Goal: Task Accomplishment & Management: Manage account settings

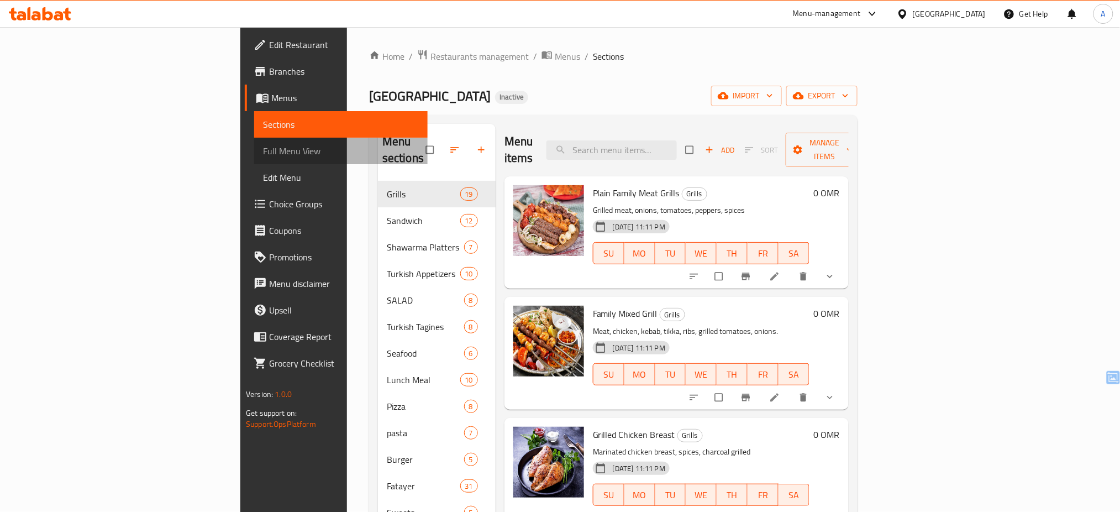
click at [263, 148] on span "Full Menu View" at bounding box center [341, 150] width 156 height 13
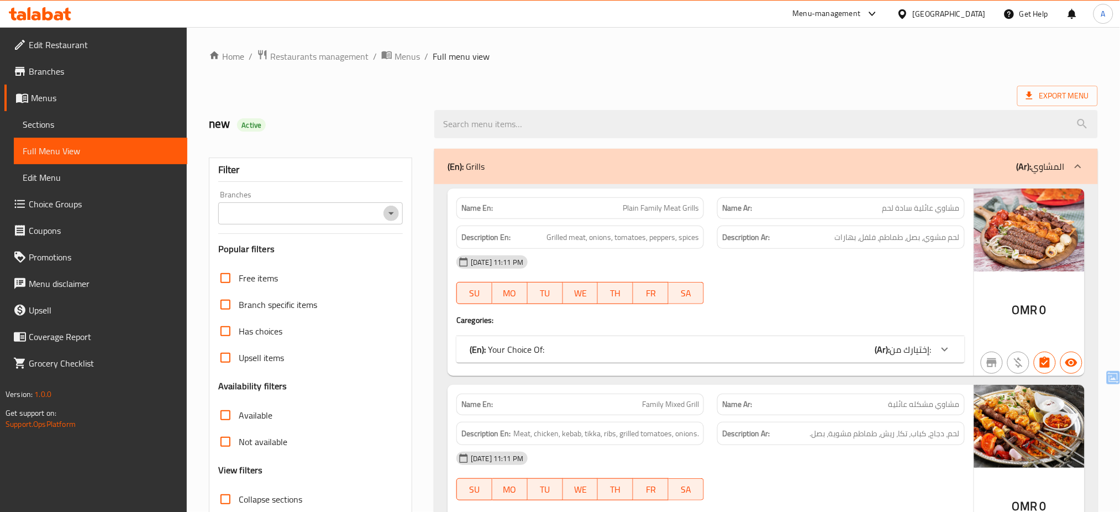
click at [390, 213] on icon "Open" at bounding box center [392, 213] width 6 height 3
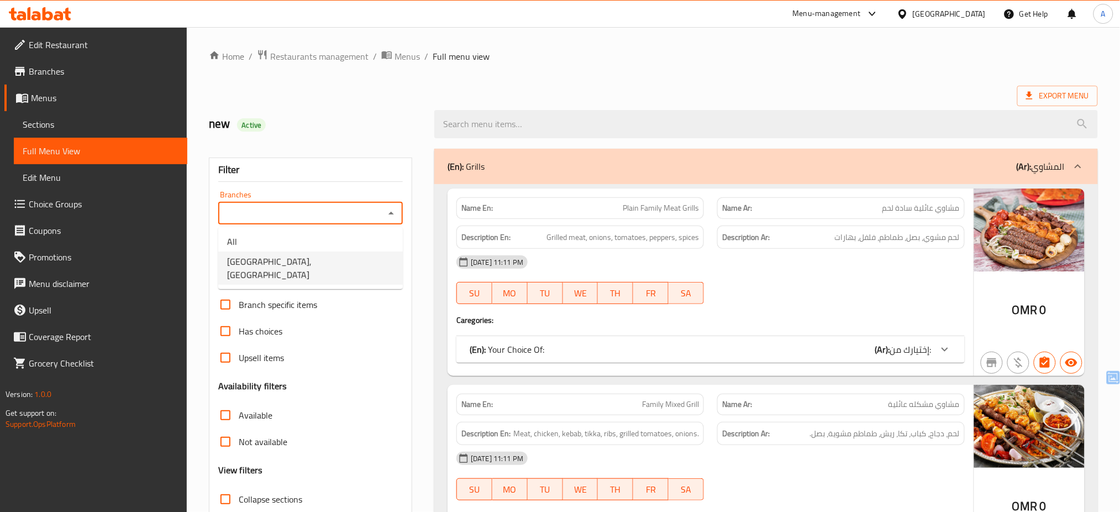
click at [359, 261] on li "Barka Village, Manuma" at bounding box center [310, 267] width 185 height 33
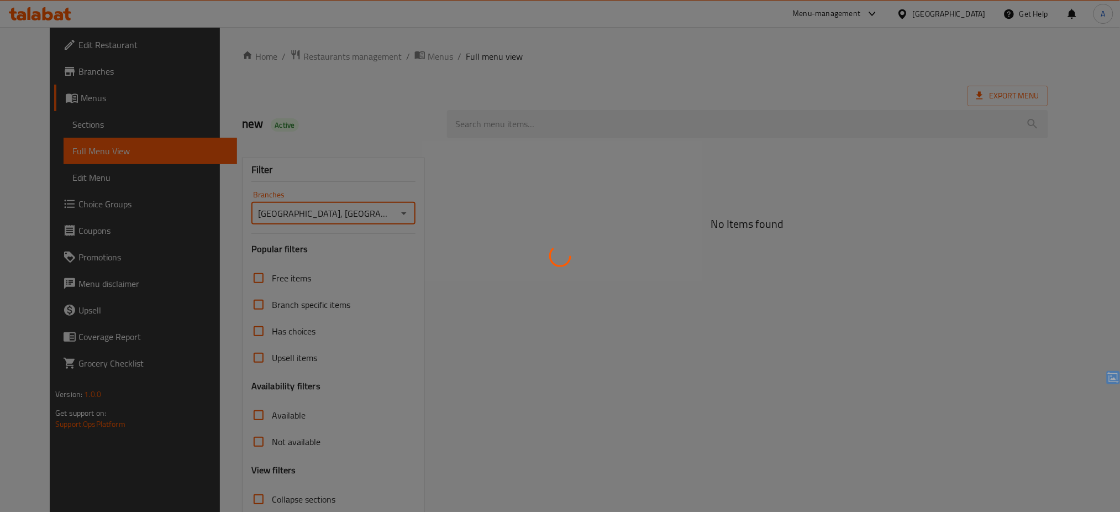
type input "Barka Village, Manuma"
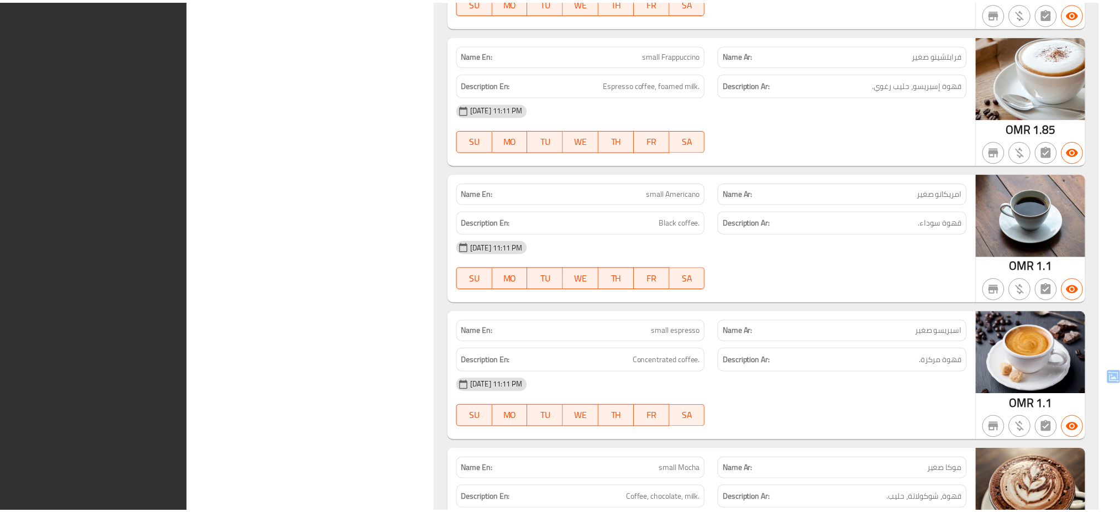
scroll to position [25362, 0]
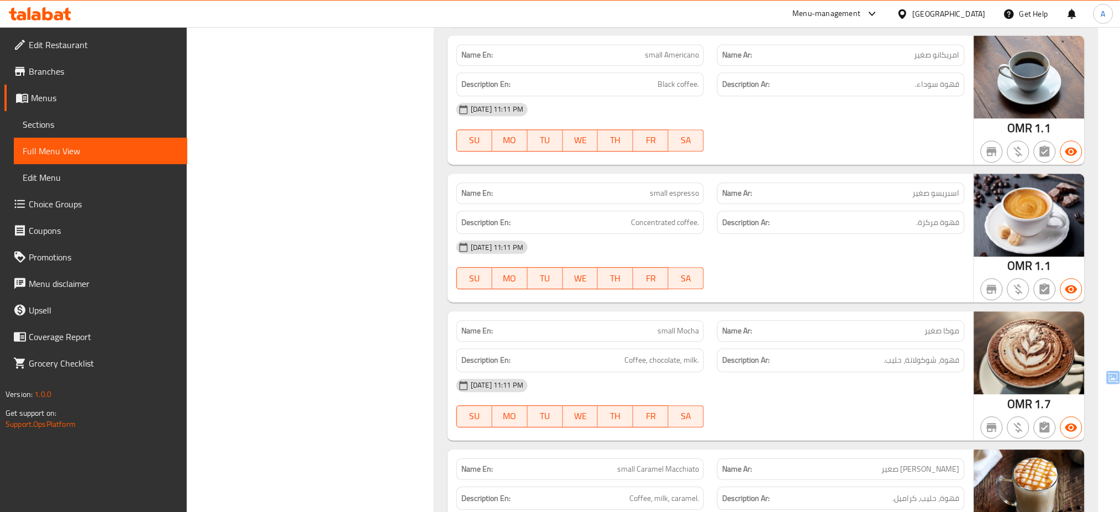
click at [974, 2] on div "Oman" at bounding box center [941, 14] width 107 height 27
click at [979, 14] on div "Oman" at bounding box center [949, 14] width 73 height 12
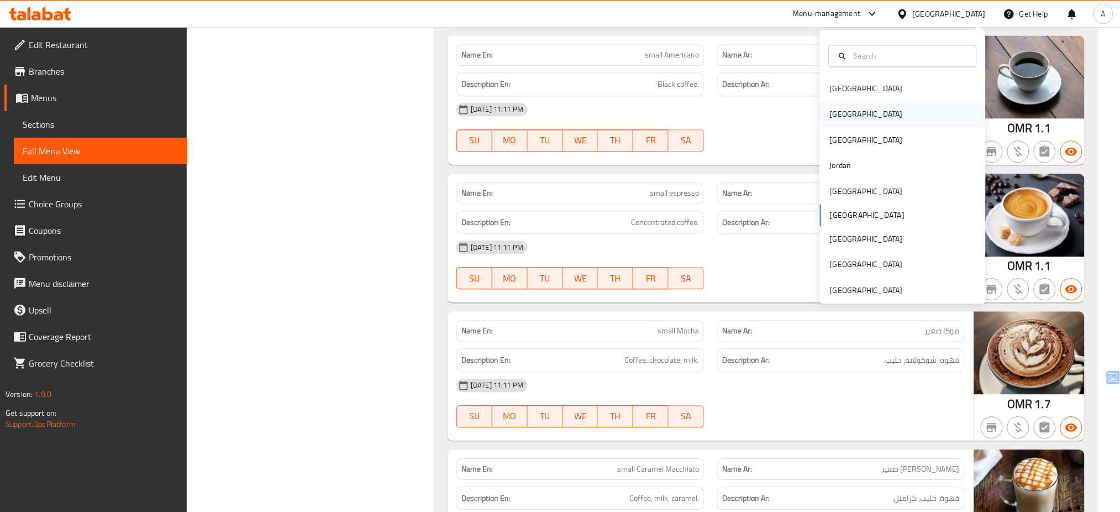
click at [859, 112] on div "[GEOGRAPHIC_DATA]" at bounding box center [903, 114] width 166 height 25
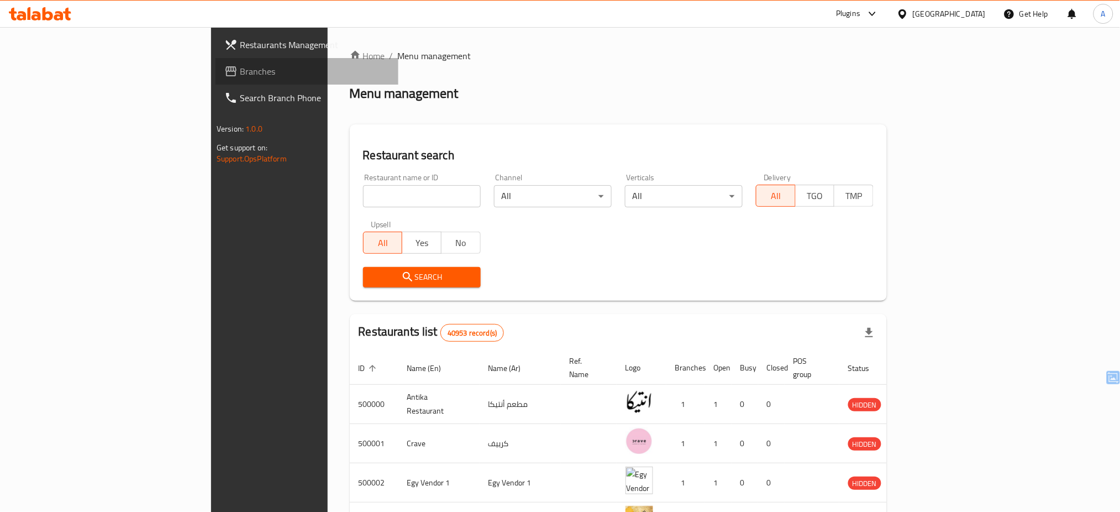
click at [240, 65] on span "Branches" at bounding box center [315, 71] width 150 height 13
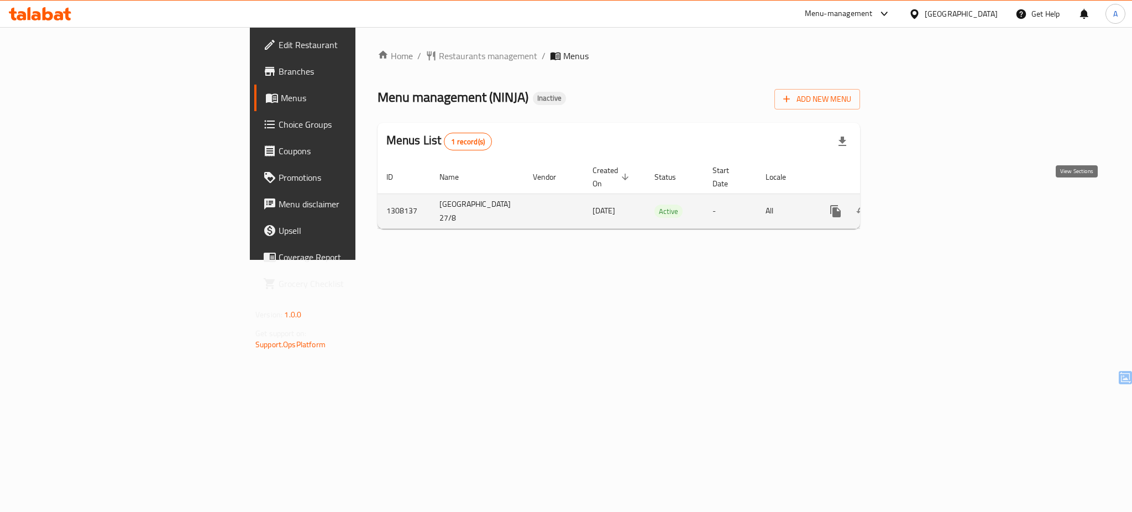
click at [920, 206] on icon "enhanced table" at bounding box center [915, 211] width 10 height 10
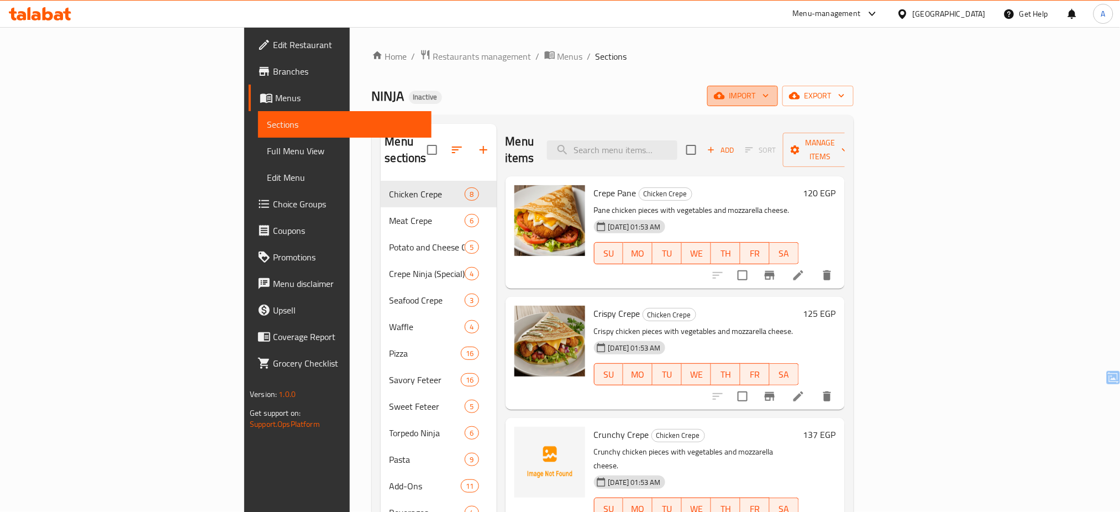
click at [778, 103] on button "import" at bounding box center [742, 96] width 71 height 20
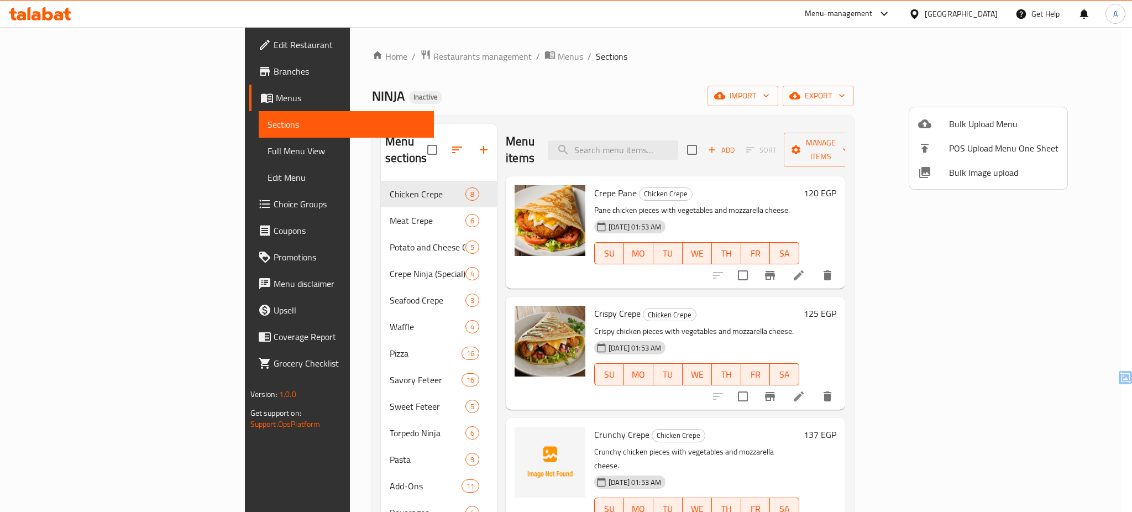
click at [950, 174] on span "Bulk Image upload" at bounding box center [1003, 172] width 109 height 13
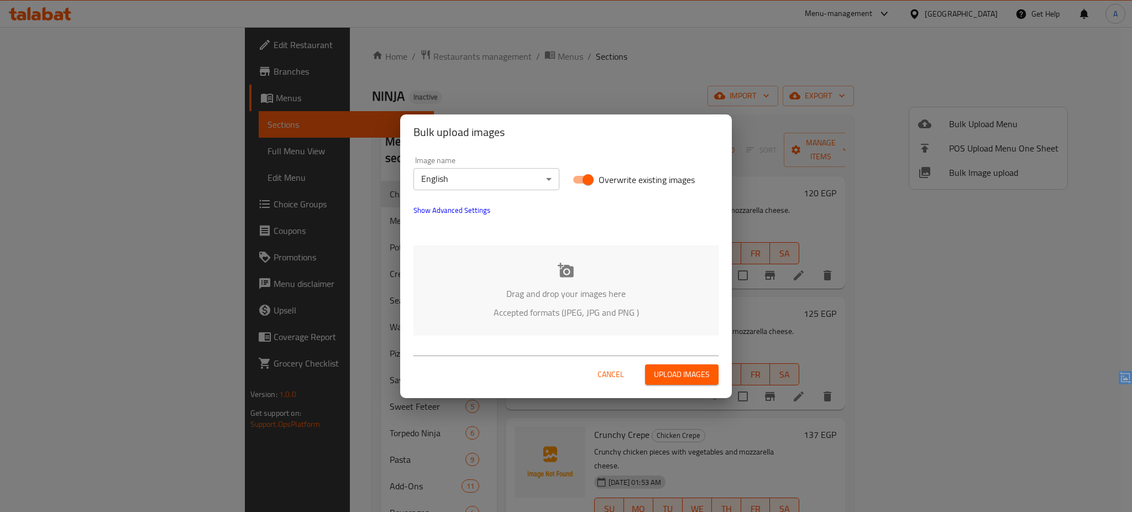
click at [620, 181] on span "Overwrite existing images" at bounding box center [647, 179] width 96 height 13
click at [620, 181] on input "Overwrite existing images" at bounding box center [588, 179] width 63 height 21
checkbox input "false"
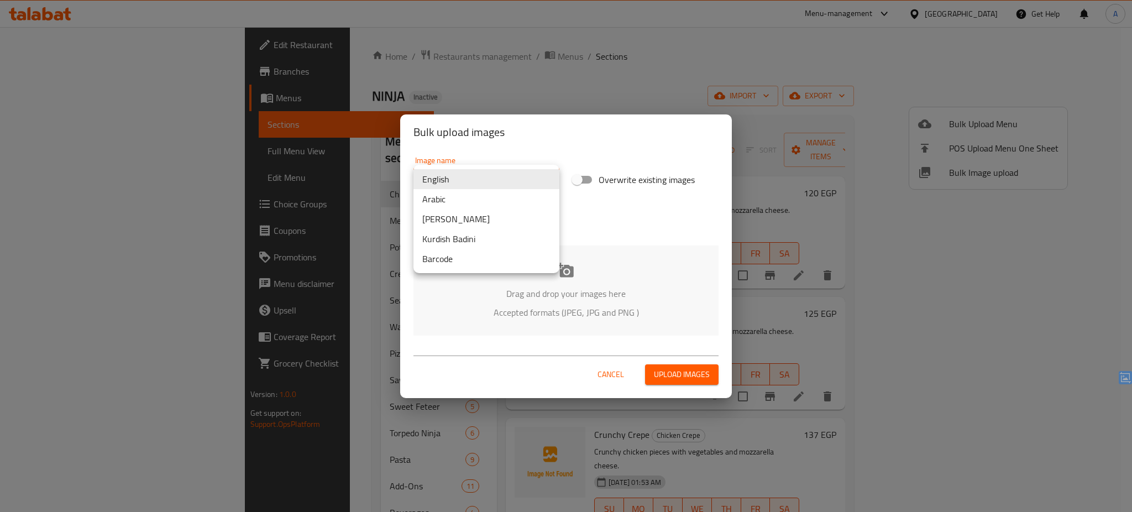
drag, startPoint x: 523, startPoint y: 182, endPoint x: 485, endPoint y: 197, distance: 41.5
click at [485, 197] on body "​ Menu-management Egypt Get Help A Edit Restaurant Branches Menus Sections Full…" at bounding box center [566, 269] width 1132 height 485
click at [485, 197] on li "Arabic" at bounding box center [486, 199] width 146 height 20
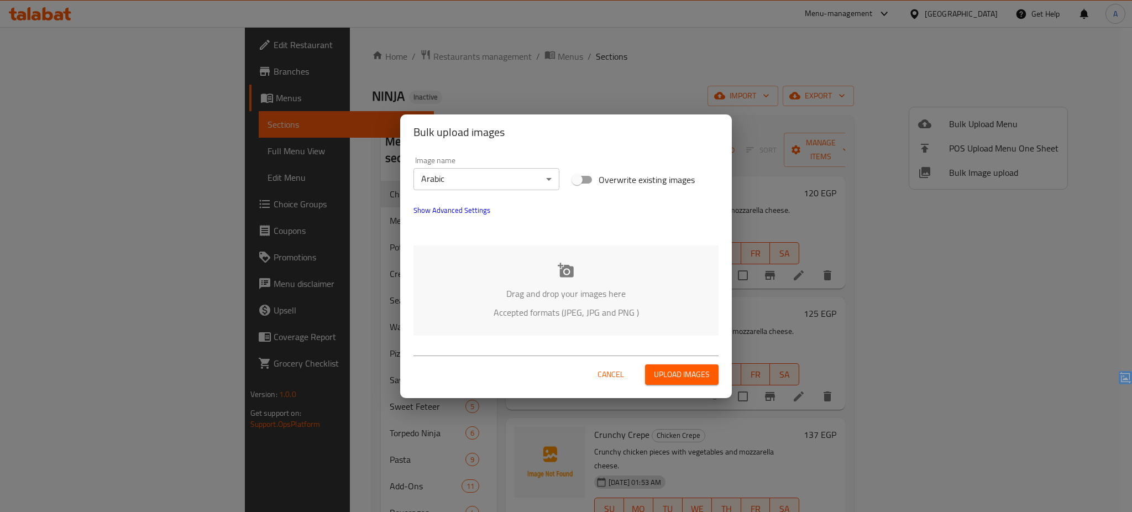
click at [505, 309] on p "Accepted formats (JPEG, JPG and PNG )" at bounding box center [566, 312] width 272 height 13
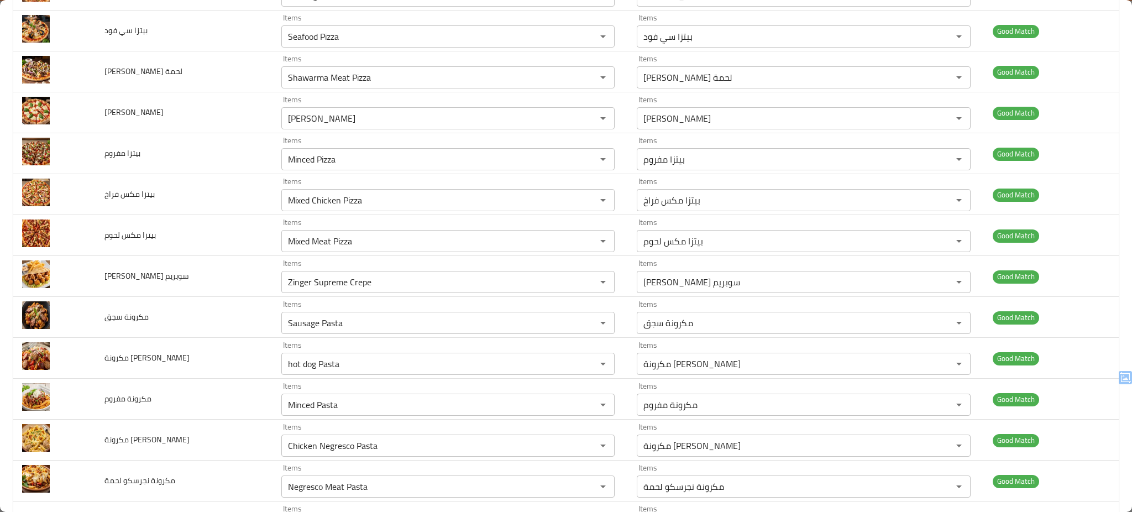
scroll to position [989, 0]
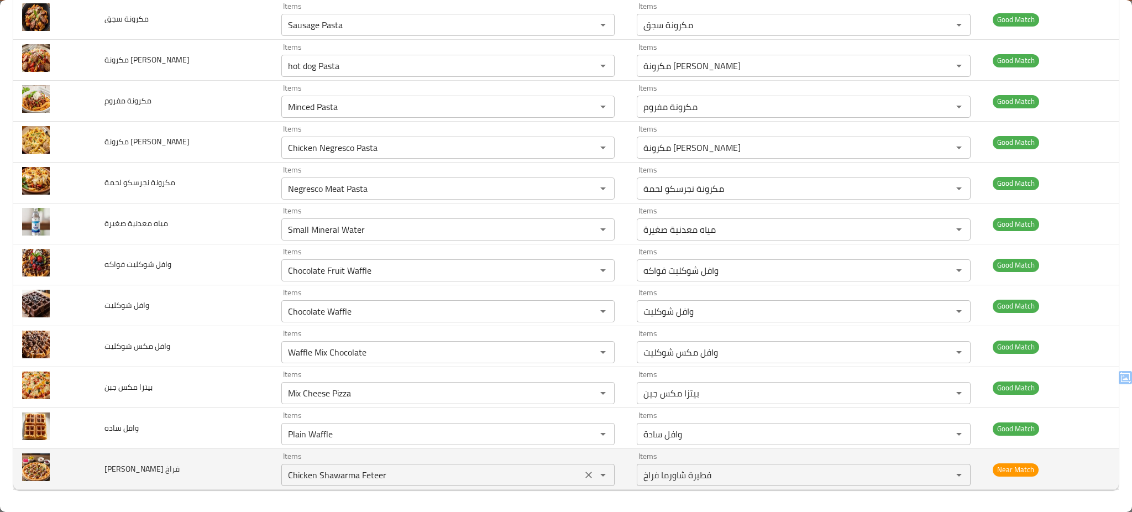
click at [546, 469] on فراخ "Chicken Shawarma Feteer" at bounding box center [432, 474] width 295 height 15
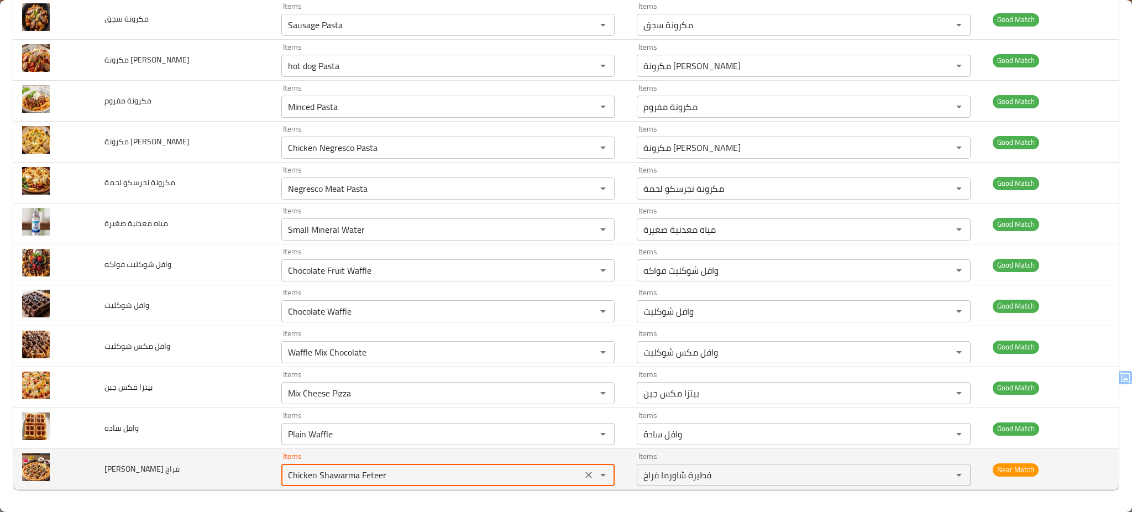
click at [546, 469] on فراخ "Chicken Shawarma Feteer" at bounding box center [432, 474] width 295 height 15
type فراخ "Chicken Shawarma Feteer"
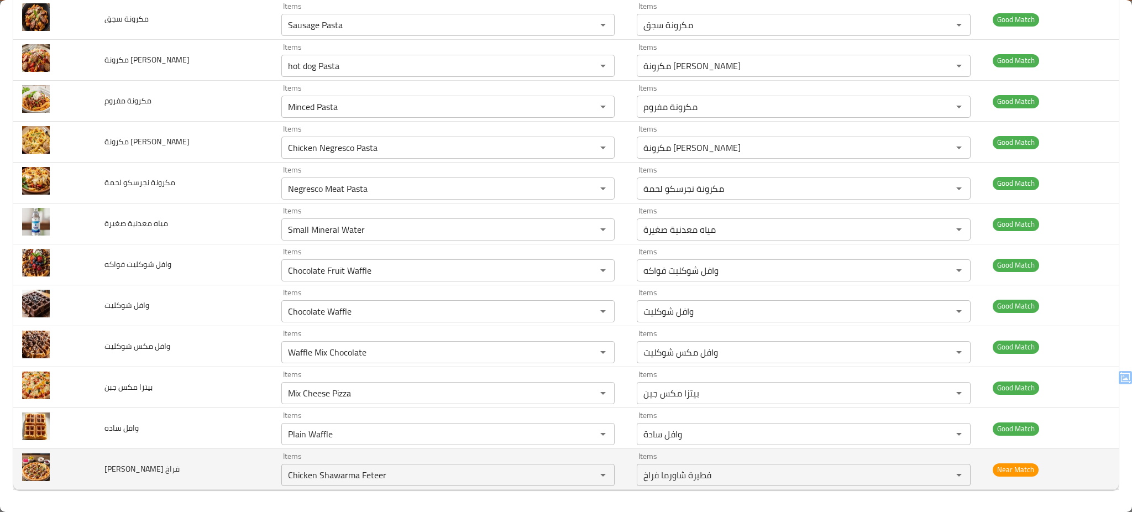
click at [195, 475] on td "بيتزا شاورما فراخ" at bounding box center [184, 469] width 177 height 41
click at [585, 473] on icon "Clear" at bounding box center [588, 474] width 7 height 7
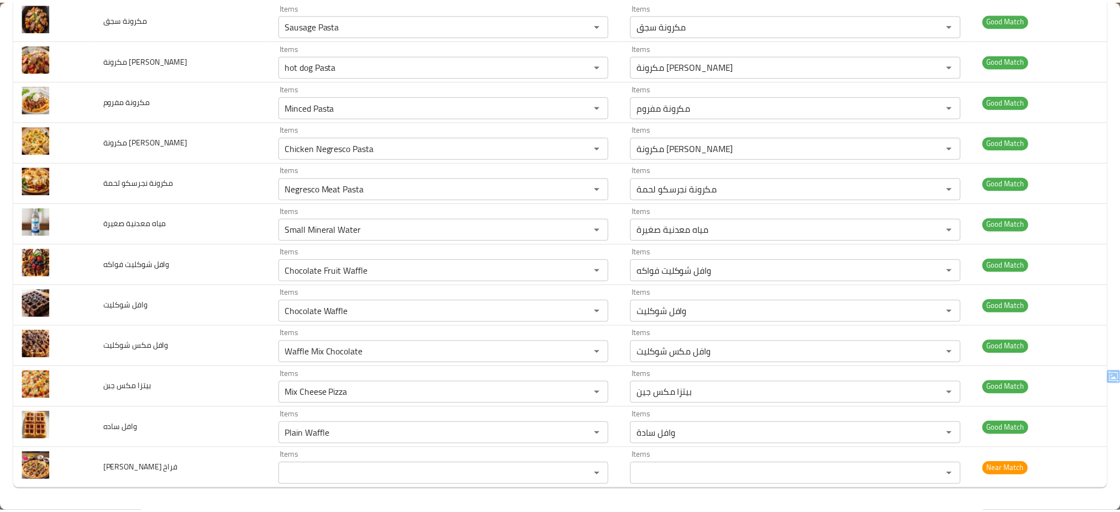
scroll to position [0, 0]
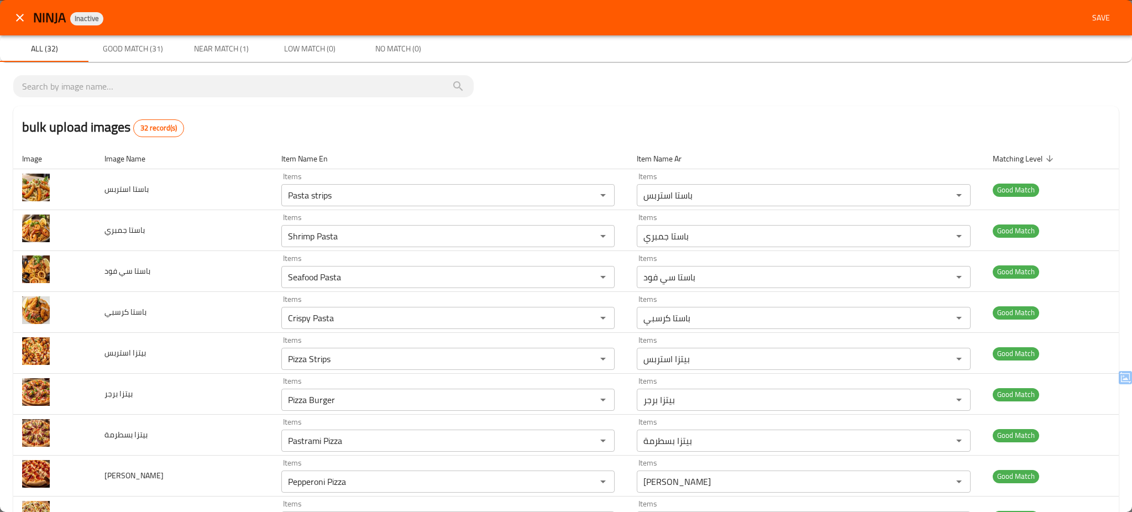
click at [1088, 20] on span "Save" at bounding box center [1101, 18] width 27 height 14
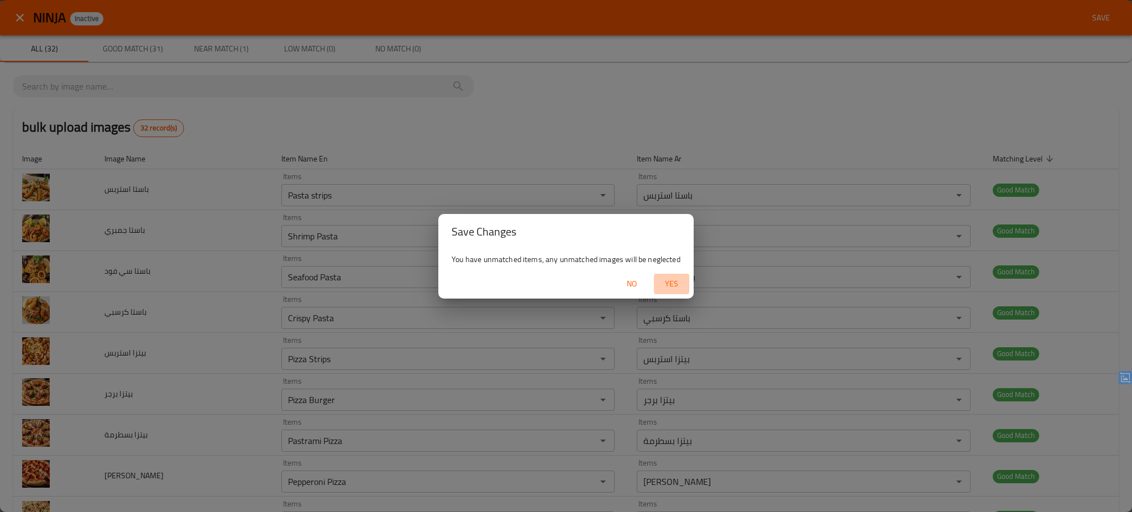
click at [665, 282] on span "Yes" at bounding box center [671, 284] width 27 height 14
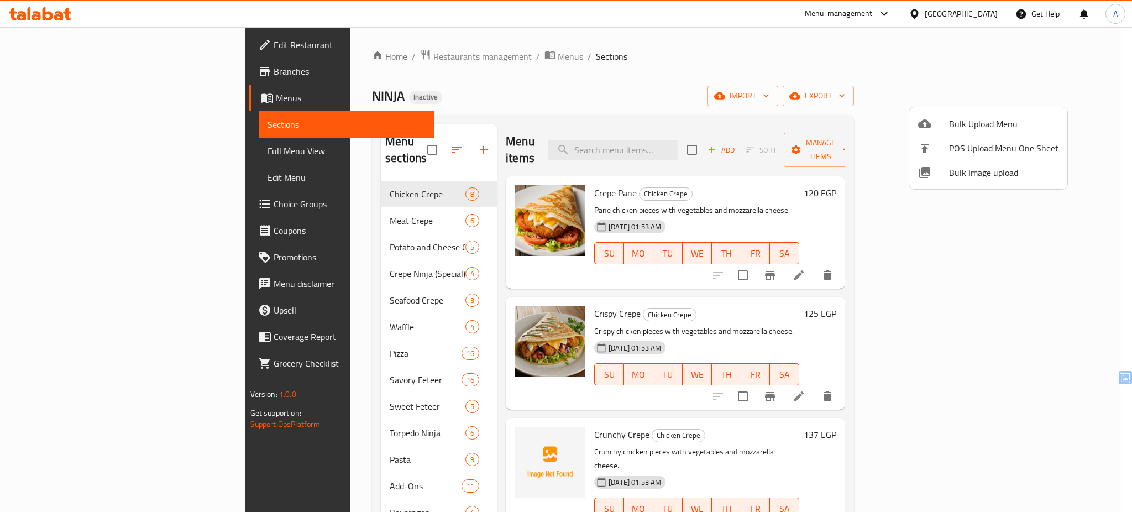
click at [41, 7] on div at bounding box center [566, 256] width 1132 height 512
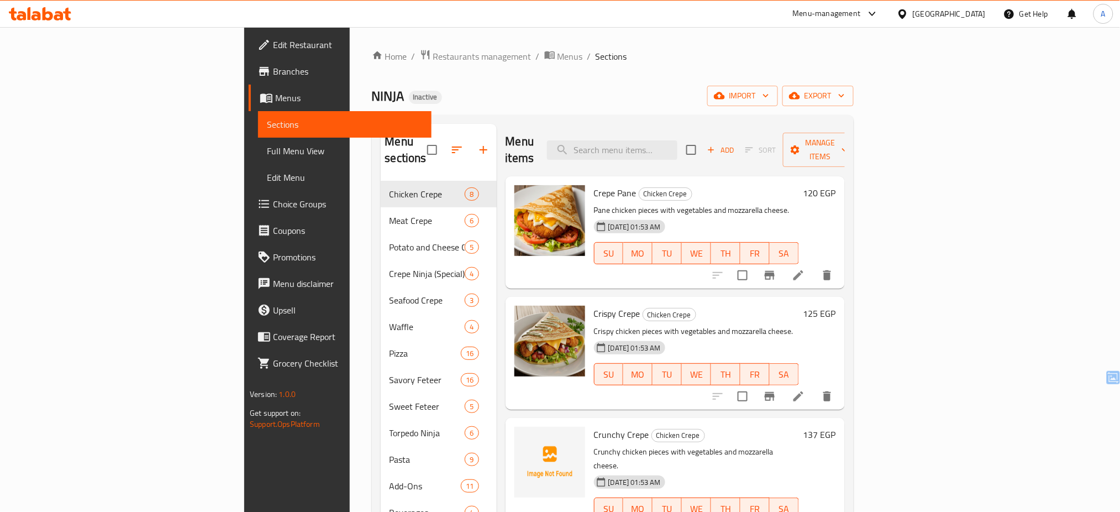
click at [41, 9] on icon at bounding box center [40, 13] width 62 height 13
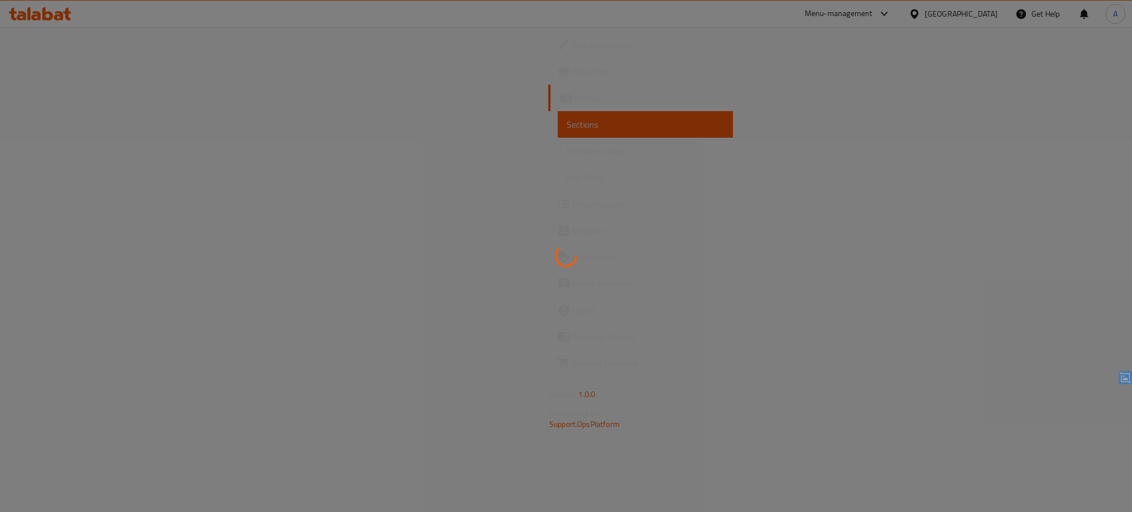
click at [73, 154] on div at bounding box center [566, 256] width 1132 height 512
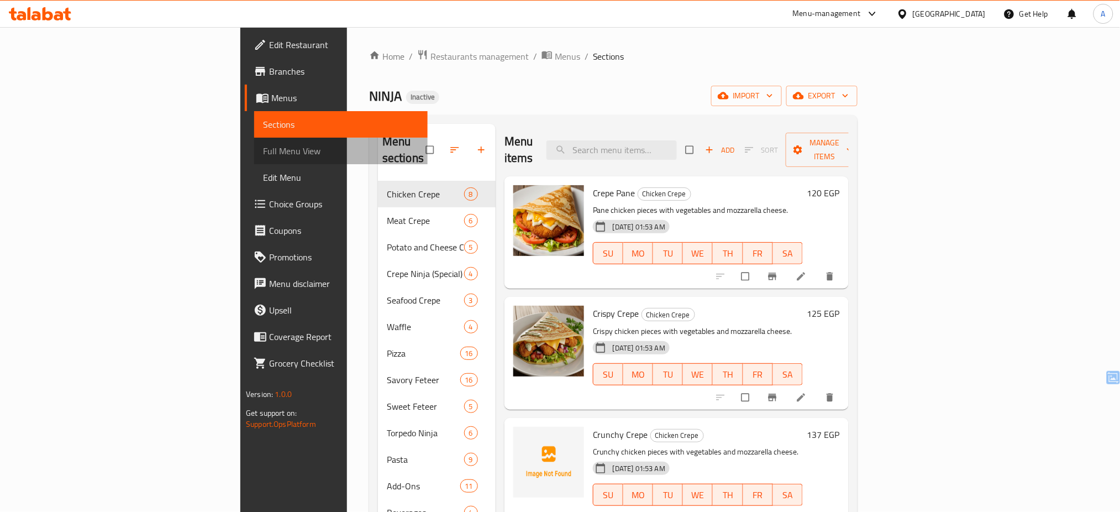
click at [263, 154] on span "Full Menu View" at bounding box center [341, 150] width 156 height 13
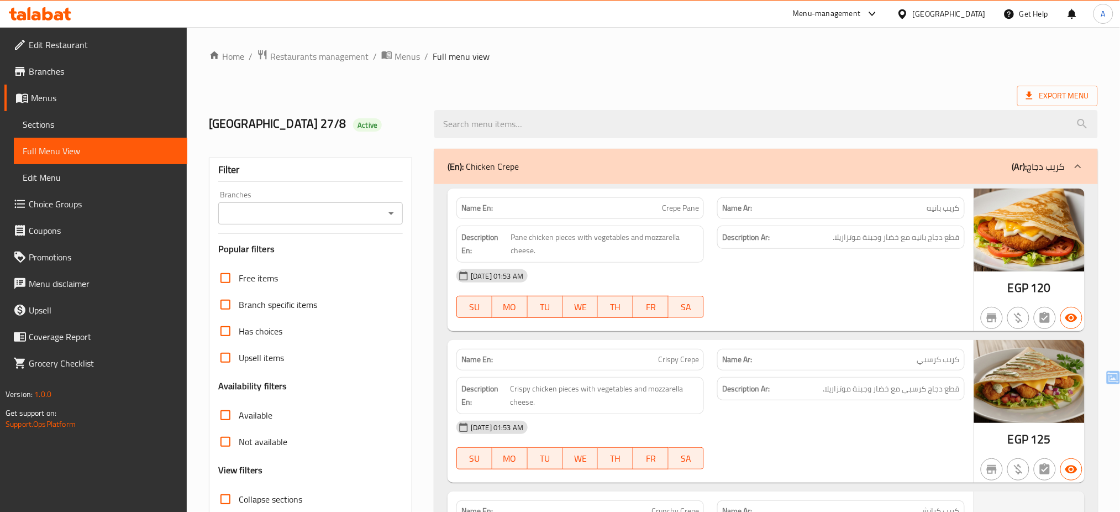
click at [358, 203] on div "Branches" at bounding box center [310, 213] width 185 height 22
click at [350, 210] on input "Branches" at bounding box center [302, 213] width 160 height 15
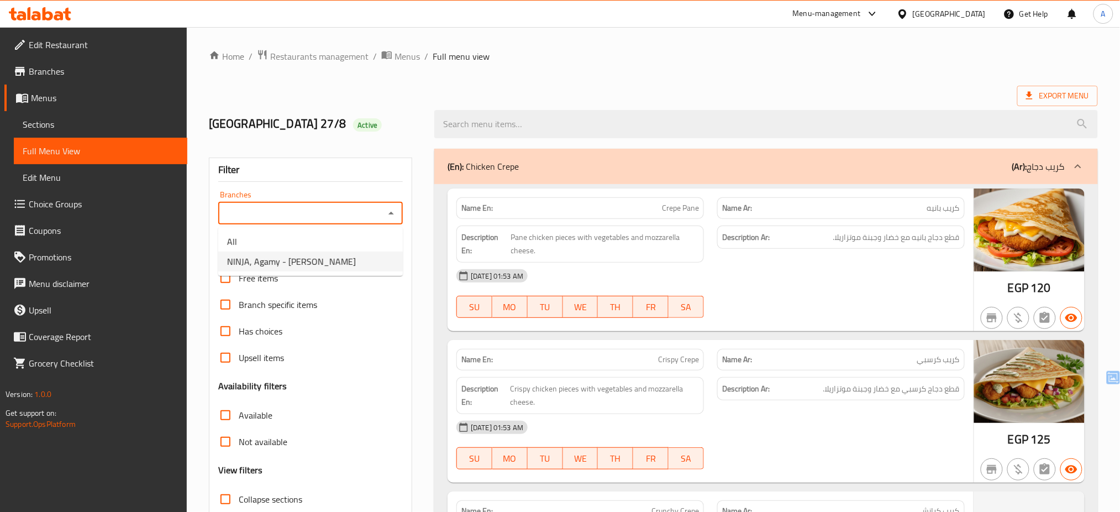
click at [319, 261] on span "NINJA, Agamy - Darwish Pacha" at bounding box center [291, 261] width 129 height 13
type input "NINJA, Agamy - Darwish Pacha"
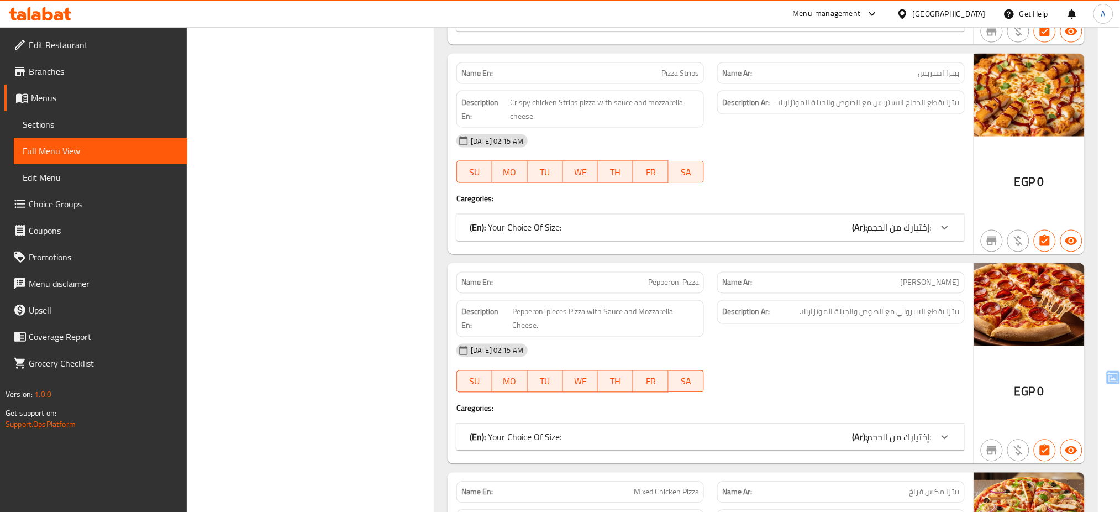
scroll to position [6610, 0]
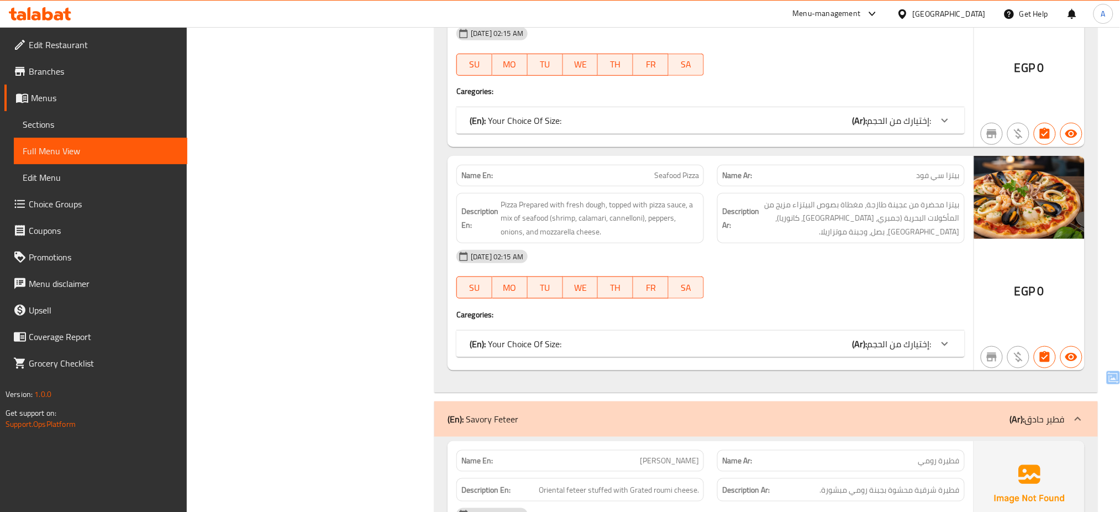
scroll to position [7869, 0]
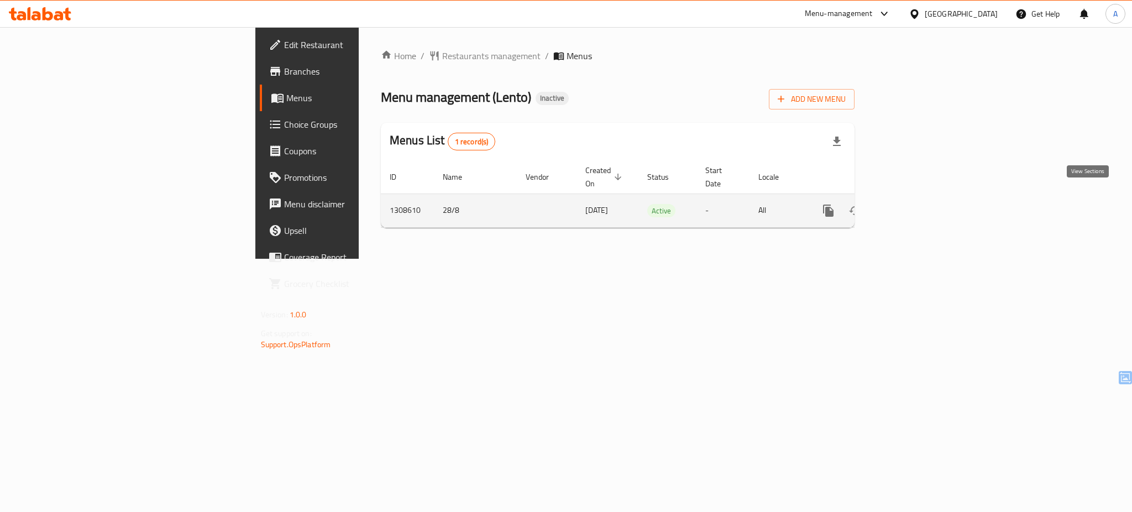
click at [921, 197] on link "enhanced table" at bounding box center [908, 210] width 27 height 27
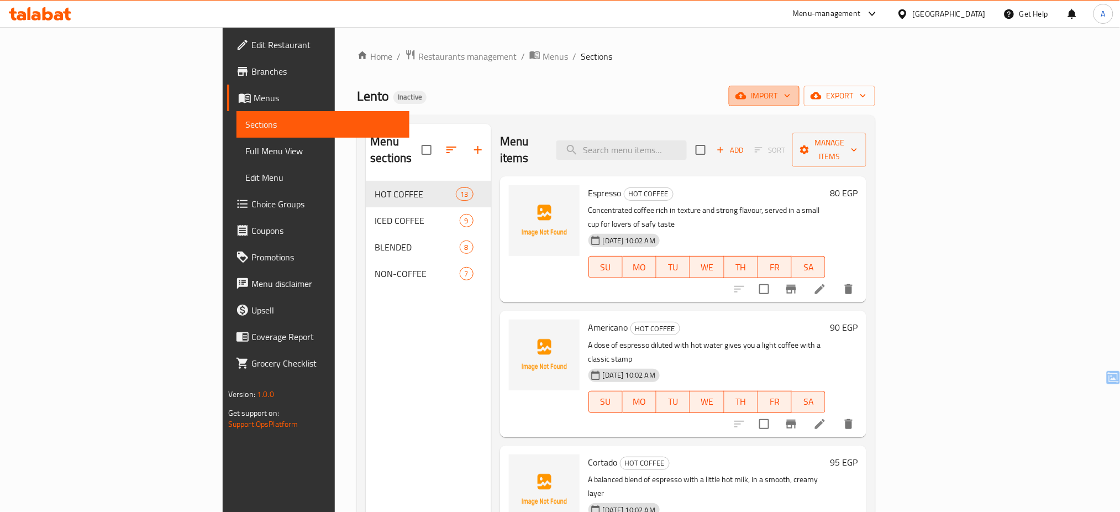
click at [791, 101] on span "import" at bounding box center [764, 96] width 53 height 14
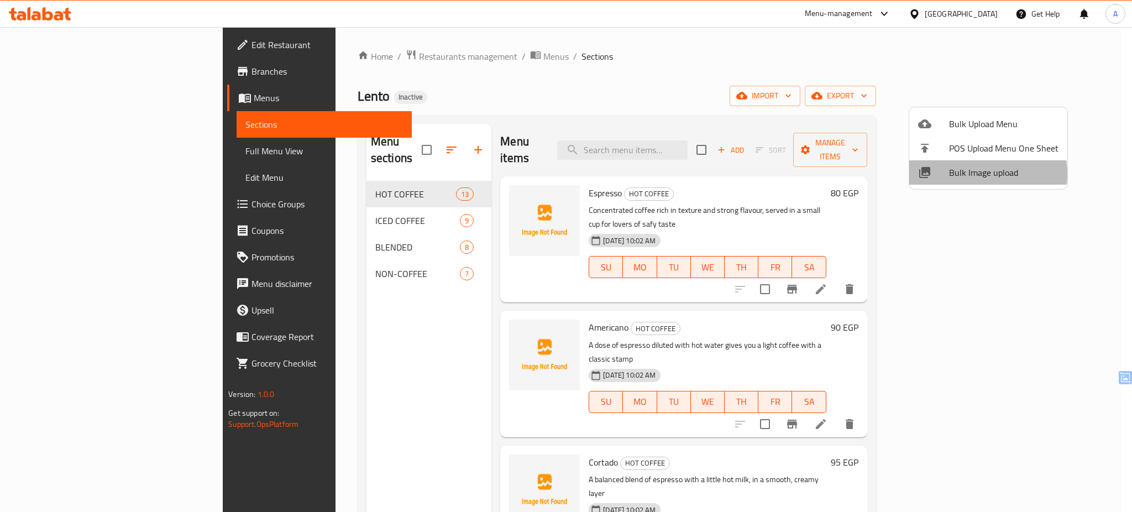
click at [967, 174] on span "Bulk Image upload" at bounding box center [1003, 172] width 109 height 13
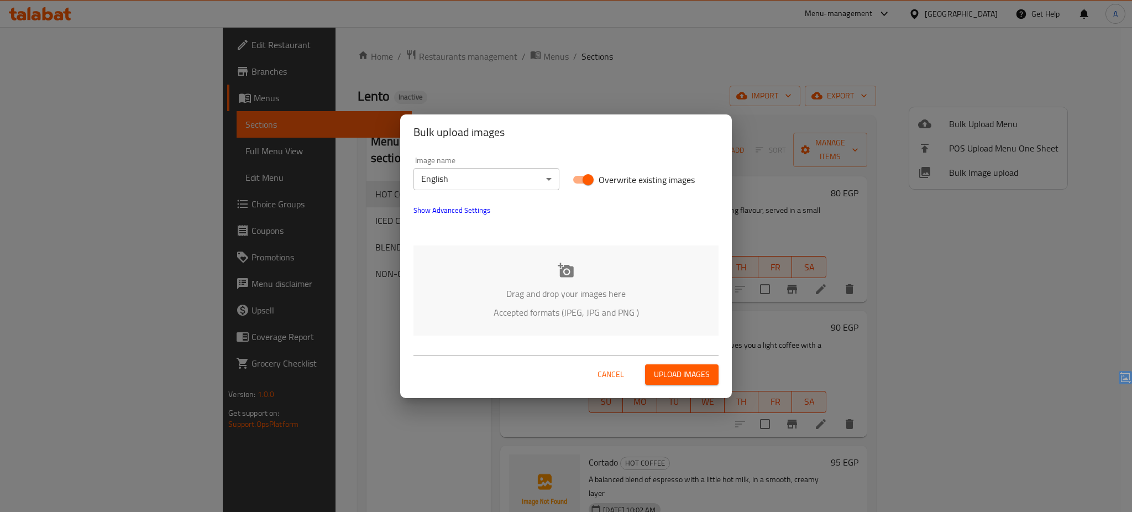
click at [620, 175] on span "Overwrite existing images" at bounding box center [647, 179] width 96 height 13
click at [620, 175] on input "Overwrite existing images" at bounding box center [588, 179] width 63 height 21
checkbox input "false"
click at [542, 263] on div "Drag and drop your images here Accepted formats (JPEG, JPG and PNG )" at bounding box center [565, 290] width 305 height 90
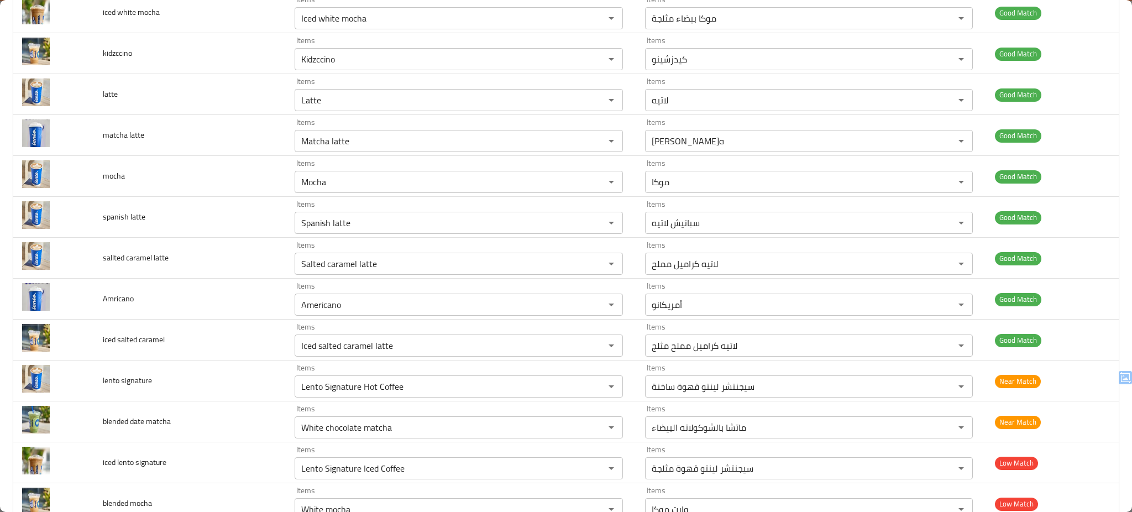
scroll to position [721, 0]
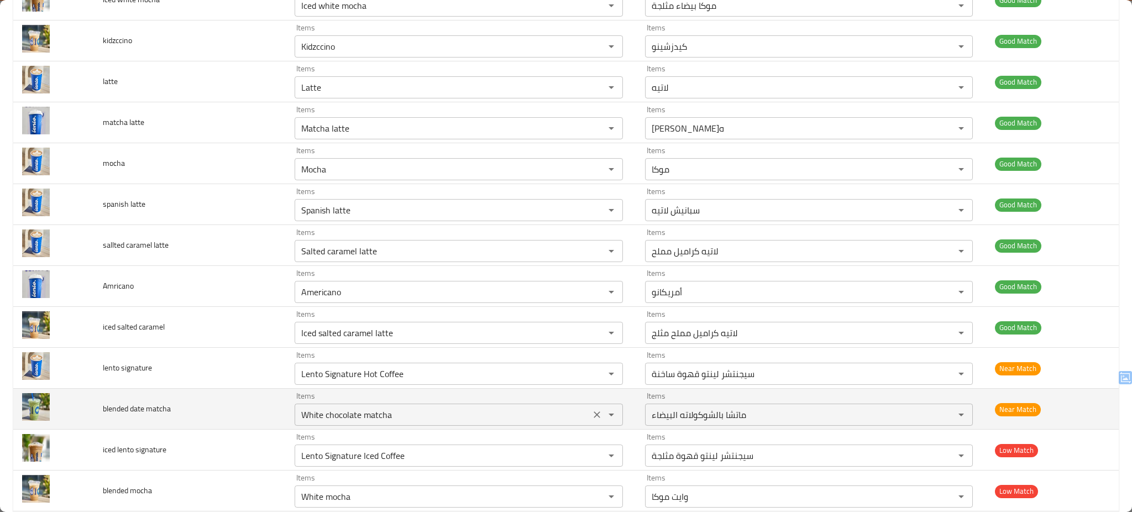
click at [410, 423] on div "White chocolate matcha Items" at bounding box center [459, 414] width 328 height 22
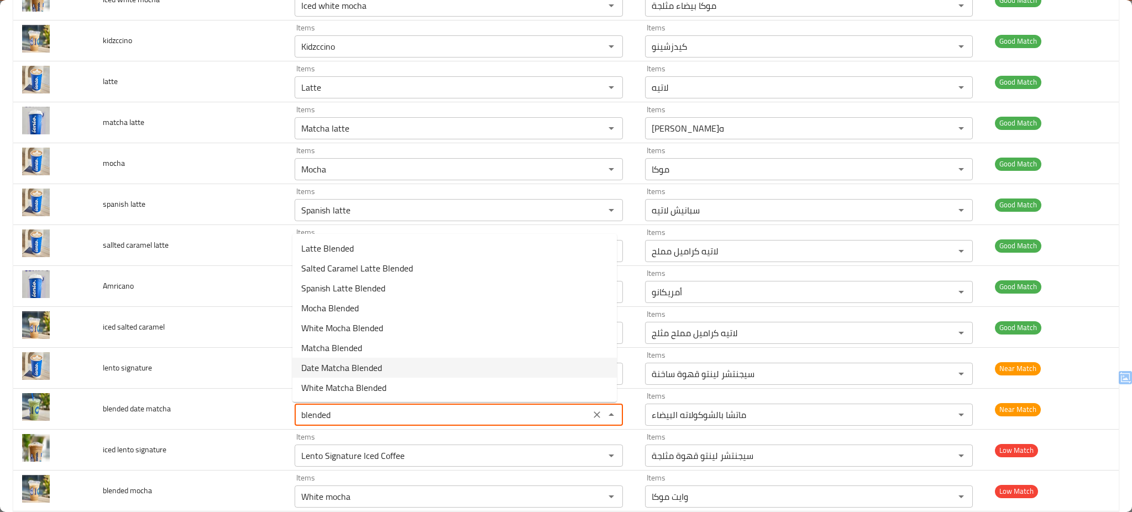
click at [416, 359] on matcha-option-6 "Date Matcha Blended" at bounding box center [454, 368] width 324 height 20
type matcha "Date Matcha Blended"
type matcha-ar "ماتشا تمر ممزوج"
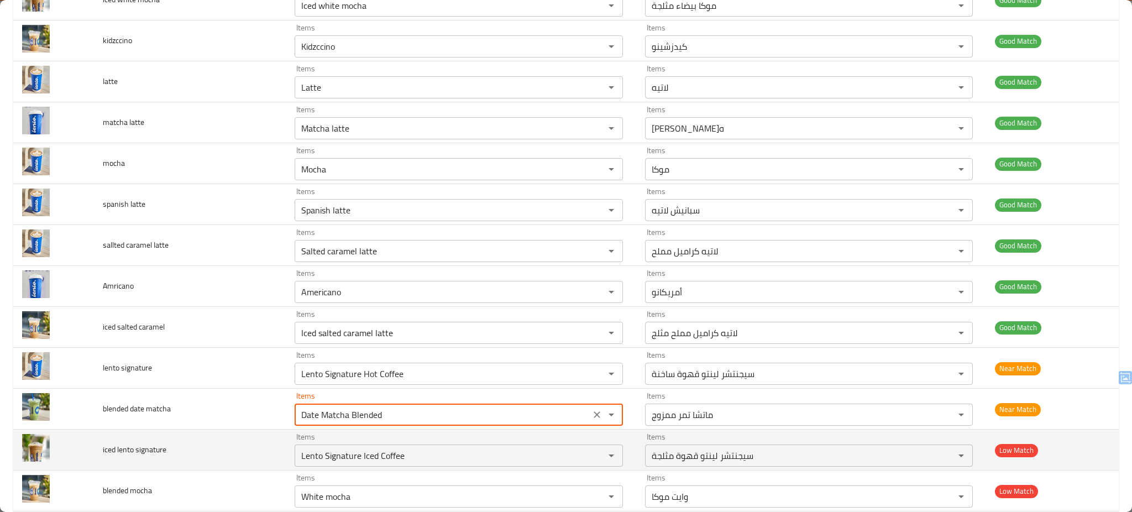
type matcha "Date Matcha Blended"
click at [232, 442] on td "iced lento signature" at bounding box center [190, 449] width 192 height 41
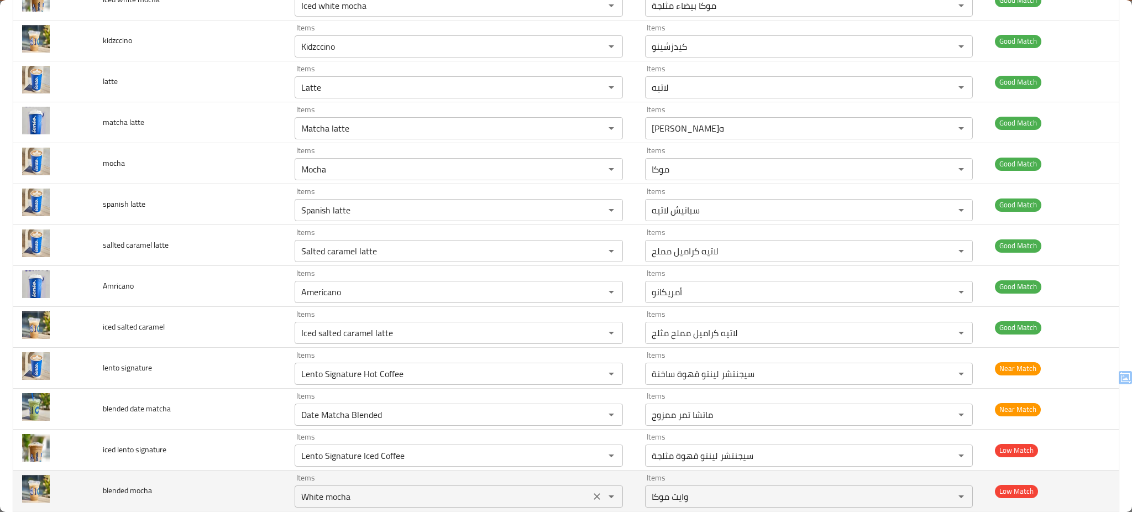
click at [397, 502] on mocha "White mocha" at bounding box center [442, 496] width 289 height 15
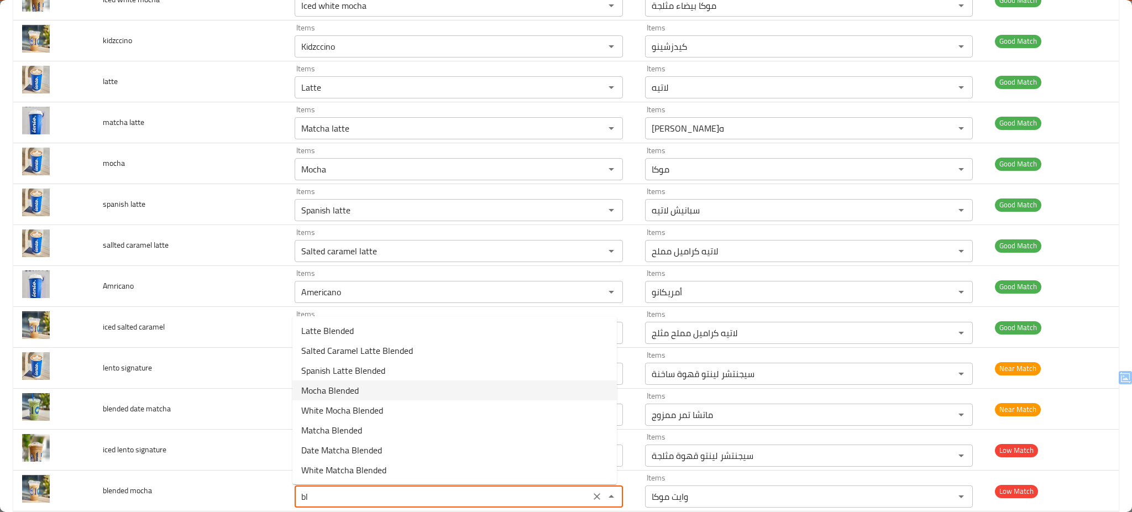
click at [339, 395] on span "Mocha Blended" at bounding box center [329, 390] width 57 height 13
type mocha "Mocha Blended"
type mocha-ar "موكا ممزوج"
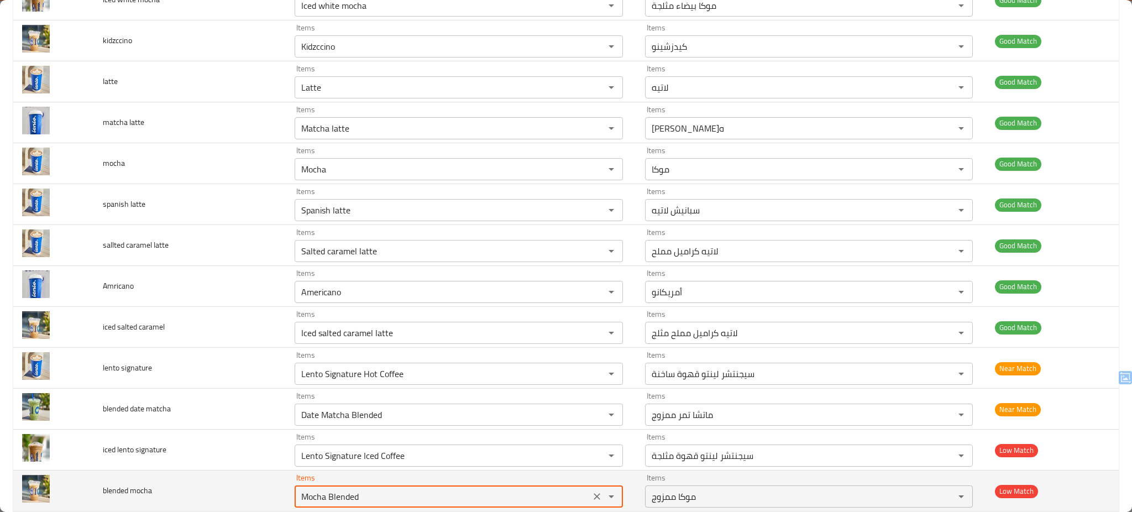
type mocha "Mocha Blended"
click at [250, 491] on td "blended mocha" at bounding box center [190, 490] width 192 height 41
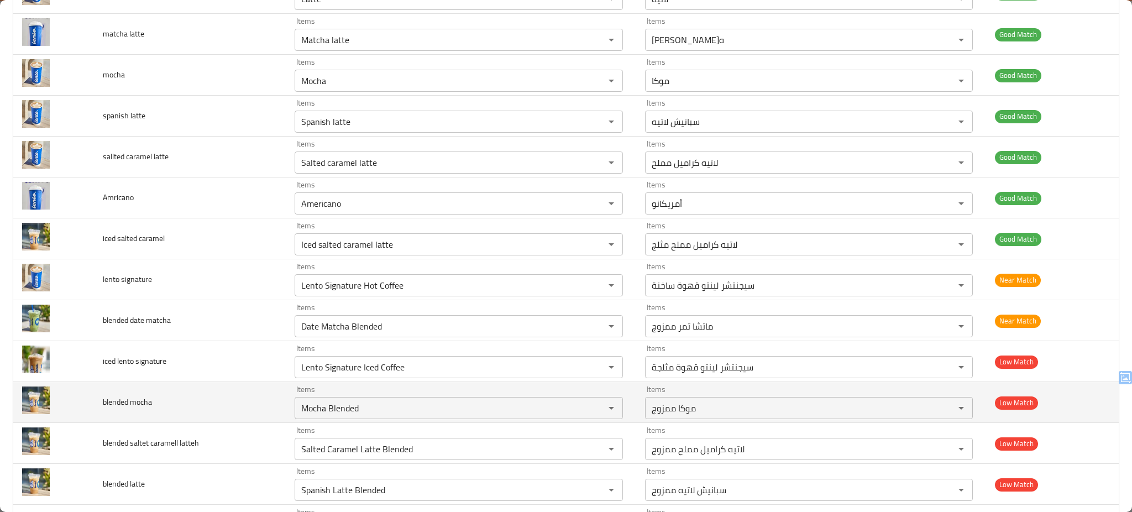
scroll to position [839, 0]
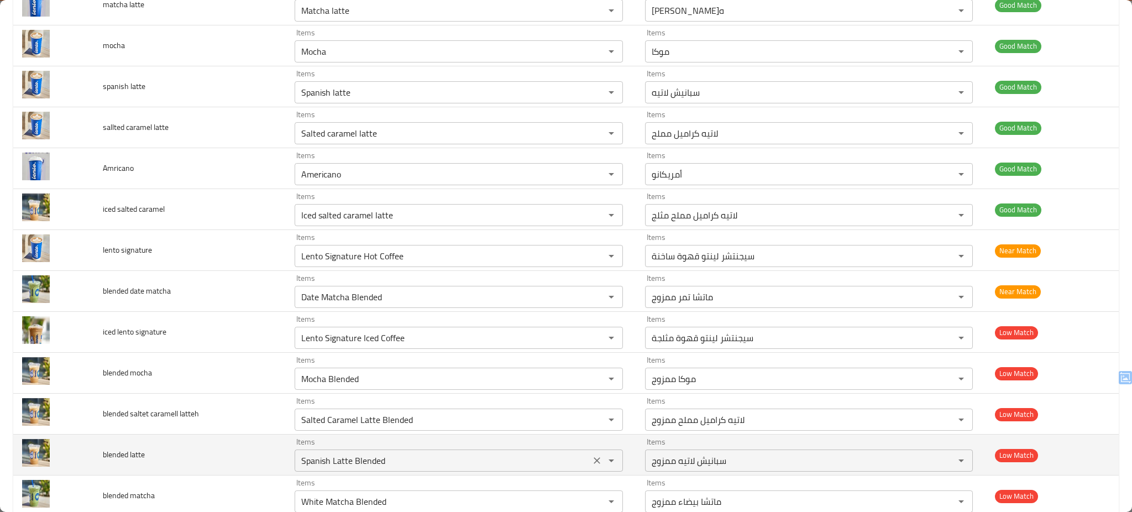
click at [427, 460] on latte "Spanish Latte Blended" at bounding box center [442, 460] width 289 height 15
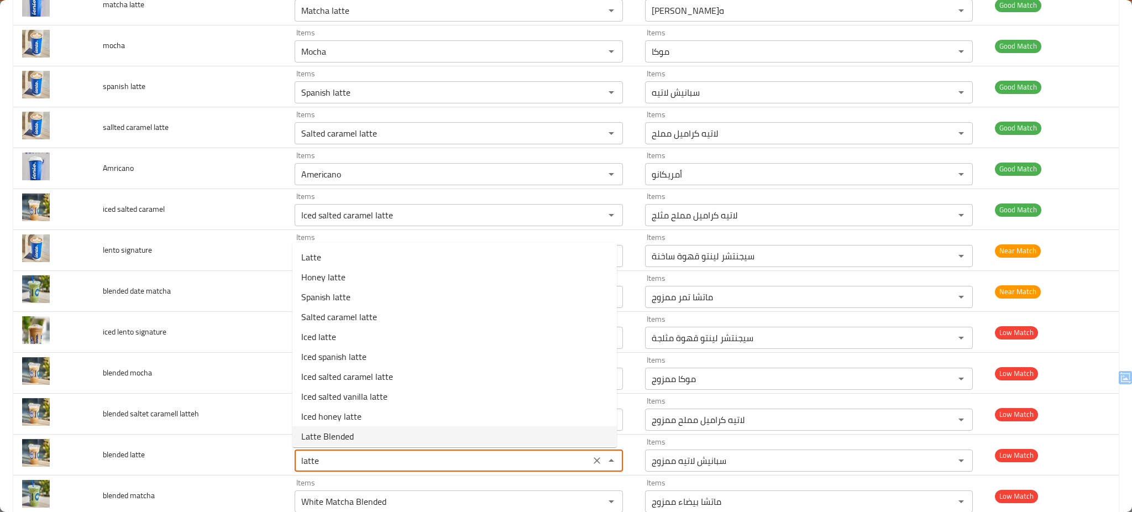
click at [368, 432] on latte-option-9 "Latte Blended" at bounding box center [454, 436] width 324 height 20
type latte "Latte Blended"
type latte-ar "لاتيه ممزوج"
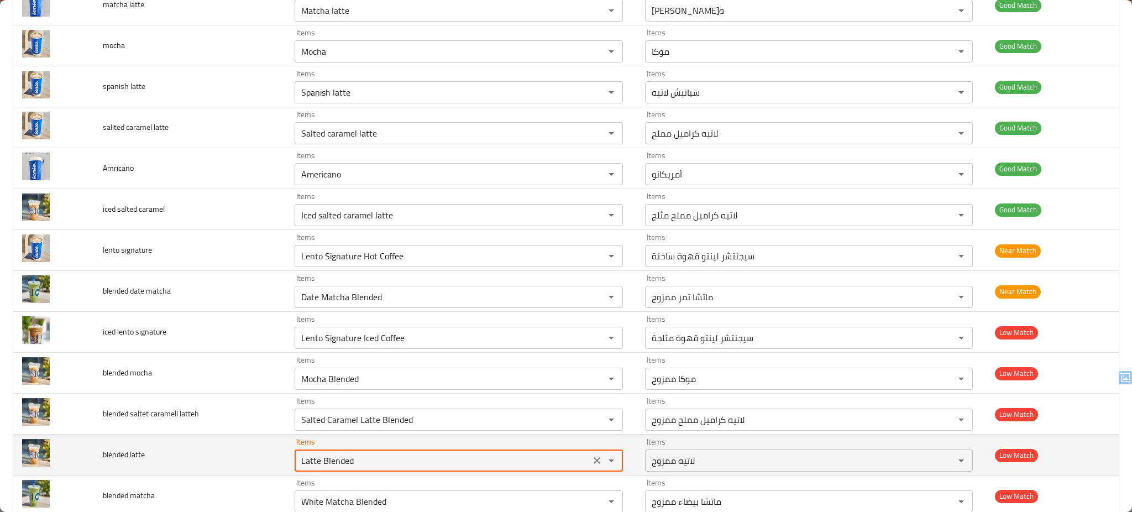
type latte "Latte Blended"
click at [219, 464] on td "blended latte" at bounding box center [190, 454] width 192 height 41
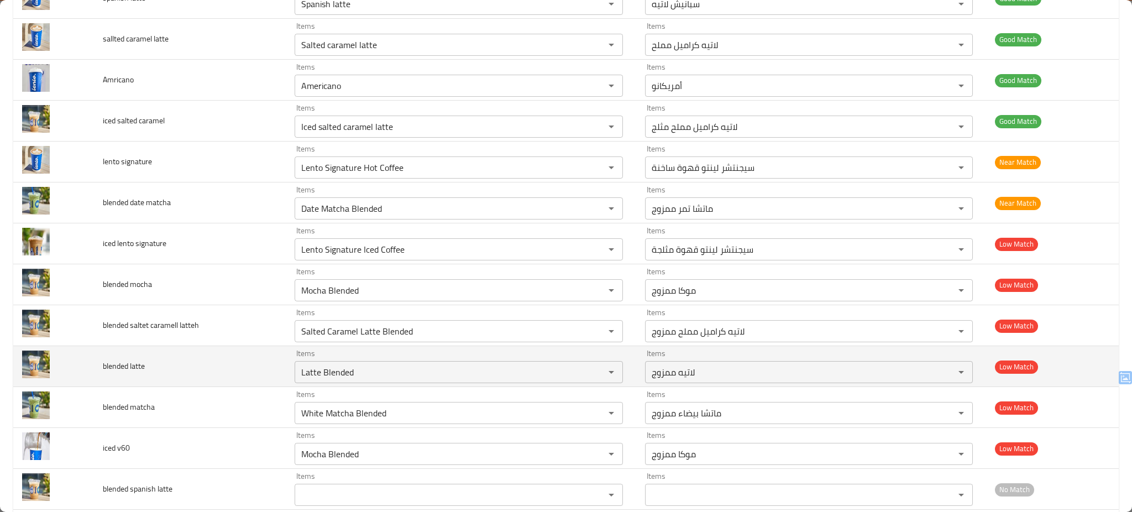
scroll to position [957, 0]
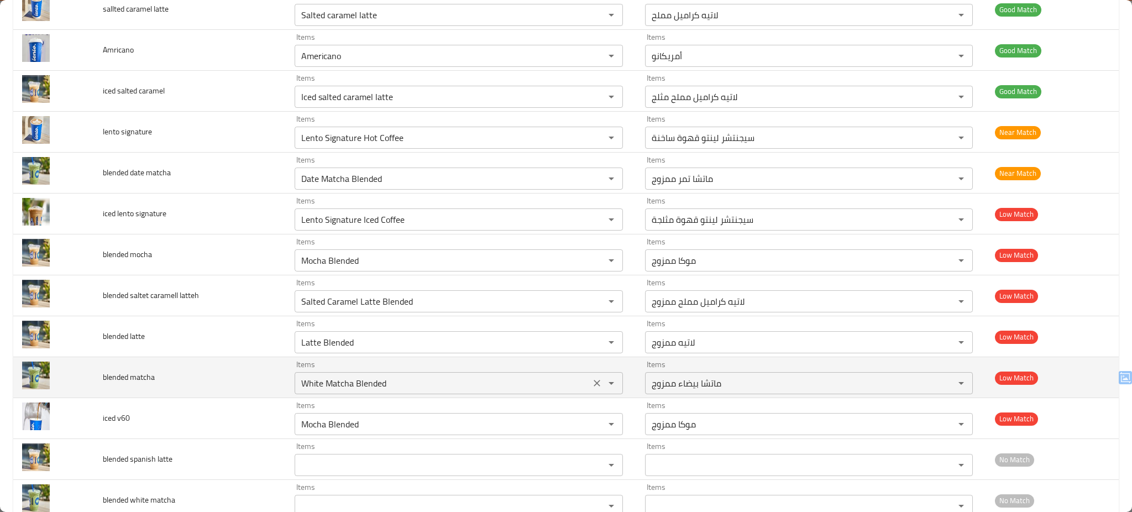
click at [373, 383] on matcha "White Matcha Blended" at bounding box center [442, 382] width 289 height 15
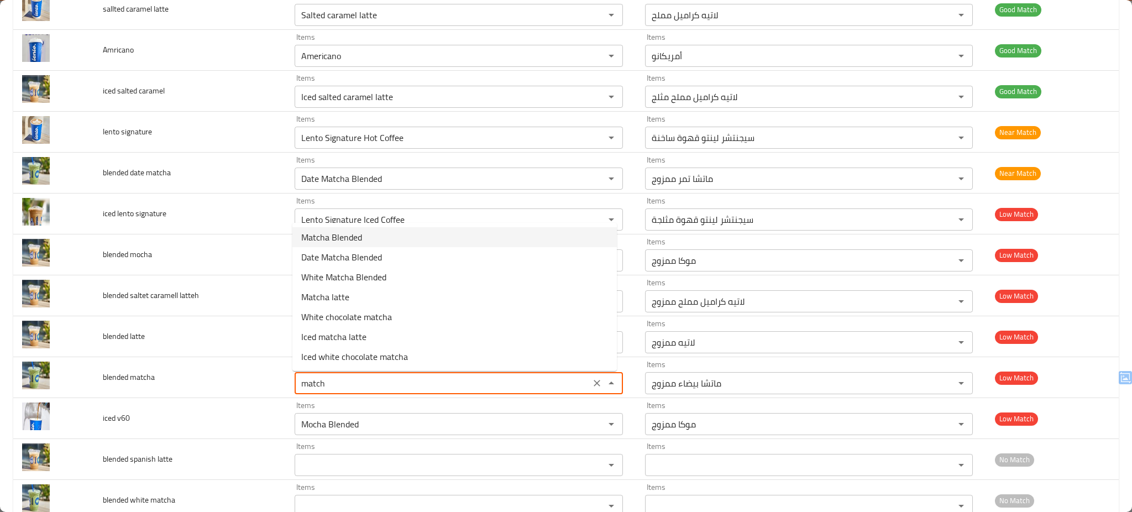
click at [347, 239] on span "Matcha Blended" at bounding box center [331, 236] width 61 height 13
type matcha "Matcha Blended"
type matcha-ar "ماتشا ممزوج"
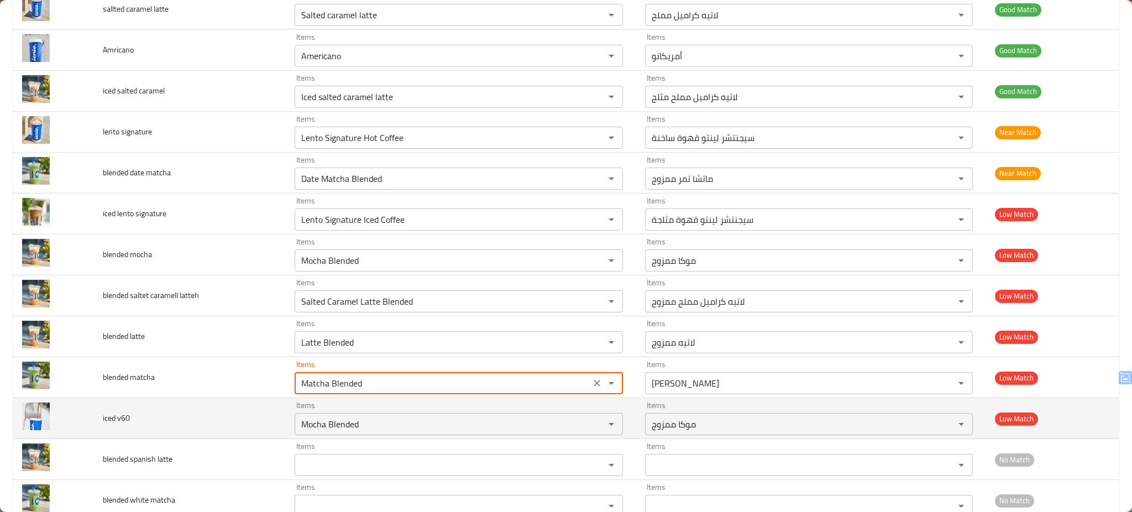
type matcha "Matcha Blended"
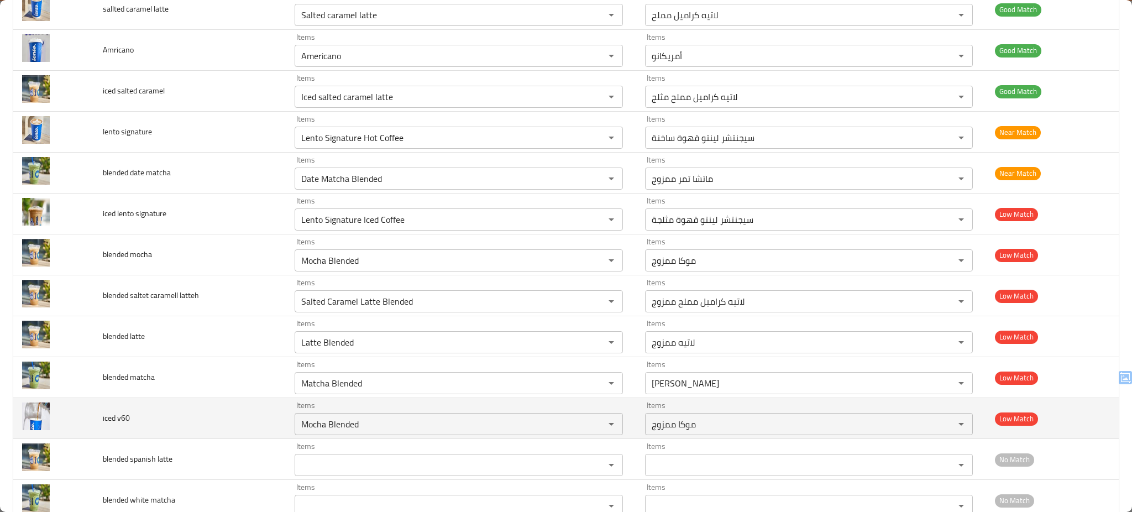
click at [236, 415] on td "iced v60" at bounding box center [190, 418] width 192 height 41
click at [418, 426] on v60 "Mocha Blended" at bounding box center [442, 423] width 289 height 15
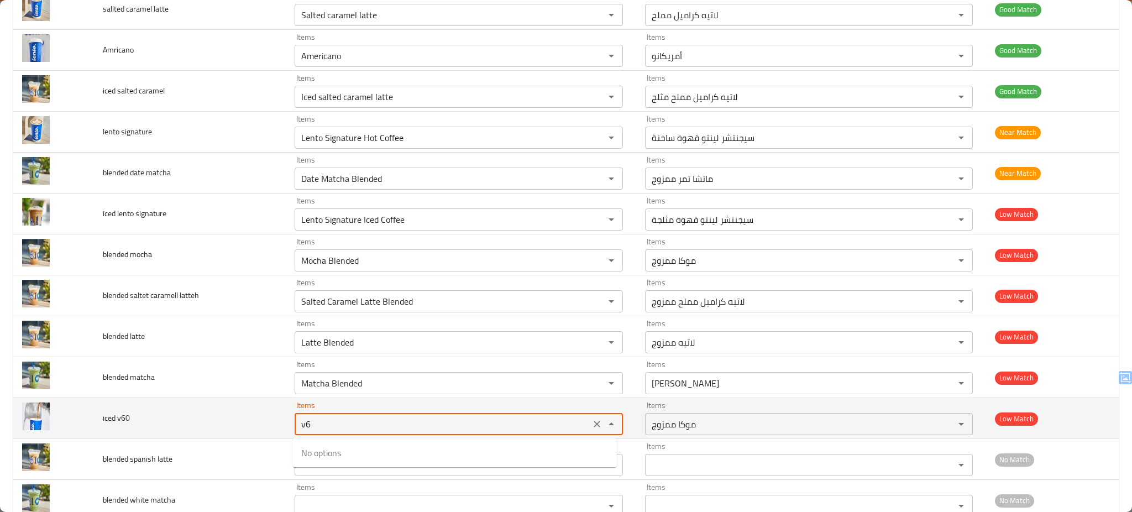
type v60 "Mocha Blended"
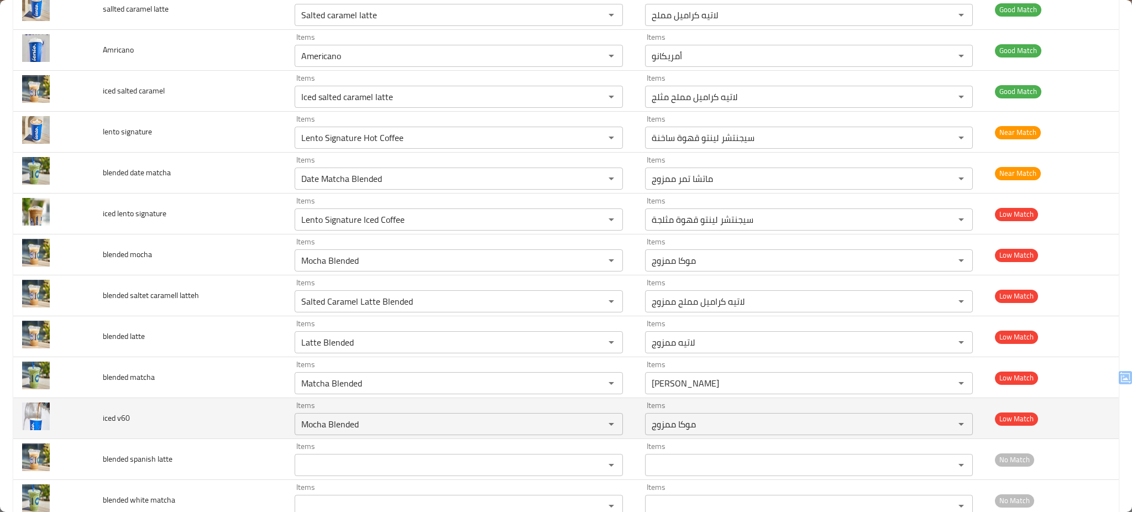
click at [223, 427] on td "iced v60" at bounding box center [190, 418] width 192 height 41
click at [591, 428] on icon "Clear" at bounding box center [596, 423] width 11 height 11
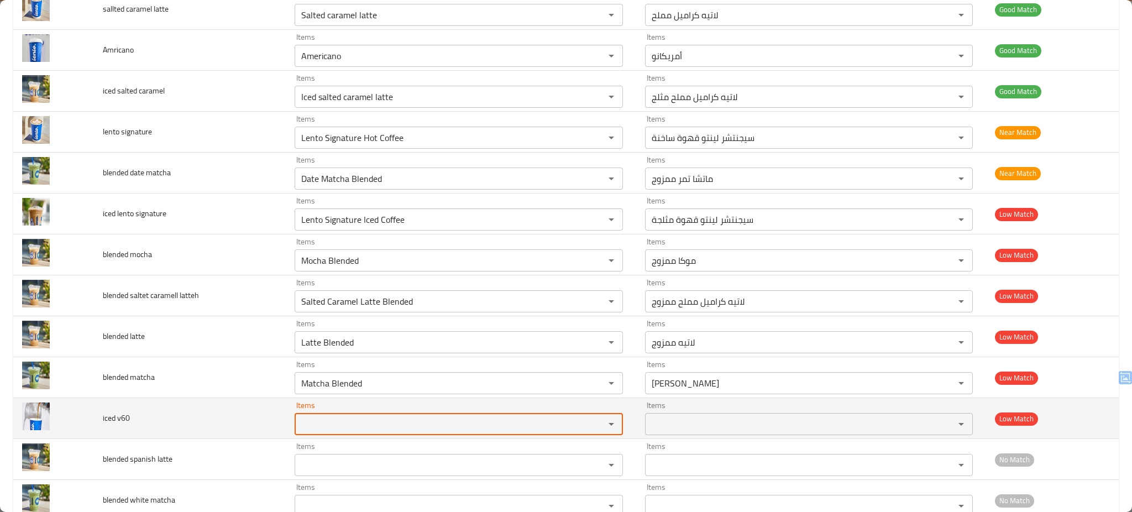
click at [210, 416] on td "iced v60" at bounding box center [190, 418] width 192 height 41
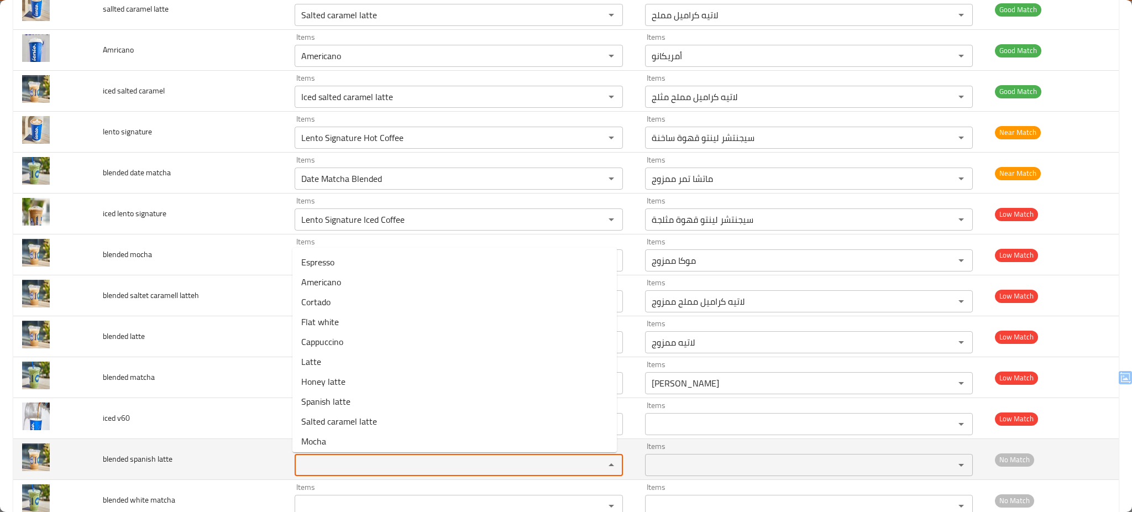
click at [338, 464] on latte "Items" at bounding box center [442, 464] width 289 height 15
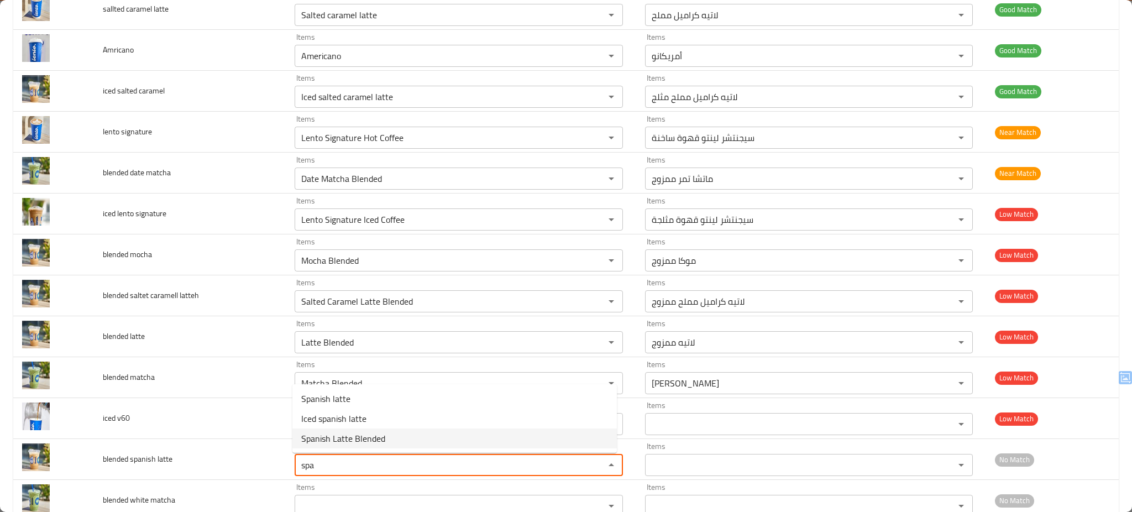
click at [347, 438] on span "Spanish Latte Blended" at bounding box center [343, 438] width 84 height 13
type latte "Spanish Latte Blended"
type latte-ar "سبانيش لاتيه ممزوج"
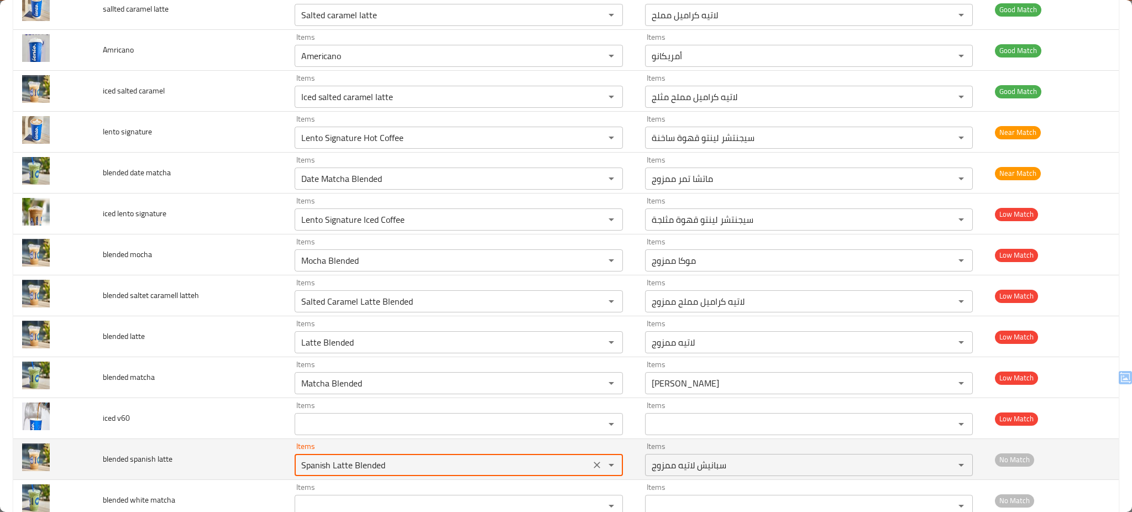
type latte "Spanish Latte Blended"
click at [233, 455] on td "blended spanish latte" at bounding box center [190, 459] width 192 height 41
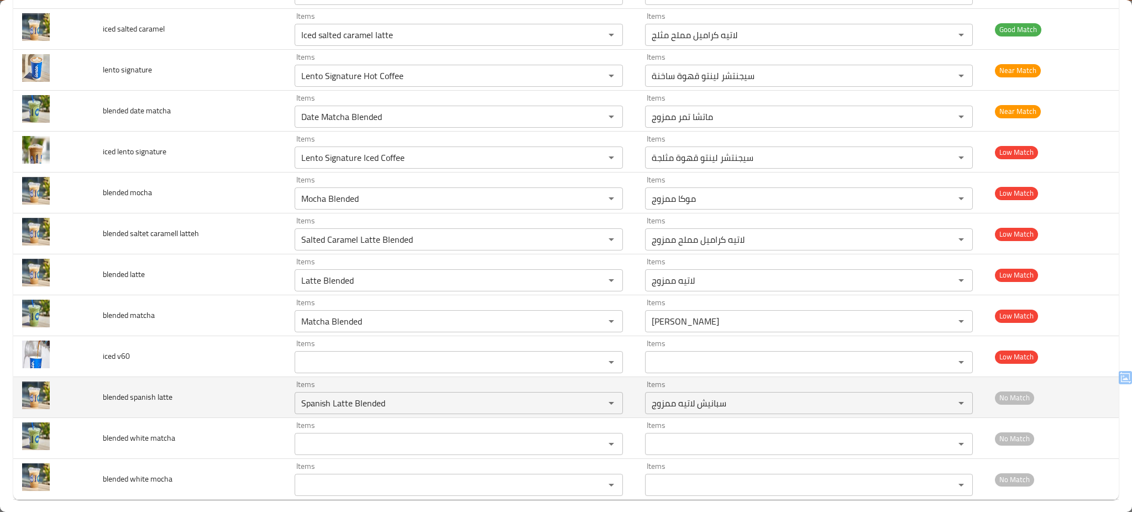
scroll to position [1030, 0]
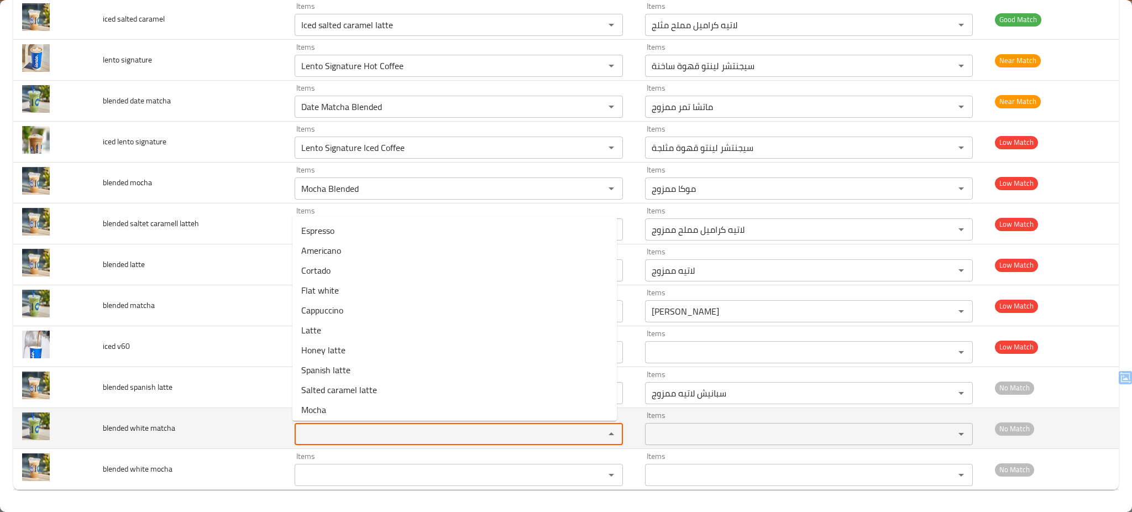
click at [347, 441] on matcha "Items" at bounding box center [442, 433] width 289 height 15
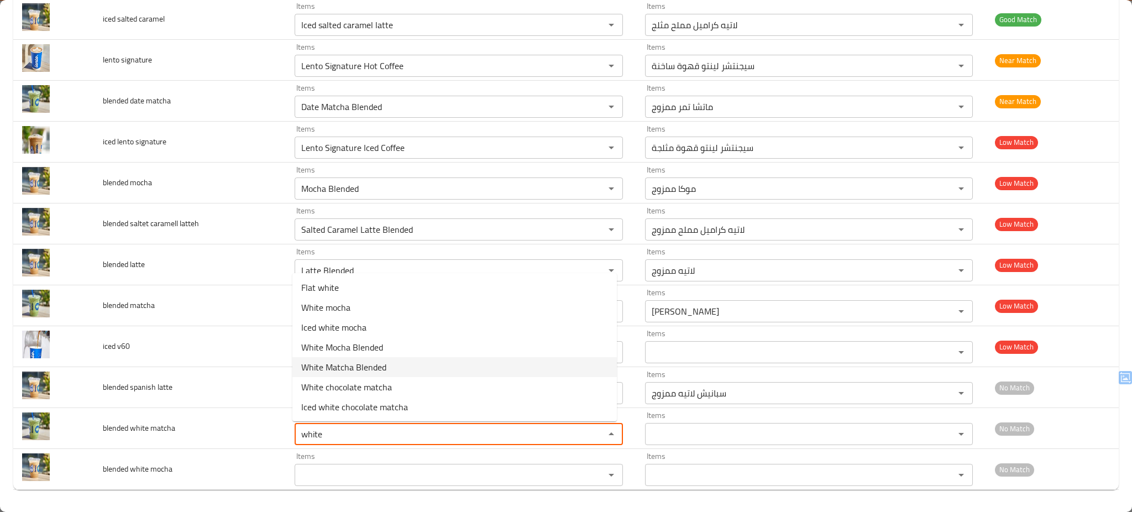
click at [384, 363] on span "White Matcha Blended" at bounding box center [343, 366] width 85 height 13
type matcha "White Matcha Blended"
type matcha-ar "ماتشا بيضاء ممزوج"
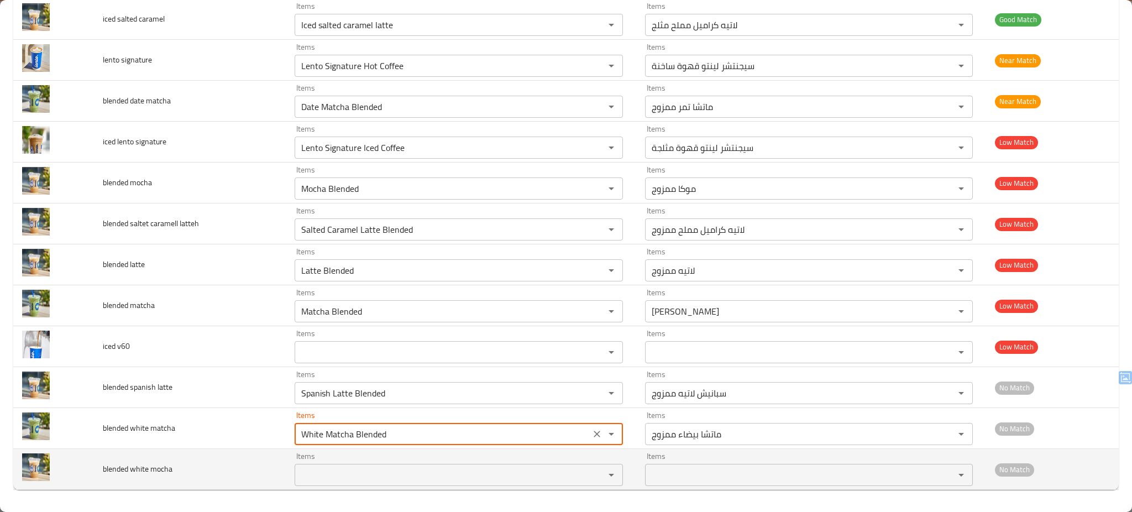
type matcha "White Matcha Blended"
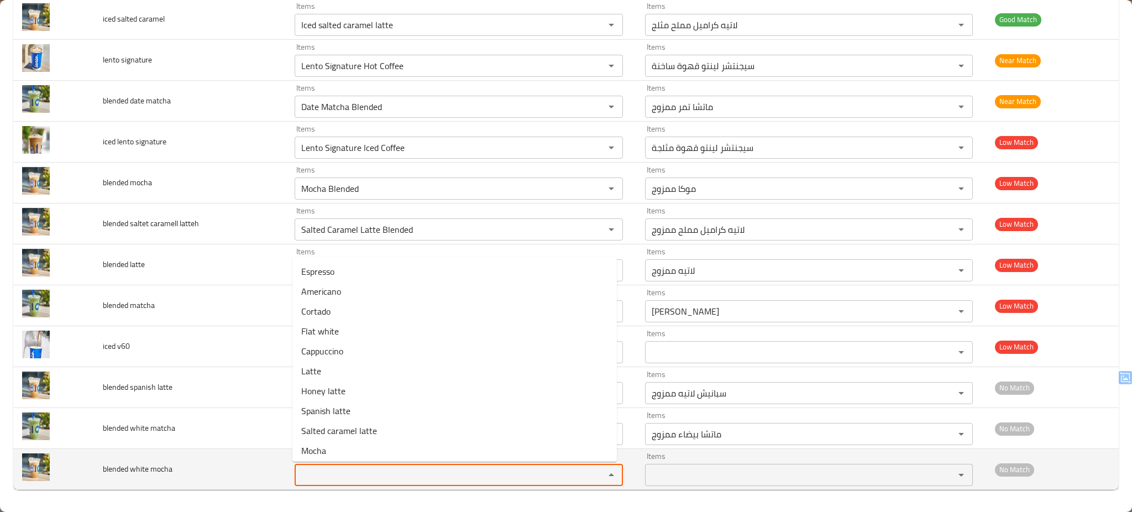
click at [364, 468] on mocha "Items" at bounding box center [442, 474] width 289 height 15
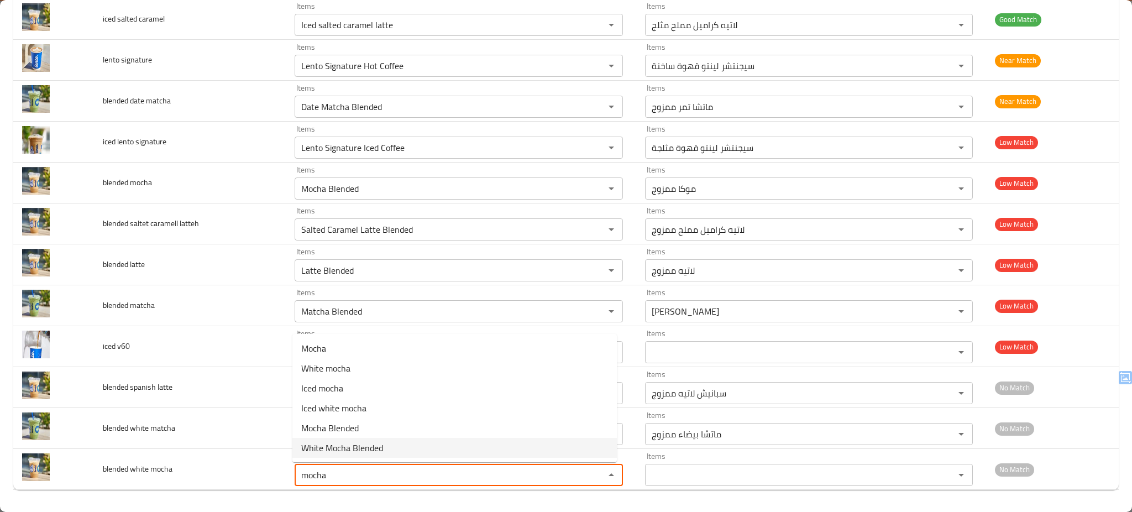
click at [364, 448] on span "White Mocha Blended" at bounding box center [342, 447] width 82 height 13
type mocha "White Mocha Blended"
type mocha-ar "وايت موكا ممزوج"
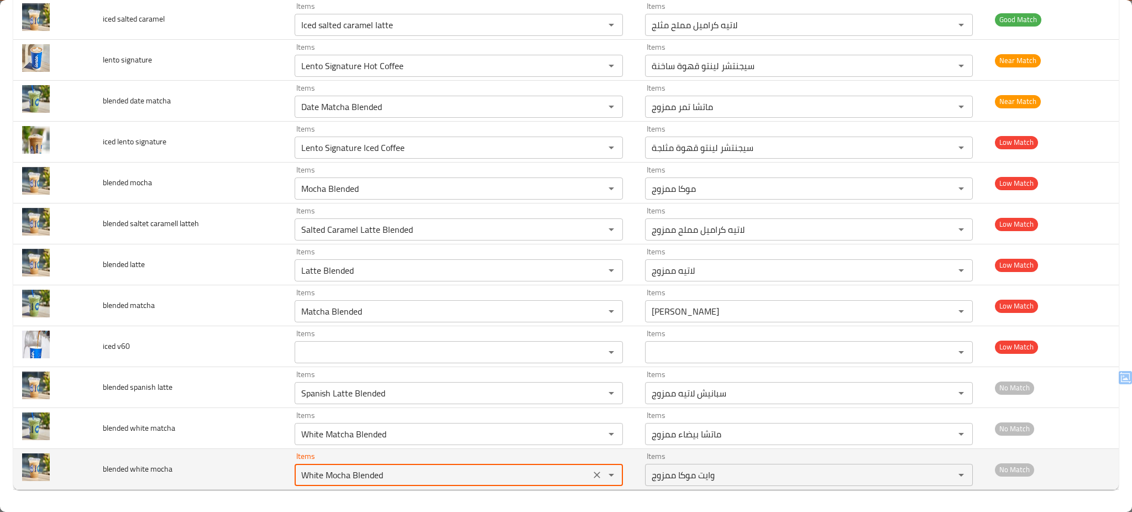
type mocha "White Mocha Blended"
click at [199, 472] on td "blended white mocha" at bounding box center [190, 469] width 192 height 41
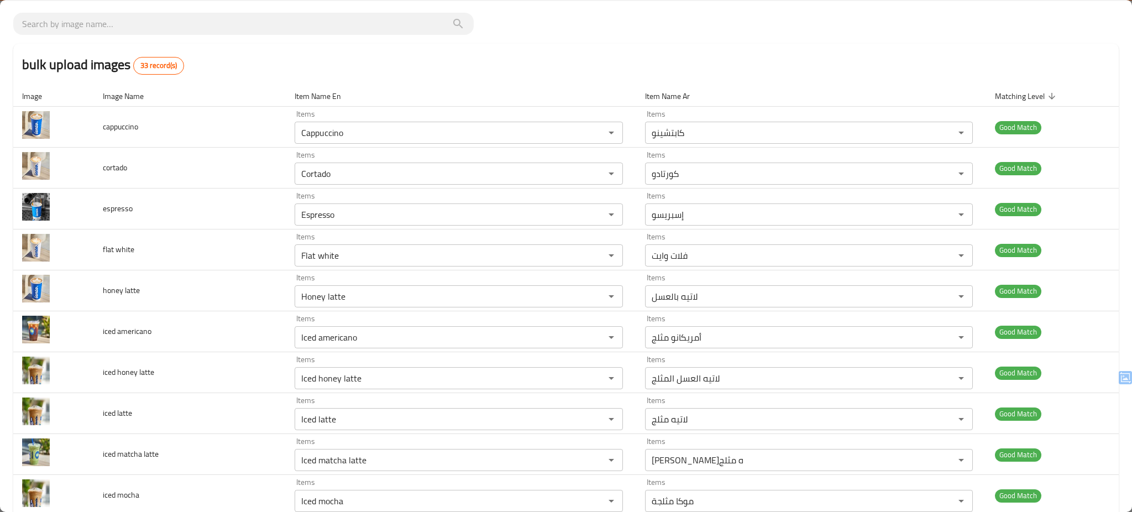
scroll to position [0, 0]
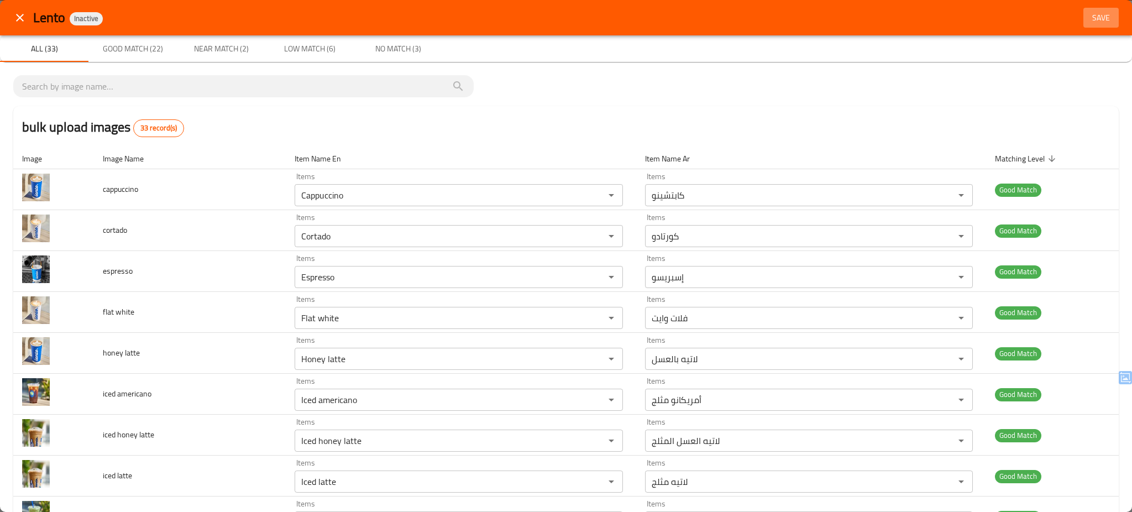
click at [1089, 20] on span "Save" at bounding box center [1101, 18] width 27 height 14
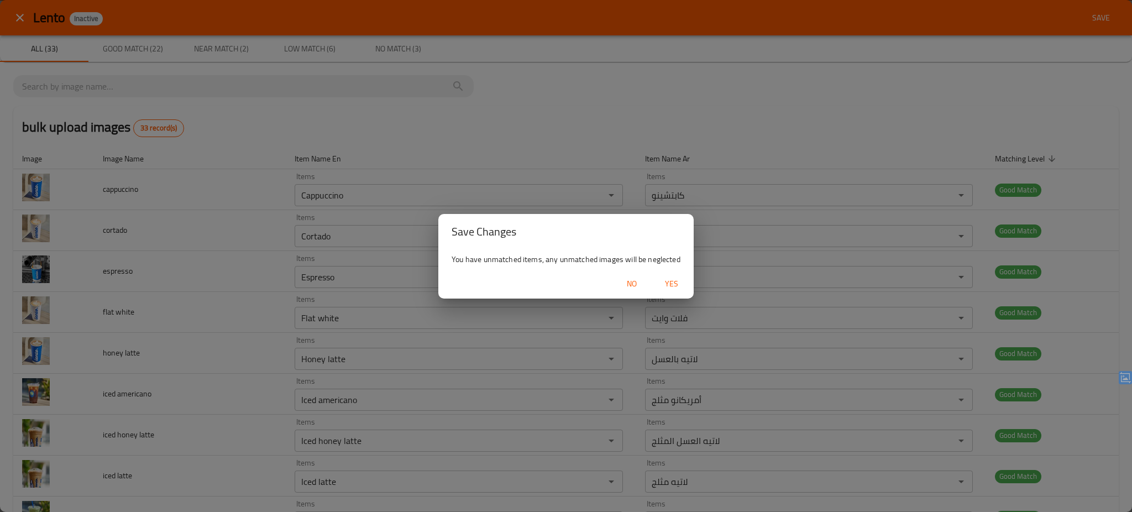
click at [670, 281] on span "Yes" at bounding box center [671, 284] width 27 height 14
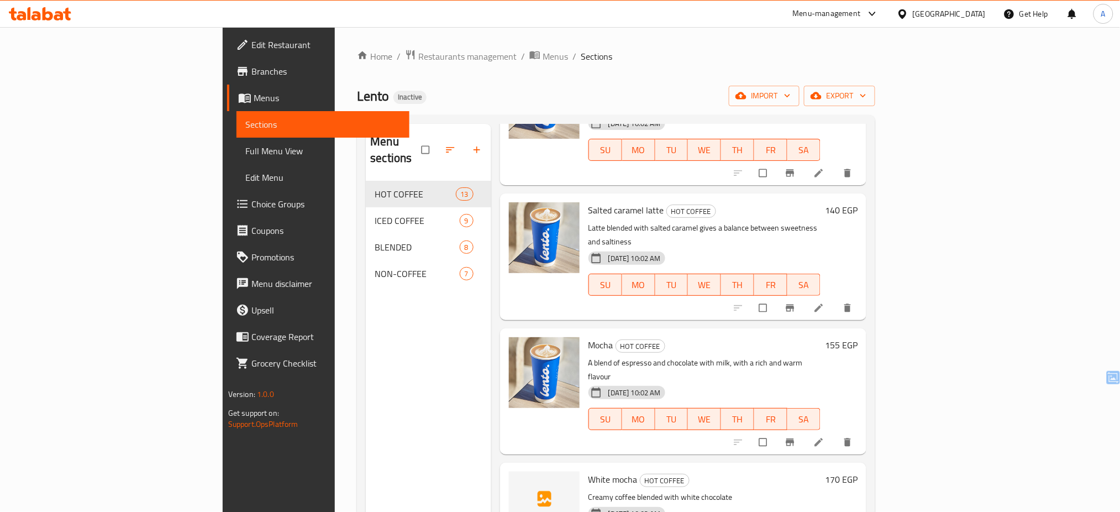
scroll to position [1068, 0]
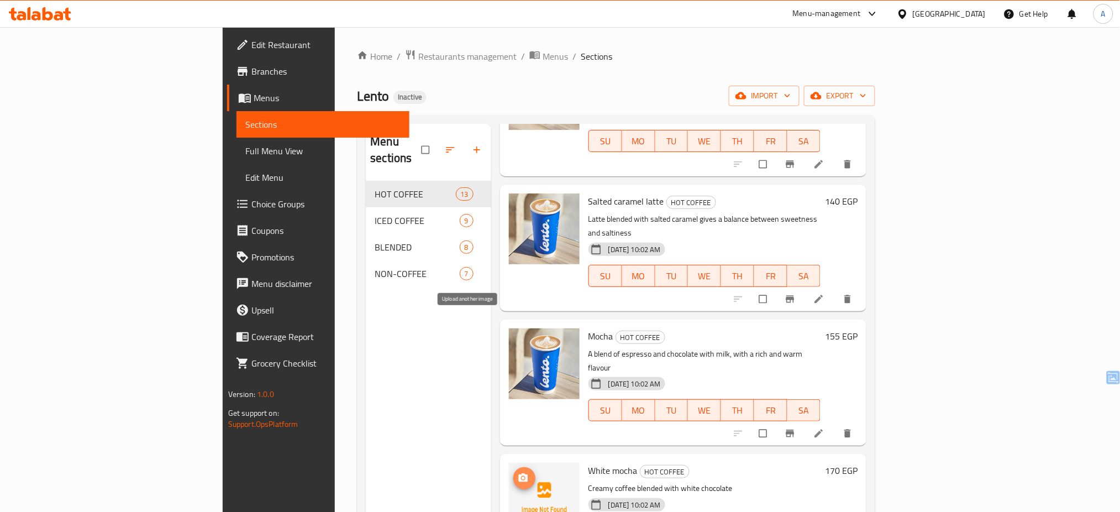
click at [518, 474] on icon "upload picture" at bounding box center [522, 478] width 9 height 8
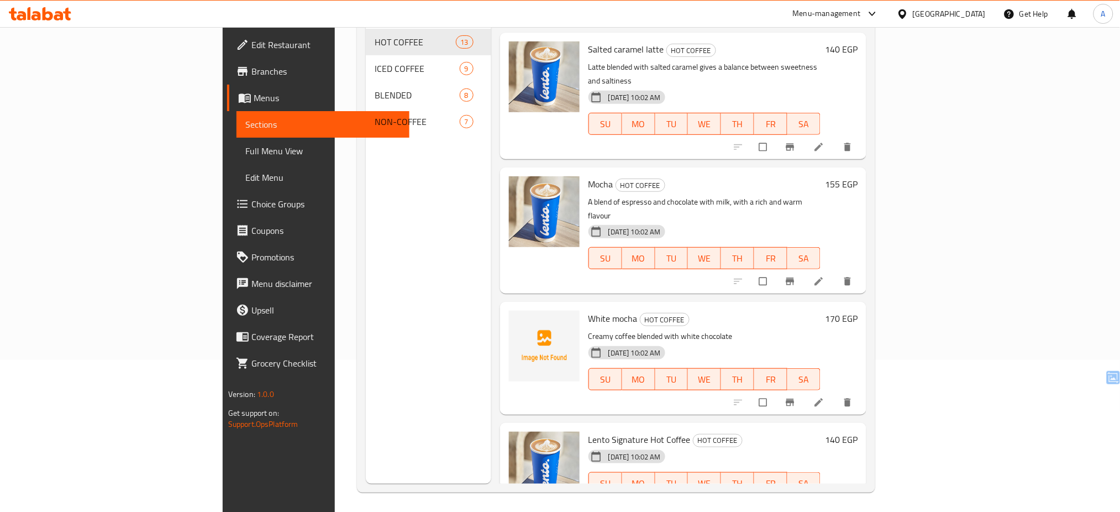
scroll to position [155, 0]
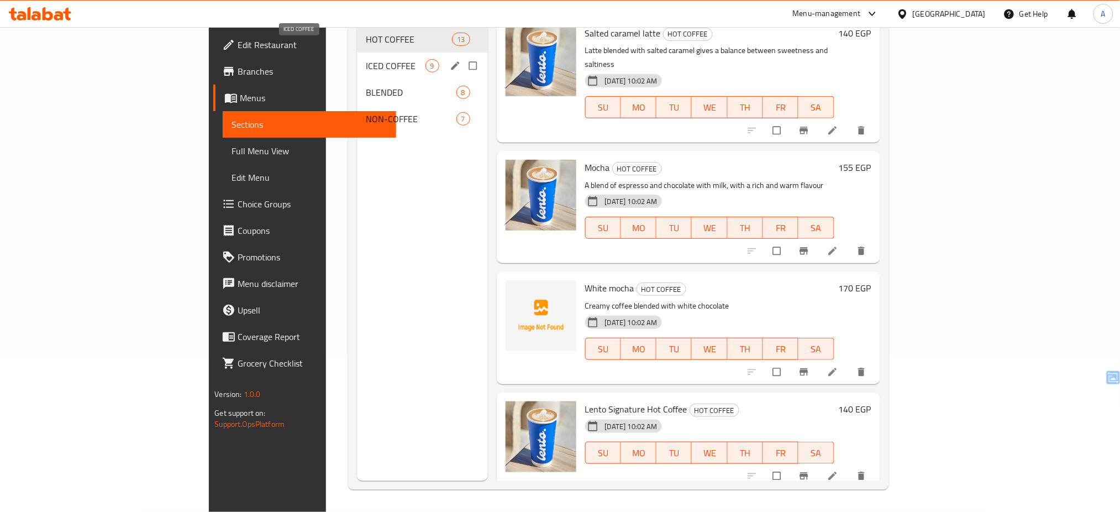
click at [366, 59] on span "ICED COFFEE" at bounding box center [395, 65] width 59 height 13
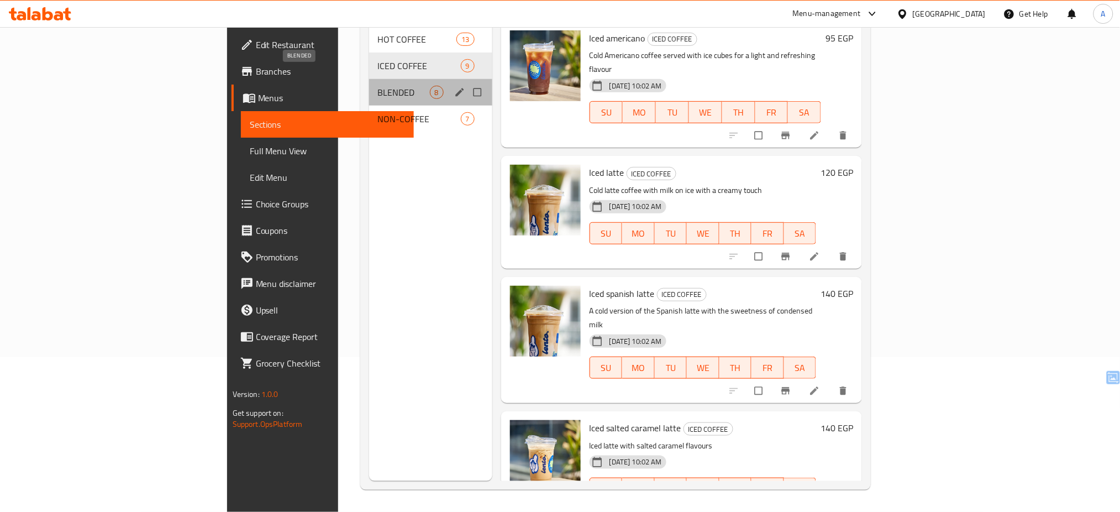
click at [378, 86] on span "BLENDED" at bounding box center [404, 92] width 52 height 13
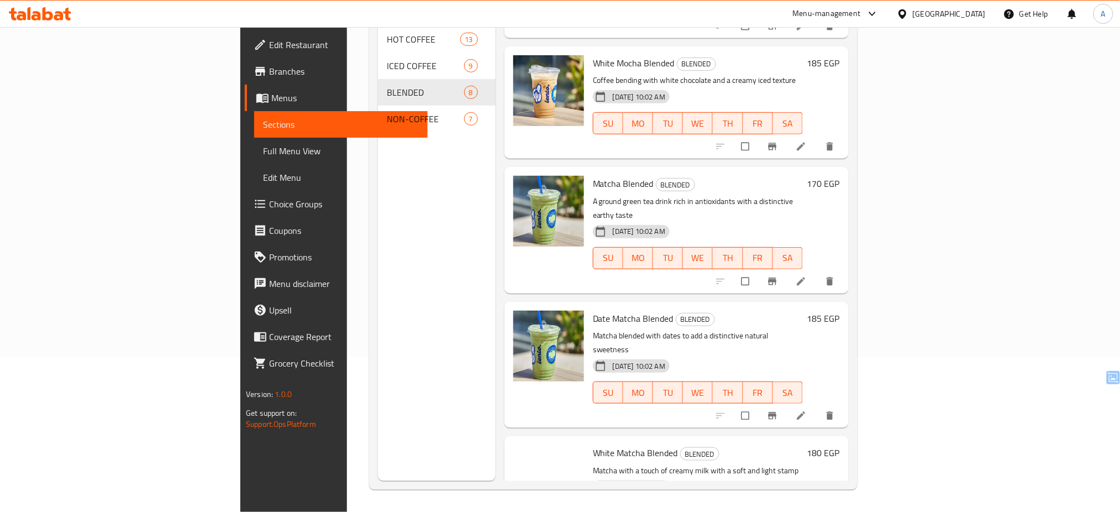
scroll to position [481, 0]
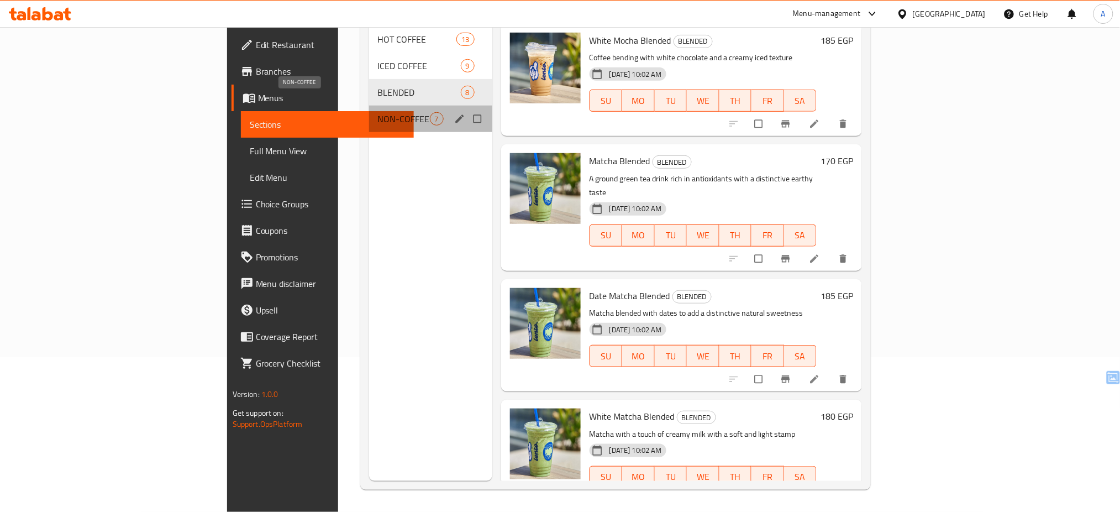
click at [378, 112] on span "NON-COFFEE" at bounding box center [404, 118] width 52 height 13
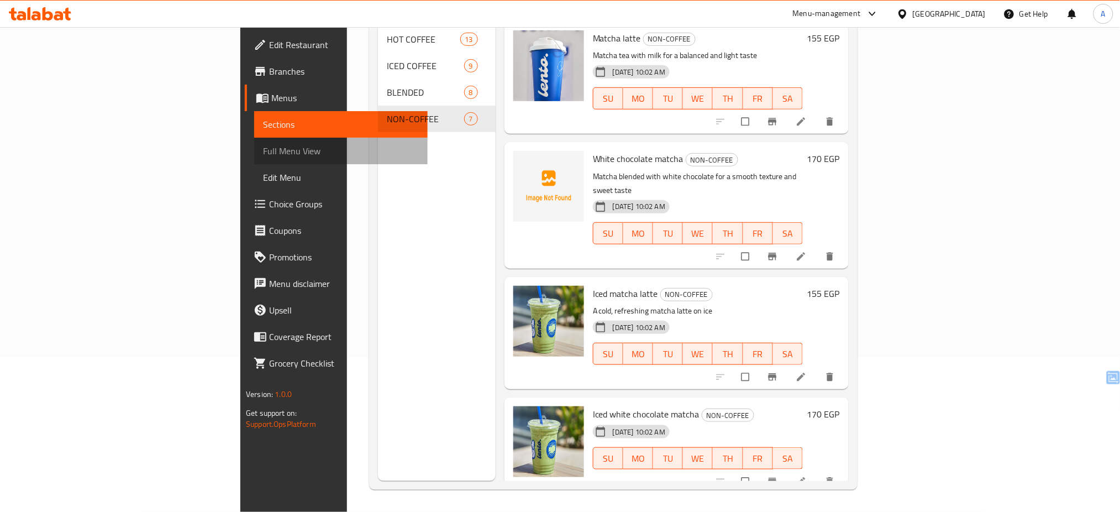
click at [263, 154] on span "Full Menu View" at bounding box center [341, 150] width 156 height 13
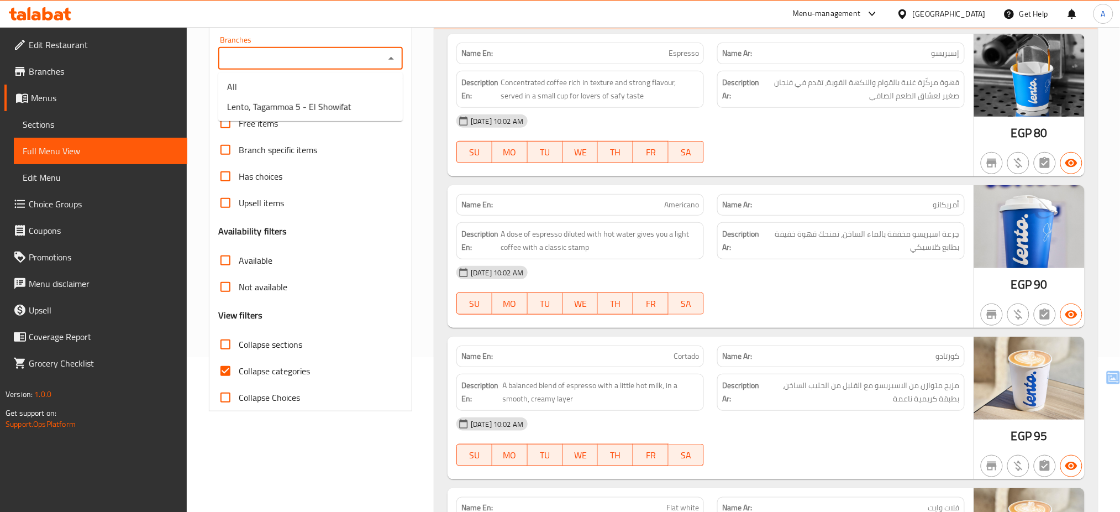
click at [374, 62] on input "Branches" at bounding box center [302, 58] width 160 height 15
click at [315, 113] on span "Lento, Tagammoa 5 - El Showifat" at bounding box center [289, 106] width 124 height 13
type input "Lento, Tagammoa 5 - El Showifat"
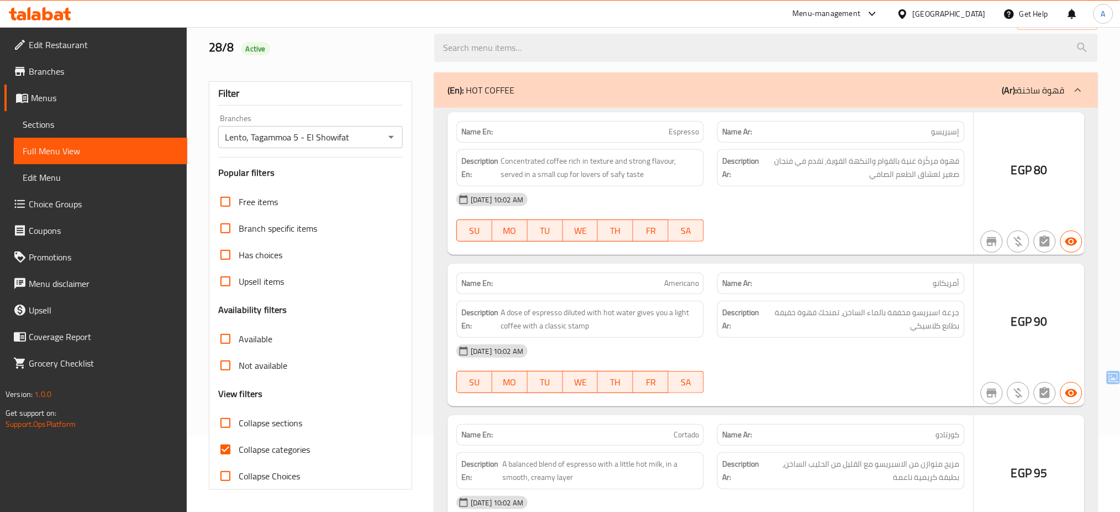
scroll to position [155, 0]
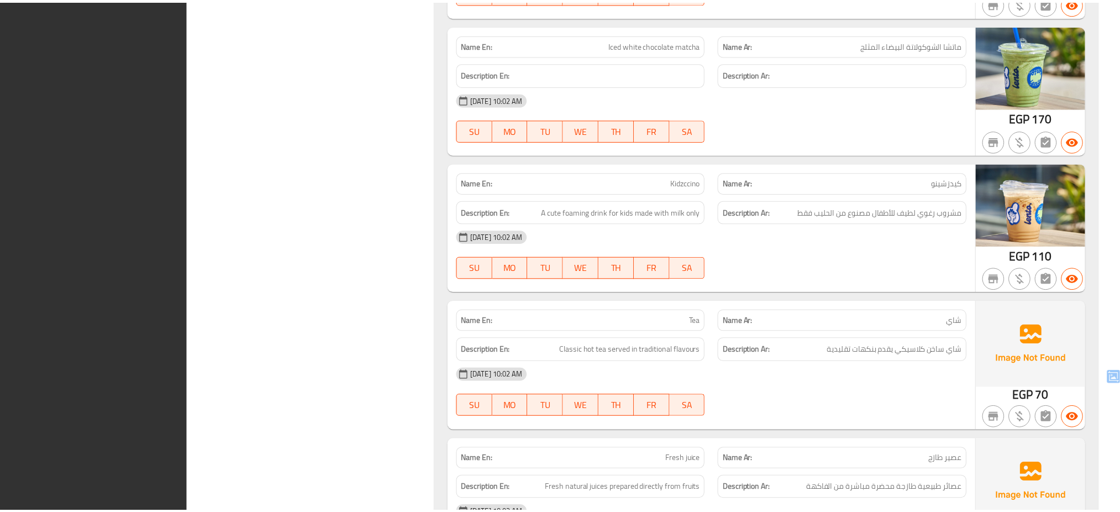
scroll to position [5308, 0]
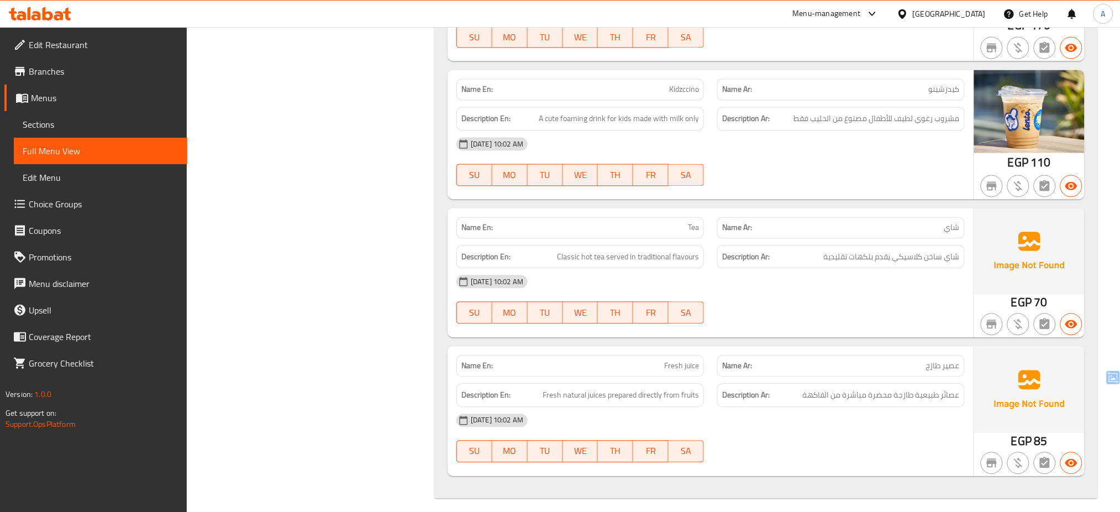
click at [50, 18] on icon at bounding box center [48, 13] width 11 height 13
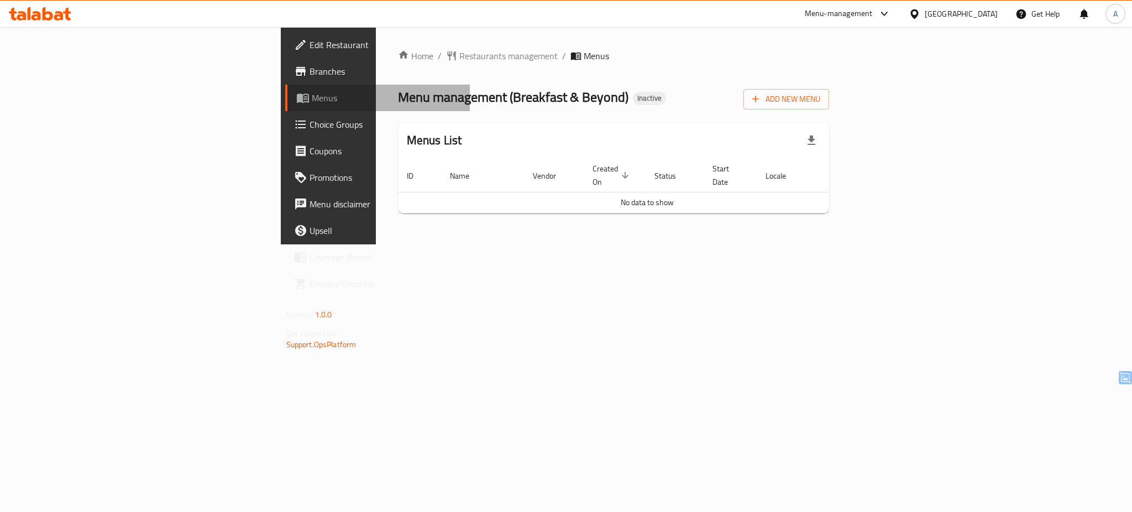
click at [312, 97] on span "Menus" at bounding box center [386, 97] width 149 height 13
click at [41, 15] on icon at bounding box center [40, 13] width 62 height 13
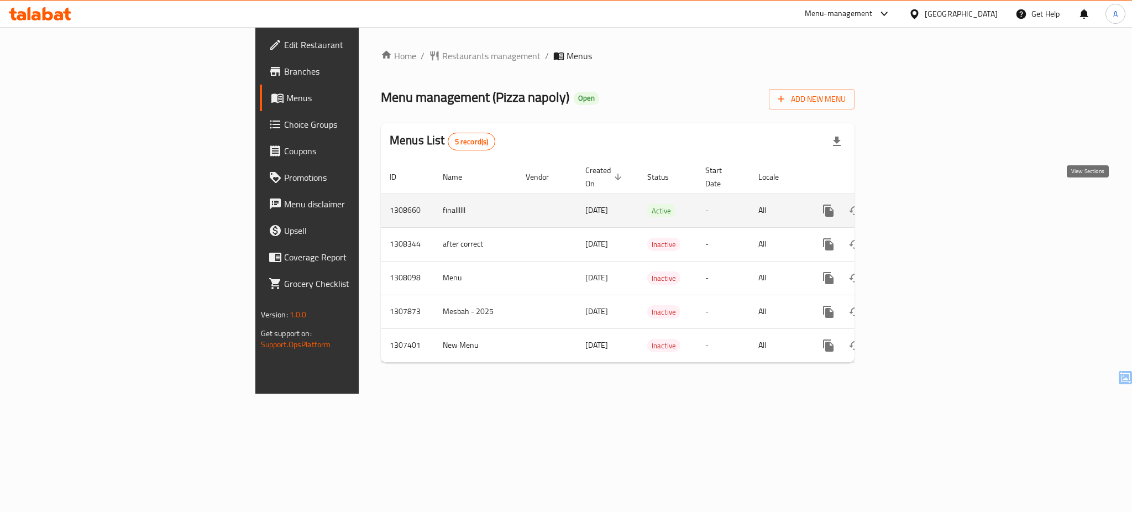
click at [915, 204] on icon "enhanced table" at bounding box center [908, 210] width 13 height 13
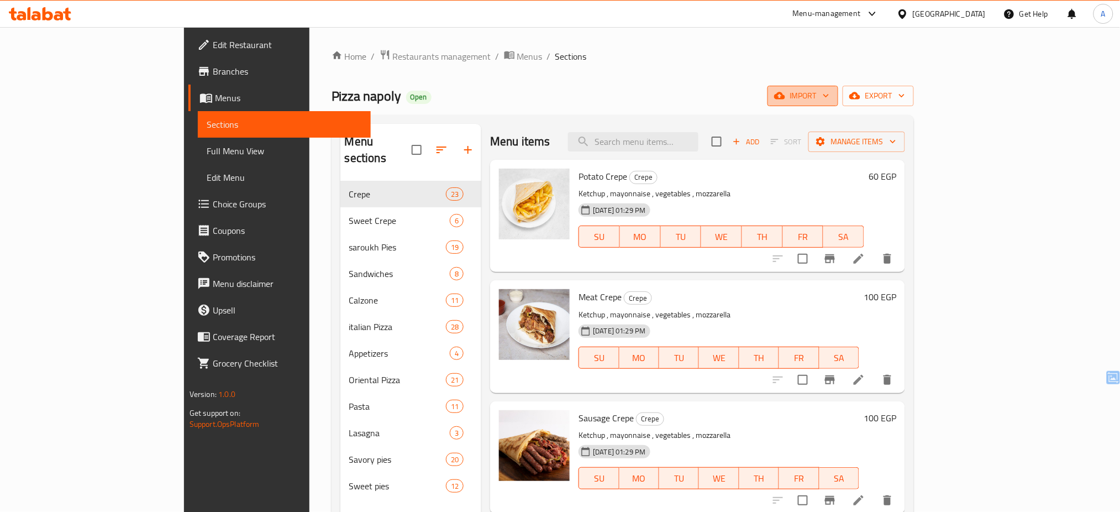
click at [830, 98] on span "import" at bounding box center [803, 96] width 53 height 14
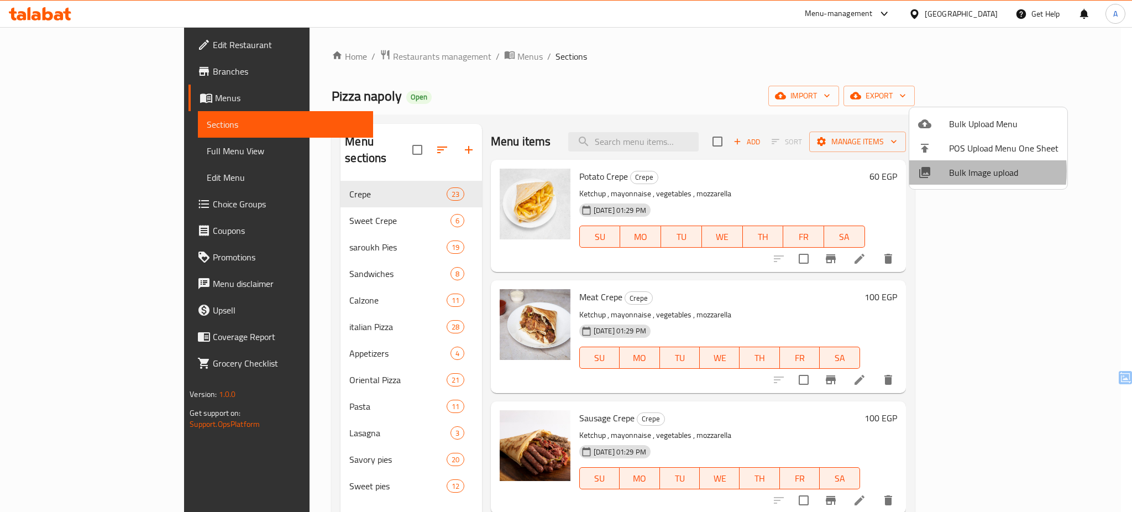
click at [941, 171] on div at bounding box center [933, 172] width 31 height 13
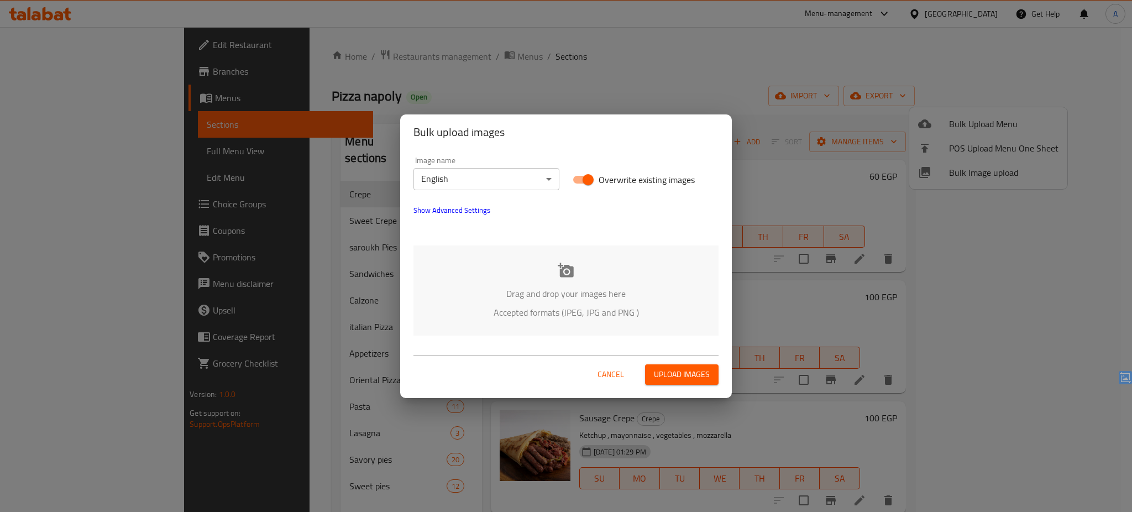
click at [603, 169] on label "Overwrite existing images" at bounding box center [631, 179] width 128 height 21
click at [603, 169] on input "Overwrite existing images" at bounding box center [588, 179] width 63 height 21
checkbox input "false"
click at [527, 298] on p "Drag and drop your images here" at bounding box center [566, 293] width 272 height 13
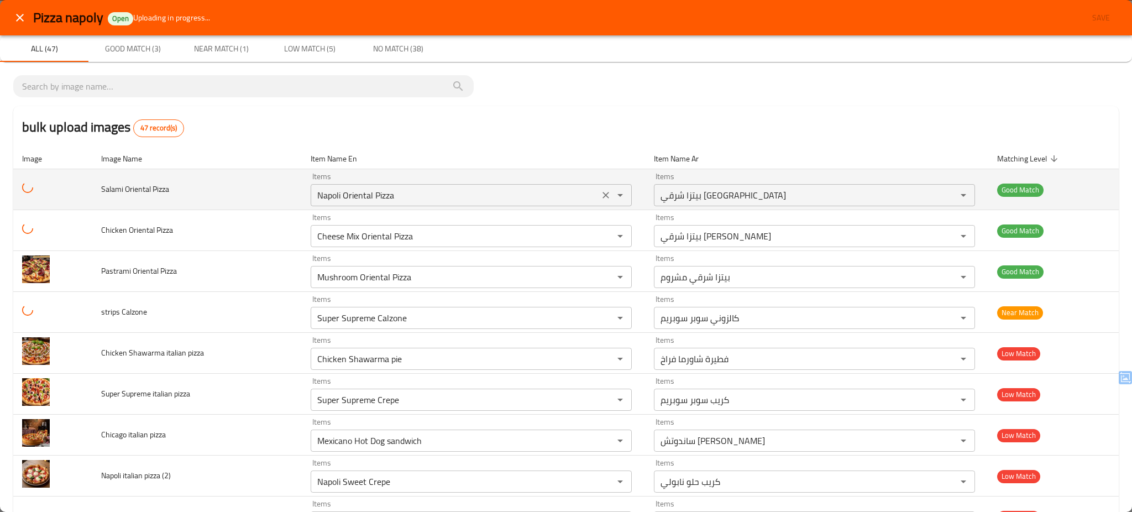
click at [568, 187] on Pizza "Napoli Oriental Pizza" at bounding box center [455, 194] width 282 height 15
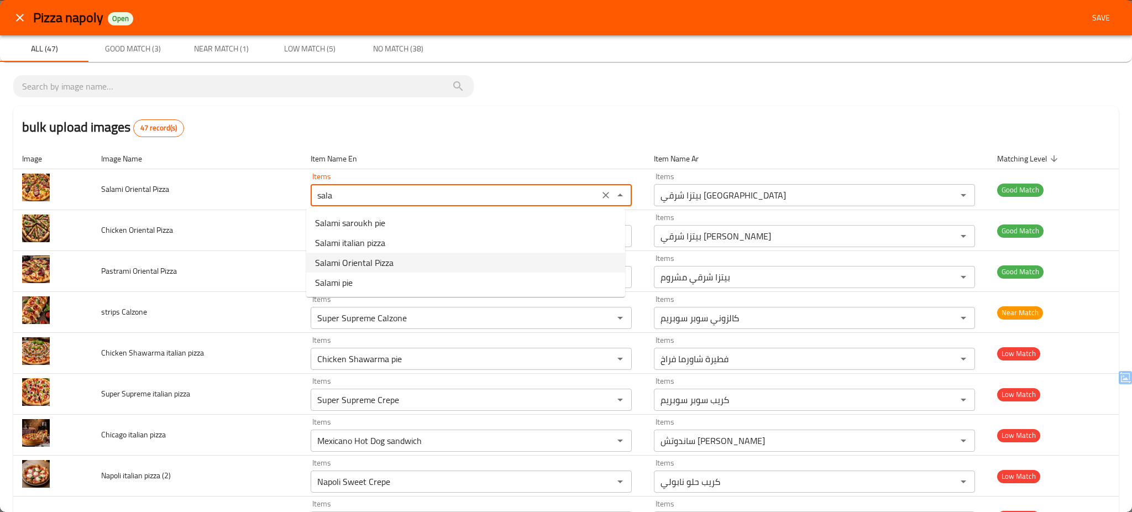
click at [405, 262] on Pizza-option-2 "Salami Oriental Pizza" at bounding box center [465, 263] width 319 height 20
type Pizza "Salami Oriental Pizza"
type Pizza-ar "بيتزا شرقي سلامي"
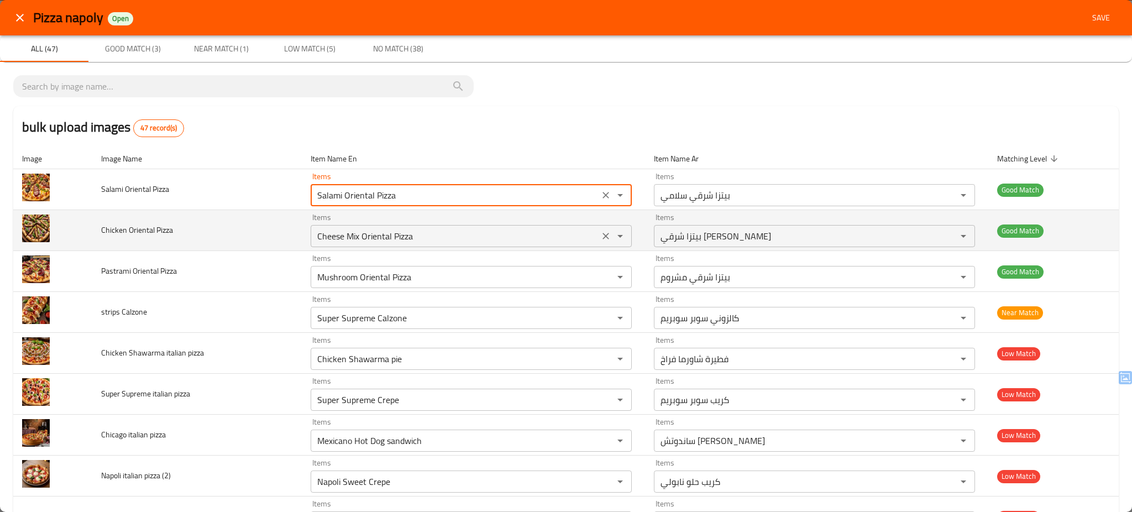
type Pizza "Salami Oriental Pizza"
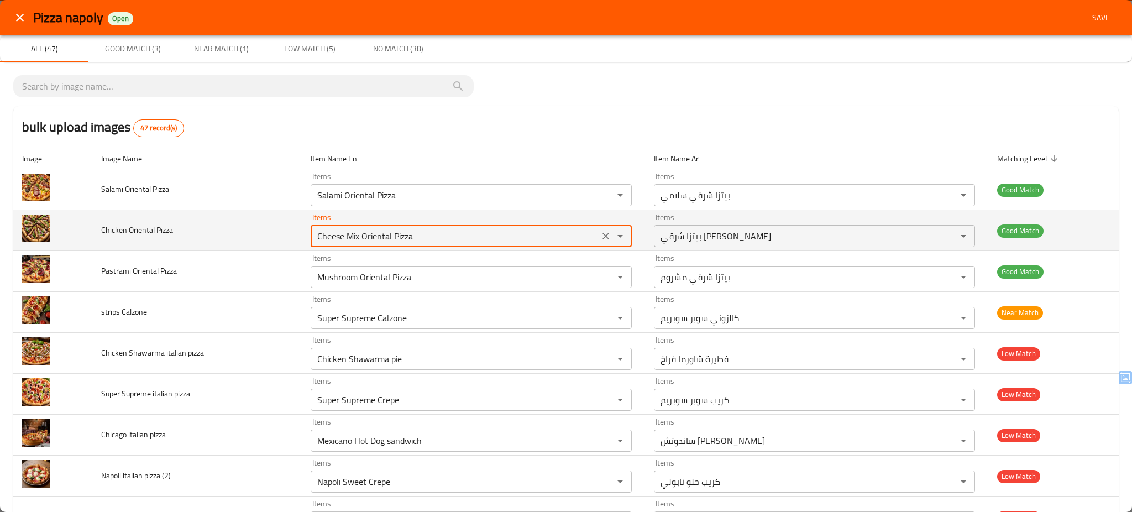
click at [438, 236] on Pizza "Cheese Mix Oriental Pizza" at bounding box center [455, 235] width 282 height 15
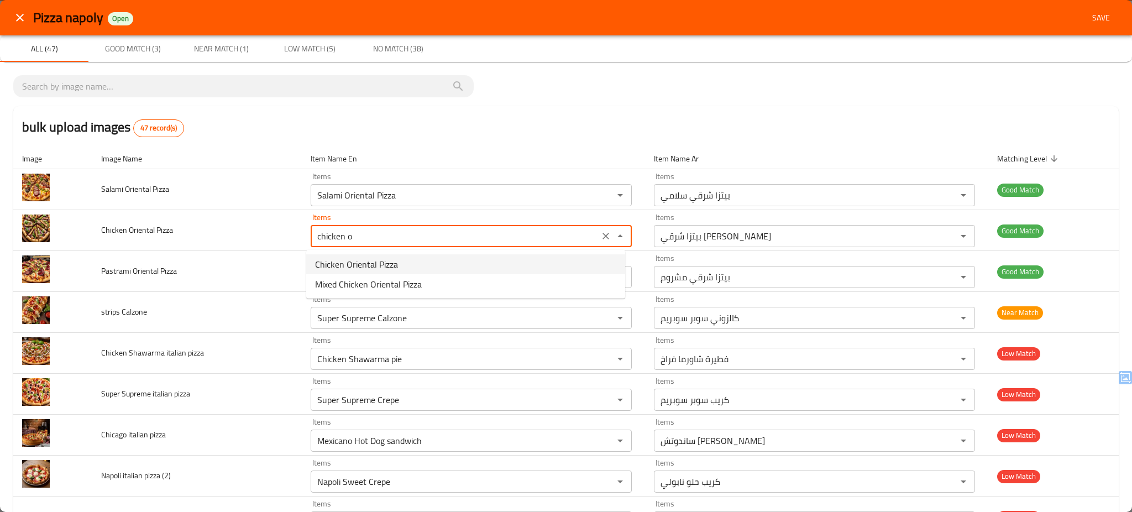
click at [366, 261] on span "Chicken Oriental Pizza" at bounding box center [356, 264] width 83 height 13
type Pizza "Chicken Oriental Pizza"
type Pizza-ar "بيتزا شرقي فراخ"
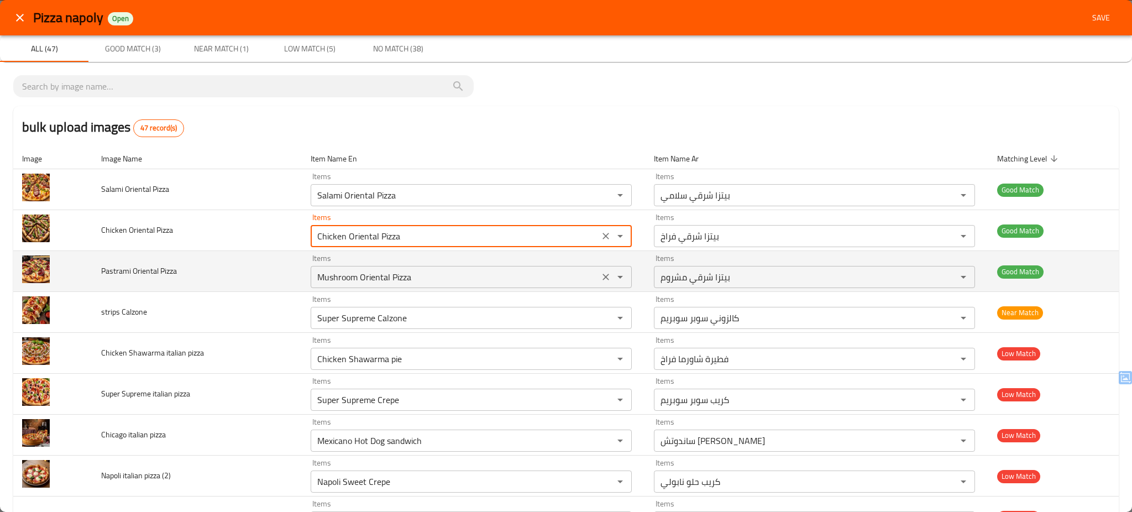
type Pizza "Chicken Oriental Pizza"
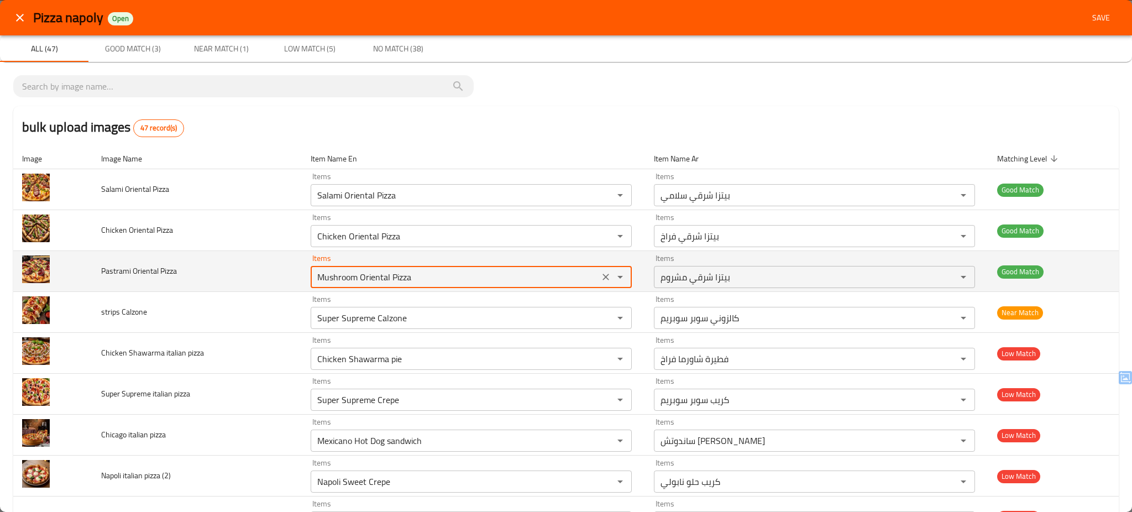
click at [422, 279] on Pizza "Mushroom Oriental Pizza" at bounding box center [455, 276] width 282 height 15
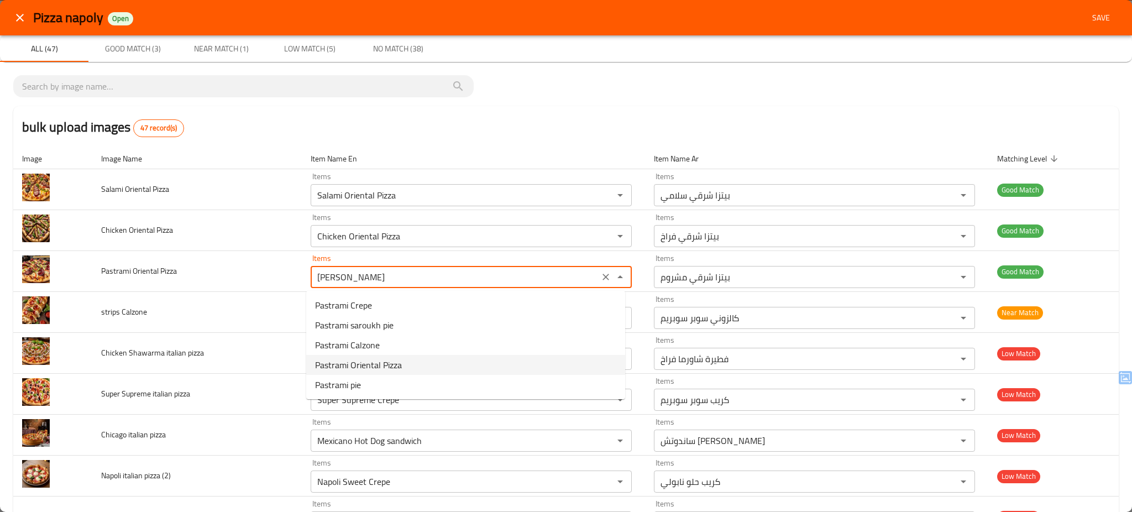
click at [382, 365] on span "Pastrami Oriental Pizza" at bounding box center [358, 364] width 87 height 13
type Pizza "Pastrami Oriental Pizza"
type Pizza-ar "بيتزا شرقي بسطرمة"
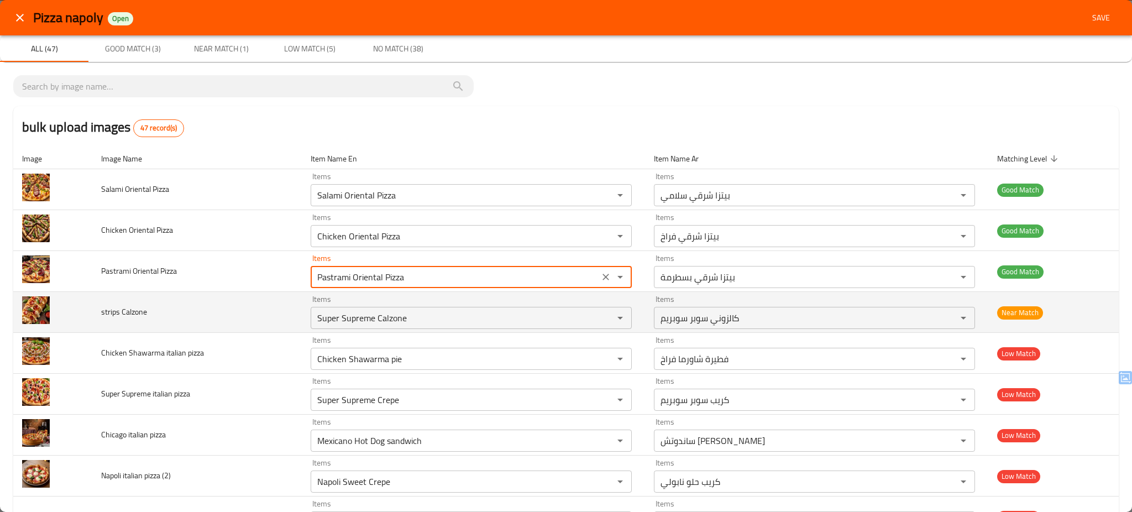
type Pizza "Pastrami Oriental Pizza"
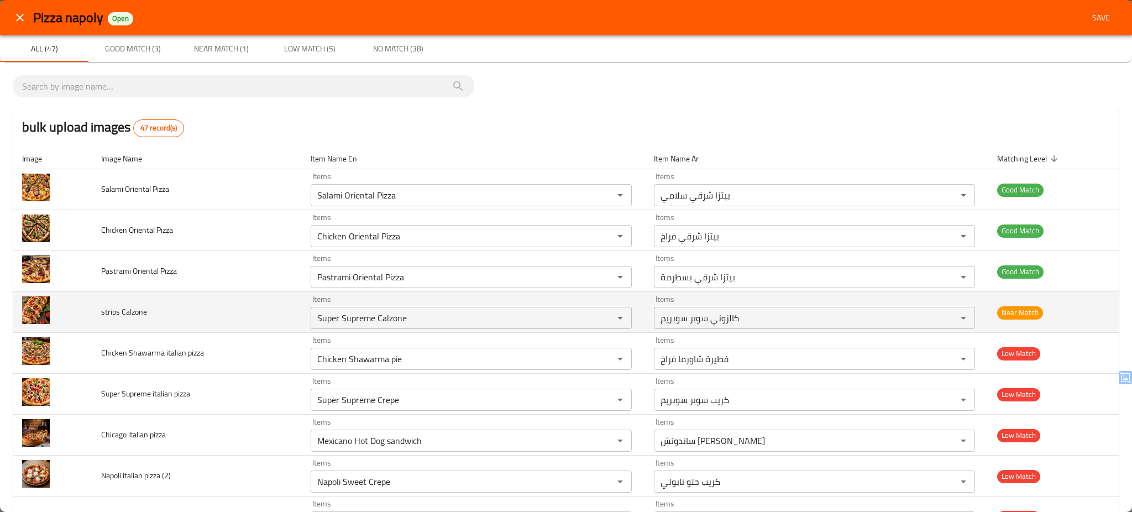
click at [278, 307] on td "strips Calzone" at bounding box center [196, 312] width 209 height 41
click at [405, 315] on Calzone "Super Supreme Calzone" at bounding box center [455, 317] width 282 height 15
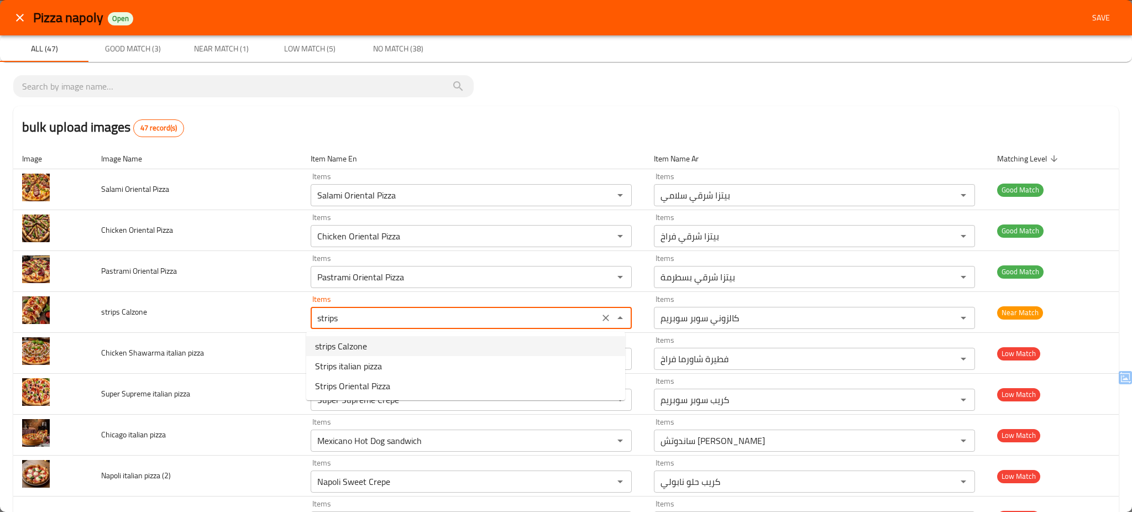
click at [361, 343] on span "strips Calzone" at bounding box center [341, 345] width 52 height 13
type Calzone "strips Calzone"
type Calzone-ar "كالزوني استربس"
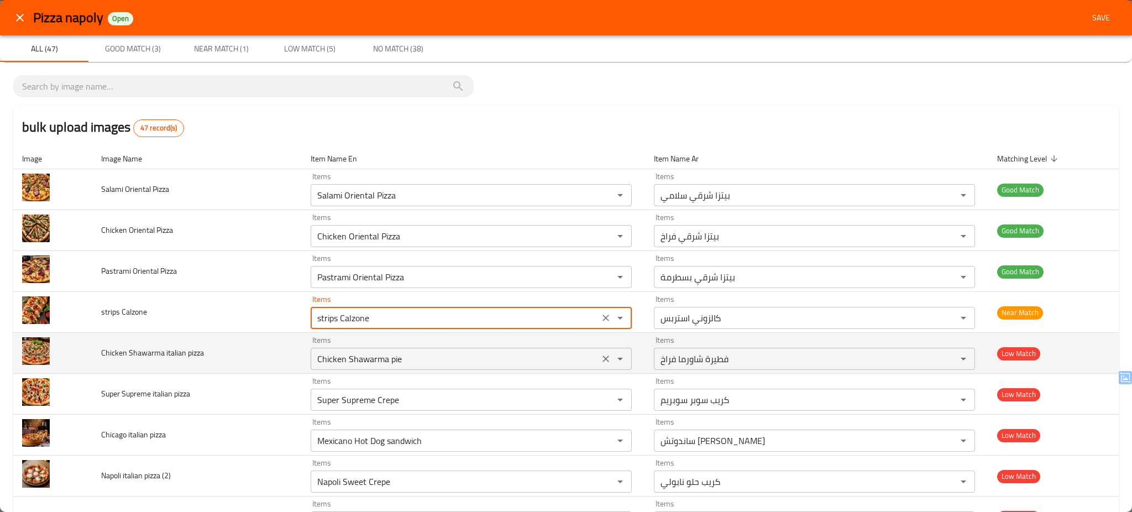
type Calzone "strips Calzone"
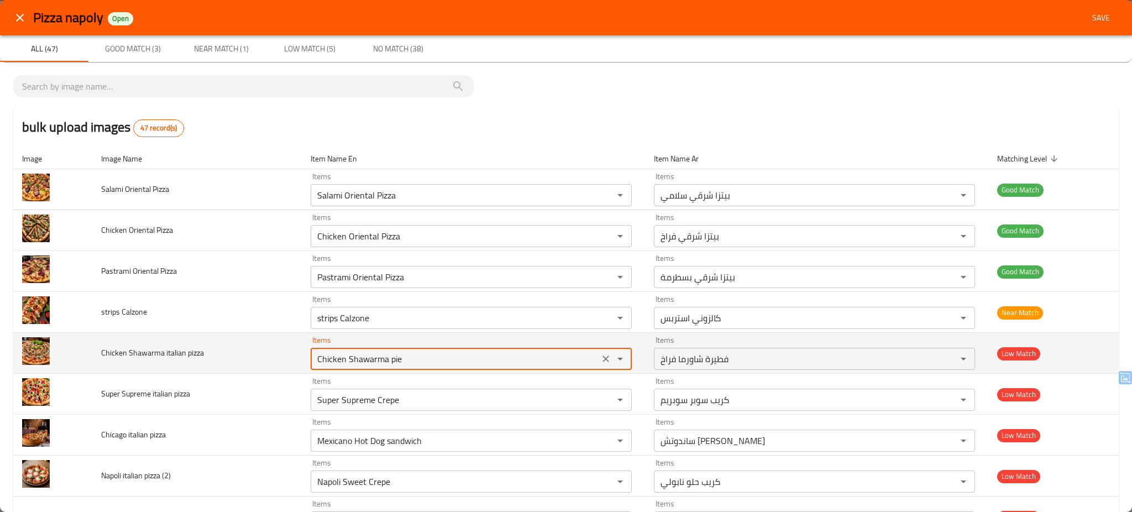
click at [417, 359] on pizza "Chicken Shawarma pie" at bounding box center [455, 358] width 282 height 15
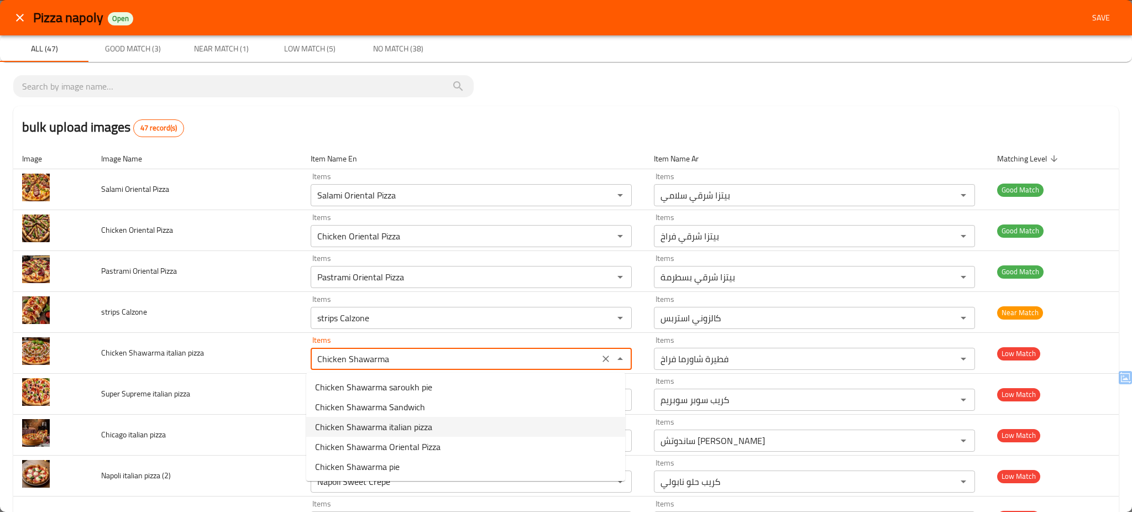
click at [391, 422] on span "Chicken Shawarma italian pizza" at bounding box center [373, 426] width 117 height 13
type pizza "Chicken Shawarma italian pizza"
type pizza-ar "بيتزا ايطالي شاورما فراخ"
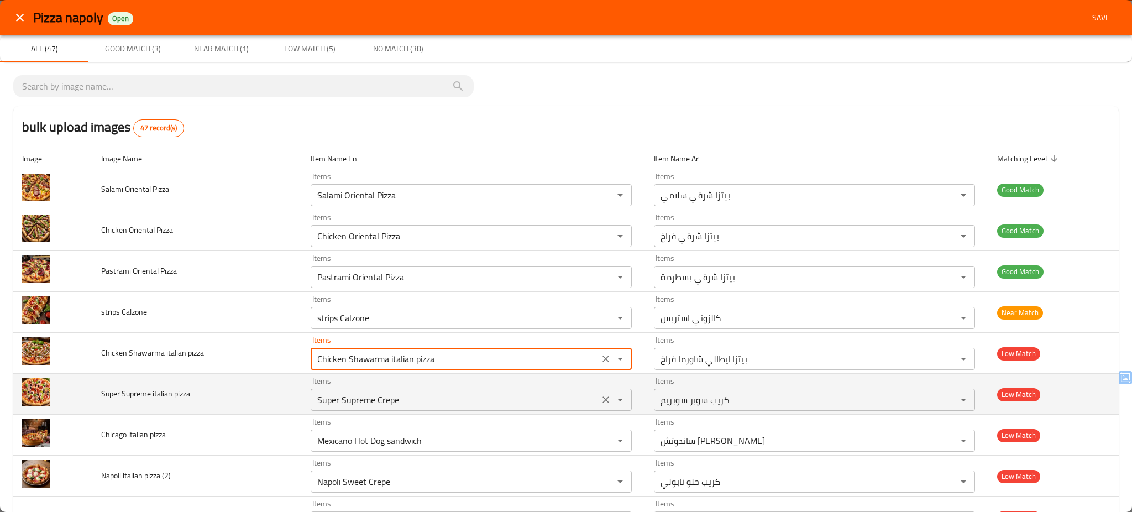
type pizza "Chicken Shawarma italian pizza"
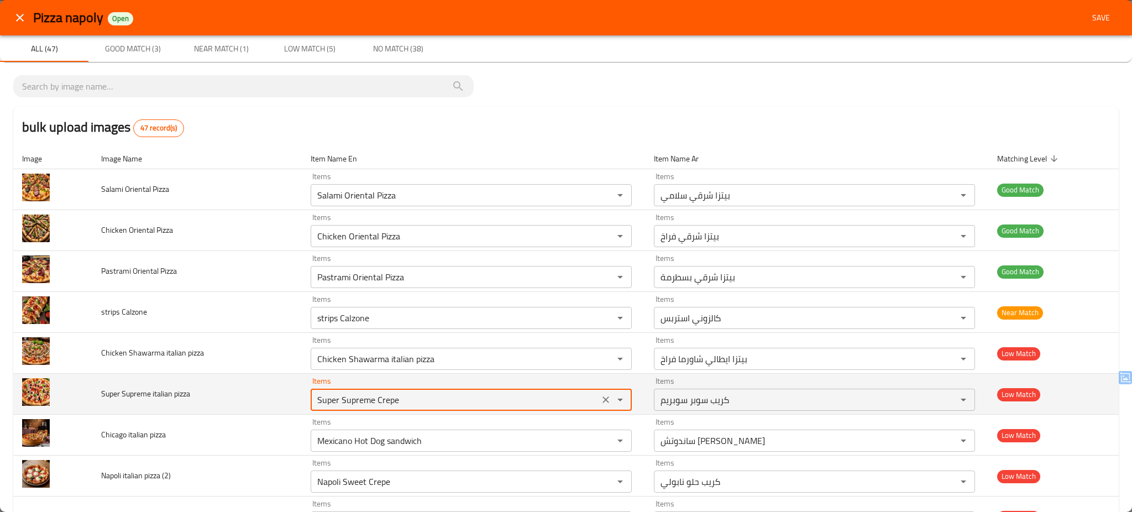
click at [409, 402] on pizza "Super Supreme Crepe" at bounding box center [455, 399] width 282 height 15
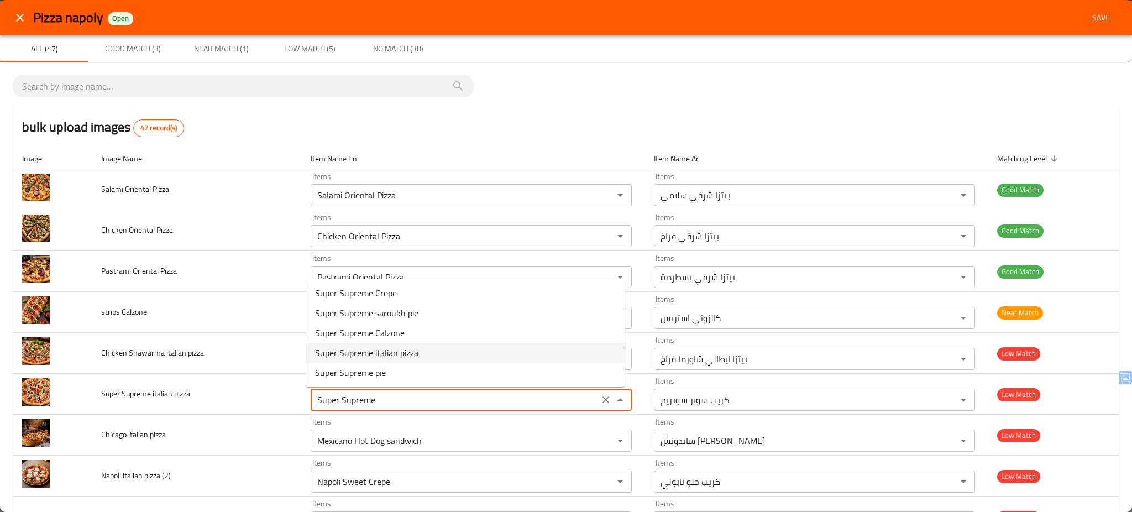
click at [396, 348] on span "Super Supreme italian pizza" at bounding box center [366, 352] width 103 height 13
type pizza "Super Supreme italian pizza"
type pizza-ar "بيتزا ايطالي سوبر سوبريم"
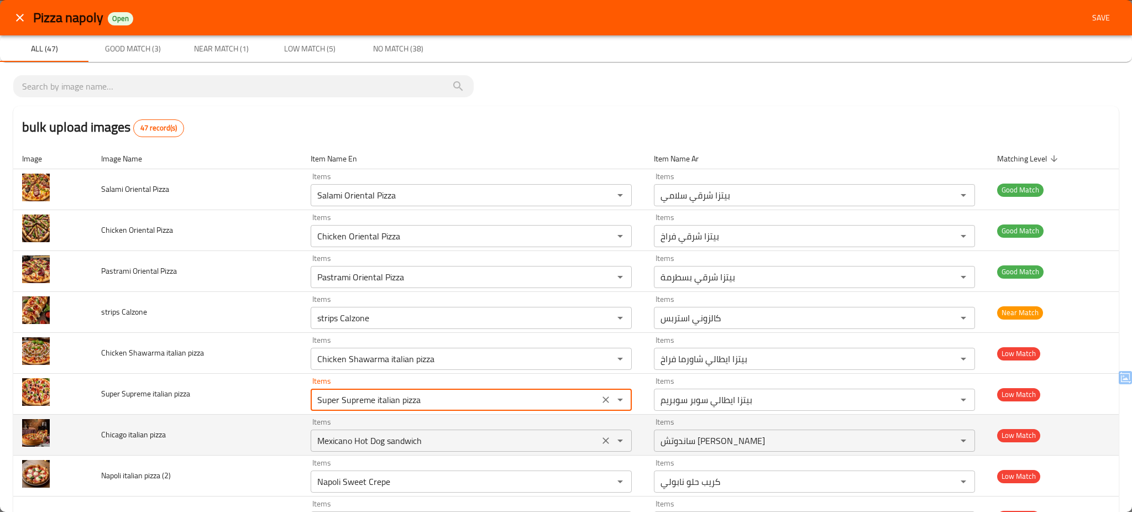
type pizza "Super Supreme italian pizza"
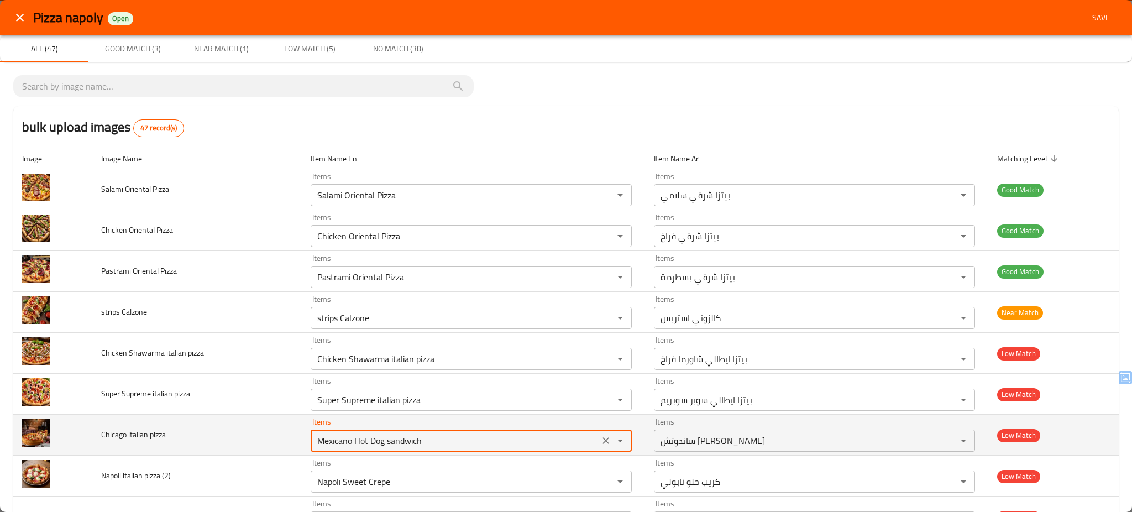
click at [443, 439] on pizza "Mexicano Hot Dog sandwich" at bounding box center [455, 440] width 282 height 15
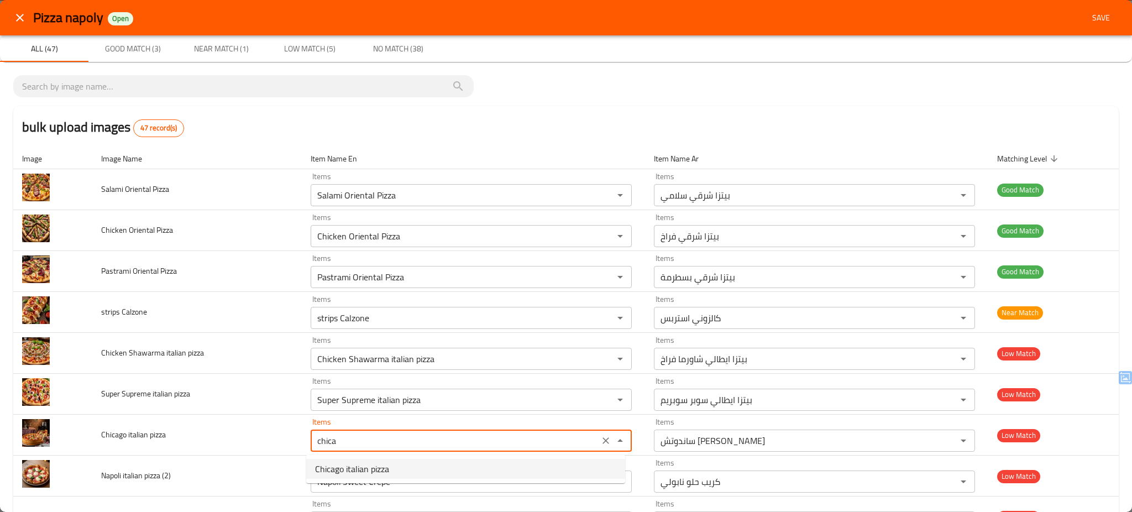
click at [388, 465] on span "Chicago italian pizza" at bounding box center [352, 468] width 74 height 13
type pizza "Chicago italian pizza"
type pizza-ar "بيتزا ايطالي شيكاغو"
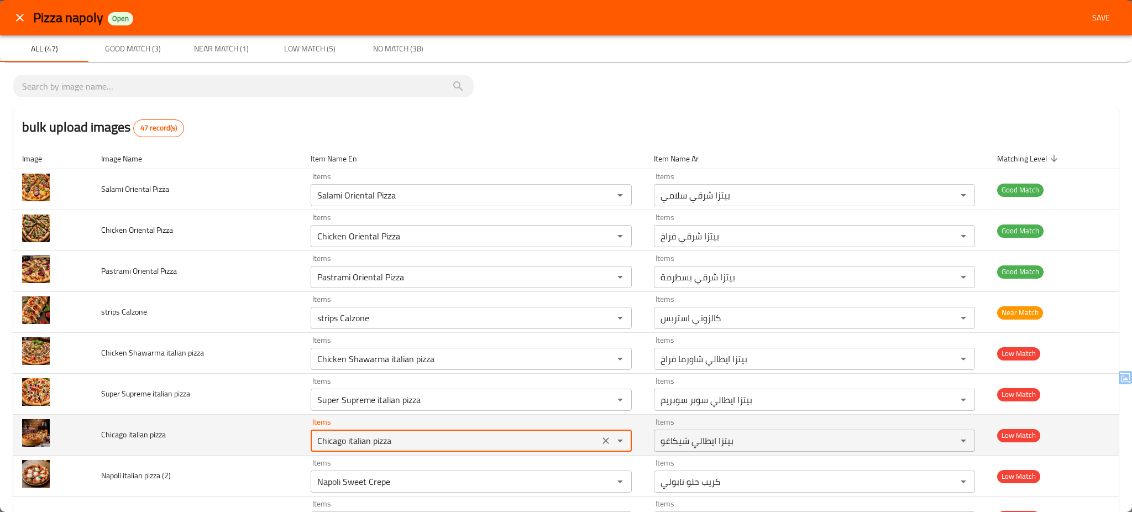
type pizza "Chicago italian pizza"
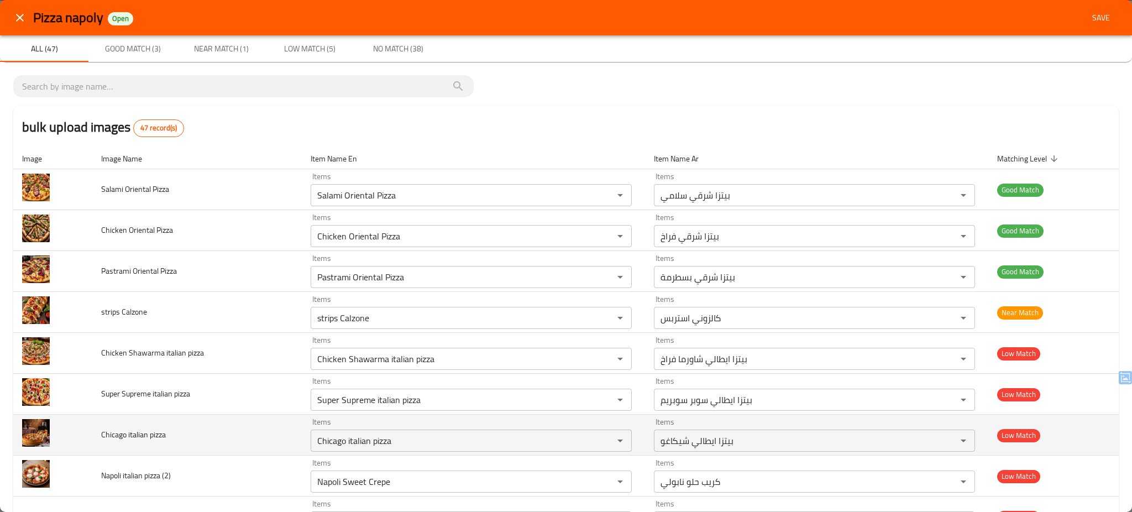
click at [261, 432] on td "Chicago italian pizza" at bounding box center [196, 435] width 209 height 41
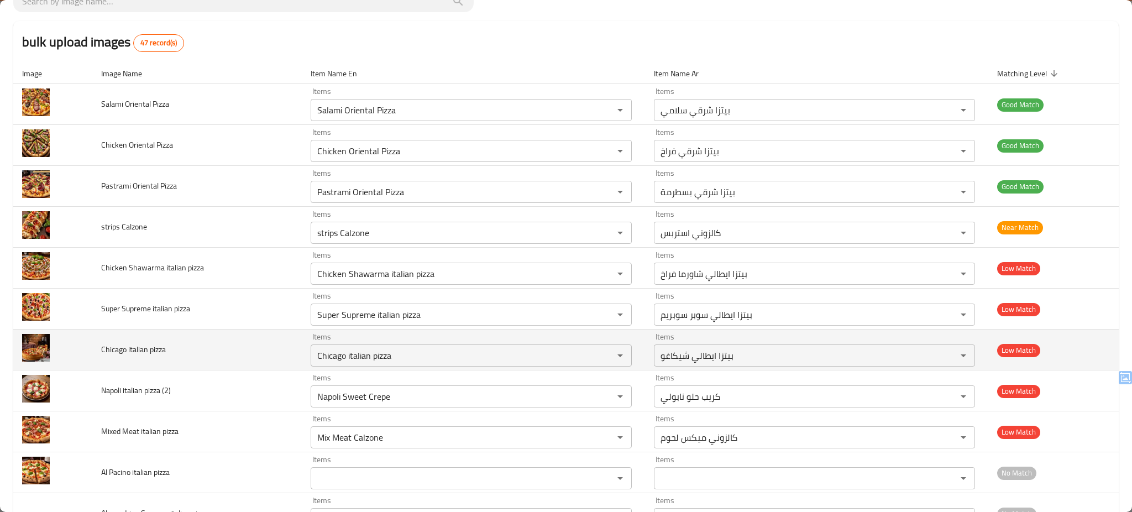
scroll to position [88, 0]
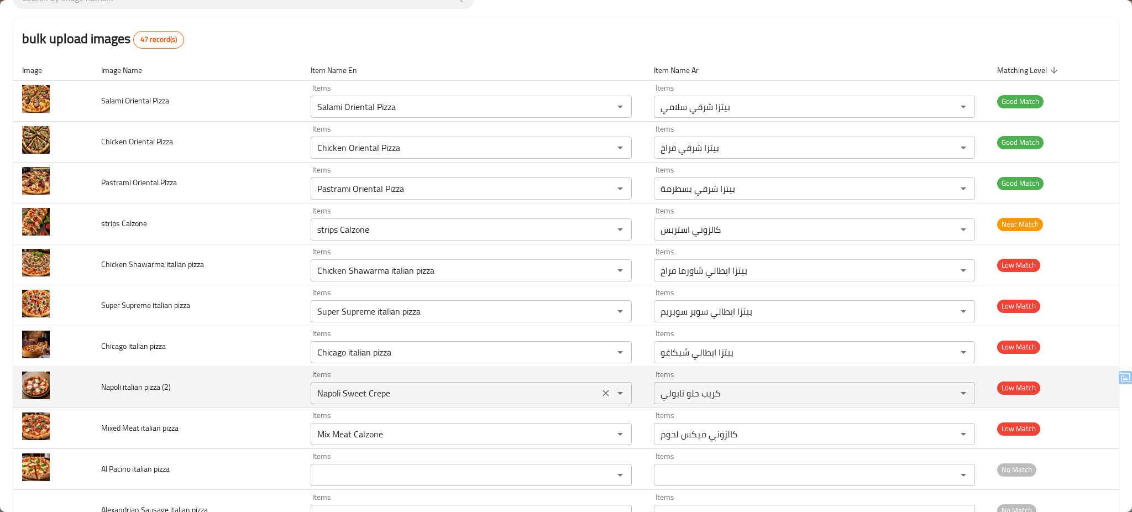
click at [407, 397] on \(2\) "Napoli Sweet Crepe" at bounding box center [455, 392] width 282 height 15
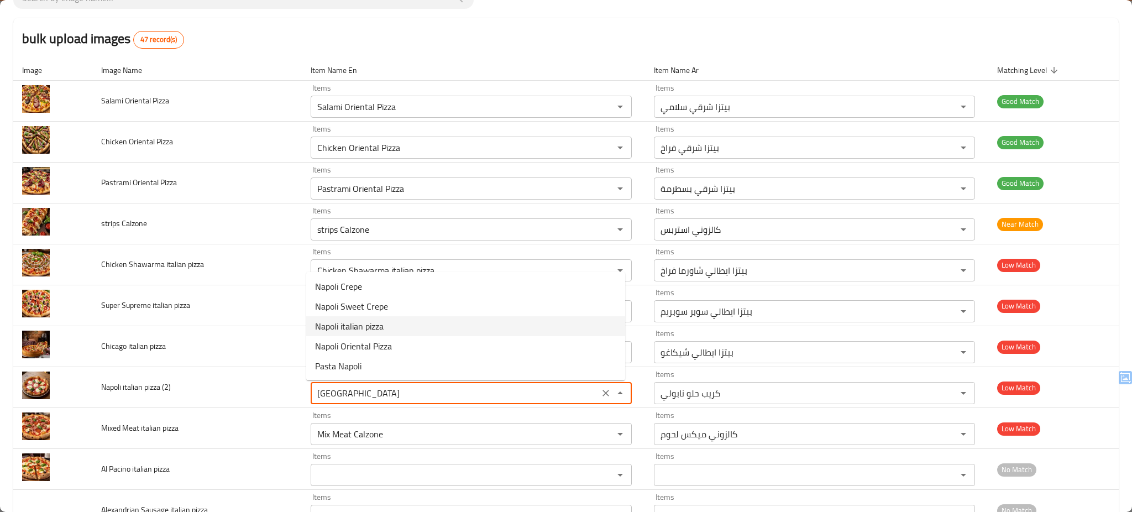
click at [374, 323] on span "Napoli italian pizza" at bounding box center [349, 325] width 69 height 13
type \(2\) "Napoli italian pizza"
type \(2\)-ar "بيتزا ايطالي نابولي"
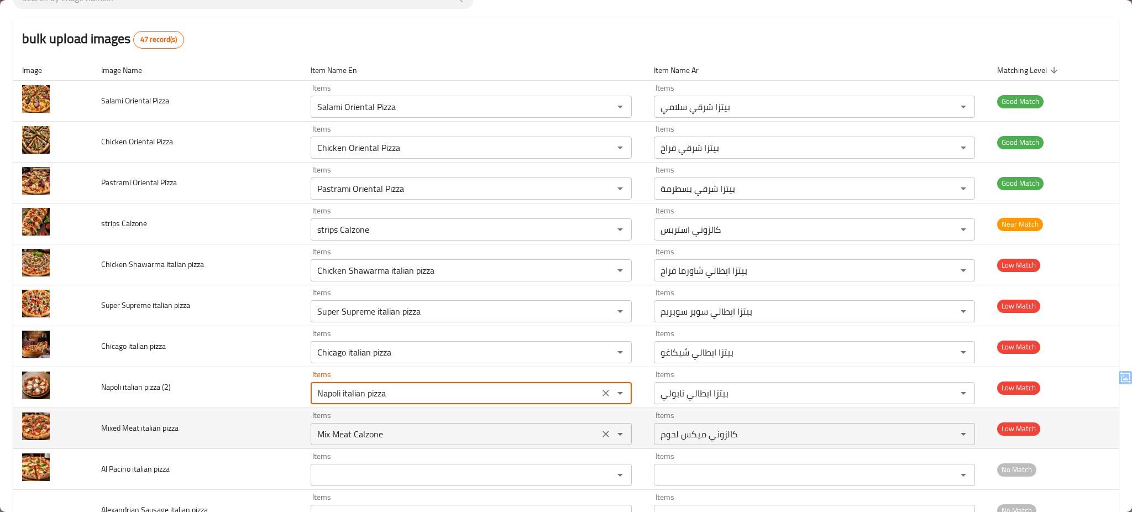
type \(2\) "Napoli italian pizza"
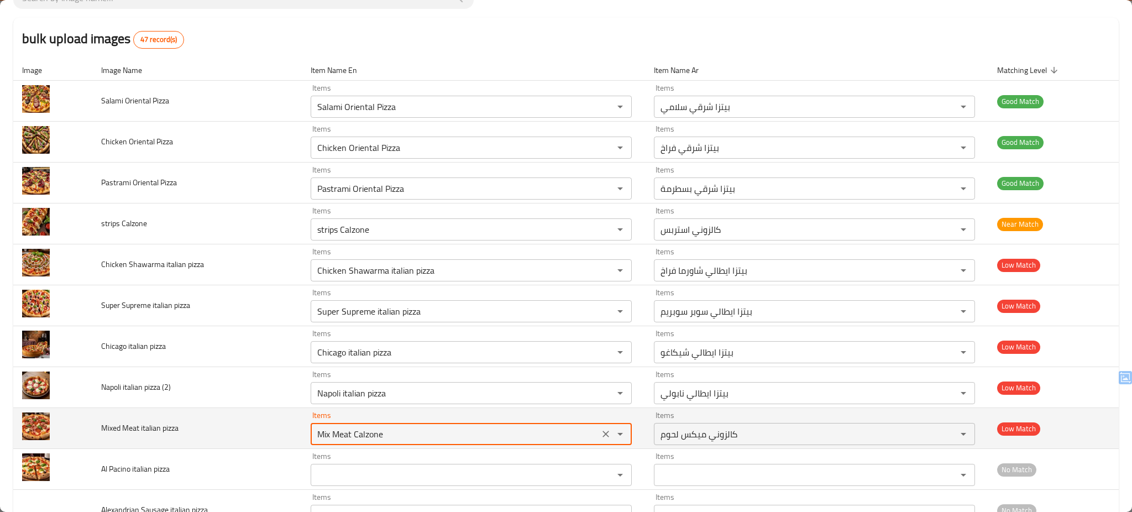
click at [396, 438] on pizza "Mix Meat Calzone" at bounding box center [455, 433] width 282 height 15
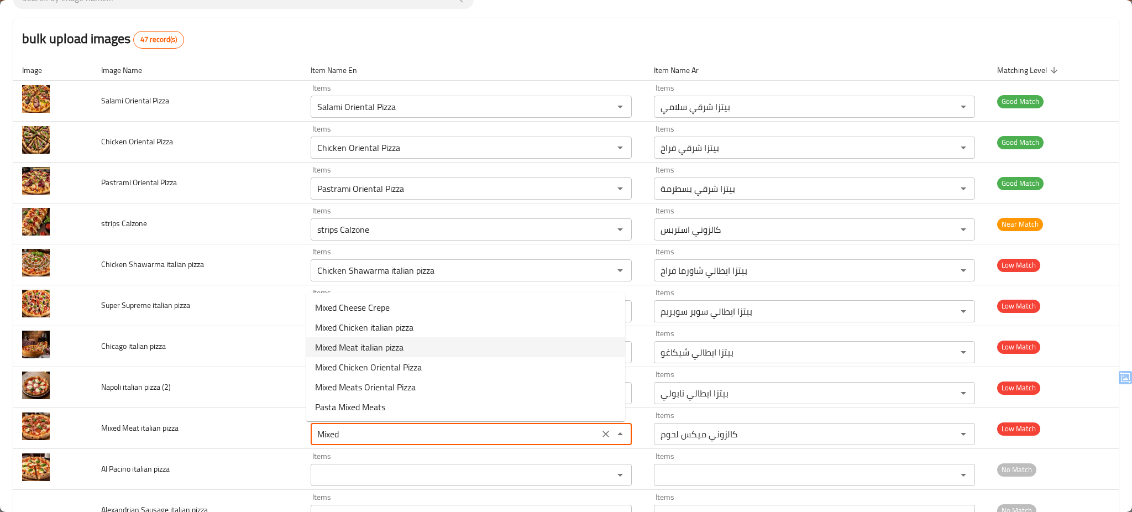
click at [394, 344] on span "Mixed Meat italian pizza" at bounding box center [359, 346] width 88 height 13
type pizza "Mixed Meat italian pizza"
type pizza-ar "بيتزا ايطالي ميكس لحوم"
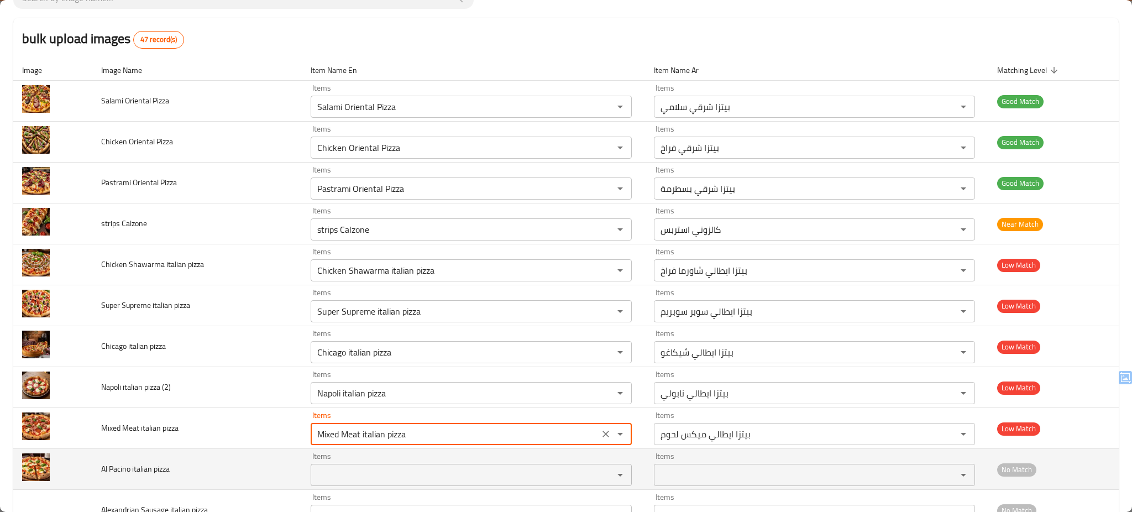
click at [342, 484] on div "Items" at bounding box center [471, 475] width 321 height 22
type pizza "Mixed Meat italian pizza"
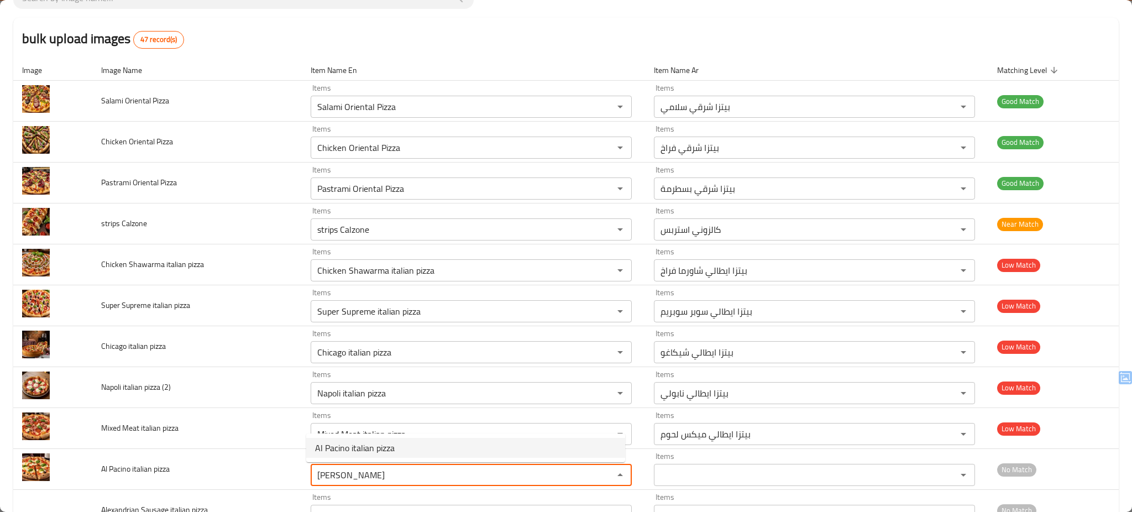
click at [358, 449] on span "Al Pacino italian pizza" at bounding box center [355, 447] width 80 height 13
type pizza "Al Pacino italian pizza"
type pizza-ar "بيتزا ايطالي الباتشينو"
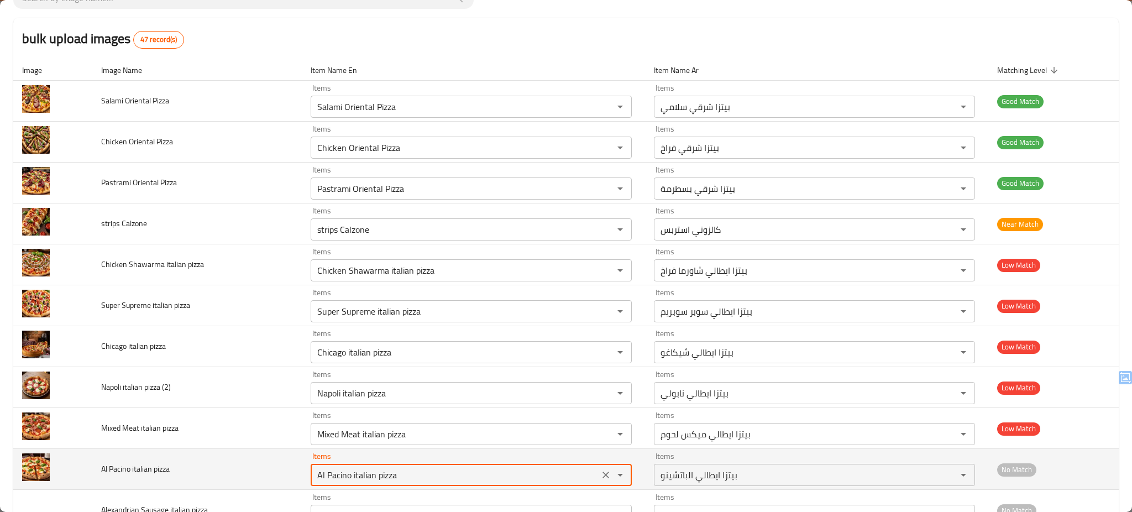
type pizza "Al Pacino italian pizza"
click at [272, 472] on td "Al Pacino italian pizza" at bounding box center [196, 469] width 209 height 41
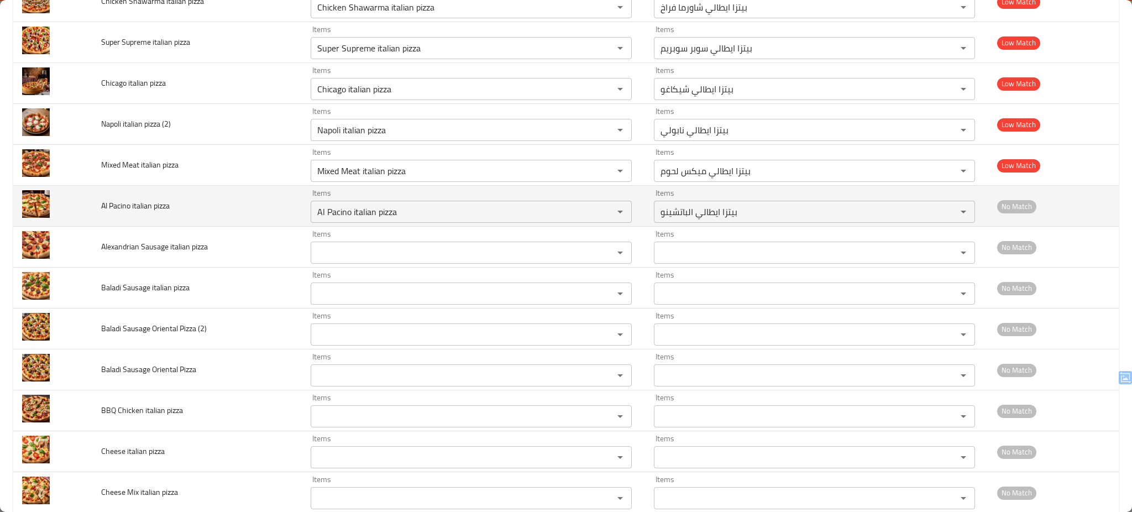
scroll to position [354, 0]
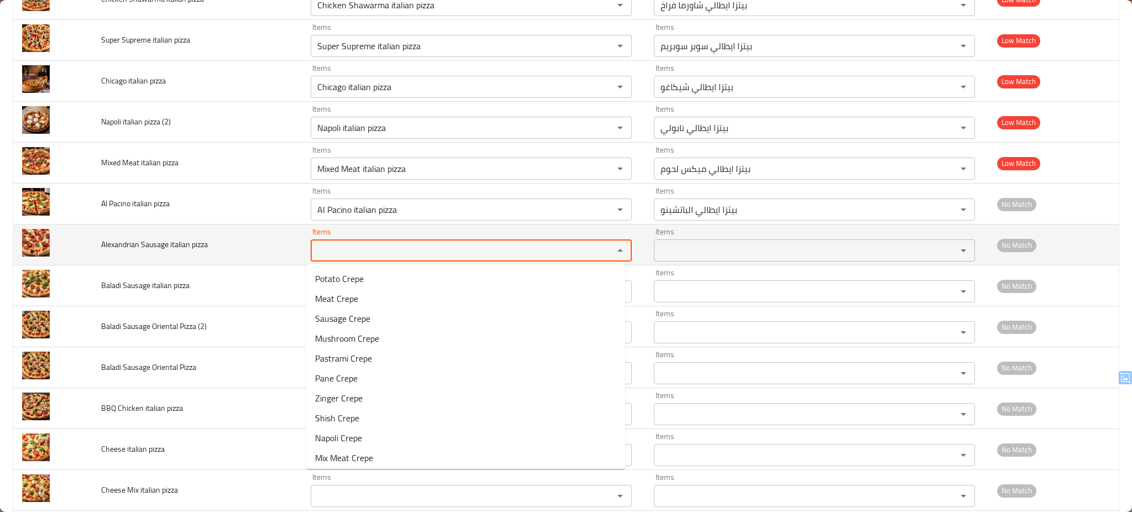
click at [345, 250] on pizza "Items" at bounding box center [455, 250] width 282 height 15
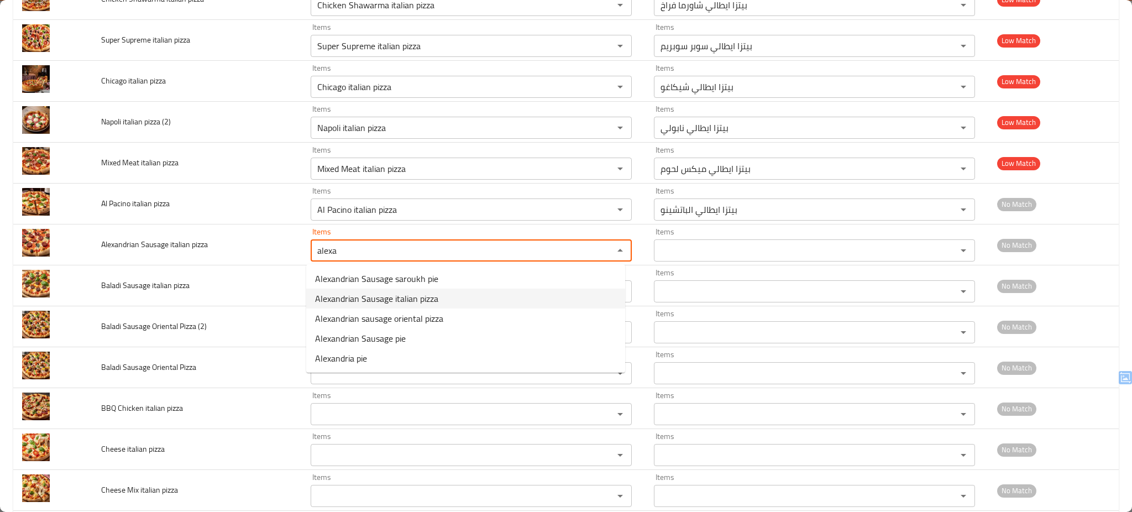
click at [373, 302] on span "Alexandrian Sausage italian pizza" at bounding box center [376, 298] width 123 height 13
type pizza "Alexandrian Sausage italian pizza"
type pizza-ar "بيتزا ايطالي سجق اسكندراني"
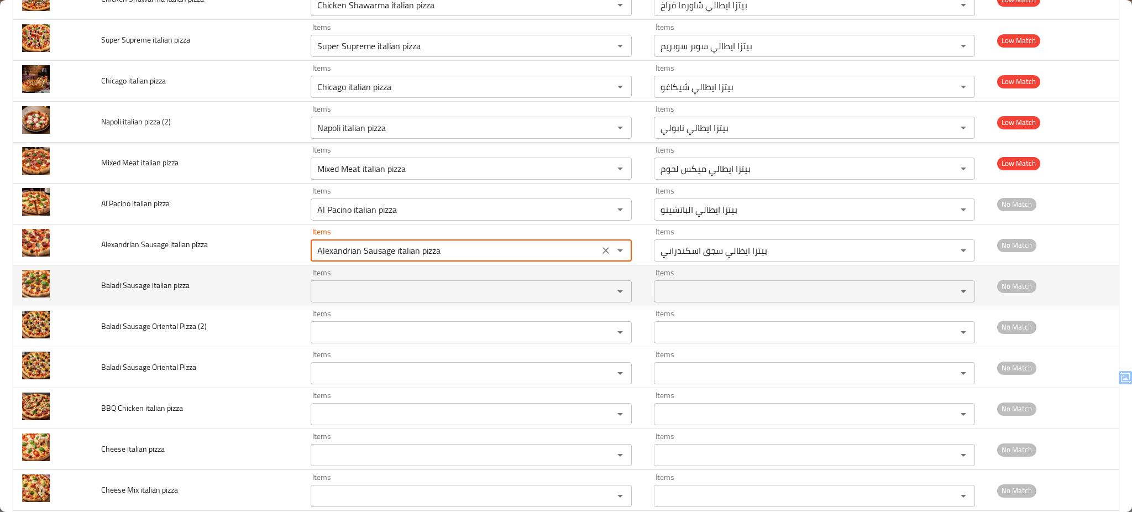
type pizza "Alexandrian Sausage italian pizza"
click at [235, 286] on td "Baladi Sausage italian pizza" at bounding box center [196, 285] width 209 height 41
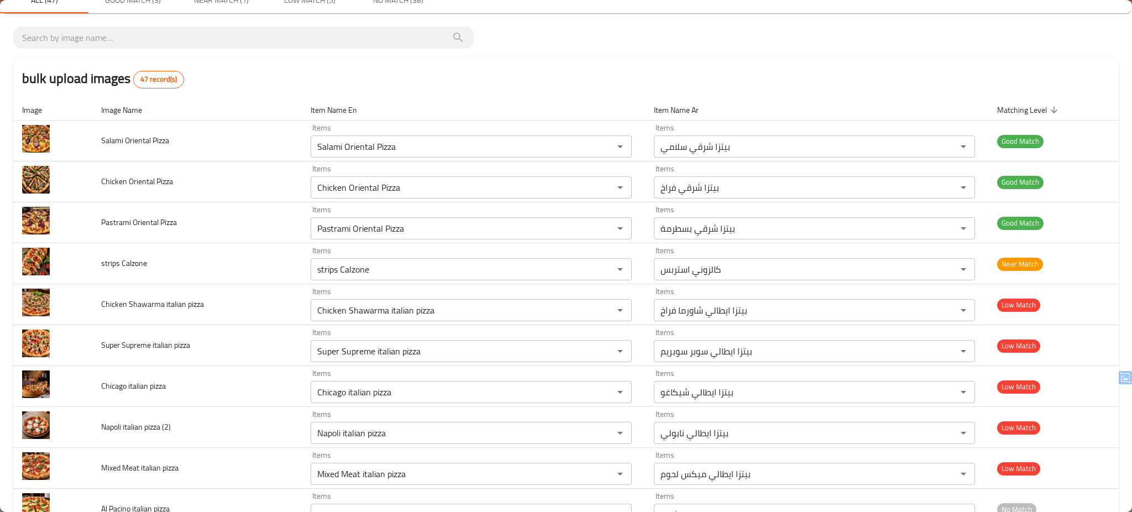
scroll to position [0, 0]
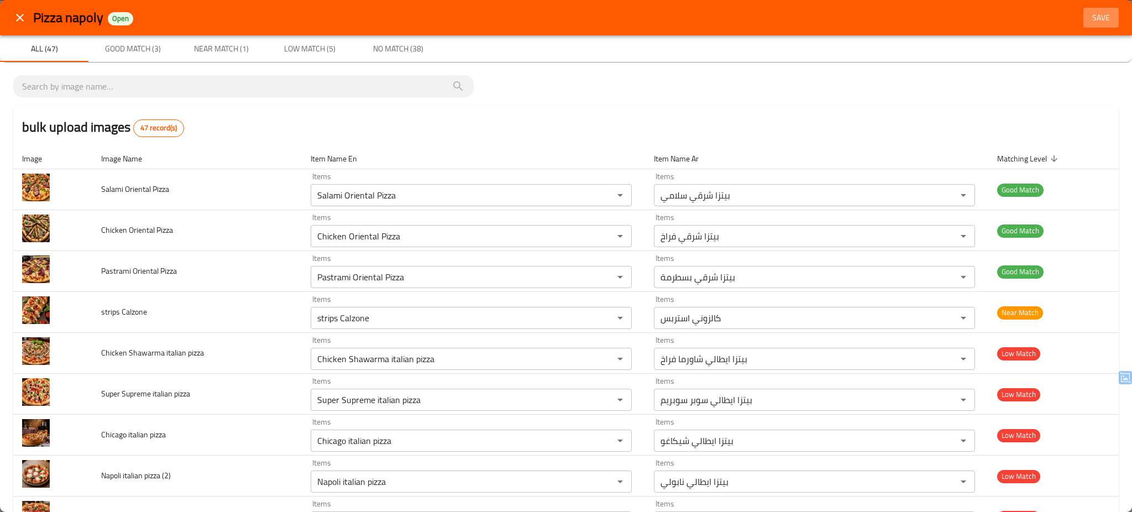
click at [1089, 17] on span "Save" at bounding box center [1101, 18] width 27 height 14
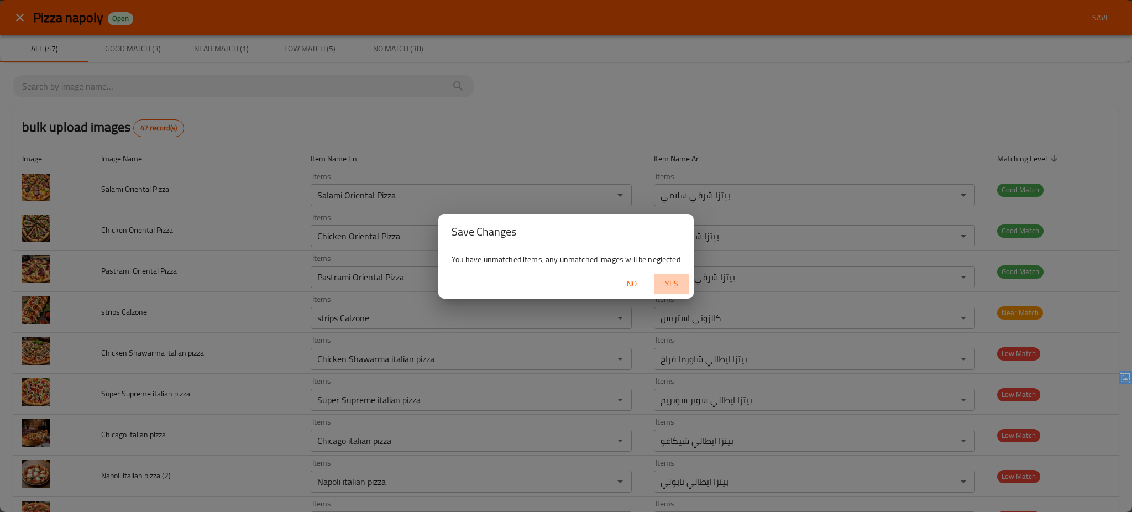
click at [669, 284] on span "Yes" at bounding box center [671, 284] width 27 height 14
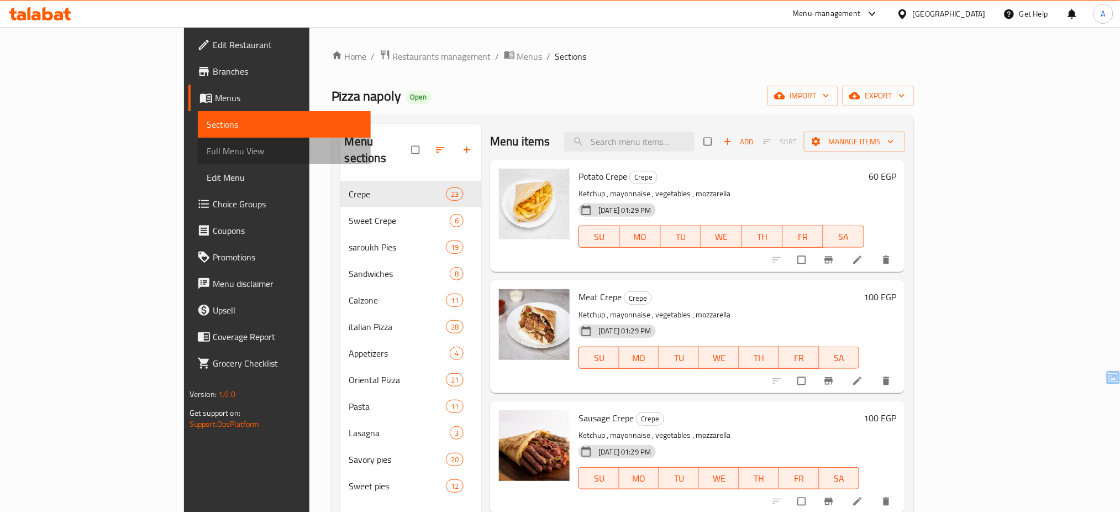
click at [207, 156] on span "Full Menu View" at bounding box center [285, 150] width 156 height 13
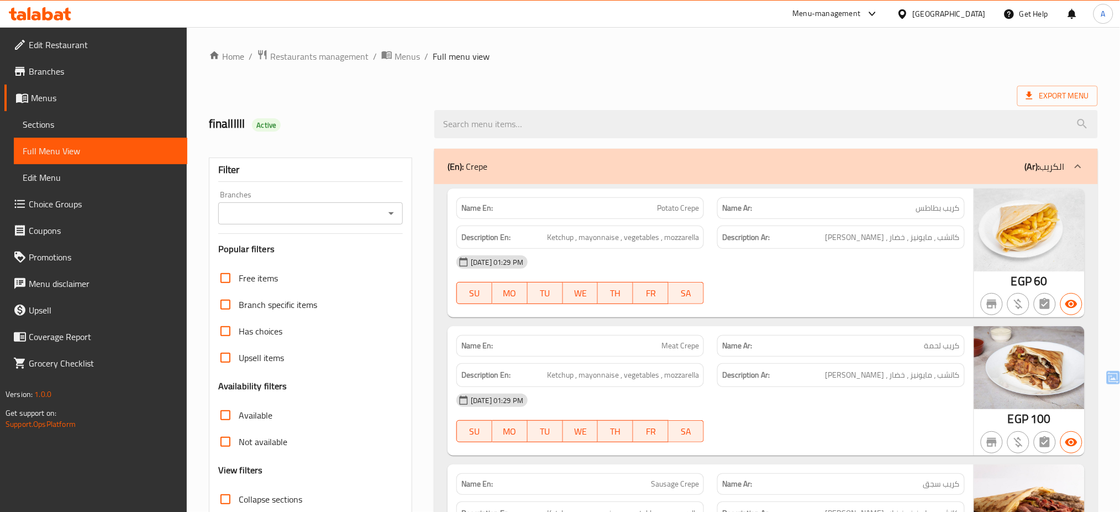
click at [805, 306] on div at bounding box center [841, 303] width 261 height 13
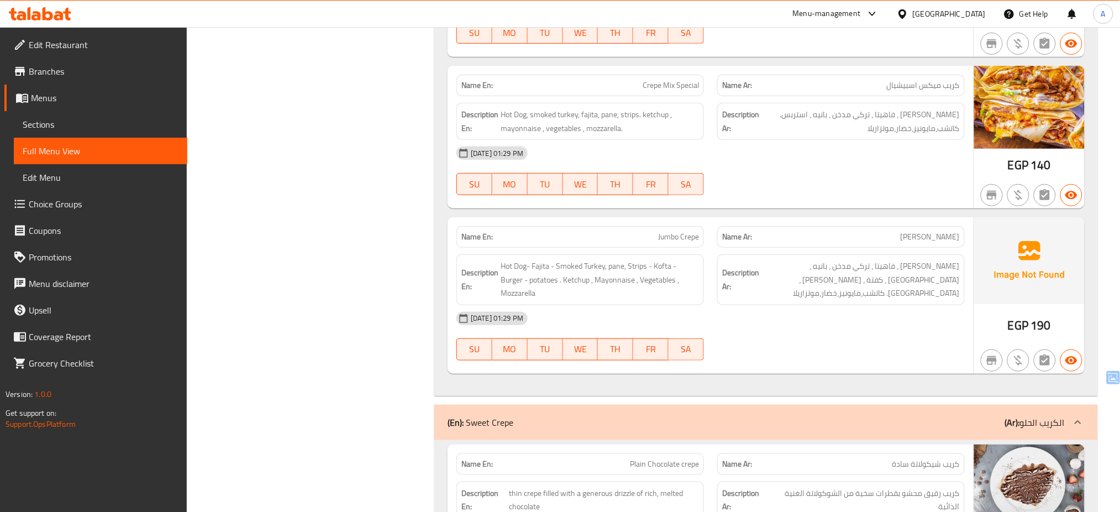
scroll to position [8968, 0]
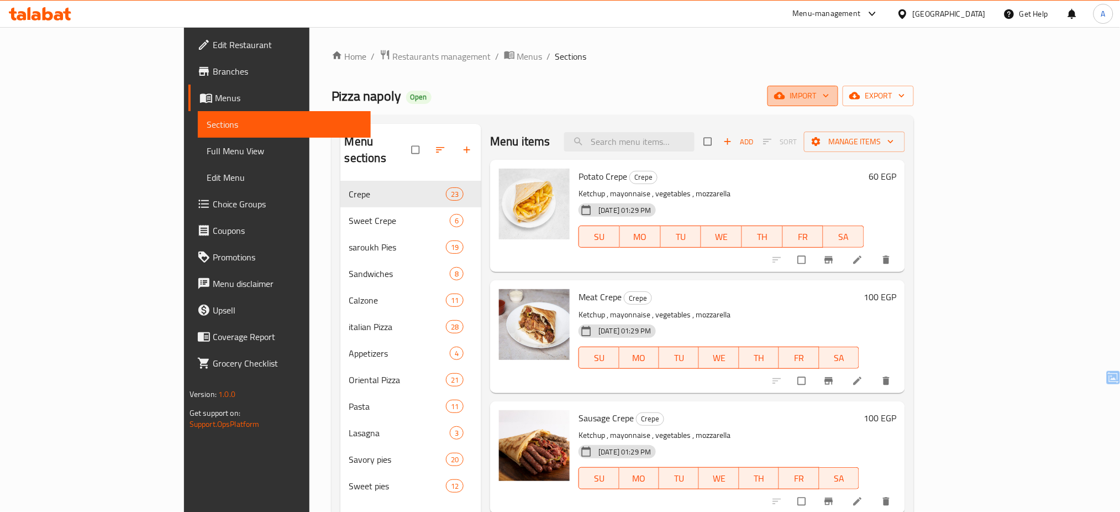
click at [830, 97] on span "import" at bounding box center [803, 96] width 53 height 14
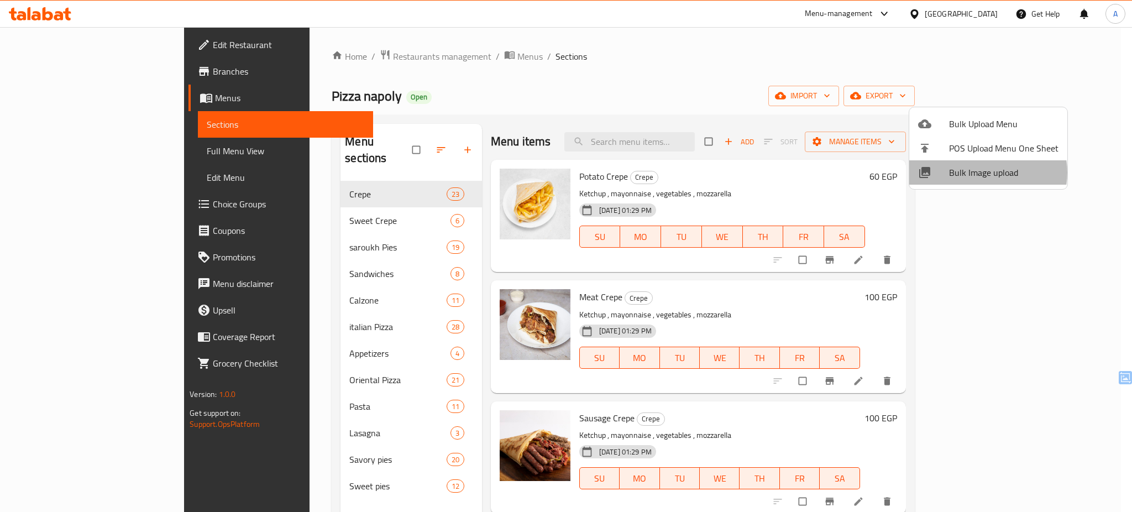
click at [984, 172] on span "Bulk Image upload" at bounding box center [1003, 172] width 109 height 13
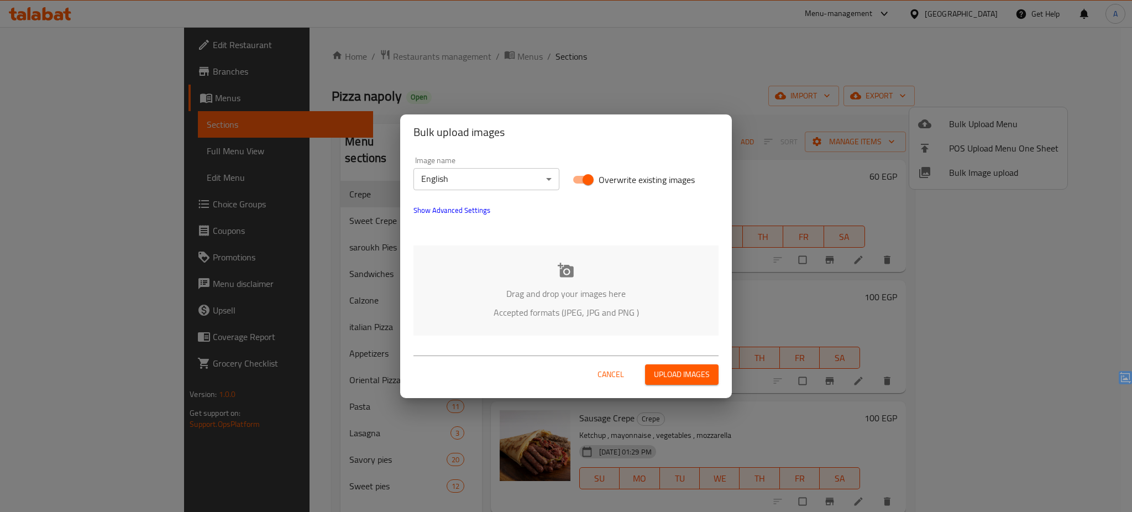
click at [669, 178] on span "Overwrite existing images" at bounding box center [647, 179] width 96 height 13
click at [620, 178] on input "Overwrite existing images" at bounding box center [588, 179] width 63 height 21
checkbox input "false"
click at [575, 263] on div "Drag and drop your images here Accepted formats (JPEG, JPG and PNG )" at bounding box center [565, 290] width 305 height 90
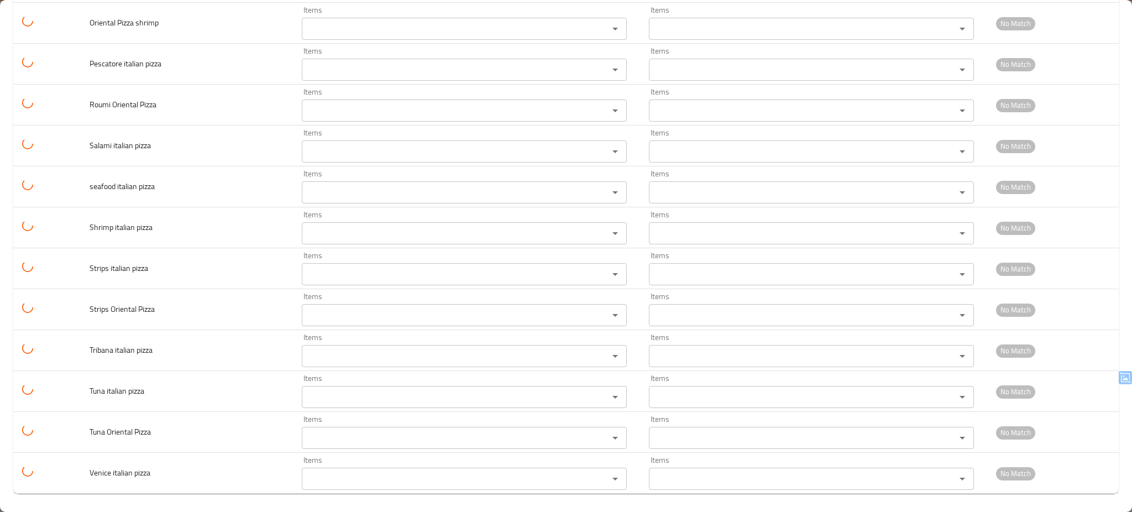
scroll to position [1603, 0]
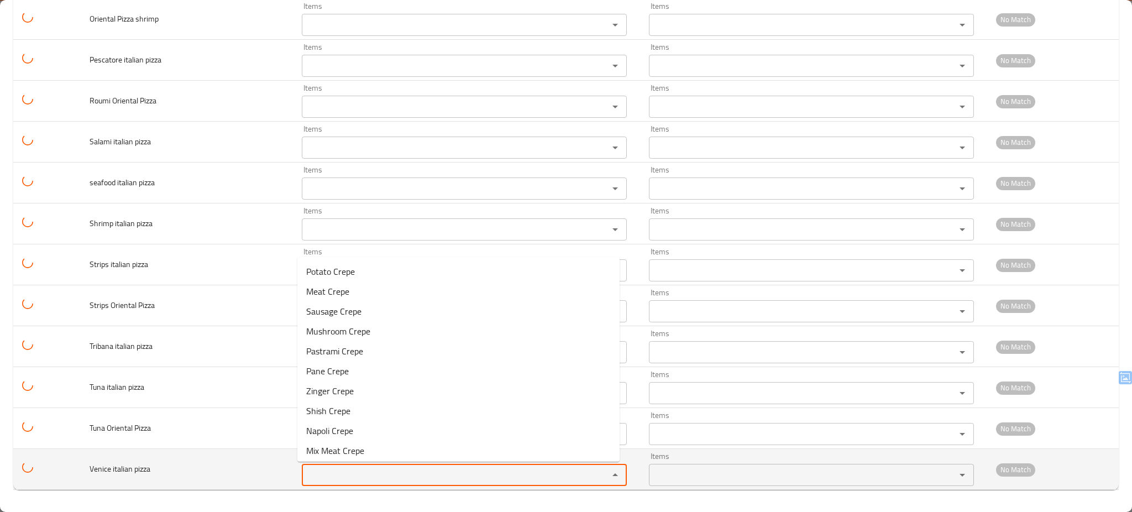
click at [452, 483] on pizza "Items" at bounding box center [448, 474] width 286 height 15
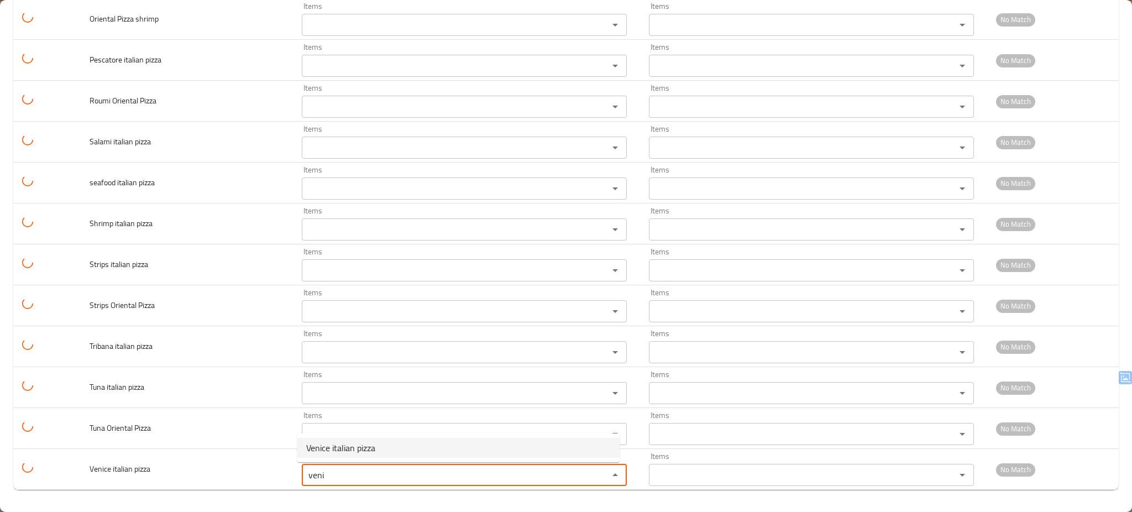
click at [414, 448] on pizza-option-0 "Venice italian pizza" at bounding box center [458, 448] width 322 height 20
type pizza "Venice italian pizza"
type pizza-ar "بيتزا ايطالي فينيسيا"
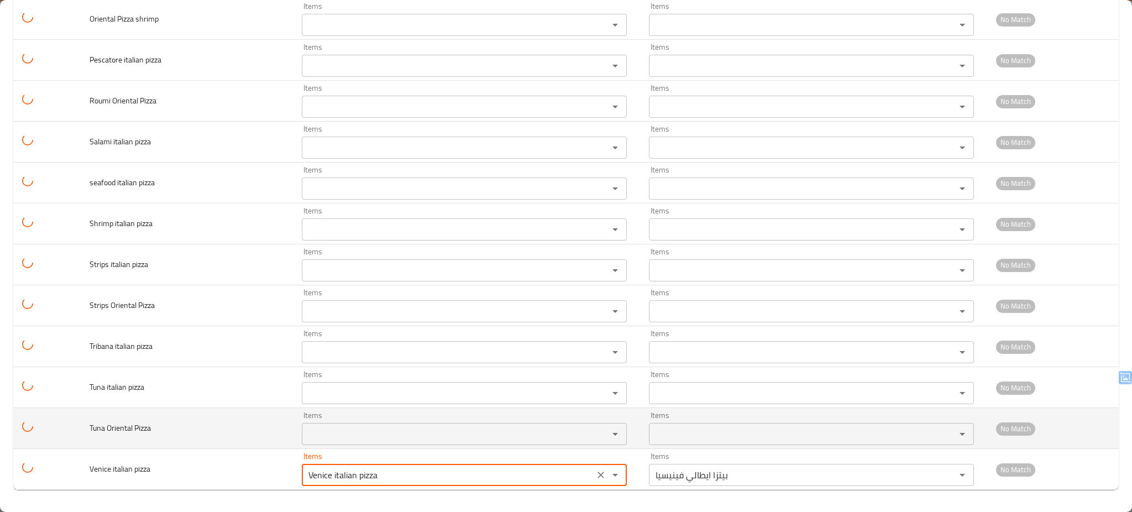
type pizza "Venice italian pizza"
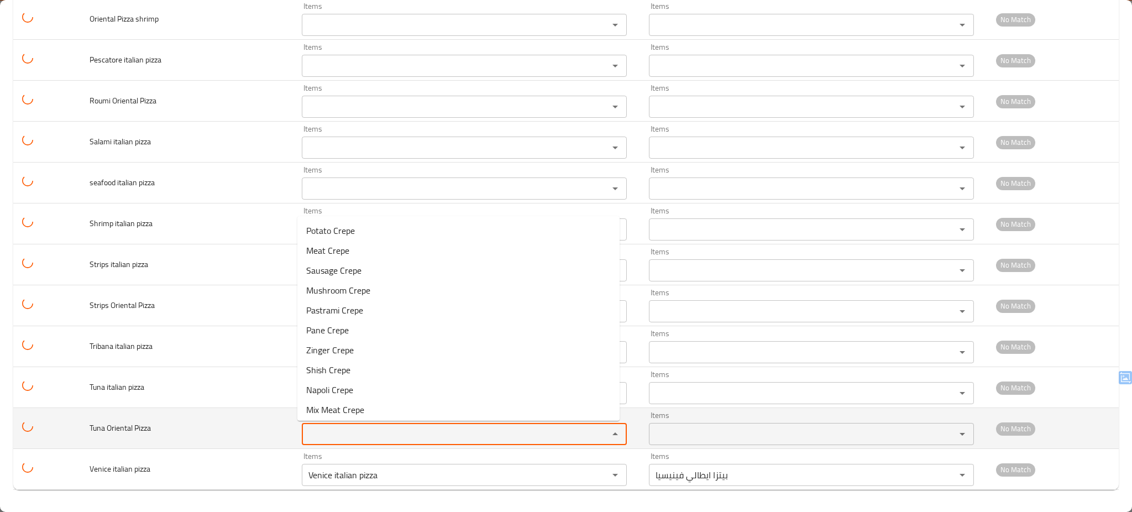
click at [416, 434] on Pizza "Items" at bounding box center [448, 433] width 286 height 15
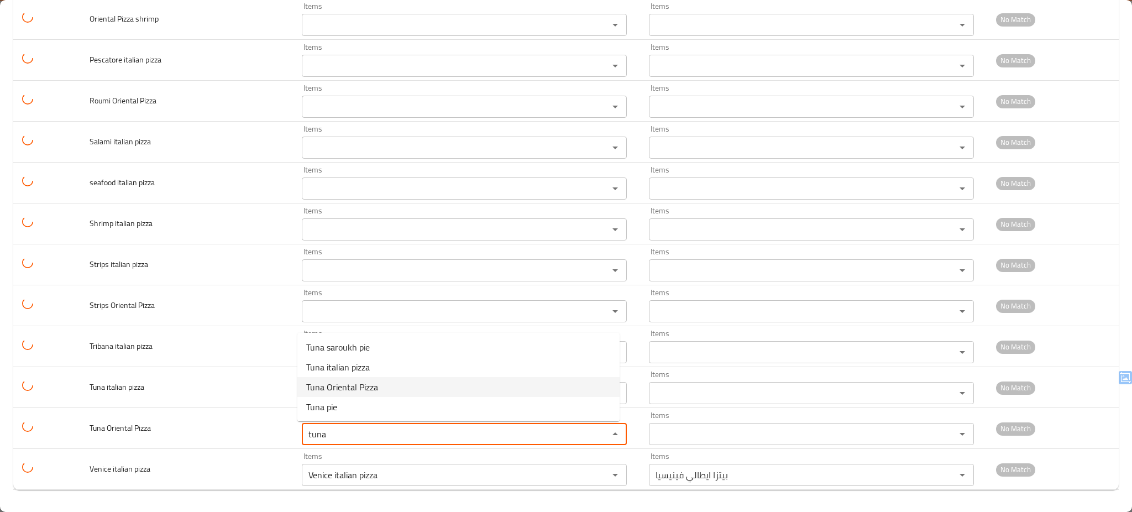
click at [403, 389] on Pizza-option-2 "Tuna Oriental Pizza" at bounding box center [458, 387] width 322 height 20
type Pizza "Tuna Oriental Pizza"
type Pizza-ar "بيتزا شرقي تونة"
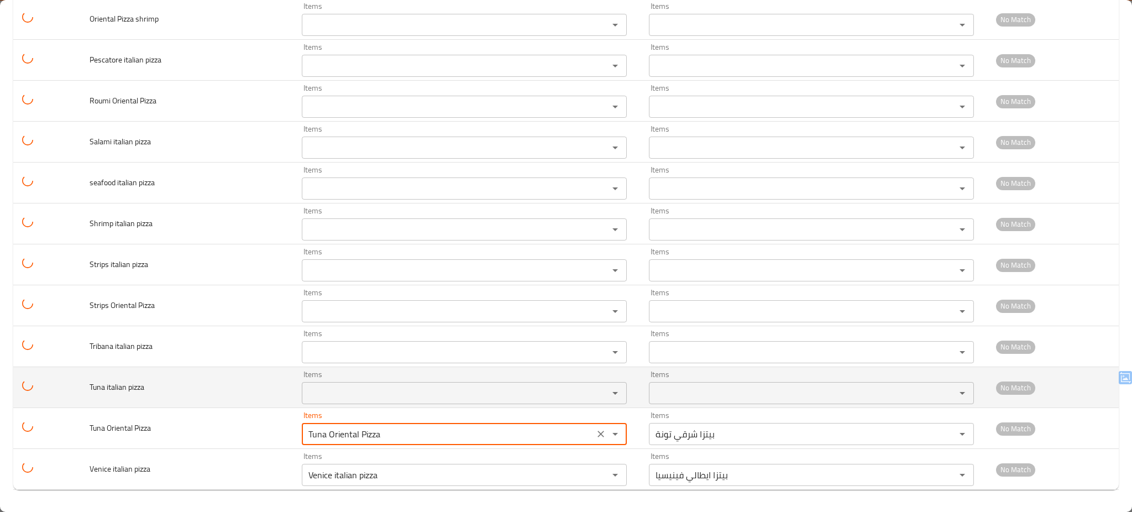
type Pizza "Tuna Oriental Pizza"
click at [395, 396] on pizza "Items" at bounding box center [448, 392] width 286 height 15
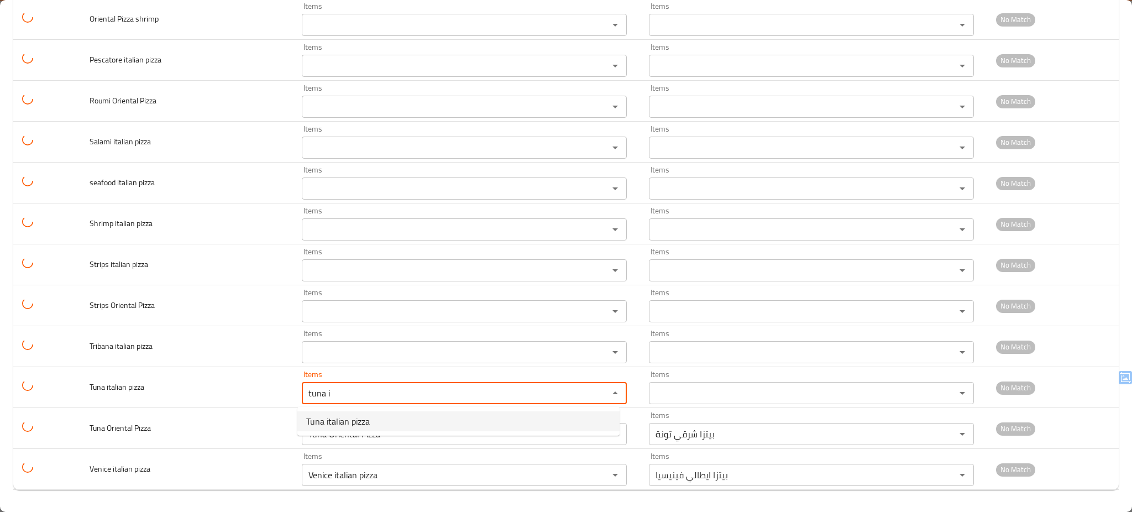
click at [350, 415] on span "Tuna italian pizza" at bounding box center [338, 421] width 64 height 13
type pizza "Tuna italian pizza"
type pizza-ar "بيتزا ايطالي تونة"
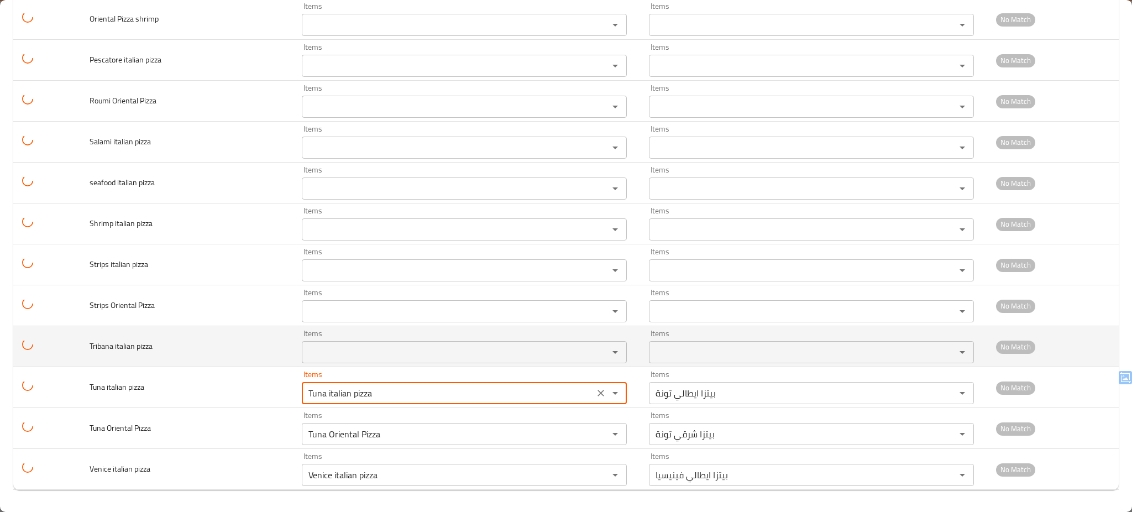
type pizza "Tuna italian pizza"
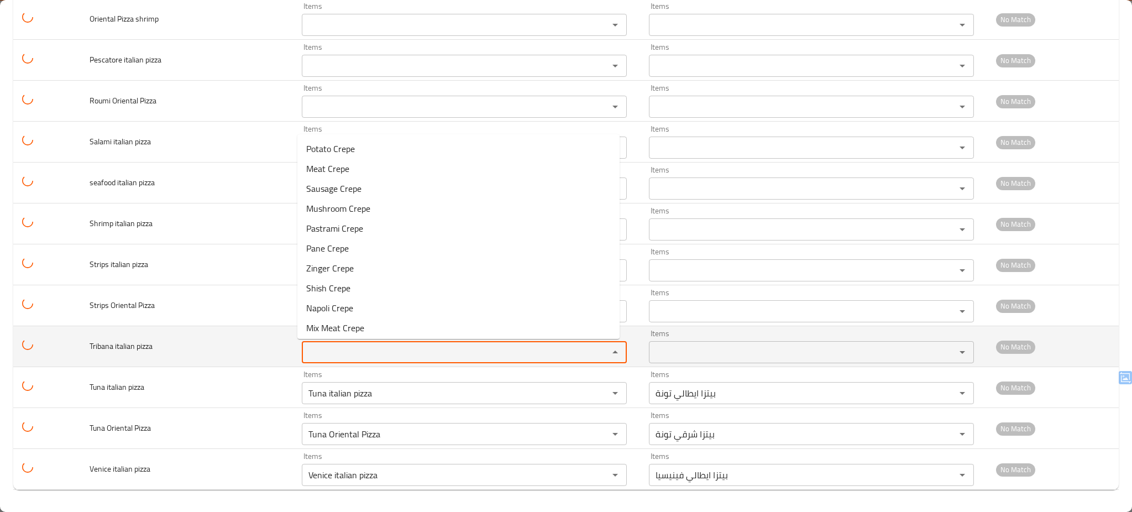
click at [375, 354] on pizza "Items" at bounding box center [448, 351] width 286 height 15
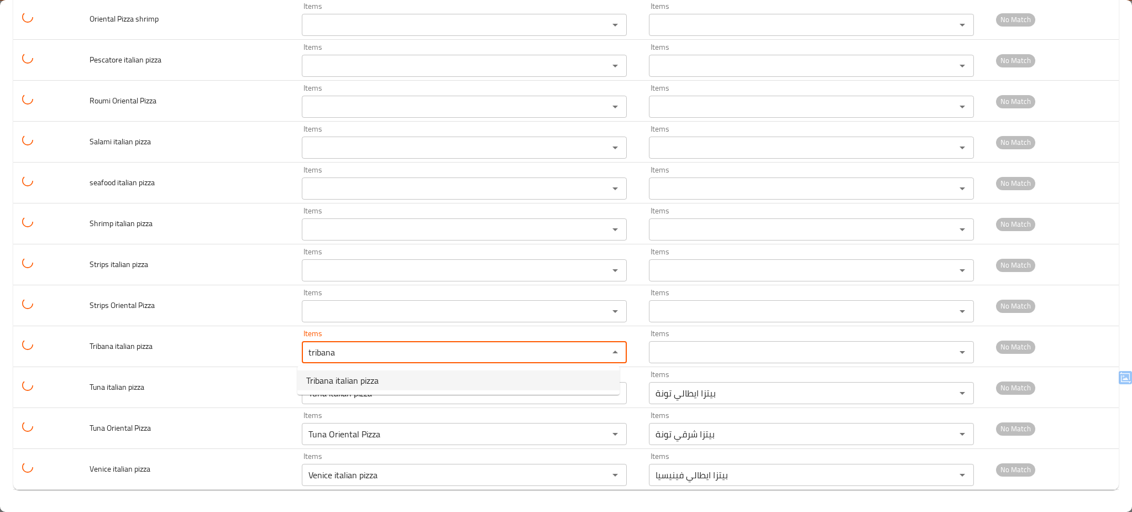
click at [351, 378] on span "Tribana italian pizza" at bounding box center [342, 380] width 72 height 13
type pizza "Tribana italian pizza"
type pizza-ar "بيتزا ايطالي تريبانا"
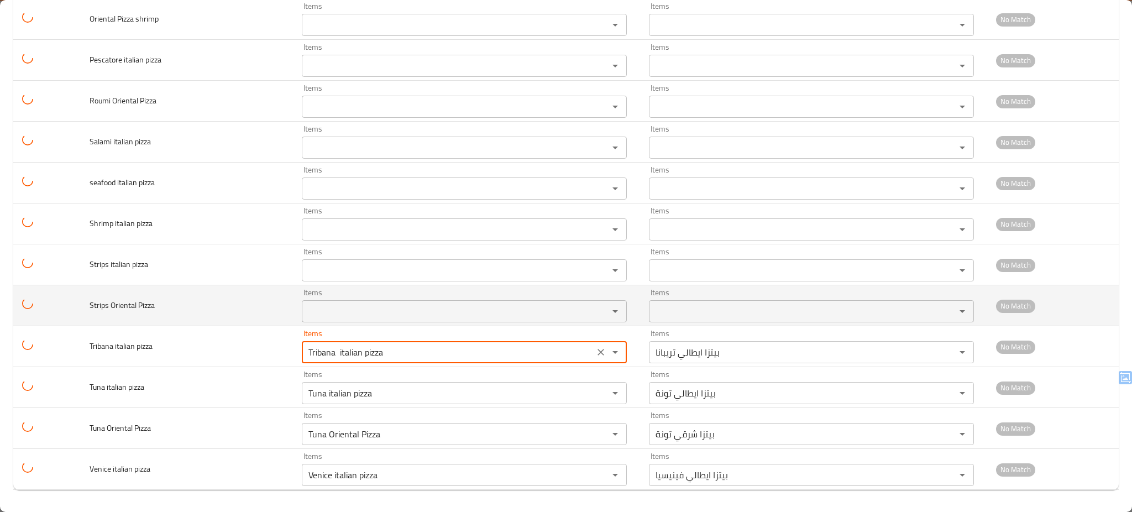
type pizza "Tribana italian pizza"
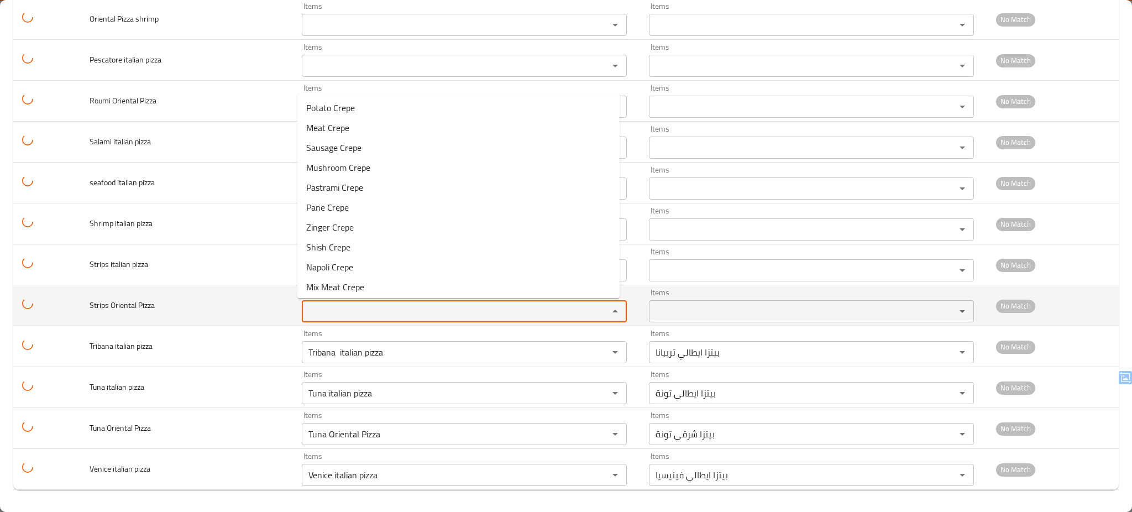
click at [390, 308] on Pizza "Items" at bounding box center [448, 310] width 286 height 15
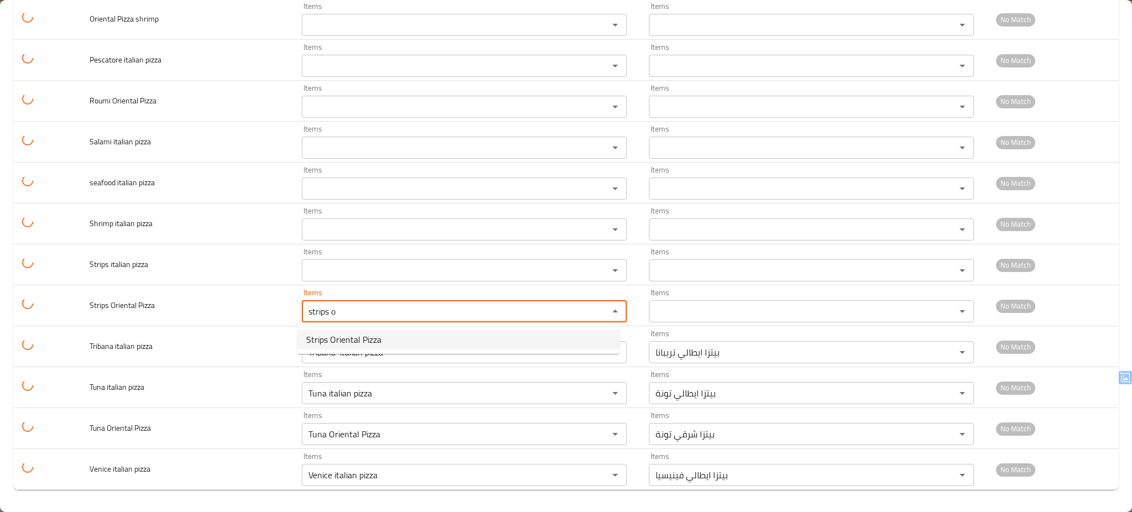
click at [358, 336] on span "Strips Oriental Pizza" at bounding box center [343, 339] width 75 height 13
type Pizza "Strips Oriental Pizza"
type Pizza-ar "بيتزا شرقي استربس"
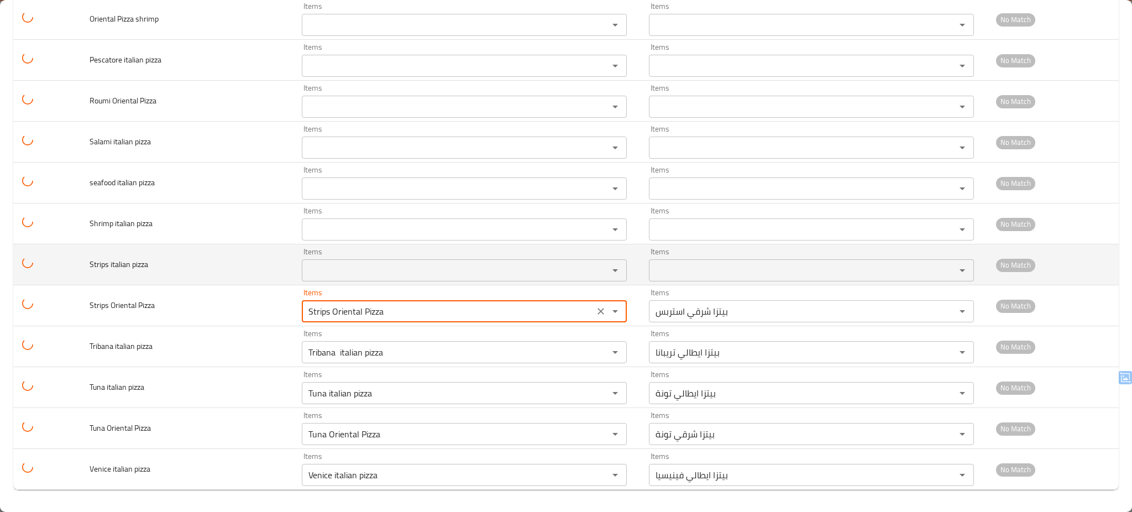
type Pizza "Strips Oriental Pizza"
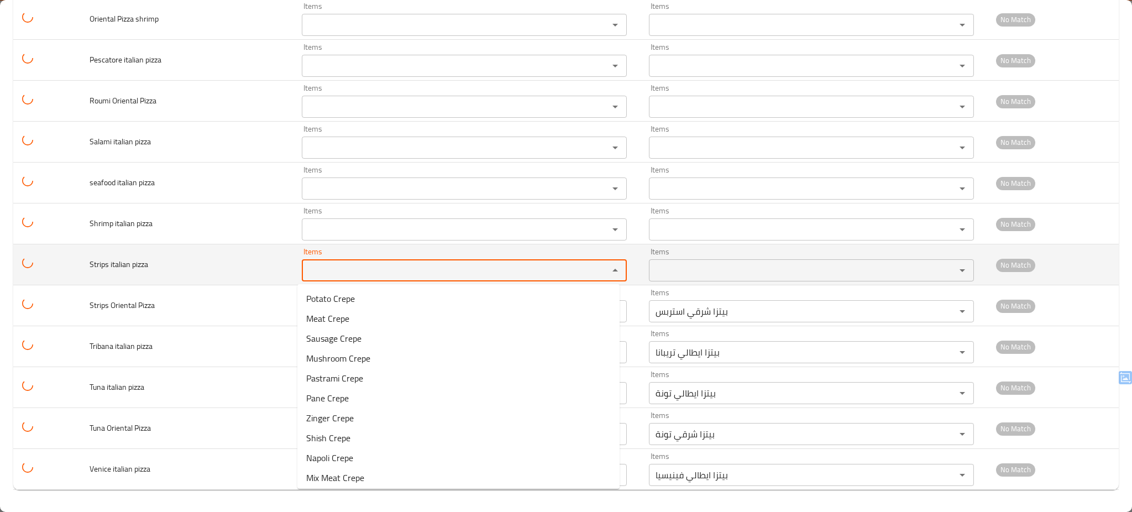
click at [393, 268] on pizza "Items" at bounding box center [448, 270] width 286 height 15
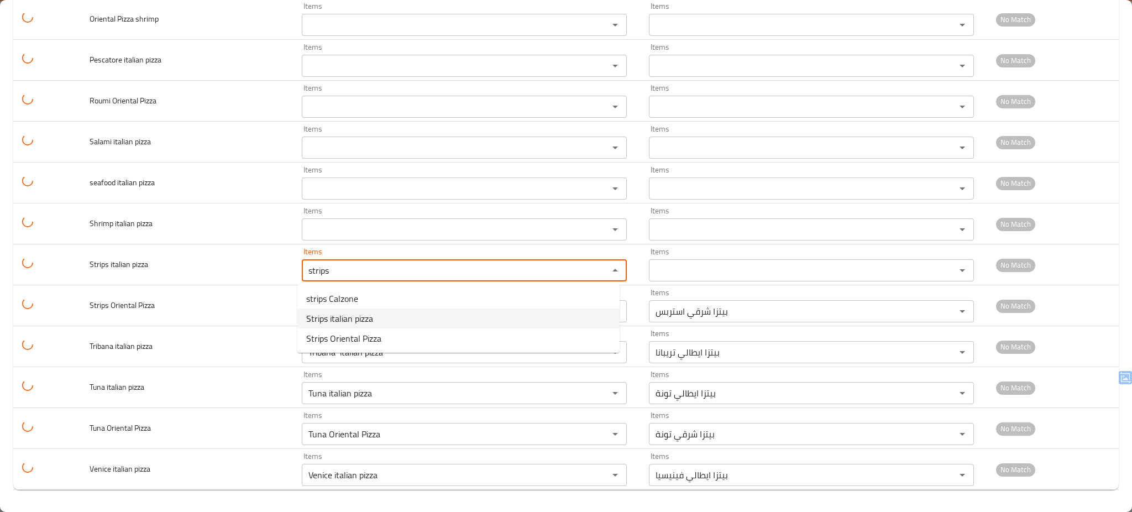
click at [352, 315] on span "Strips italian pizza" at bounding box center [339, 318] width 67 height 13
type pizza "Strips italian pizza"
type pizza-ar "بيتزا ايطالي استربس"
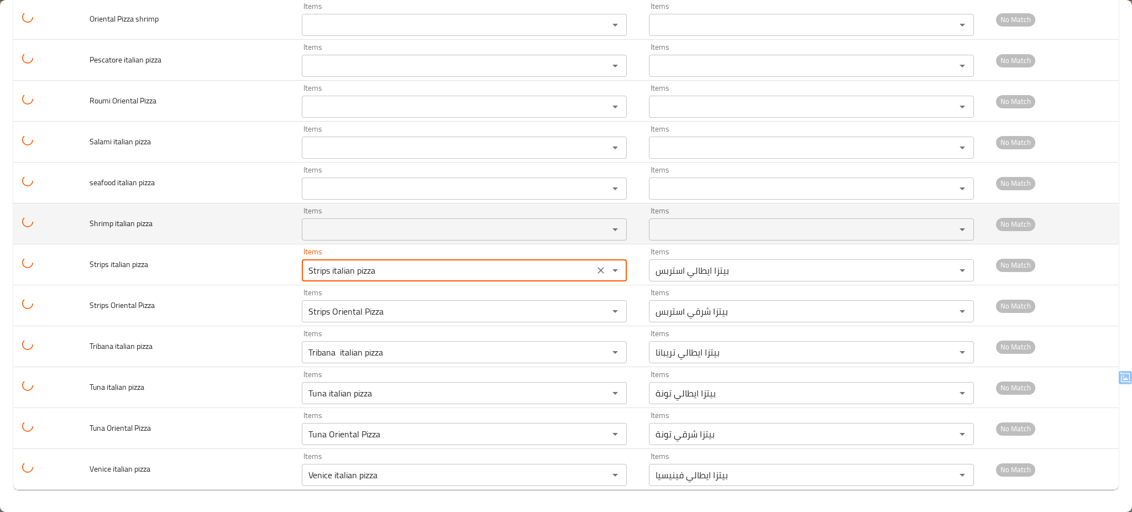
type pizza "Strips italian pizza"
click at [350, 226] on pizza "Items" at bounding box center [448, 229] width 286 height 15
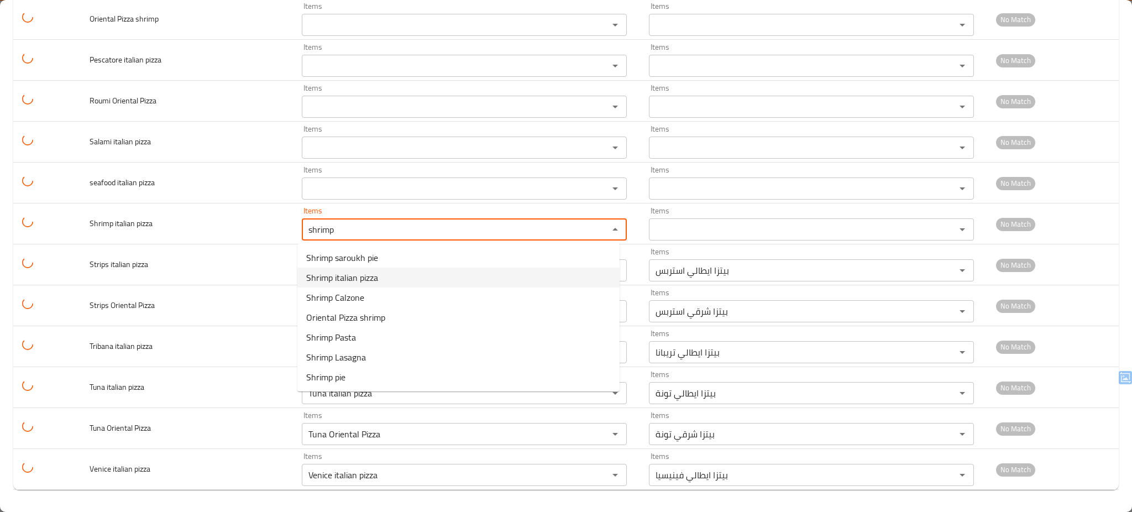
click at [329, 276] on span "Shrimp italian pizza" at bounding box center [342, 277] width 72 height 13
type pizza "Shrimp italian pizza"
type pizza-ar "بيتزا ايطالي جمبري"
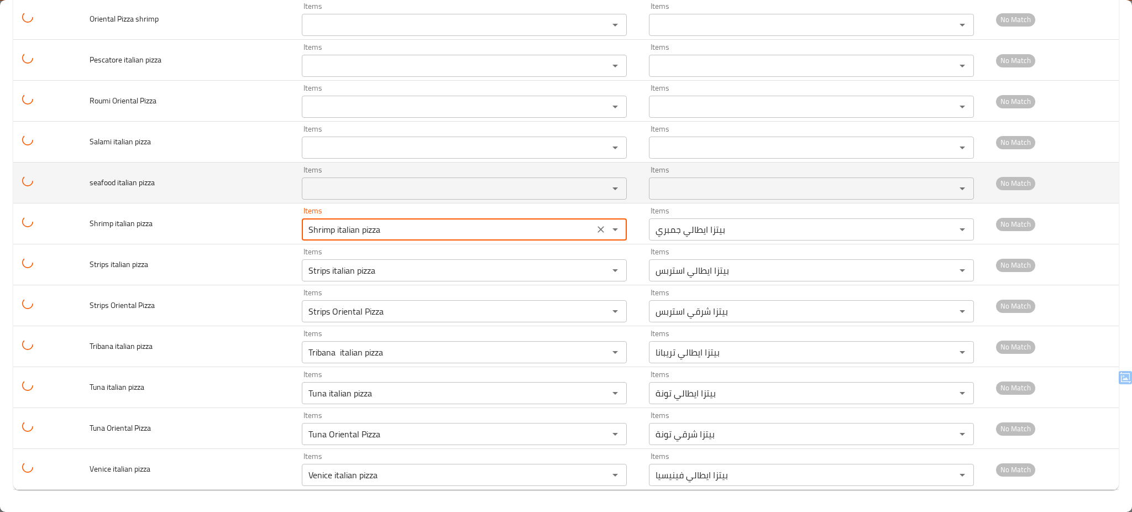
type pizza "Shrimp italian pizza"
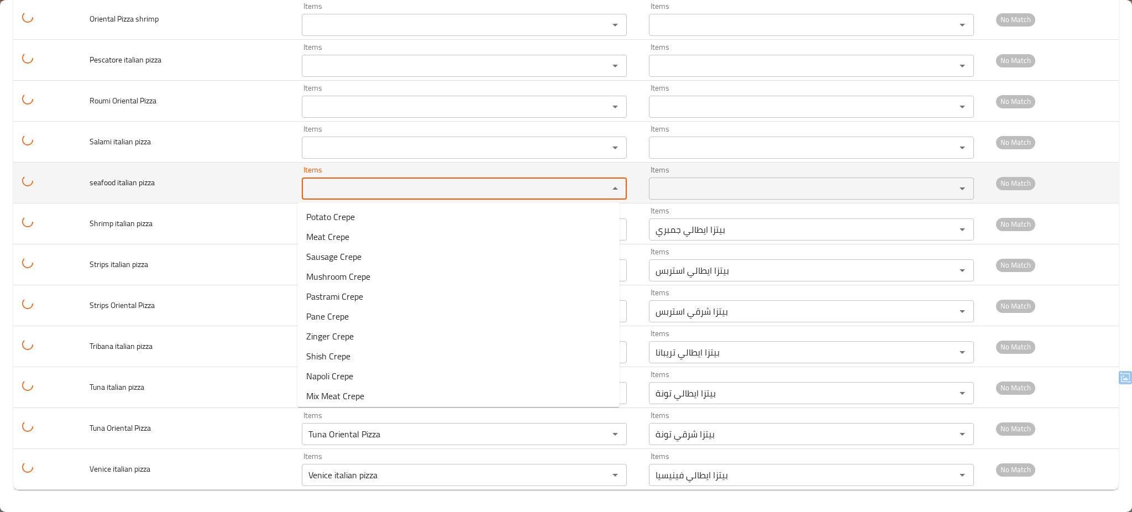
click at [366, 194] on pizza "Items" at bounding box center [448, 188] width 286 height 15
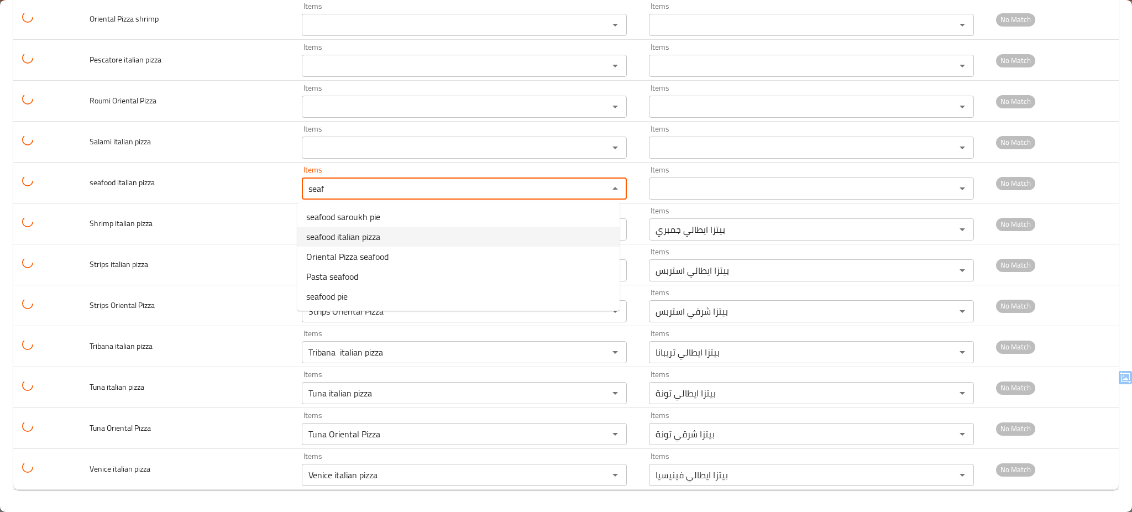
click at [353, 233] on span "seafood italian pizza" at bounding box center [343, 236] width 74 height 13
type pizza "seafood italian pizza"
type pizza-ar "بيتزا ايطالي سي فود"
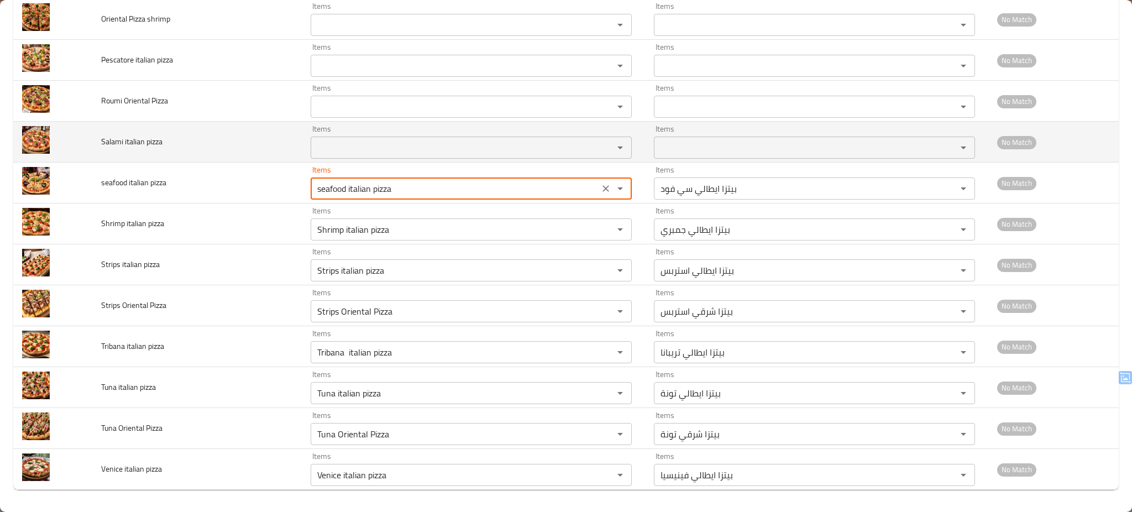
type pizza "seafood italian pizza"
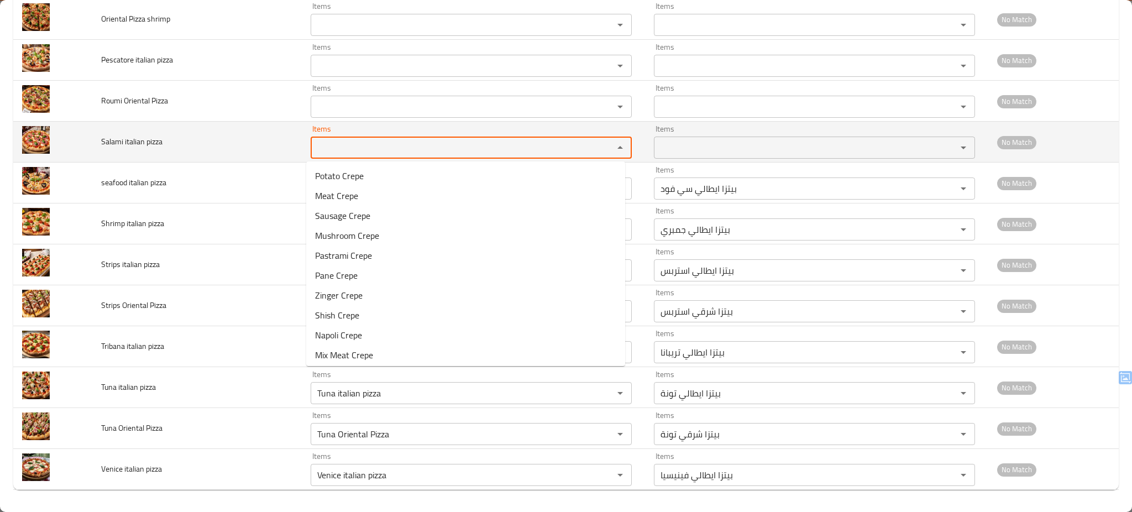
click at [395, 150] on pizza "Items" at bounding box center [455, 147] width 282 height 15
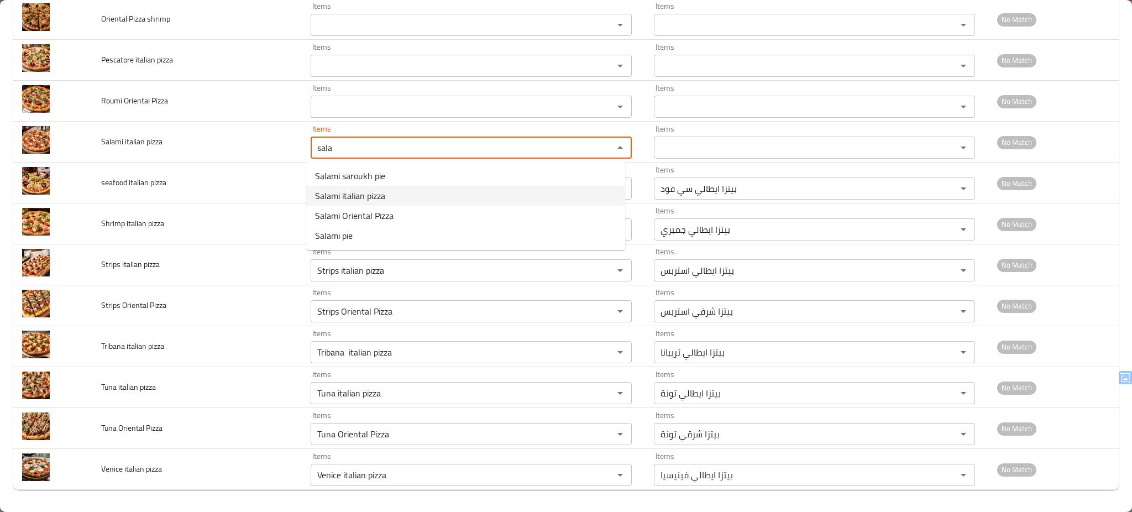
click at [378, 194] on span "Salami italian pizza" at bounding box center [350, 195] width 70 height 13
type pizza "Salami italian pizza"
type pizza-ar "بيتزا ايطالي سلامي"
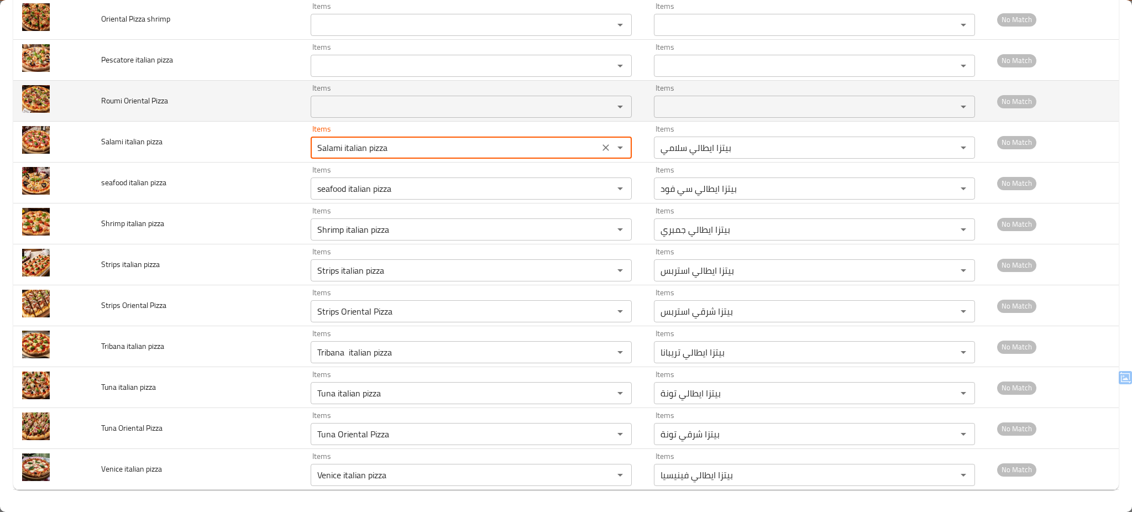
type pizza "Salami italian pizza"
click at [401, 111] on Pizza "Items" at bounding box center [455, 106] width 282 height 15
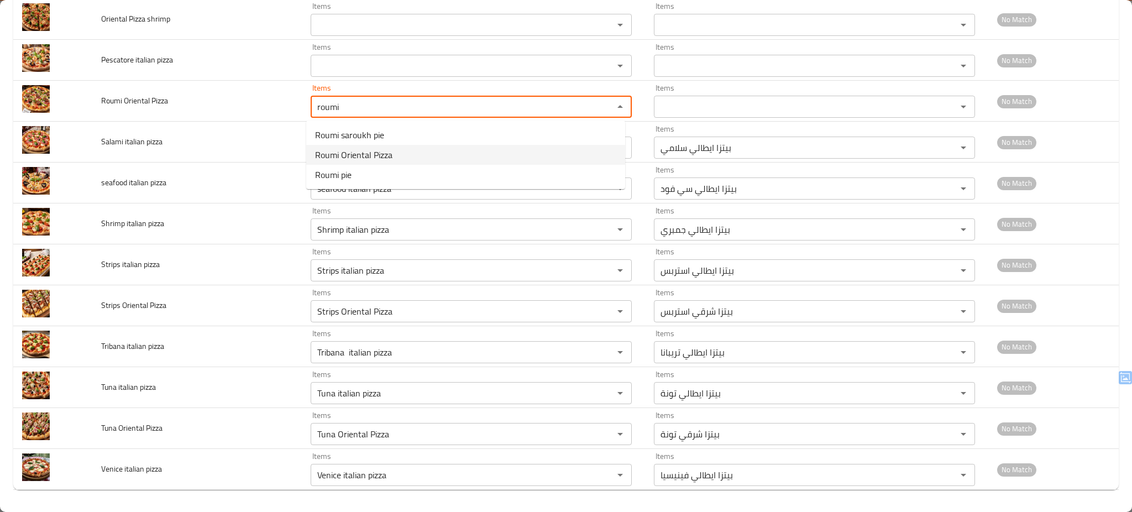
click at [376, 150] on span "Roumi Oriental Pizza" at bounding box center [353, 154] width 77 height 13
type Pizza "Roumi Oriental Pizza"
type Pizza-ar "بيتزا شرقي رومي"
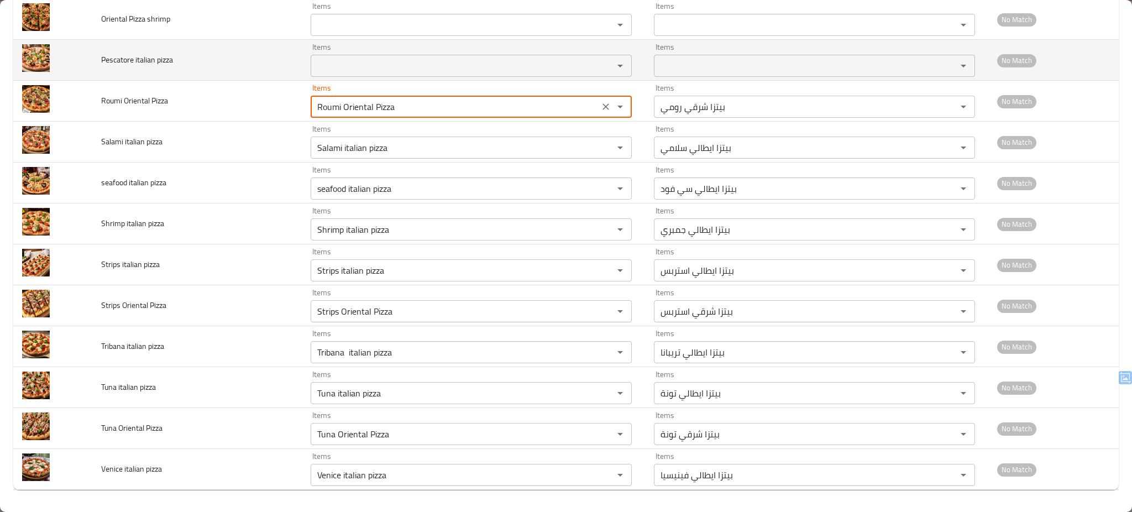
type Pizza "Roumi Oriental Pizza"
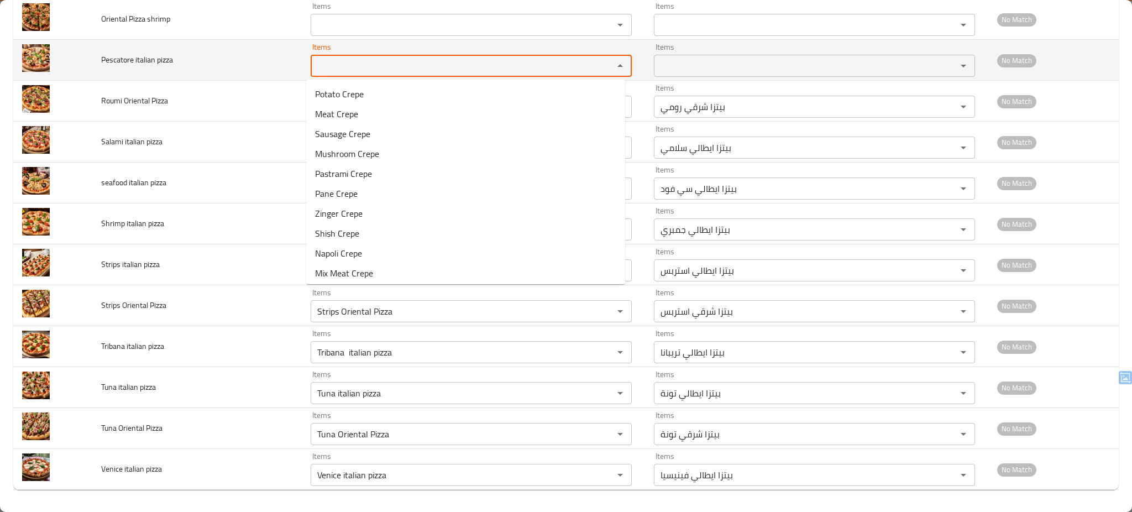
click at [386, 61] on pizza "Items" at bounding box center [455, 65] width 282 height 15
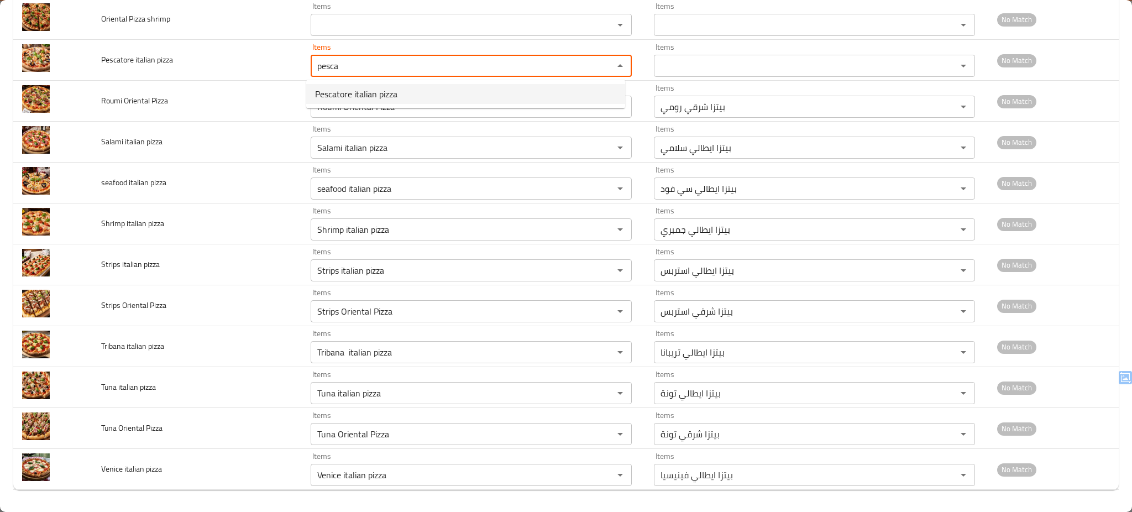
click at [378, 89] on span "Pescatore italian pizza" at bounding box center [356, 93] width 82 height 13
type pizza "Pescatore italian pizza"
type pizza-ar "بيتزا ايطالي بسكاتوري"
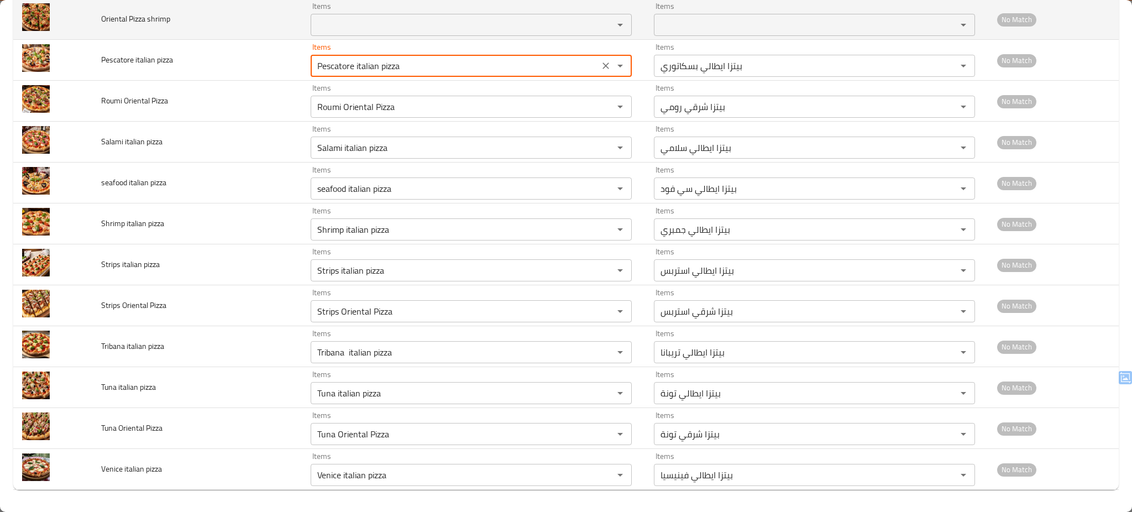
type pizza "Pescatore italian pizza"
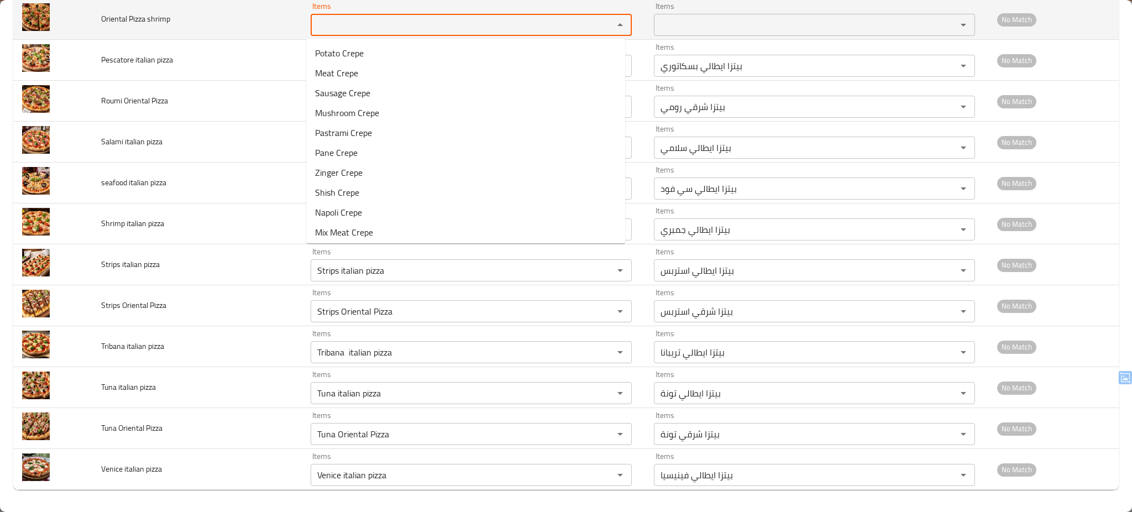
click at [412, 20] on shrimp "Items" at bounding box center [455, 24] width 282 height 15
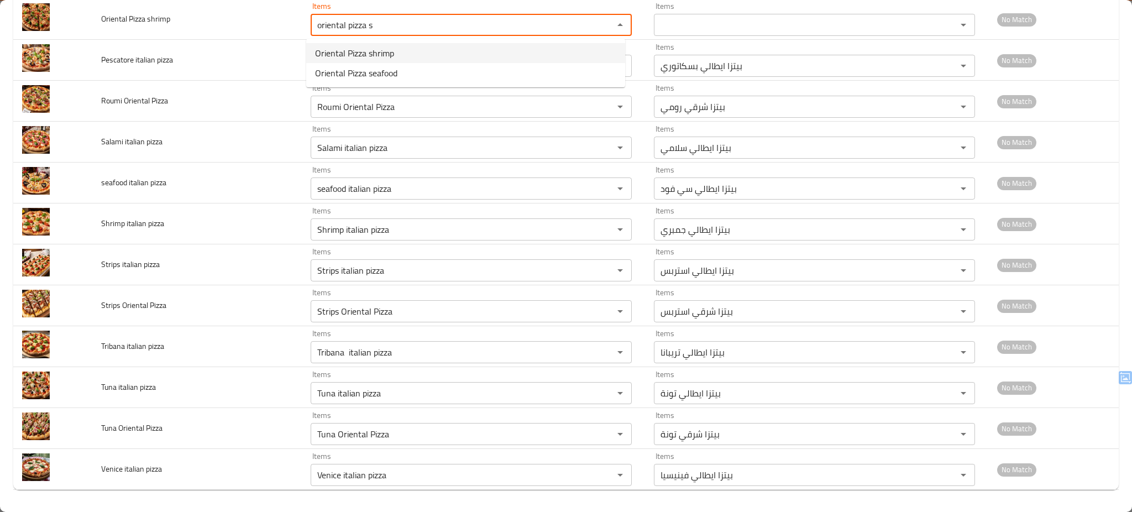
click at [446, 51] on shrimp-option-0 "Oriental Pizza shrimp" at bounding box center [465, 53] width 319 height 20
type shrimp "Oriental Pizza shrimp"
type shrimp-ar "بيتزا شرقي جمبري"
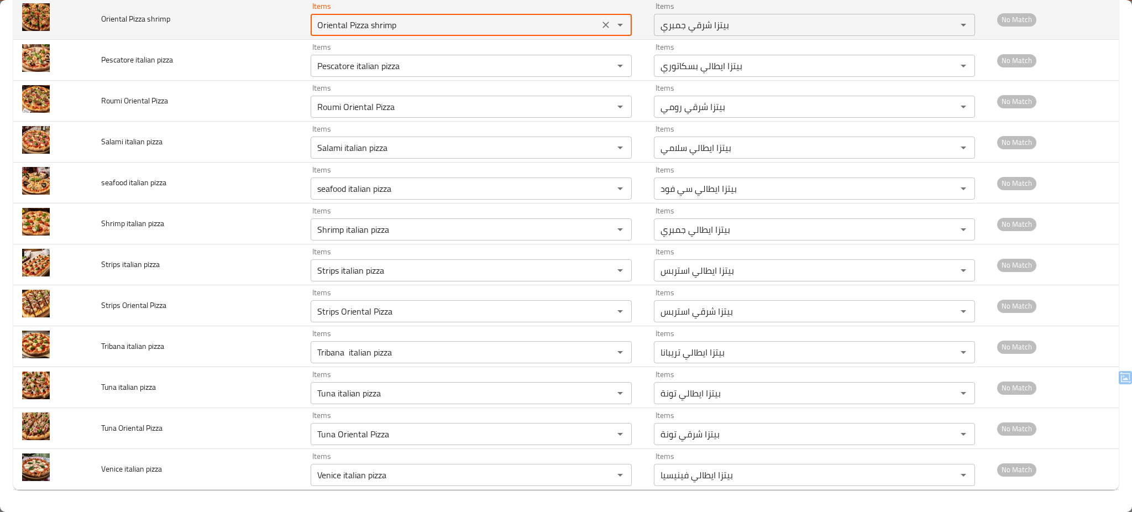
type shrimp "Oriental Pizza shrimp"
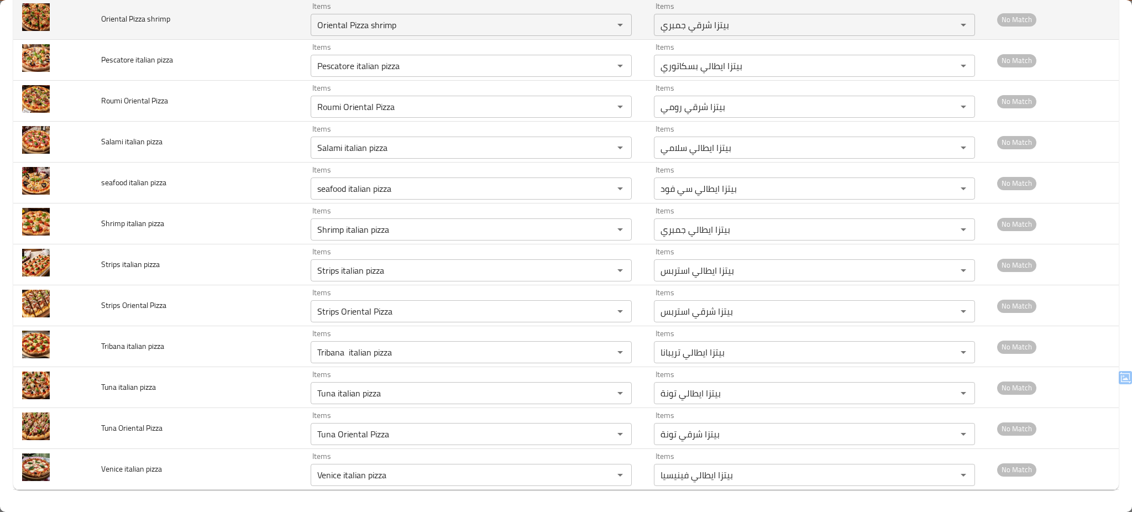
click at [240, 20] on td "Oriental Pizza shrimp" at bounding box center [196, 19] width 209 height 41
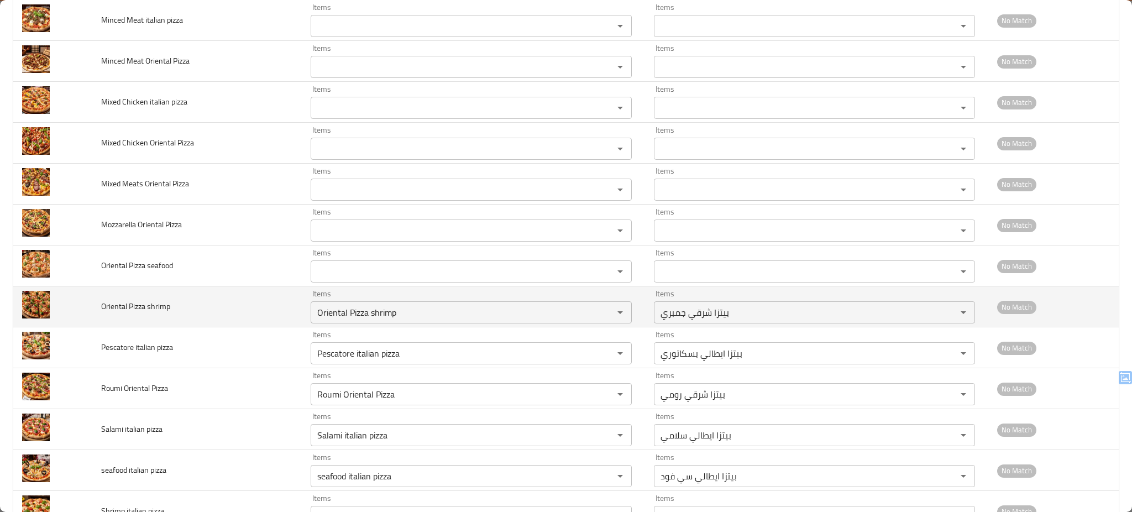
scroll to position [1308, 0]
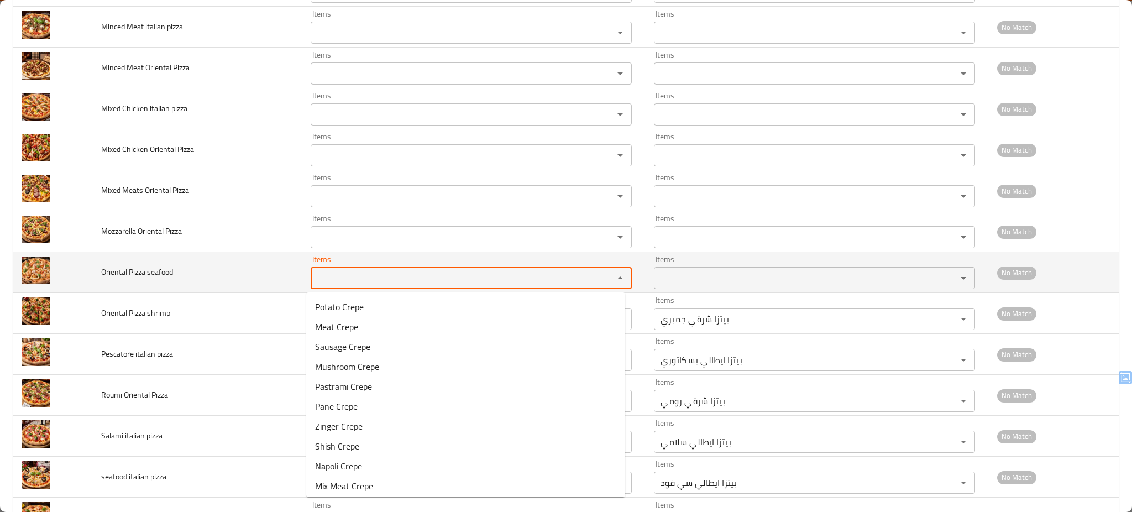
click at [392, 273] on seafood "Items" at bounding box center [455, 277] width 282 height 15
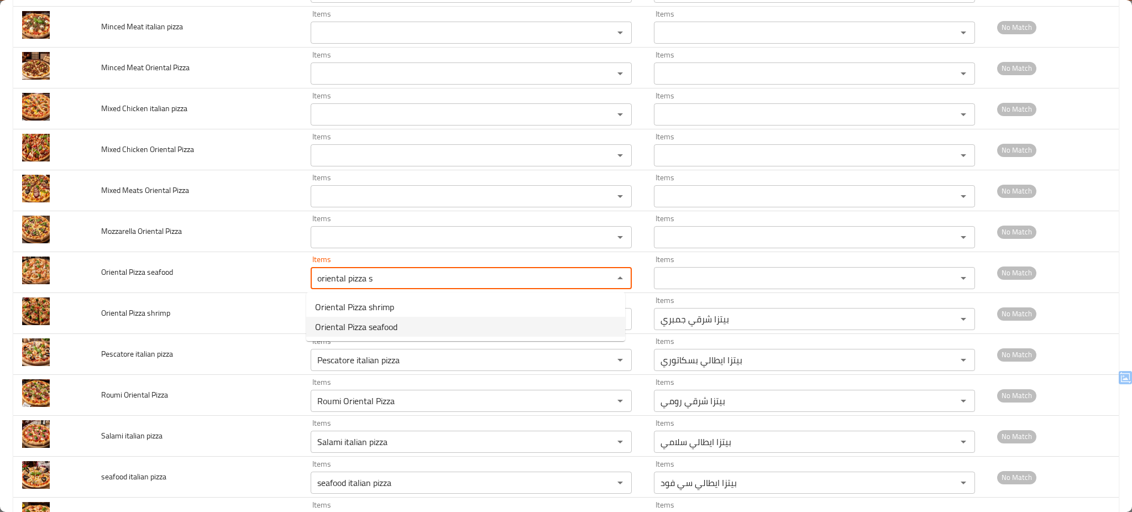
click at [373, 324] on span "Oriental Pizza seafood" at bounding box center [356, 326] width 82 height 13
type seafood "Oriental Pizza seafood"
type seafood-ar "بيتزا شرقي سي فود"
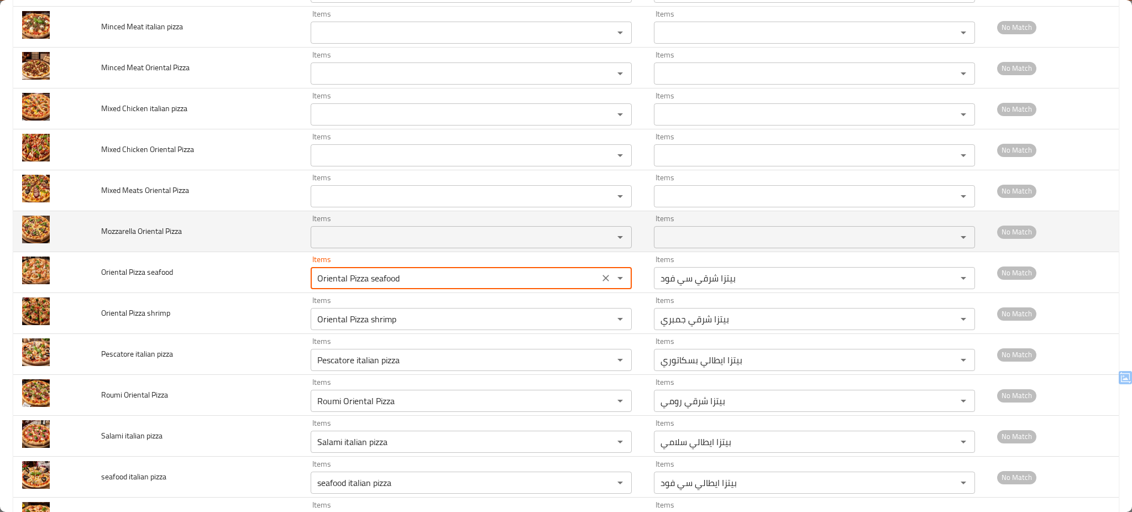
type seafood "Oriental Pizza seafood"
click at [390, 234] on Pizza "Items" at bounding box center [455, 236] width 282 height 15
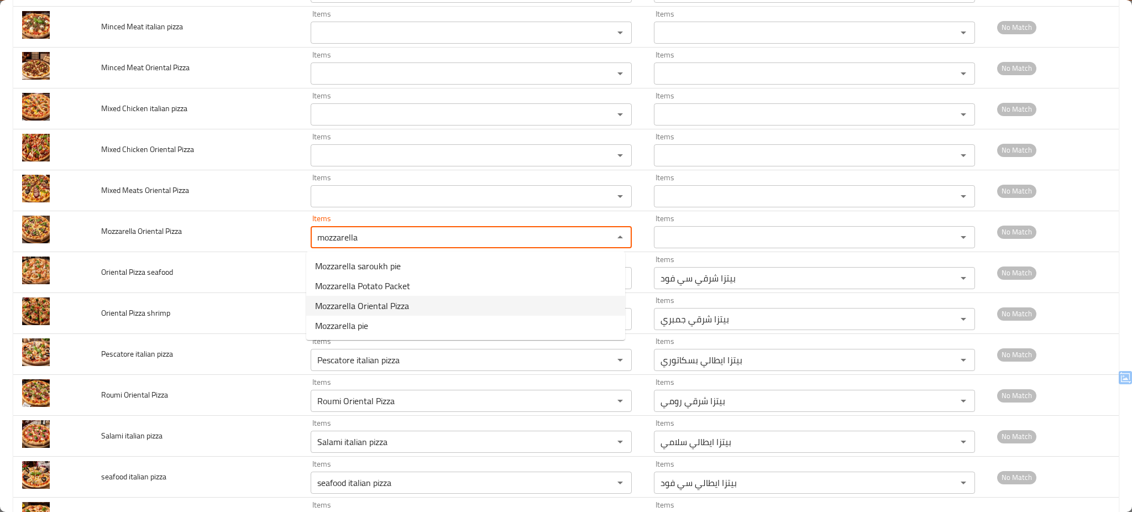
click at [395, 304] on span "Mozzarella Oriental Pizza" at bounding box center [362, 305] width 94 height 13
type Pizza "Mozzarella Oriental Pizza"
type Pizza-ar "بيتزا شرقي موتزاريلا"
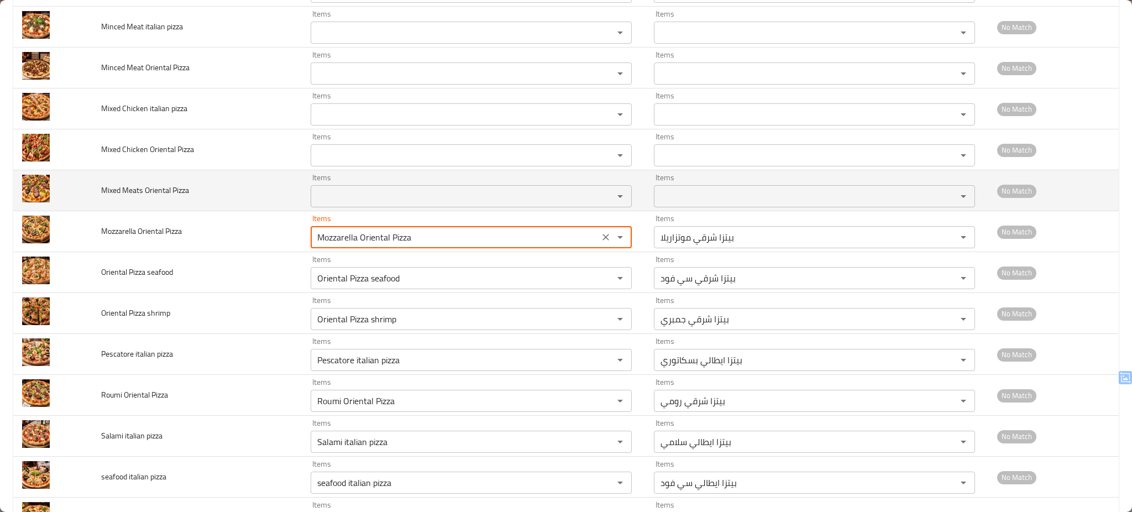
type Pizza "Mozzarella Oriental Pizza"
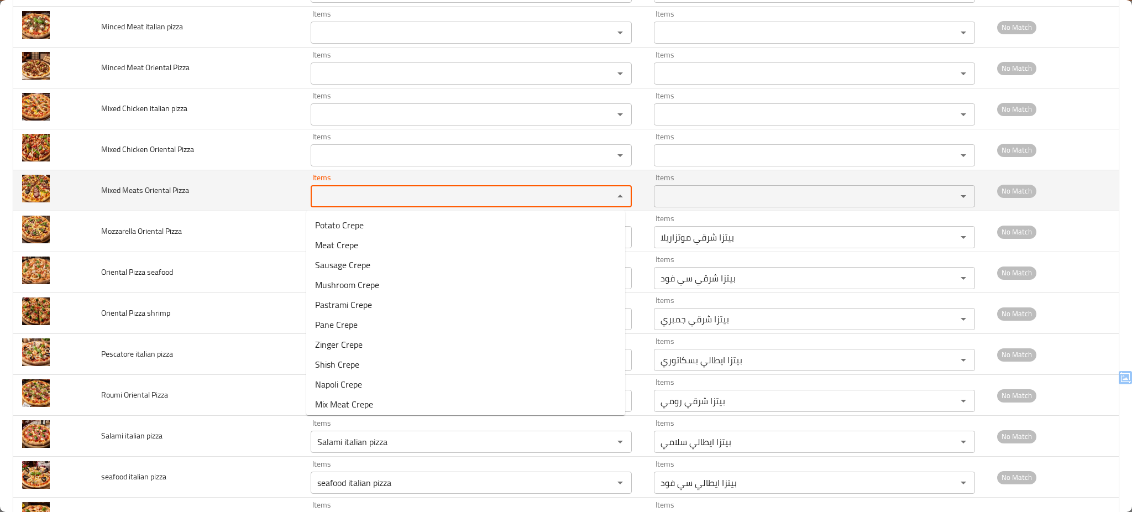
click at [370, 203] on Pizza "Items" at bounding box center [455, 195] width 282 height 15
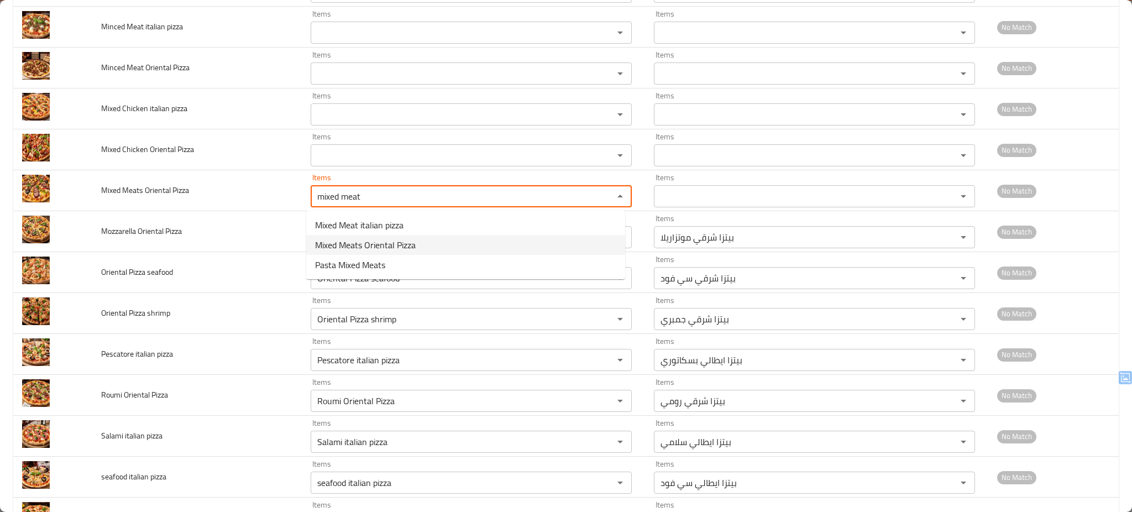
click at [374, 243] on span "Mixed Meats Oriental Pizza" at bounding box center [365, 244] width 101 height 13
type Pizza "Mixed Meats Oriental Pizza"
type Pizza-ar "بيتزا شرقي ميكس لحوم"
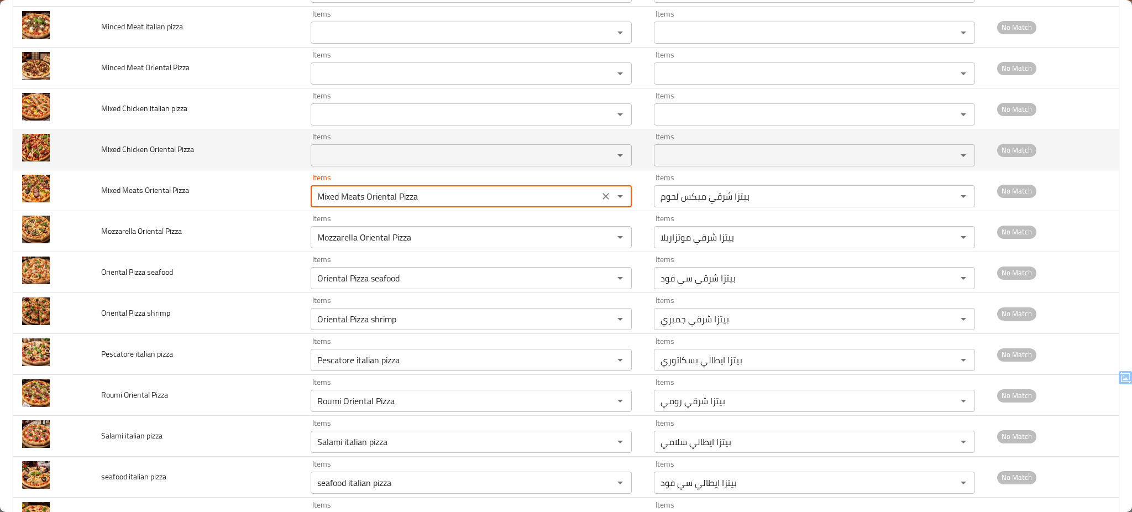
type Pizza "Mixed Meats Oriental Pizza"
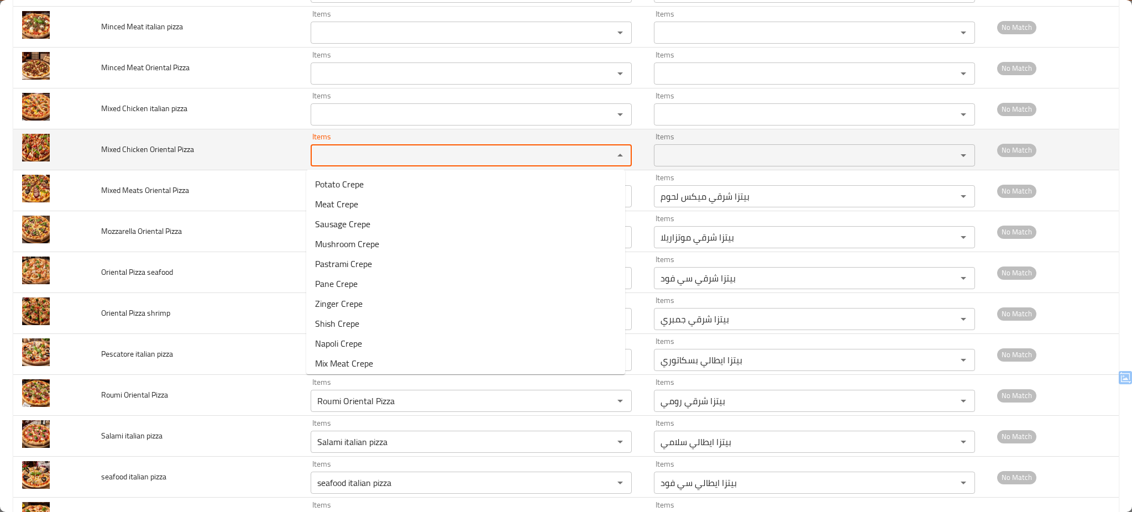
click at [381, 153] on Pizza "Items" at bounding box center [455, 155] width 282 height 15
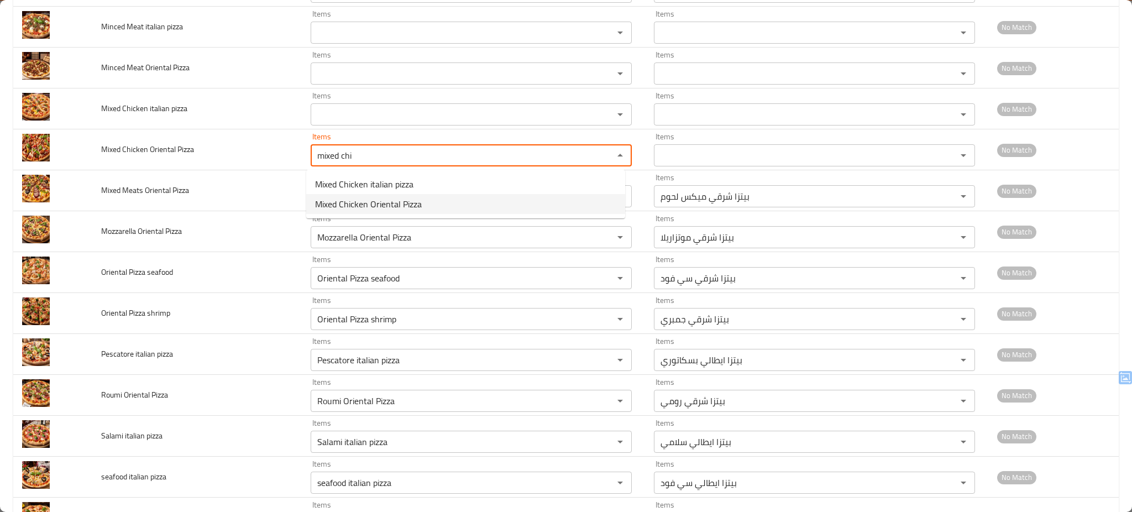
click at [388, 202] on span "Mixed Chicken Oriental Pizza" at bounding box center [368, 203] width 107 height 13
type Pizza "Mixed Chicken Oriental Pizza"
type Pizza-ar "بيتزا شرقي ميكس فراخ"
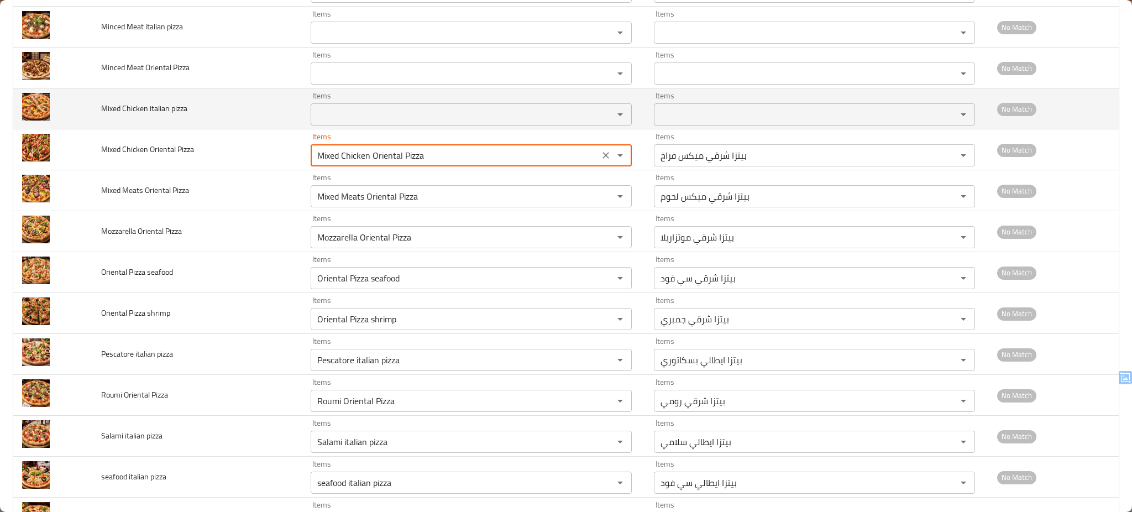
type Pizza "Mixed Chicken Oriental Pizza"
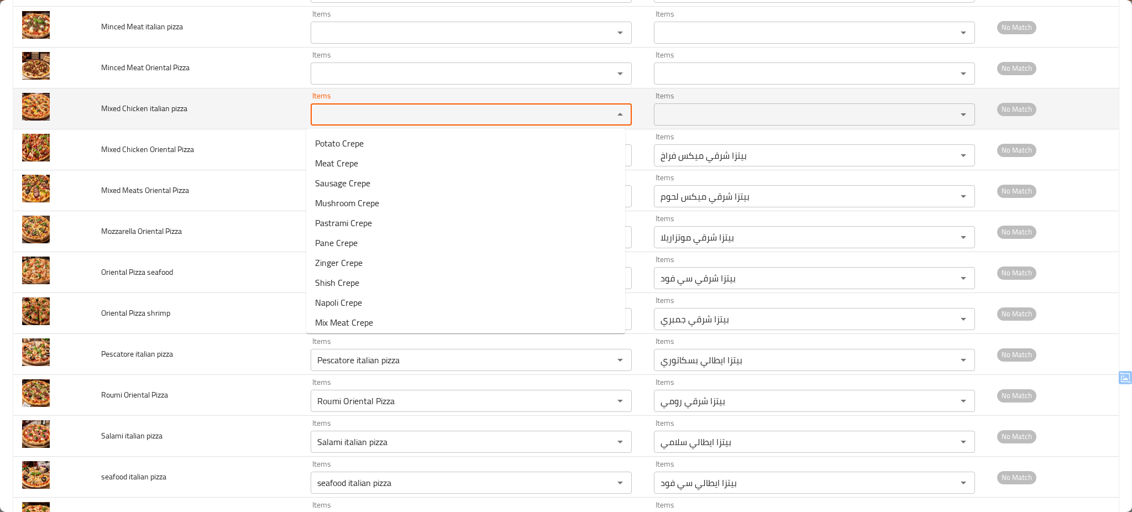
click at [415, 122] on pizza "Items" at bounding box center [455, 114] width 282 height 15
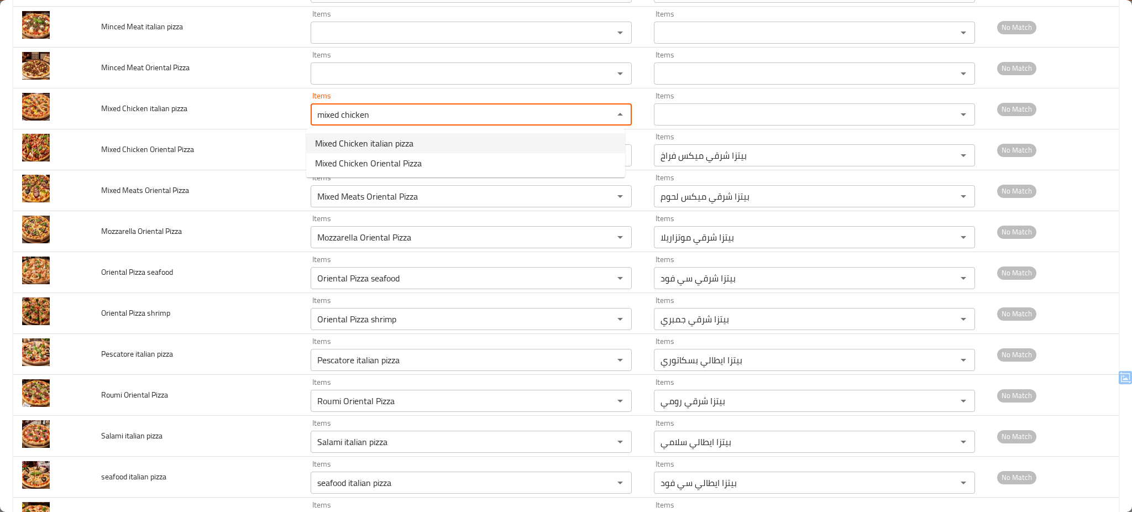
click at [399, 138] on span "Mixed Chicken italian pizza" at bounding box center [364, 143] width 98 height 13
type pizza "Mixed Chicken italian pizza"
type pizza-ar "بيتزا ايطالي [PERSON_NAME]"
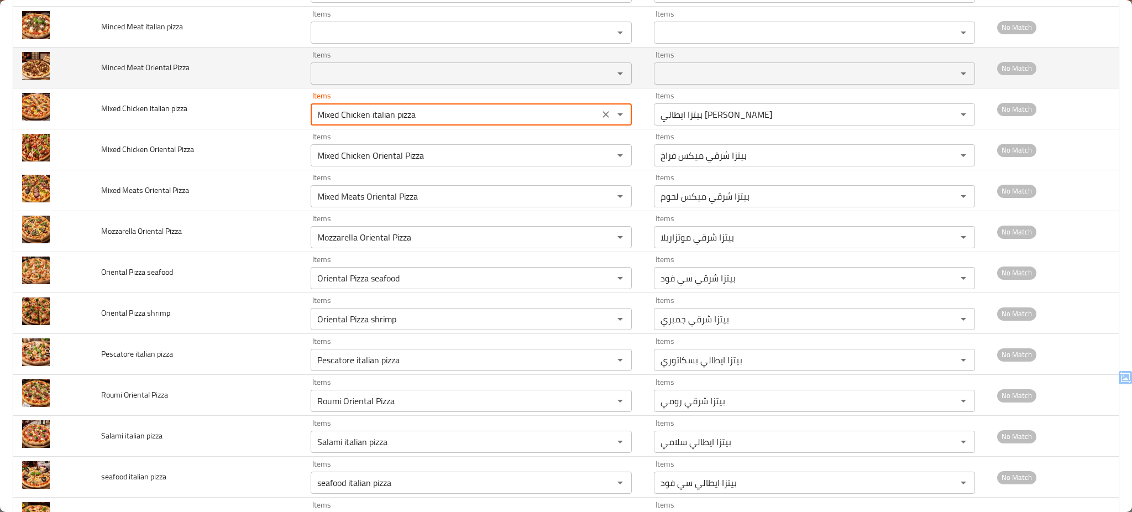
type pizza "Mixed Chicken italian pizza"
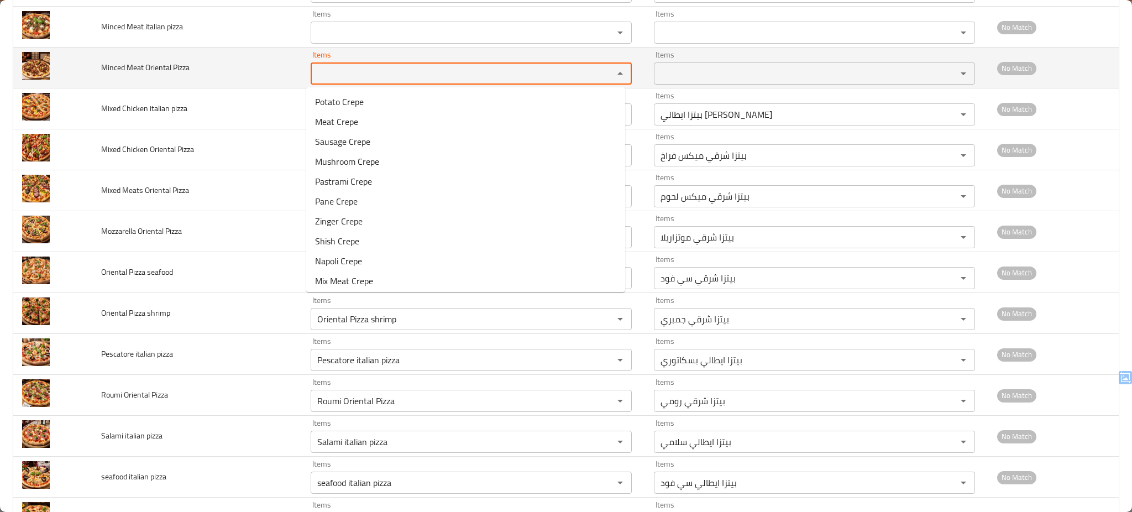
click at [415, 76] on Pizza "Items" at bounding box center [455, 73] width 282 height 15
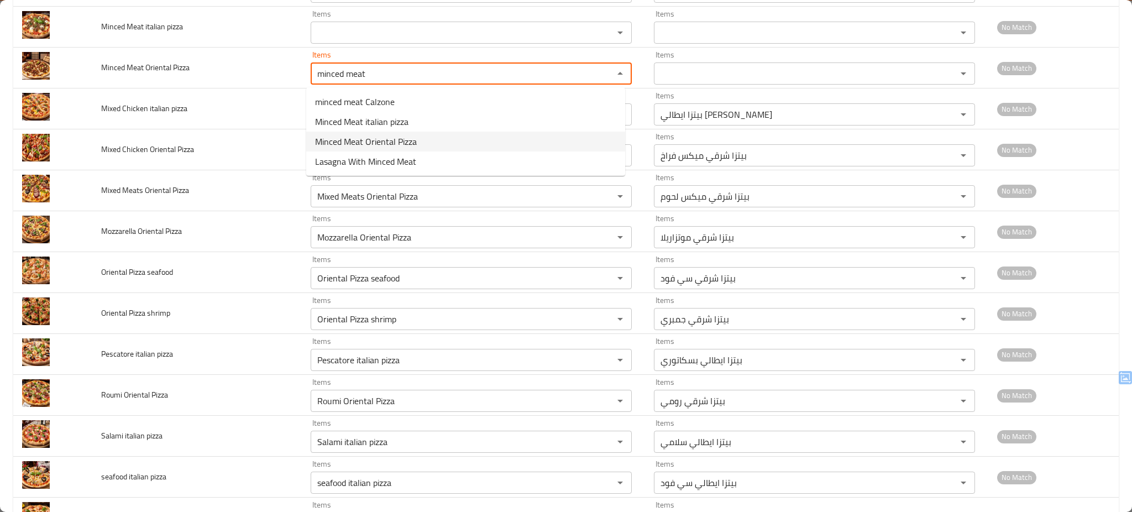
click at [412, 138] on span "Minced Meat Oriental Pizza" at bounding box center [366, 141] width 102 height 13
type Pizza "Minced Meat Oriental Pizza"
type Pizza-ar "بيتزا شرقي لحمة مفرومة"
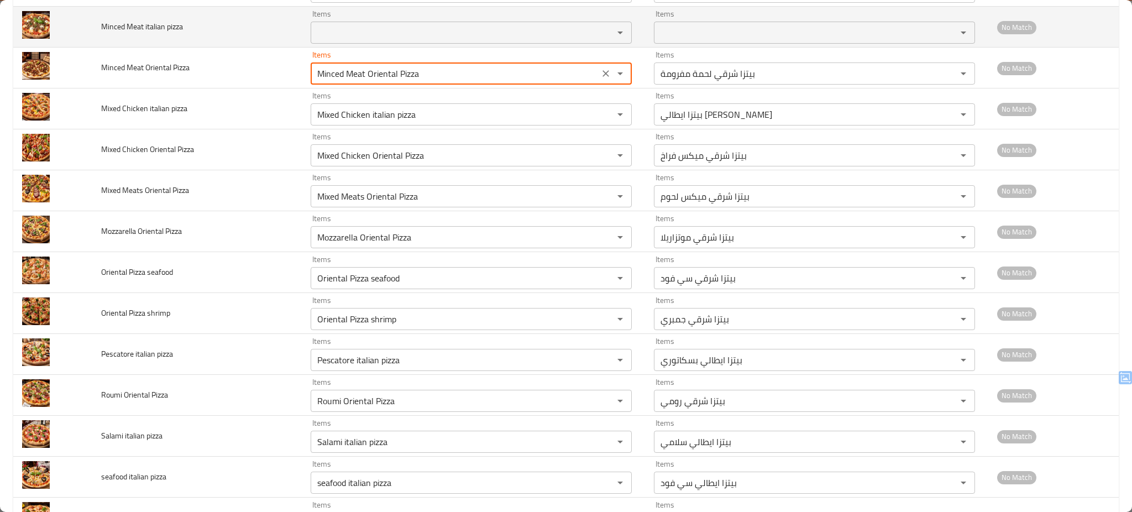
type Pizza "Minced Meat Oriental Pizza"
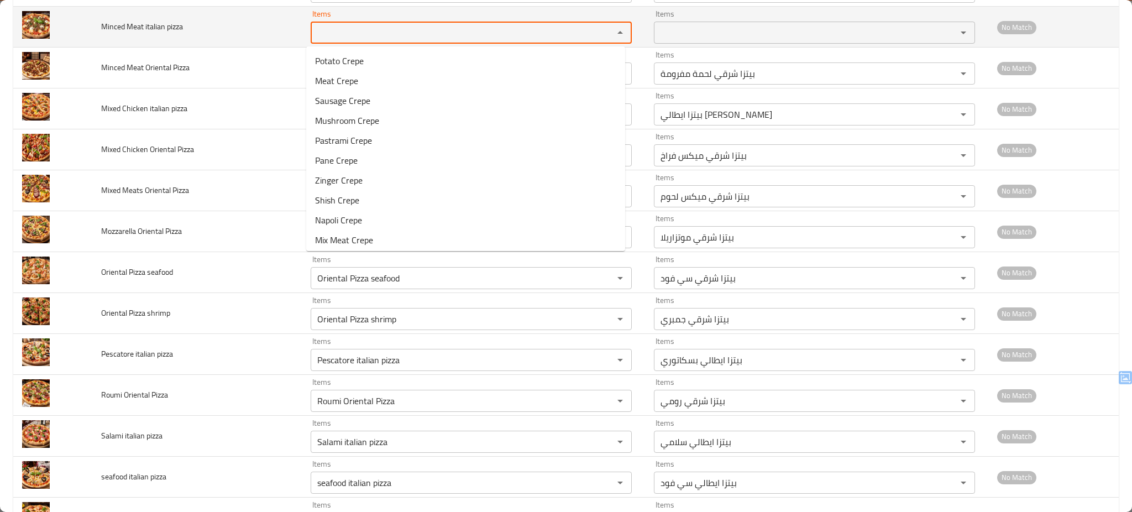
click at [345, 33] on pizza "Items" at bounding box center [455, 32] width 282 height 15
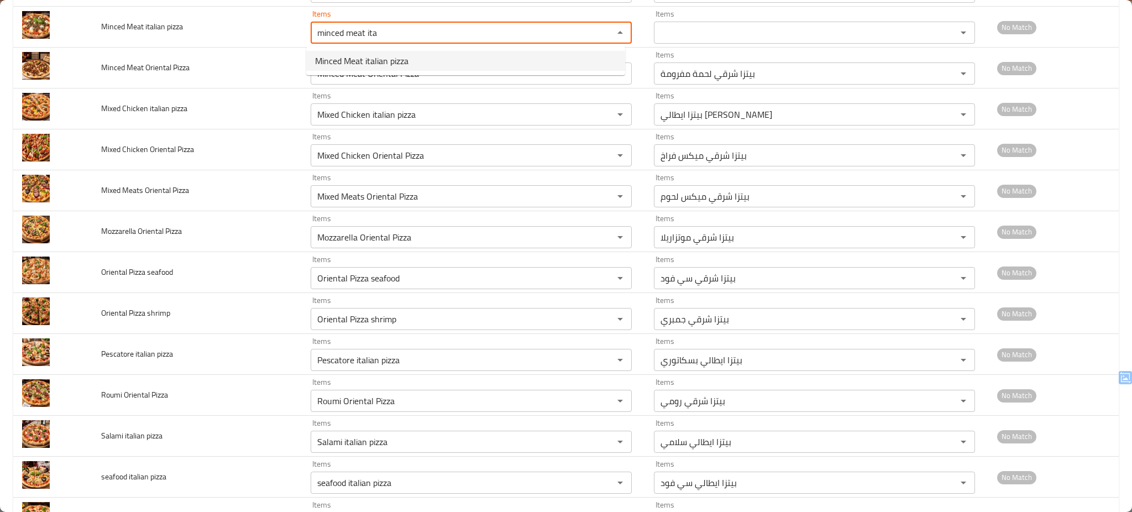
click at [332, 59] on span "Minced Meat italian pizza" at bounding box center [361, 60] width 93 height 13
type pizza "Minced Meat italian pizza"
type pizza-ar "بيتزا ايطالي لحمة مفروم"
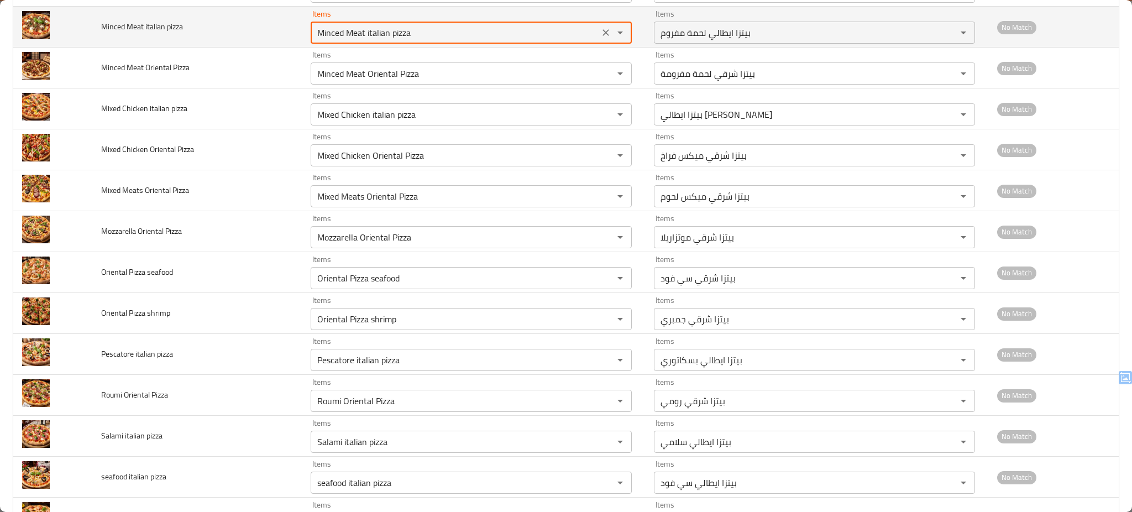
type pizza "Minced Meat italian pizza"
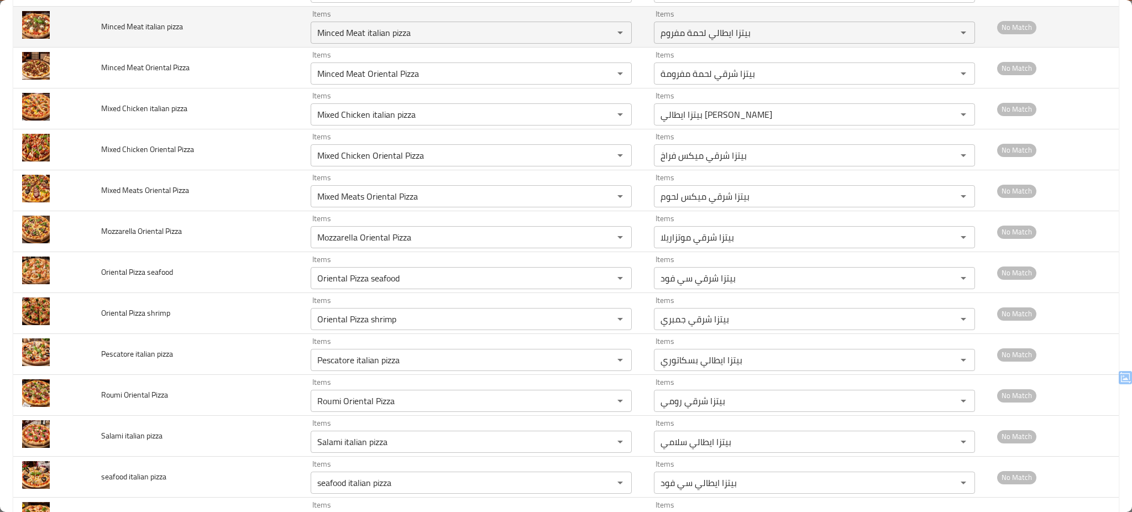
click at [254, 39] on td "Minced Meat italian pizza" at bounding box center [196, 27] width 209 height 41
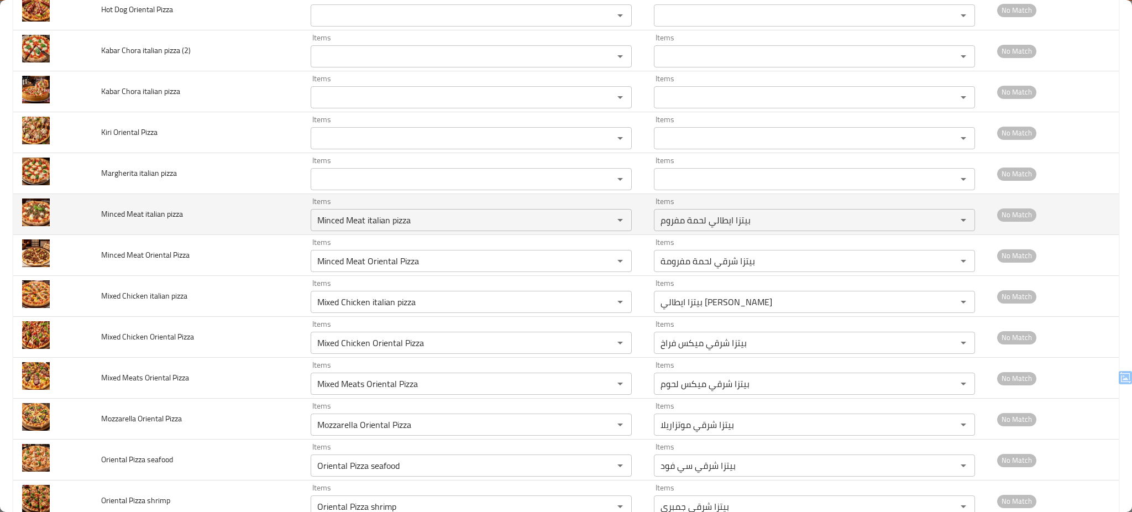
scroll to position [954, 0]
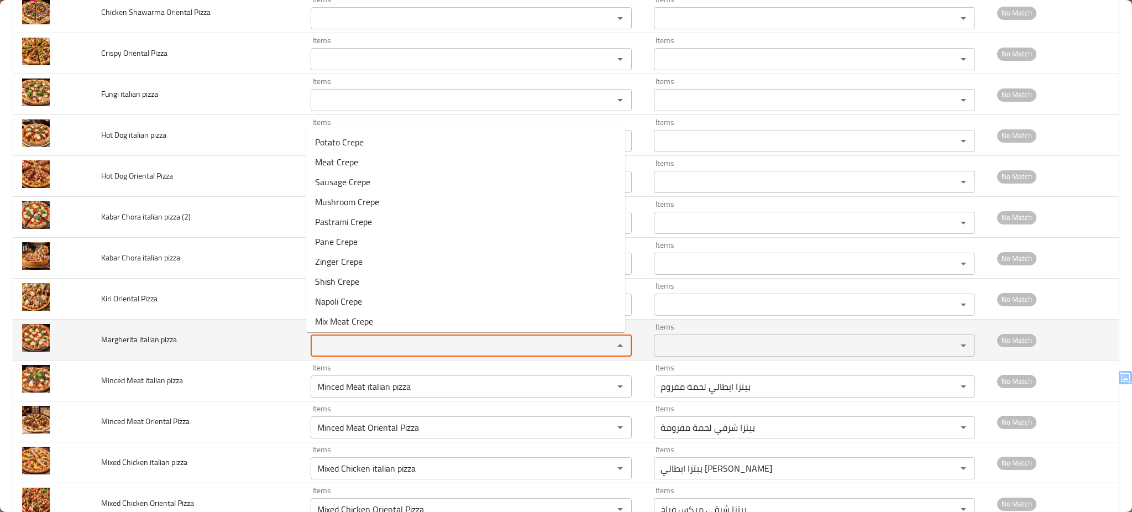
click at [501, 341] on pizza "Items" at bounding box center [455, 345] width 282 height 15
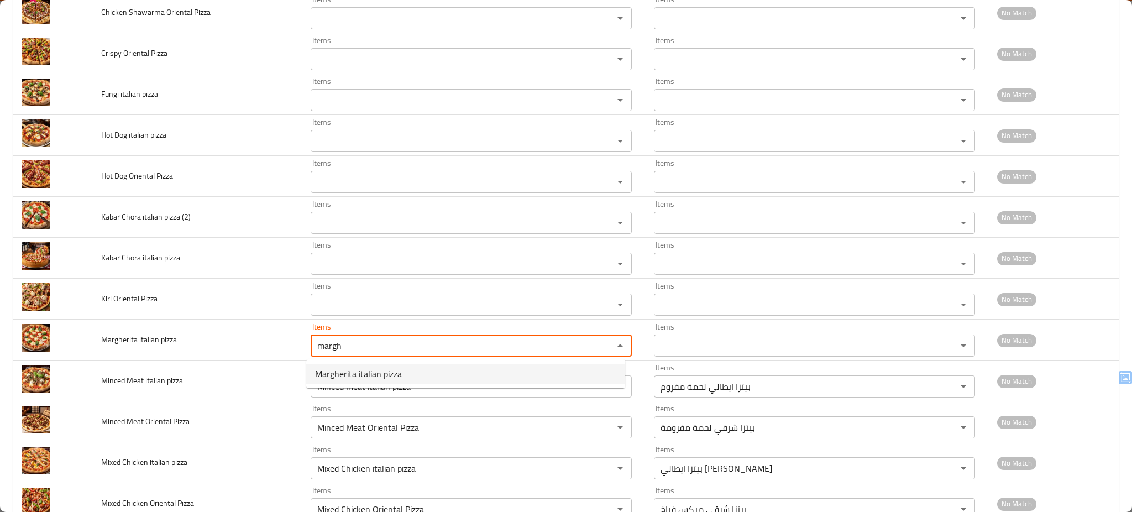
click at [440, 371] on pizza-option-0 "Margherita italian pizza" at bounding box center [465, 374] width 319 height 20
type pizza "Margherita italian pizza"
type pizza-ar "بيتزا ايطالي مارجريتا"
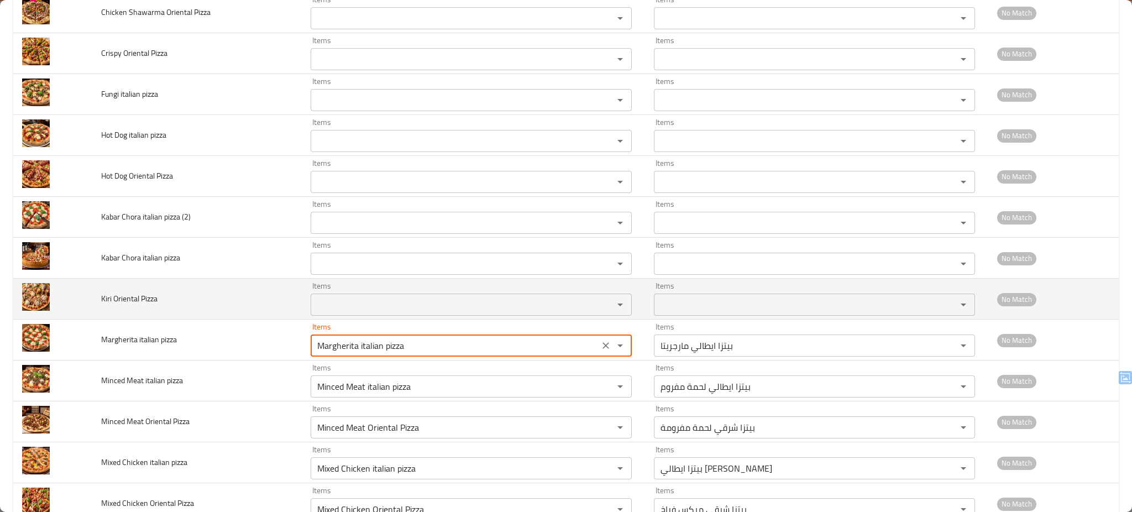
click at [468, 296] on div "Items" at bounding box center [471, 305] width 321 height 22
type pizza "Margherita italian pizza"
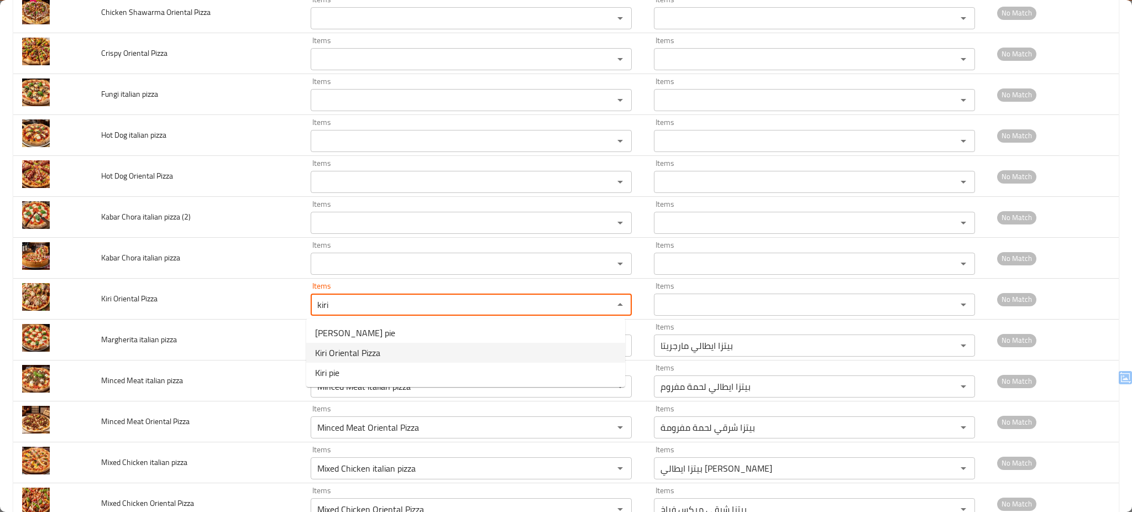
click at [407, 349] on Pizza-option-1 "Kiri Oriental Pizza" at bounding box center [465, 353] width 319 height 20
type Pizza "Kiri Oriental Pizza"
type Pizza-ar "بيتزا شرقي كيري"
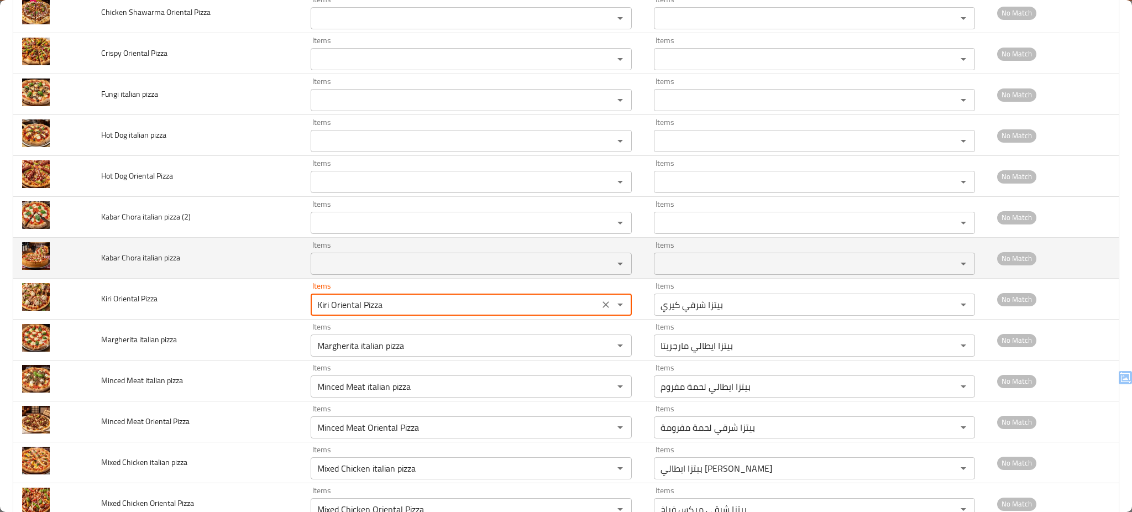
type Pizza "Kiri Oriental Pizza"
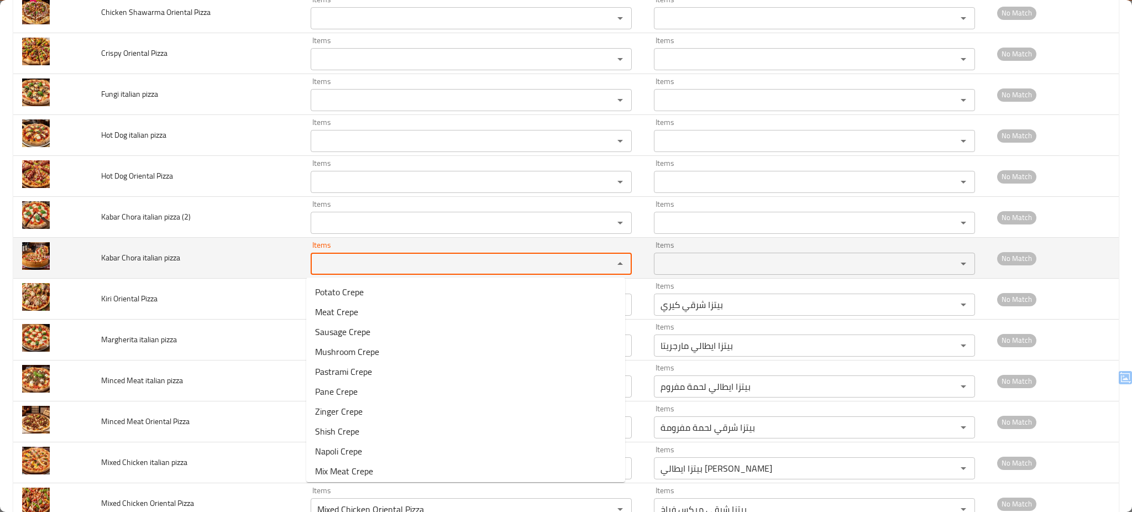
click at [423, 268] on pizza "Items" at bounding box center [455, 263] width 282 height 15
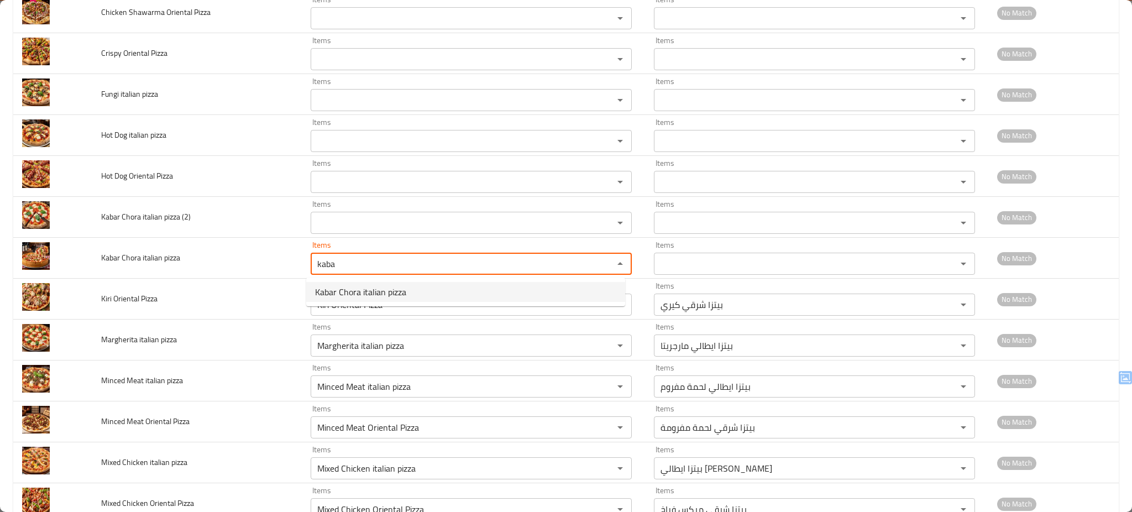
click at [399, 289] on span "Kabar Chora italian pizza" at bounding box center [360, 291] width 91 height 13
type pizza "Kabar Chora italian pizza"
type pizza-ar "بيتزا ايطالي [PERSON_NAME]"
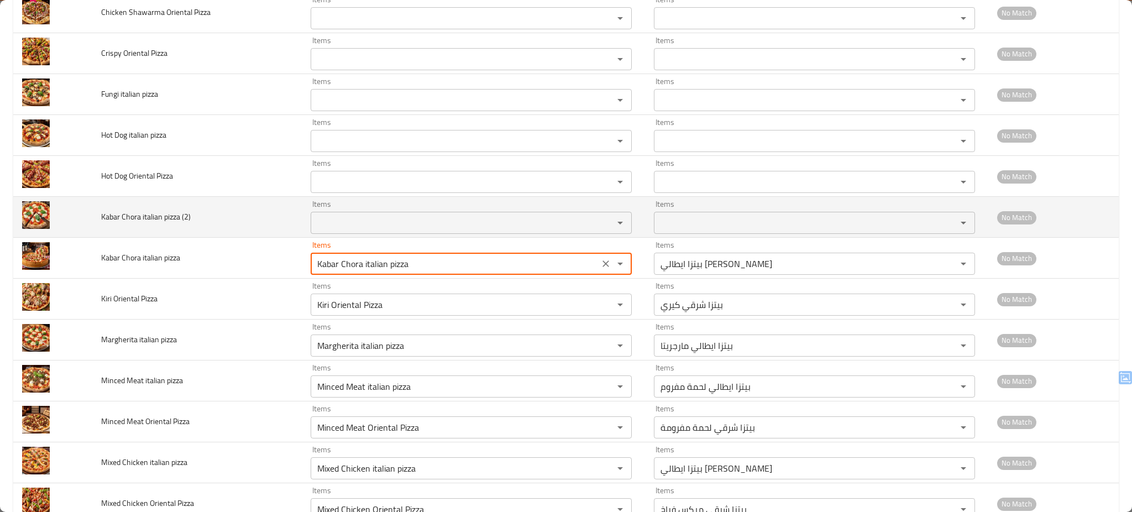
type pizza "Kabar Chora italian pizza"
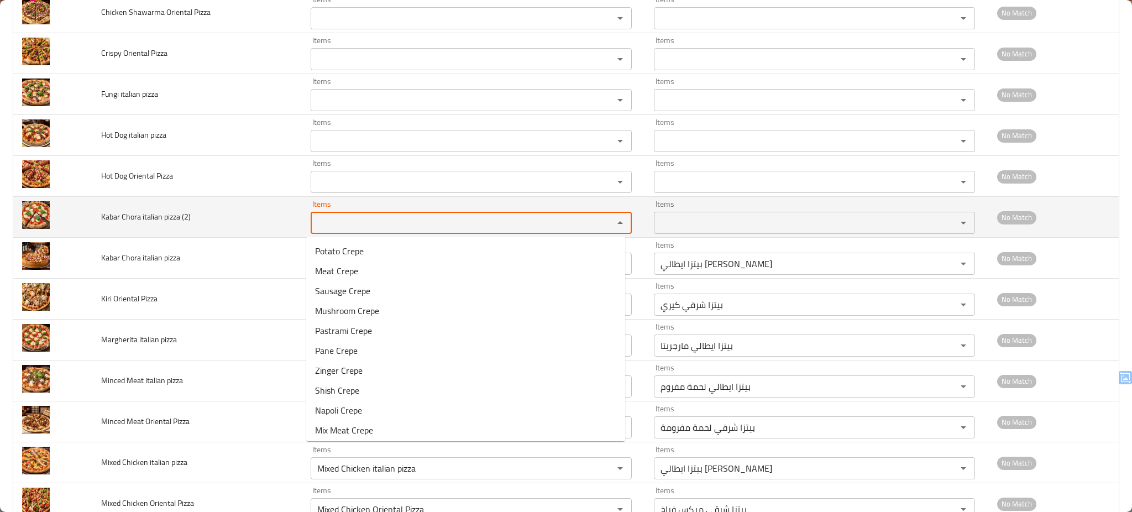
click at [411, 228] on \(2\) "Items" at bounding box center [455, 222] width 282 height 15
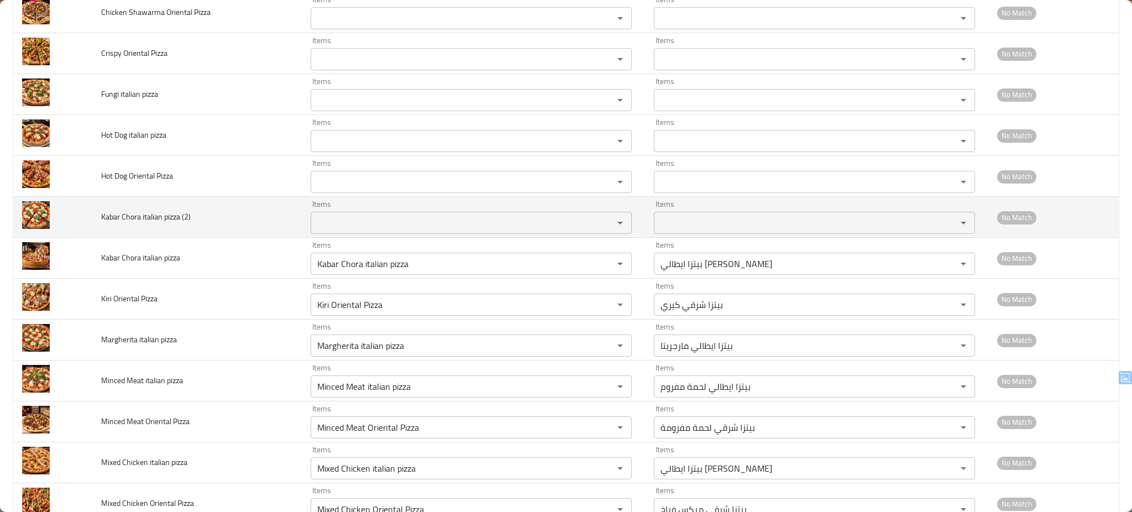
click at [269, 215] on td "Kabar Chora italian pizza (2)" at bounding box center [196, 217] width 209 height 41
click at [390, 222] on \(2\) "Items" at bounding box center [455, 222] width 282 height 15
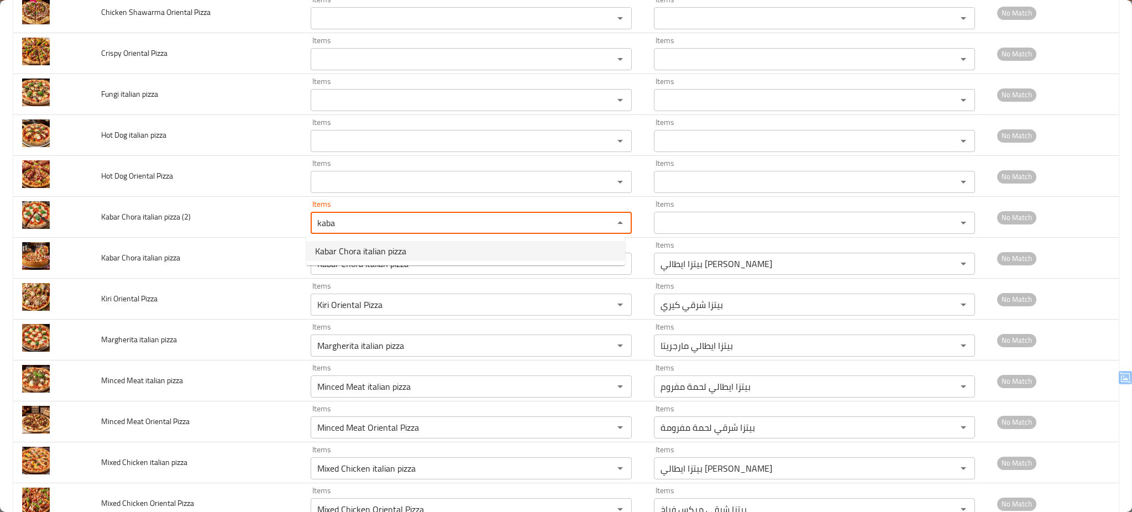
click at [377, 245] on span "Kabar Chora italian pizza" at bounding box center [360, 250] width 91 height 13
type \(2\) "Kabar Chora italian pizza"
type \(2\)-ar "بيتزا ايطالي [PERSON_NAME]"
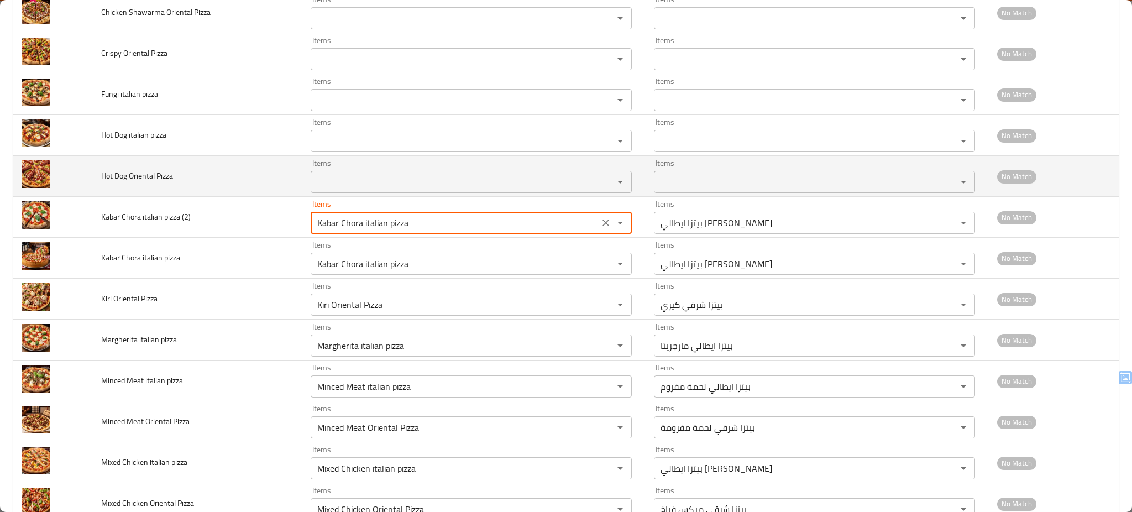
type \(2\) "Kabar Chora italian pizza"
click at [403, 176] on Pizza "Items" at bounding box center [455, 181] width 282 height 15
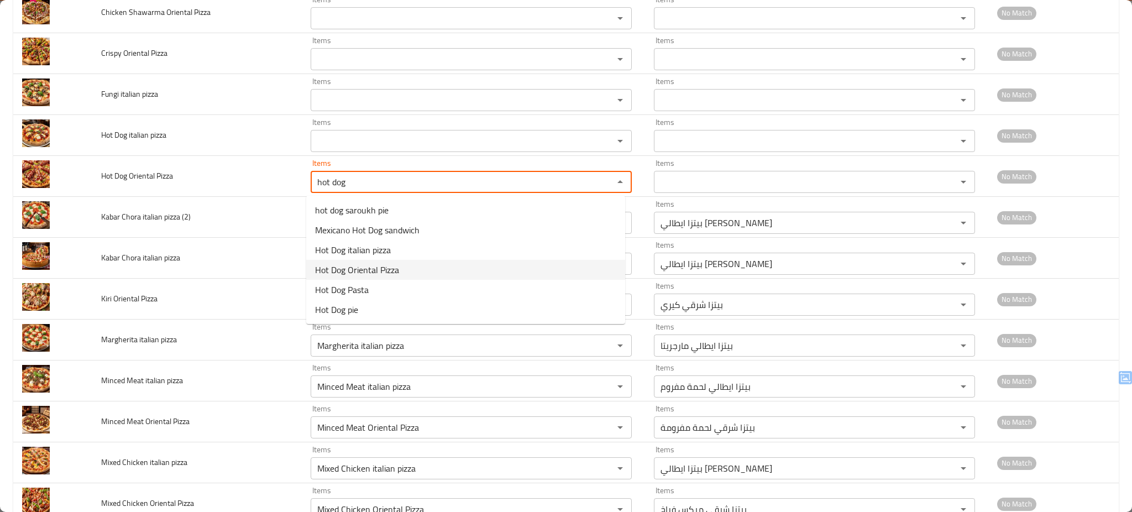
click at [391, 263] on span "Hot Dog Oriental Pizza" at bounding box center [357, 269] width 84 height 13
type Pizza "Hot Dog Oriental Pizza"
type Pizza-ar "بيتزا شرقي سوسيس"
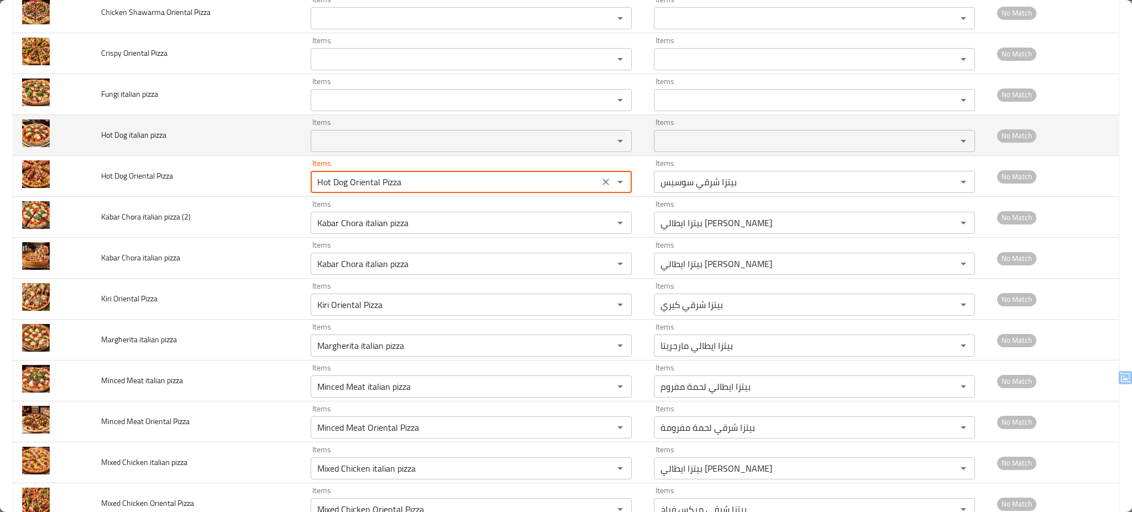
type Pizza "Hot Dog Oriental Pizza"
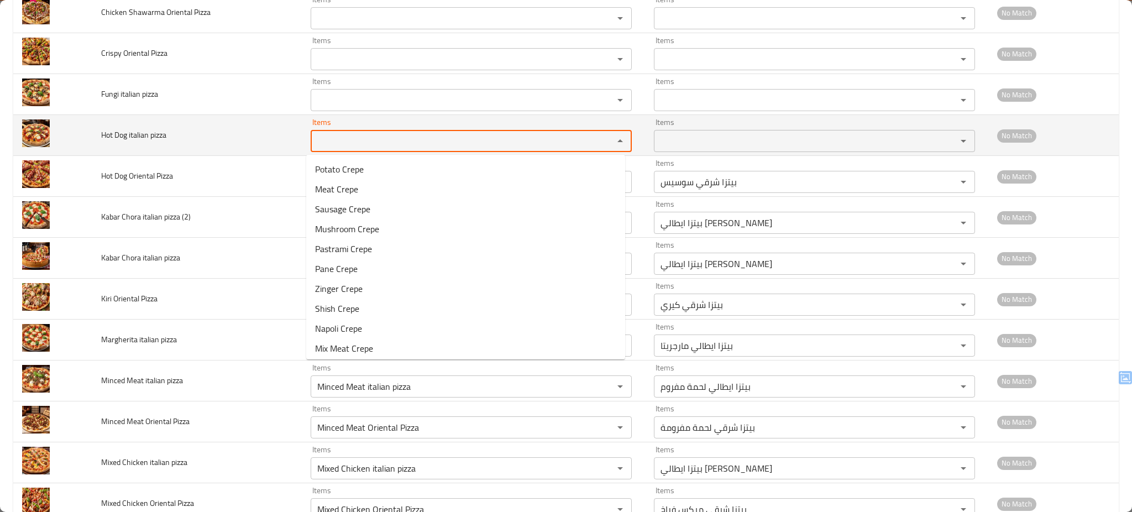
click at [396, 145] on pizza "Items" at bounding box center [455, 140] width 282 height 15
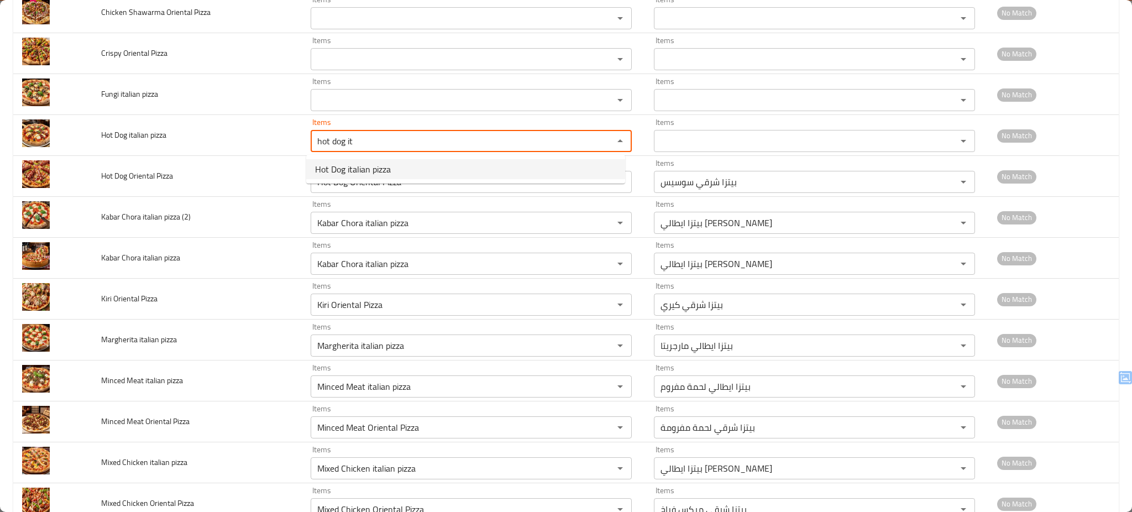
click at [369, 170] on span "Hot Dog italian pizza" at bounding box center [353, 169] width 76 height 13
type pizza "Hot Dog italian pizza"
type pizza-ar "بيتزا ايطالي سوسيس"
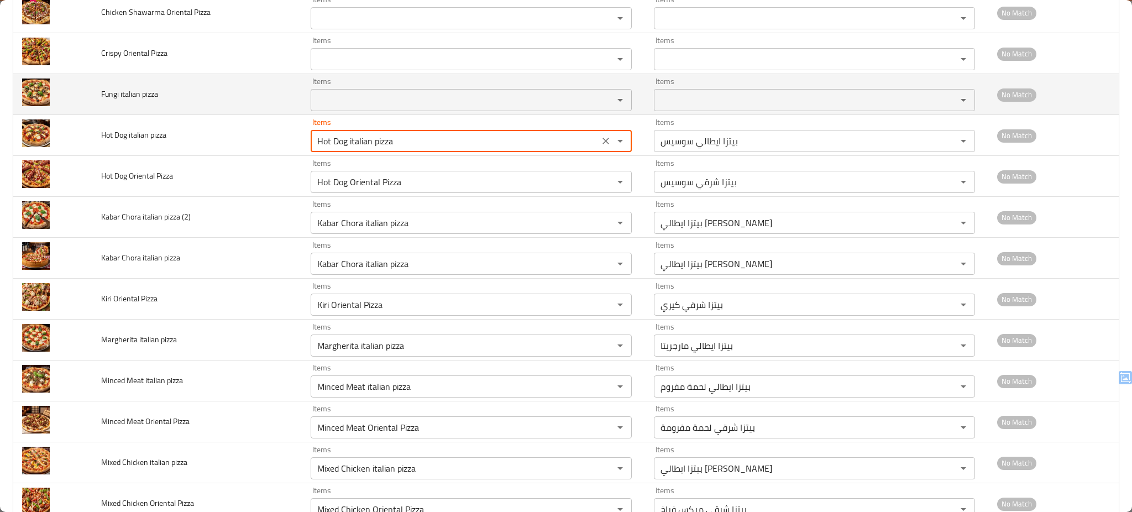
type pizza "Hot Dog italian pizza"
click at [389, 101] on pizza "Items" at bounding box center [455, 99] width 282 height 15
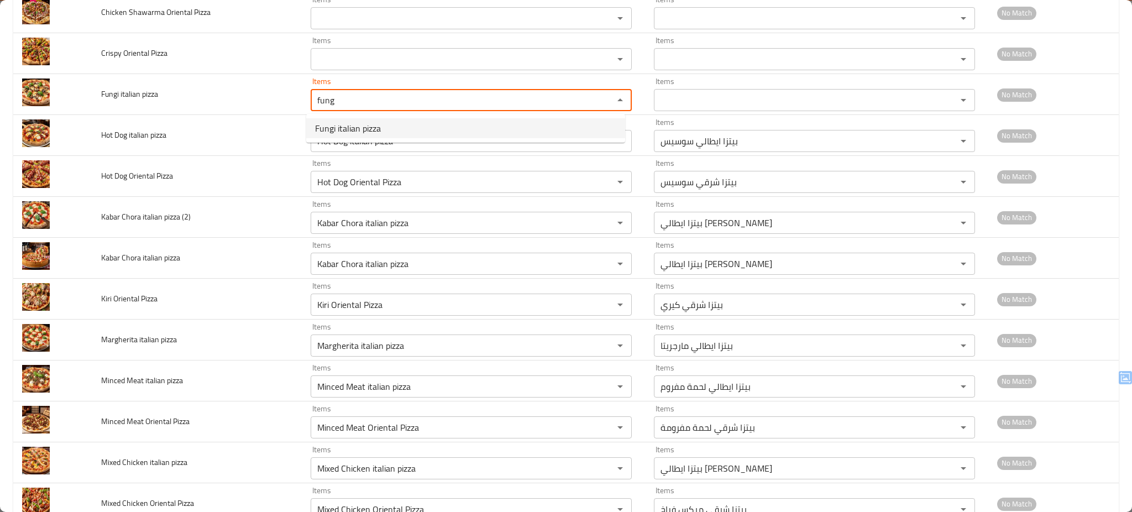
click at [363, 127] on span "Fungi italian pizza" at bounding box center [348, 128] width 66 height 13
type pizza "Fungi italian pizza"
type pizza-ar "بيتزا ايطالي فونجي"
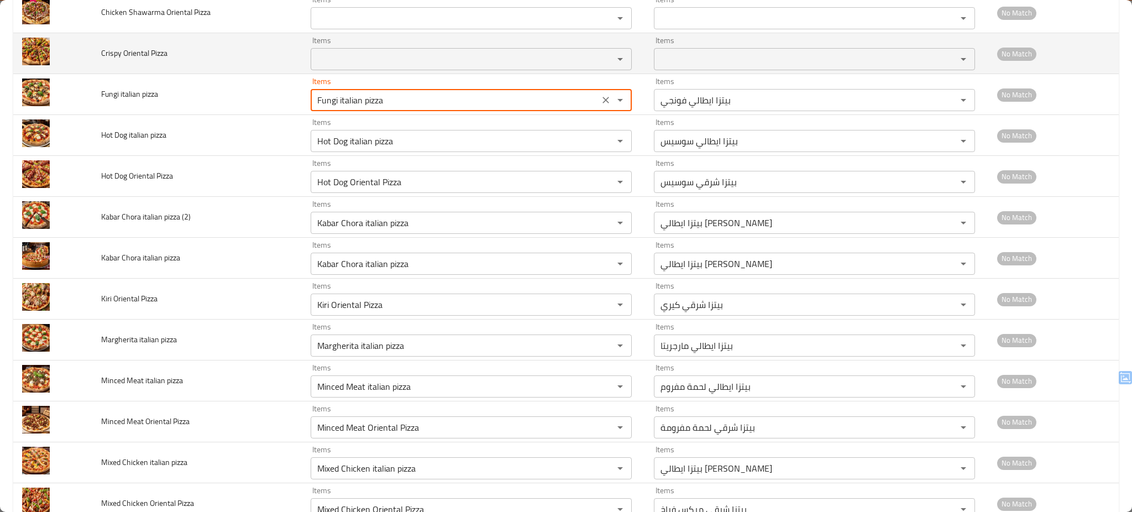
type pizza "Fungi italian pizza"
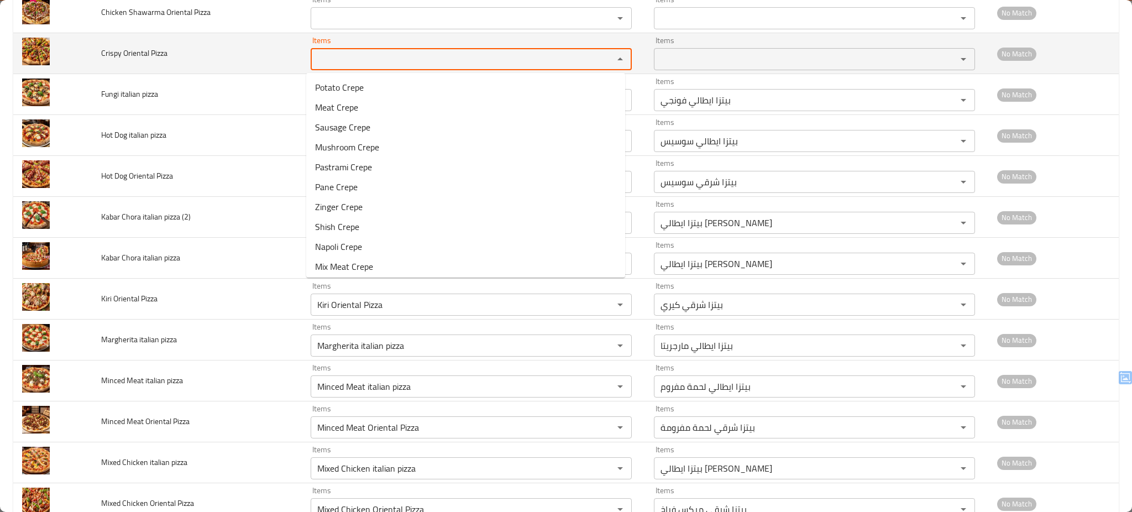
click at [401, 61] on Pizza "Items" at bounding box center [455, 58] width 282 height 15
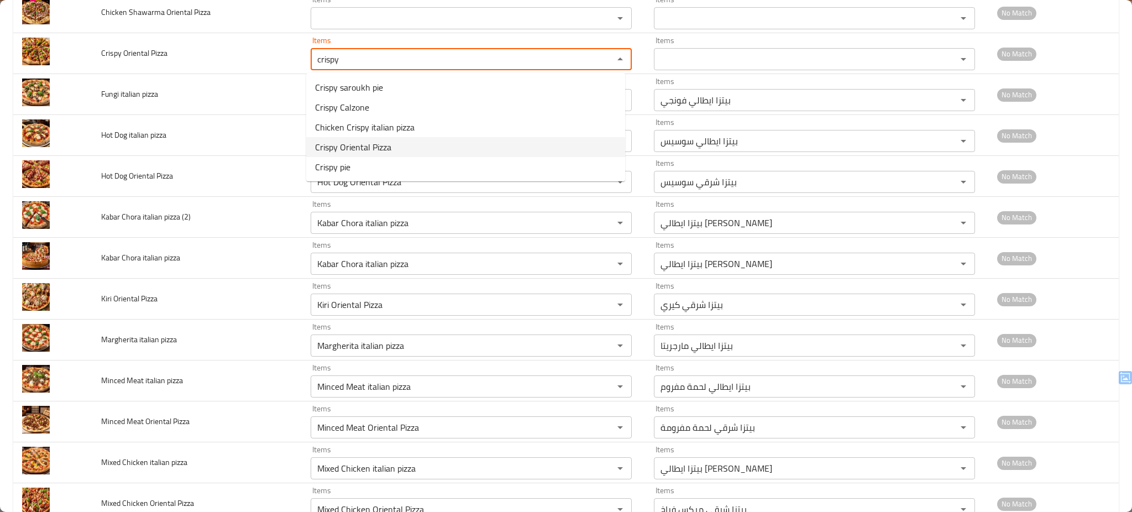
click at [402, 146] on Pizza-option-3 "Crispy Oriental Pizza" at bounding box center [465, 147] width 319 height 20
type Pizza "Crispy Oriental Pizza"
type Pizza-ar "بيتزا شرقي كرسبي"
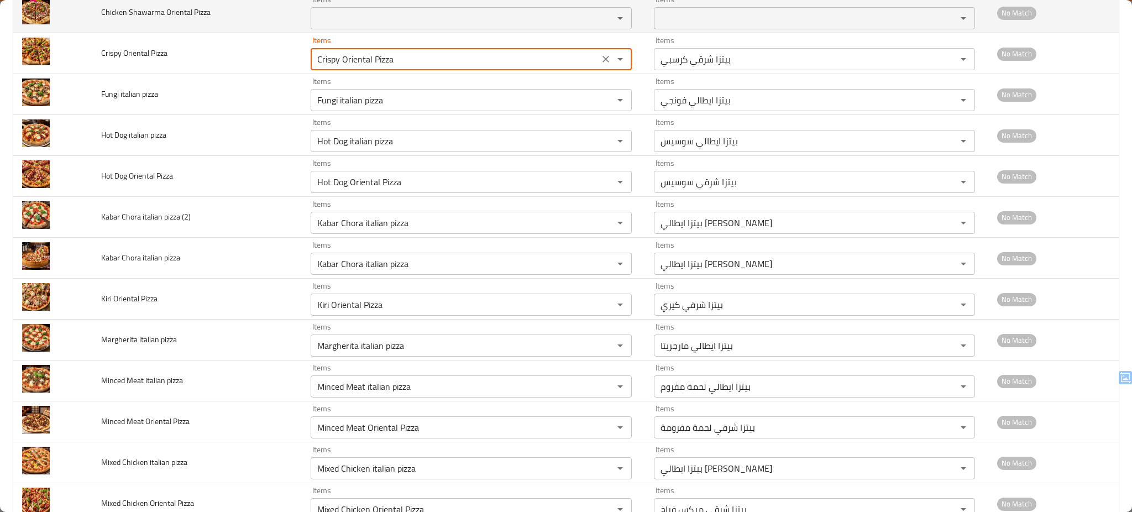
type Pizza "Crispy Oriental Pizza"
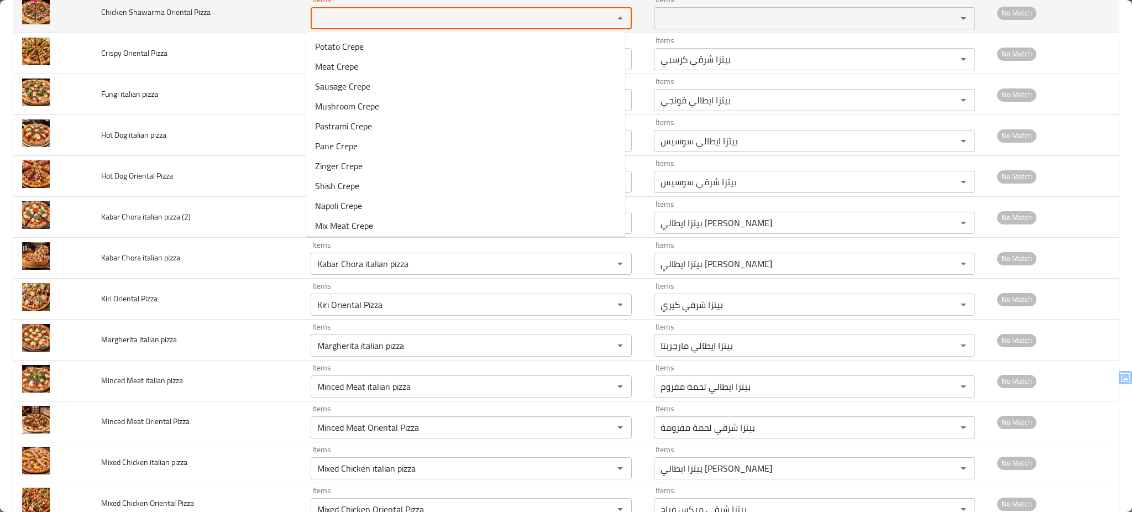
click at [354, 20] on Pizza "Items" at bounding box center [455, 18] width 282 height 15
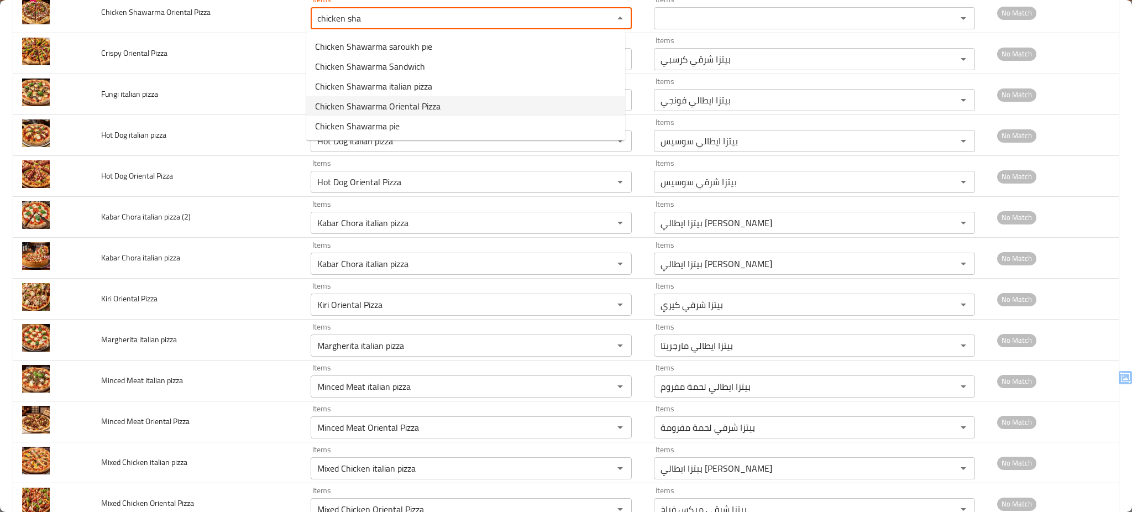
click at [354, 101] on span "Chicken Shawarma Oriental Pizza" at bounding box center [377, 105] width 125 height 13
type Pizza "Chicken Shawarma Oriental Pizza"
type Pizza-ar "بيتزا شرقي شاورما فراخ"
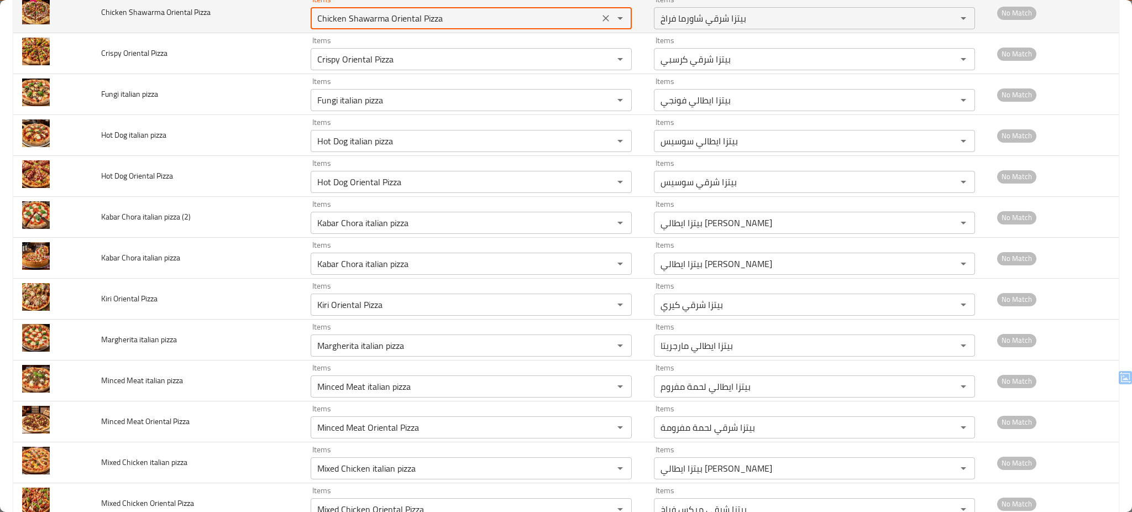
type Pizza "Chicken Shawarma Oriental Pizza"
click at [272, 14] on td "Chicken Shawarma Oriental Pizza" at bounding box center [196, 12] width 209 height 41
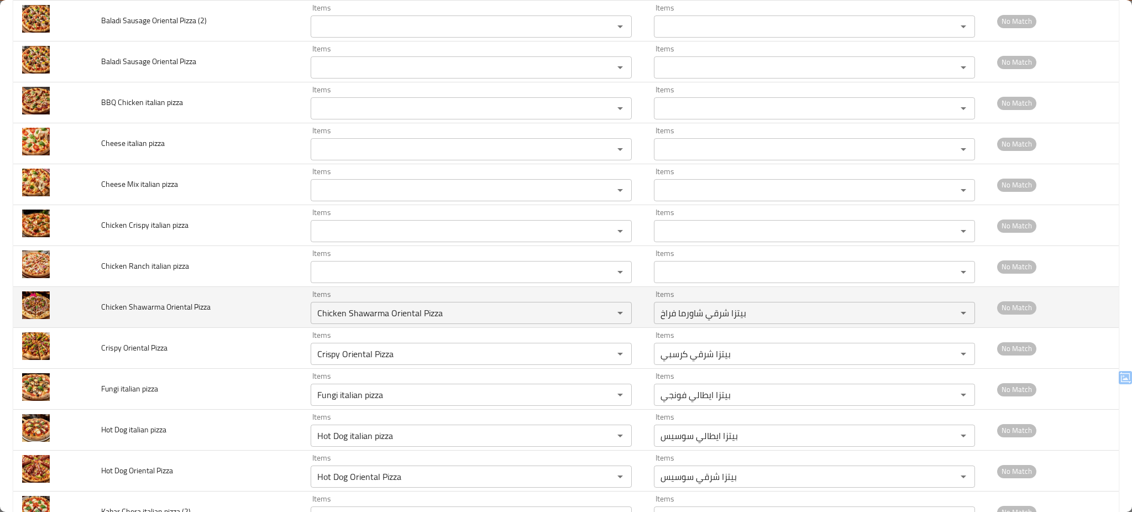
scroll to position [630, 0]
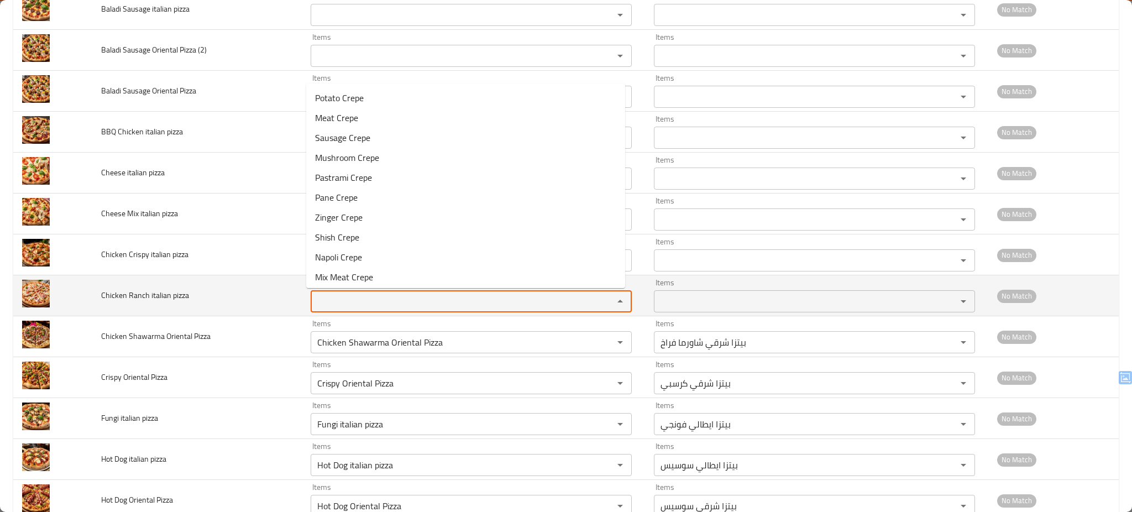
click at [355, 299] on pizza "Items" at bounding box center [455, 301] width 282 height 15
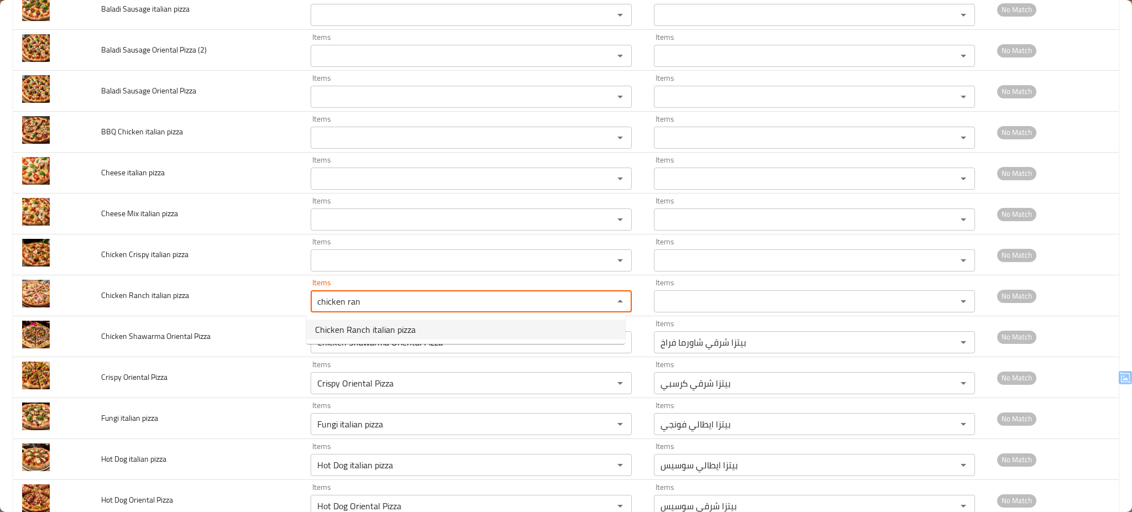
click at [387, 325] on span "Chicken Ranch italian pizza" at bounding box center [365, 329] width 101 height 13
type pizza "Chicken Ranch italian pizza"
type pizza-ar "بيتزا ايطالي [PERSON_NAME]"
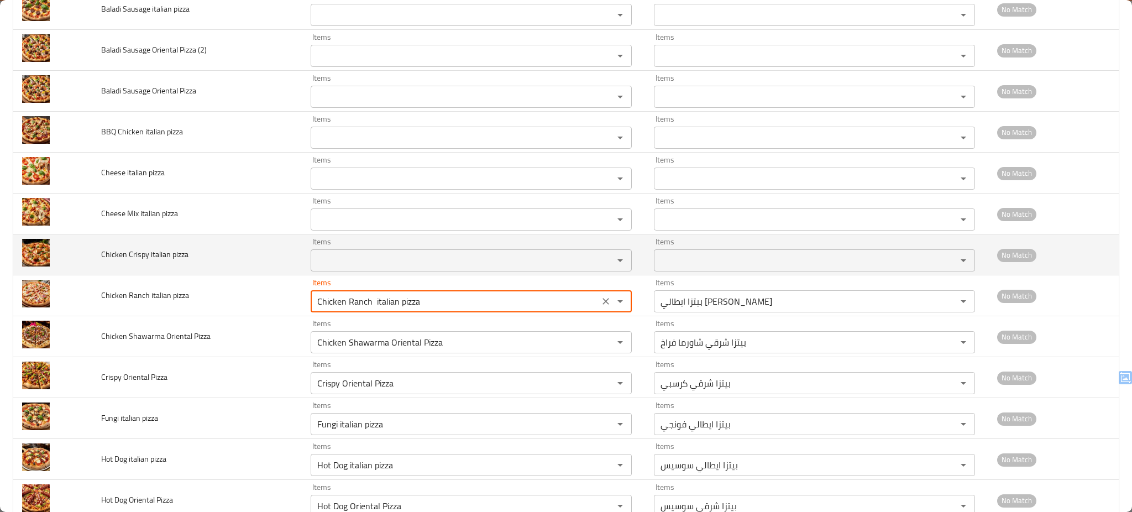
type pizza "Chicken Ranch italian pizza"
click at [392, 259] on pizza "Items" at bounding box center [455, 260] width 282 height 15
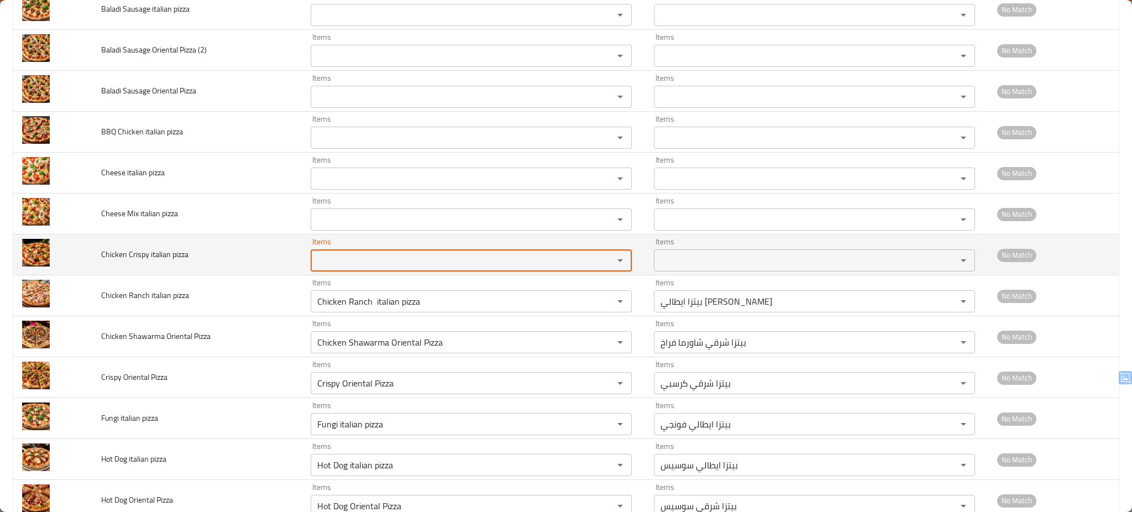
click at [392, 259] on pizza "Items" at bounding box center [455, 260] width 282 height 15
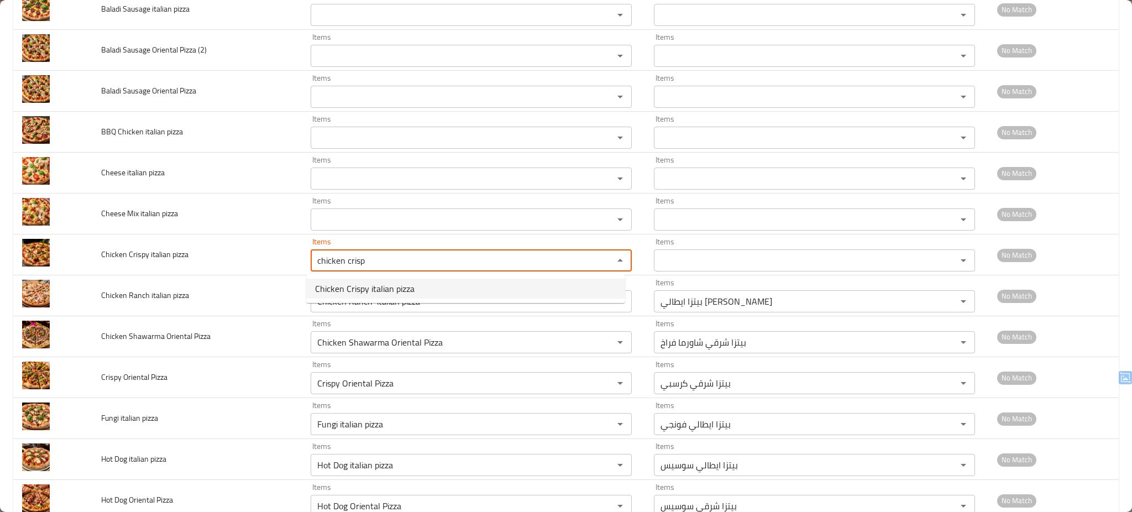
click at [374, 286] on span "Chicken Crispy italian pizza" at bounding box center [364, 288] width 99 height 13
type pizza "Chicken Crispy italian pizza"
type pizza-ar "بيتزا ايطالي [PERSON_NAME]"
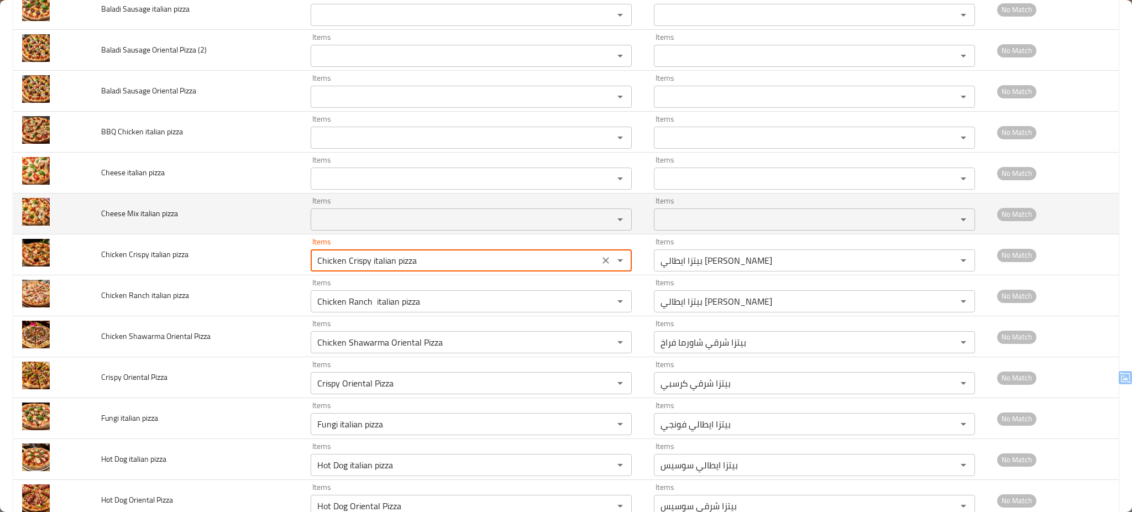
type pizza "Chicken Crispy italian pizza"
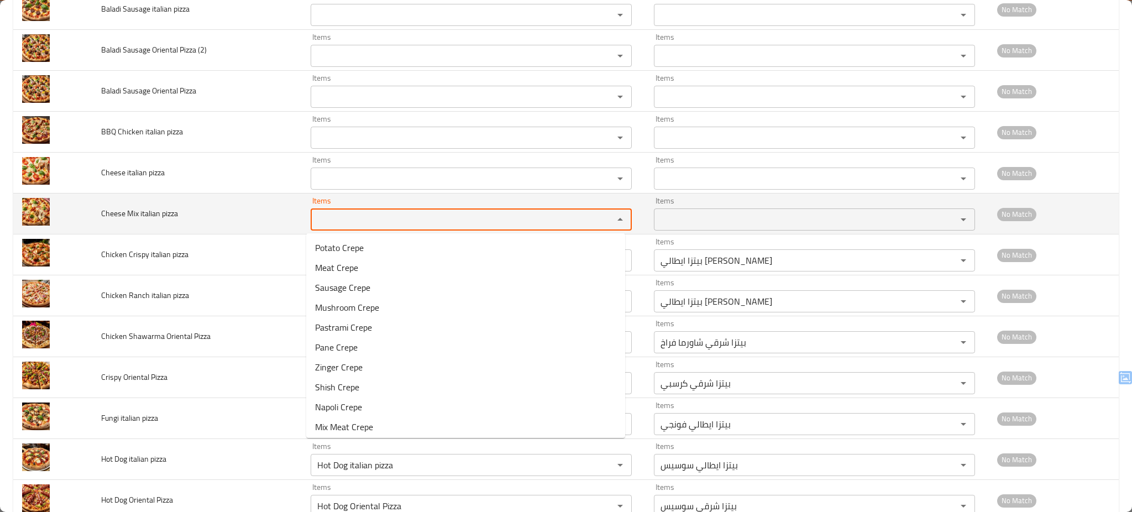
click at [375, 218] on pizza "Items" at bounding box center [455, 219] width 282 height 15
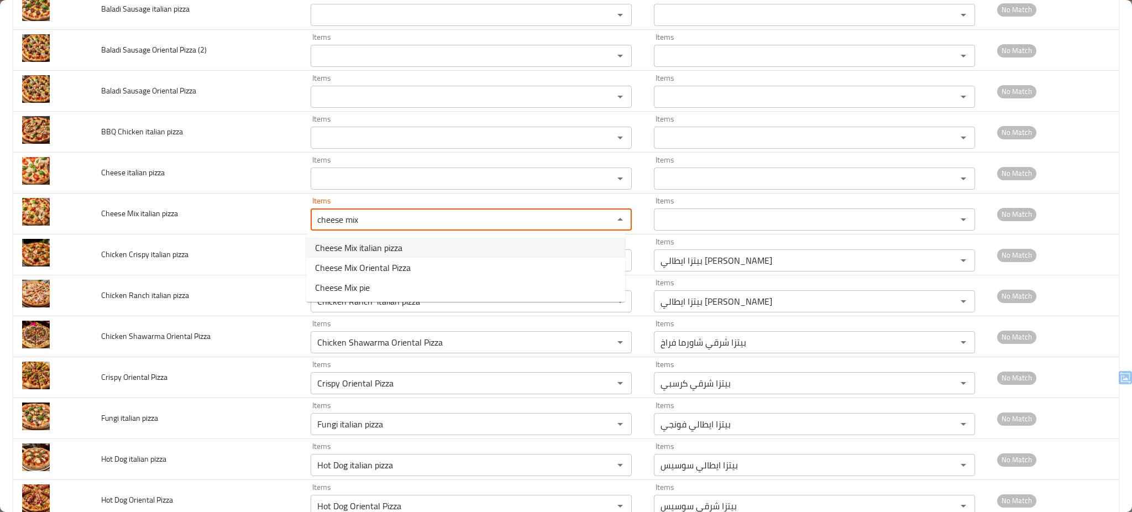
click at [429, 245] on pizza-option-0 "Cheese Mix italian pizza" at bounding box center [465, 248] width 319 height 20
type pizza "Cheese Mix italian pizza"
type pizza-ar "بيتزا ايطالي [PERSON_NAME]"
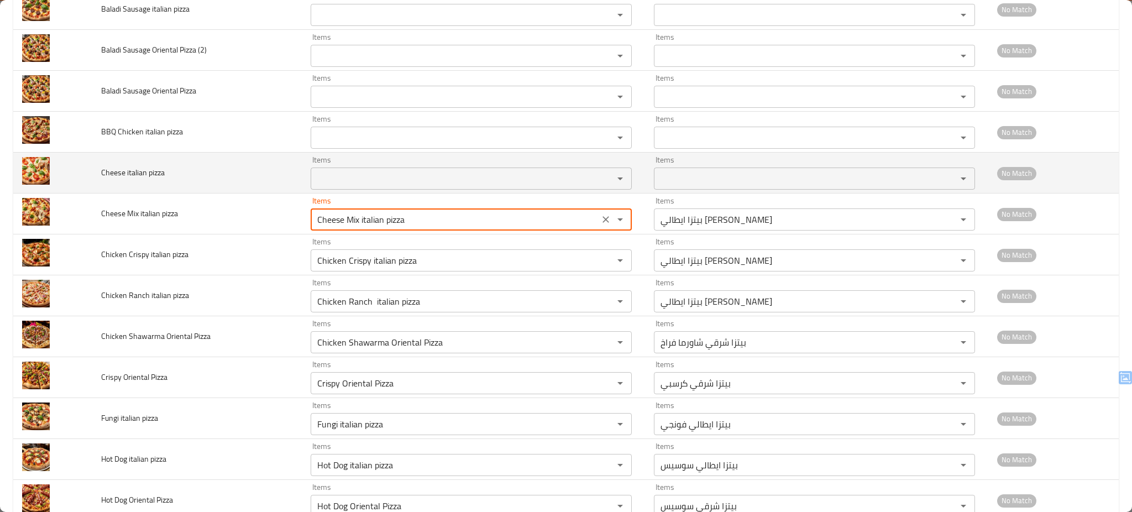
type pizza "Cheese Mix italian pizza"
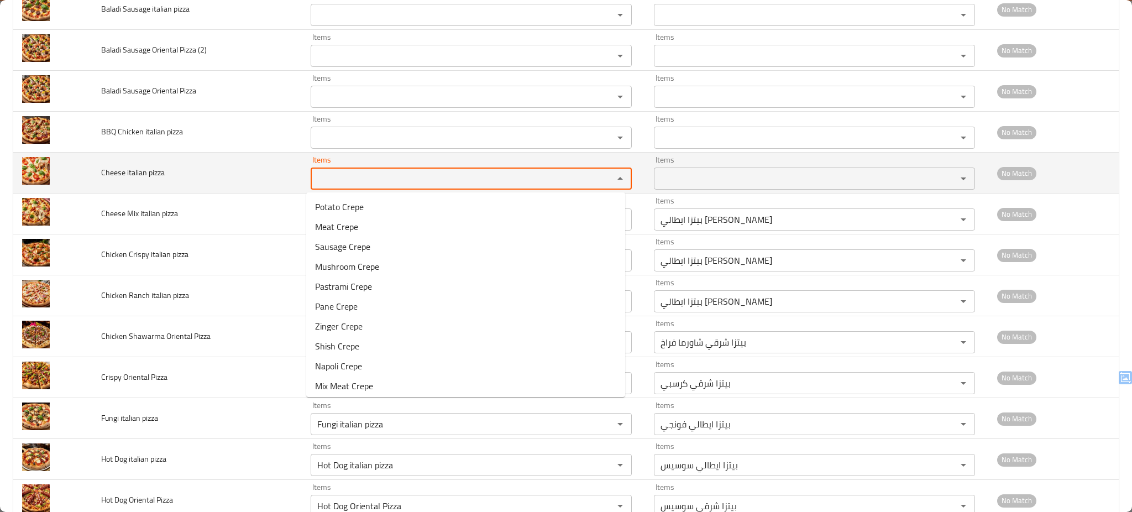
click at [395, 180] on pizza "Items" at bounding box center [455, 178] width 282 height 15
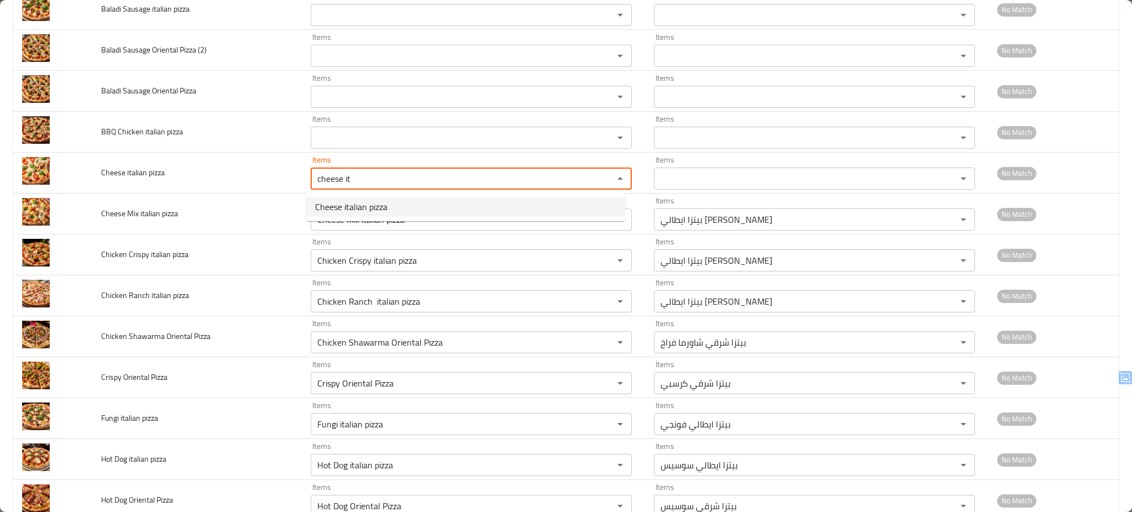
click at [369, 203] on span "Cheese italian pizza" at bounding box center [351, 206] width 72 height 13
type pizza "Cheese italian pizza"
type pizza-ar "بيتزا ايطالي تشيز"
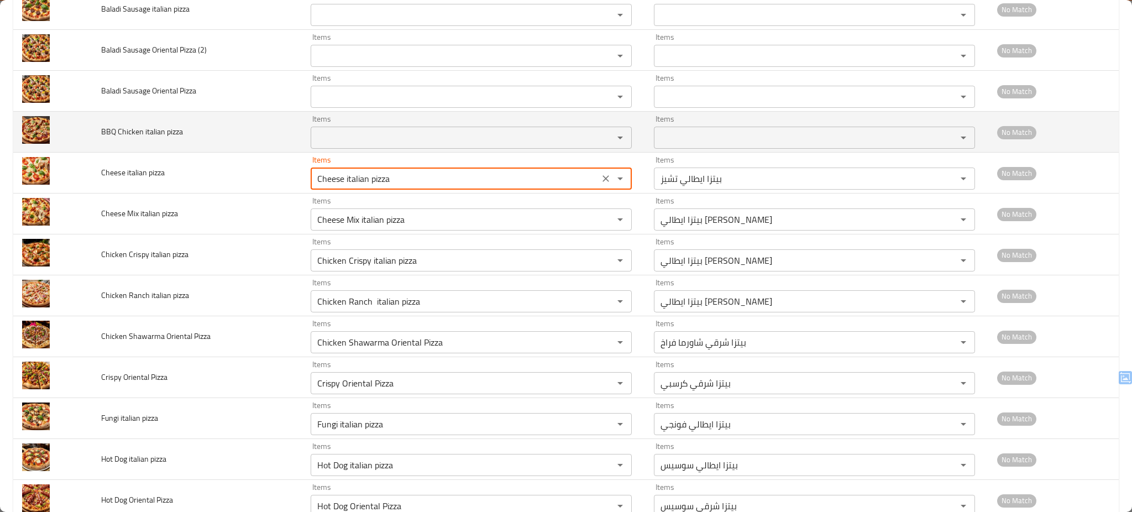
type pizza "Cheese italian pizza"
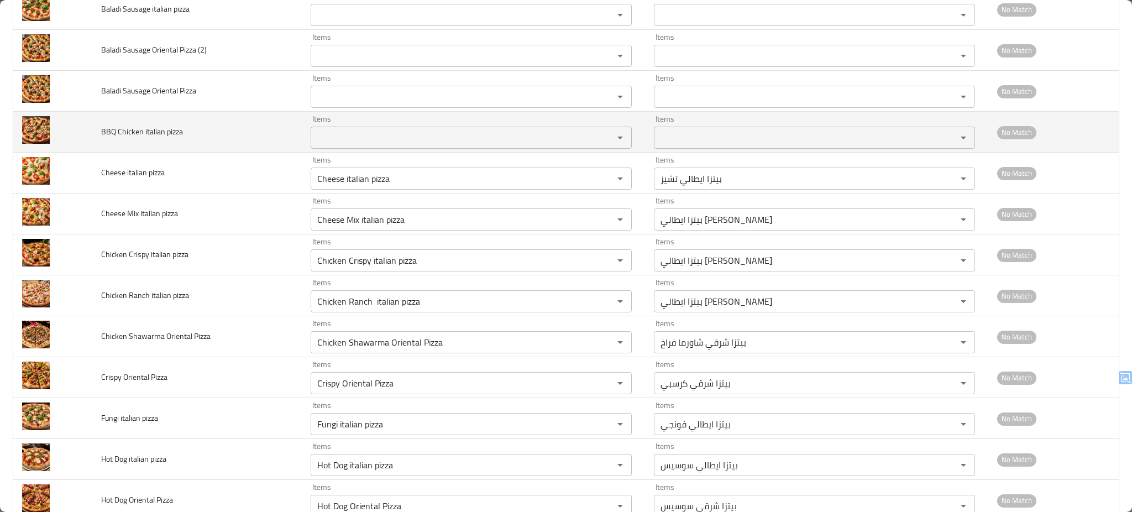
click at [264, 140] on td "BBQ Chicken italian pizza" at bounding box center [196, 132] width 209 height 41
click at [345, 135] on pizza "Items" at bounding box center [455, 137] width 282 height 15
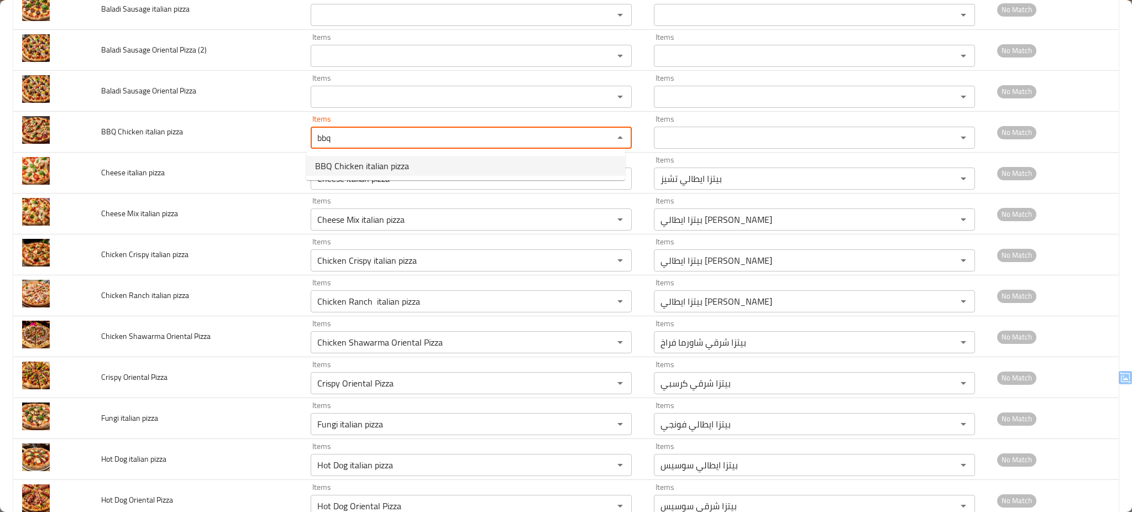
click at [358, 160] on span "BBQ Chicken italian pizza" at bounding box center [362, 165] width 94 height 13
type pizza "BBQ Chicken italian pizza"
type pizza-ar "بيتزا ايطالي [PERSON_NAME]"
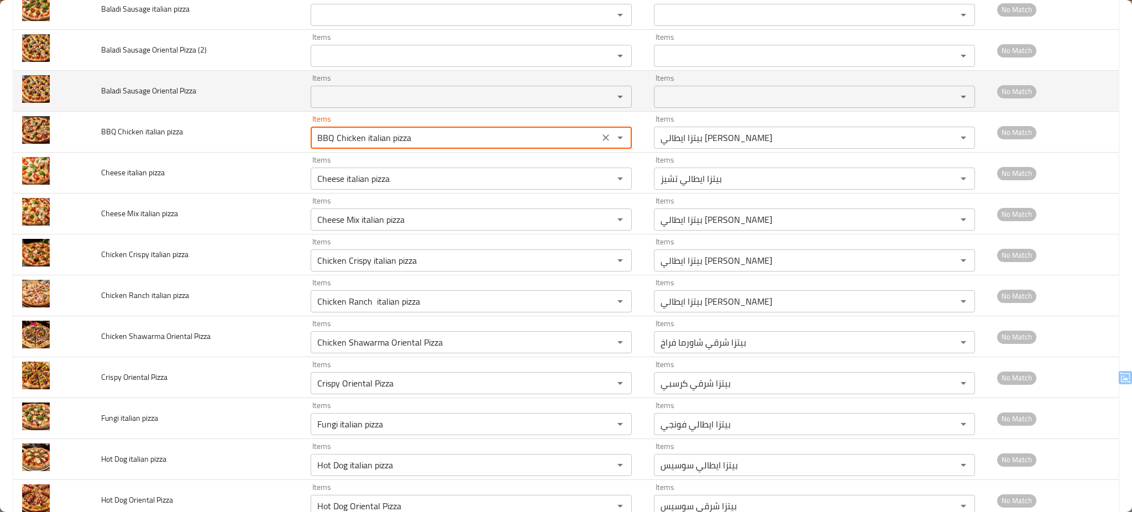
type pizza "BBQ Chicken italian pizza"
click at [377, 102] on Pizza "Items" at bounding box center [455, 96] width 282 height 15
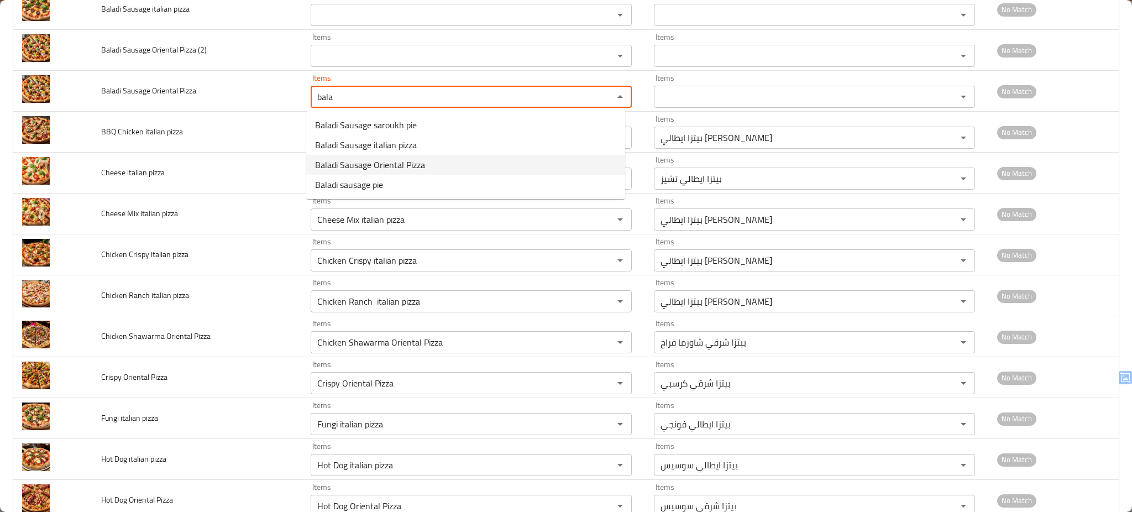
click at [417, 158] on span "Baladi Sausage Oriental Pizza" at bounding box center [370, 164] width 110 height 13
type Pizza "Baladi Sausage Oriental Pizza"
type Pizza-ar "بيتزا شرقي سجق بلدي"
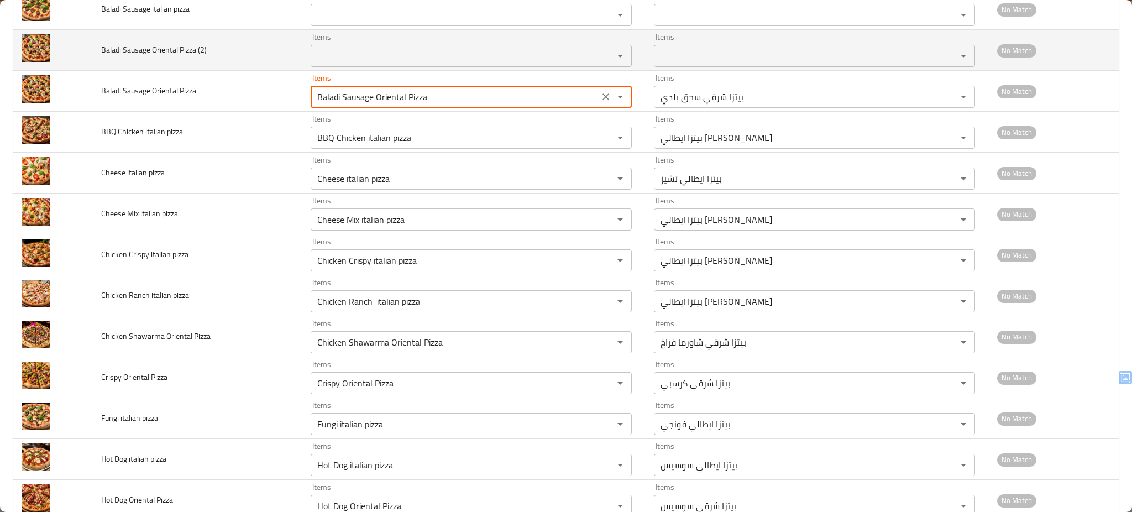
type Pizza "Baladi Sausage Oriental Pizza"
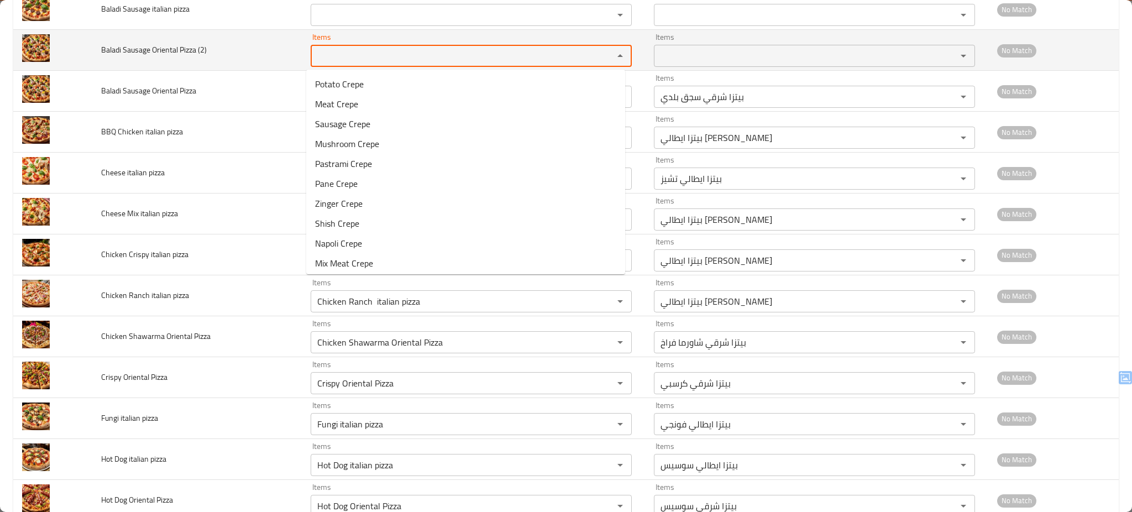
click at [416, 61] on \(2\) "Items" at bounding box center [455, 55] width 282 height 15
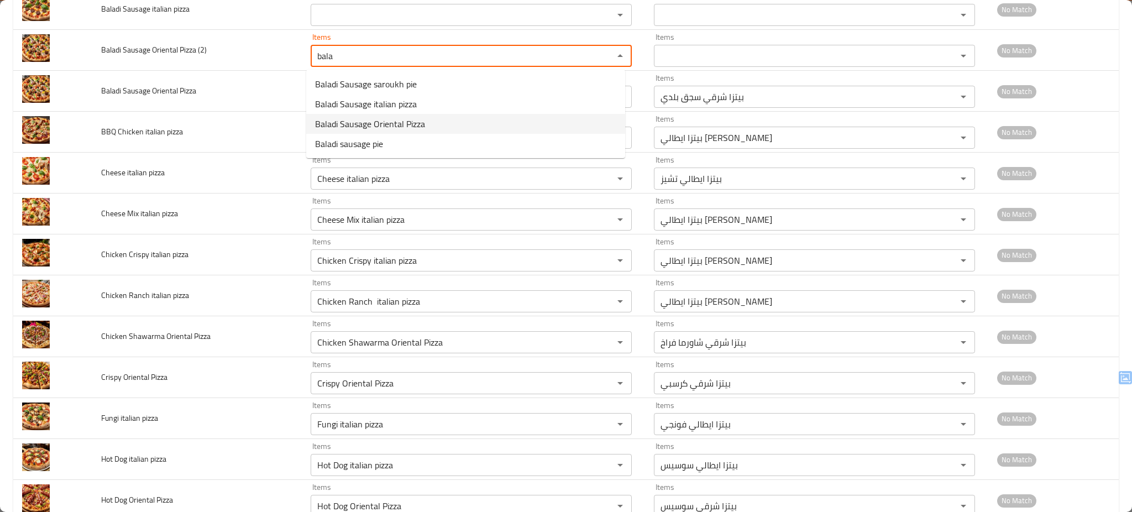
click at [394, 120] on span "Baladi Sausage Oriental Pizza" at bounding box center [370, 123] width 110 height 13
type \(2\) "Baladi Sausage Oriental Pizza"
type \(2\)-ar "بيتزا شرقي سجق بلدي"
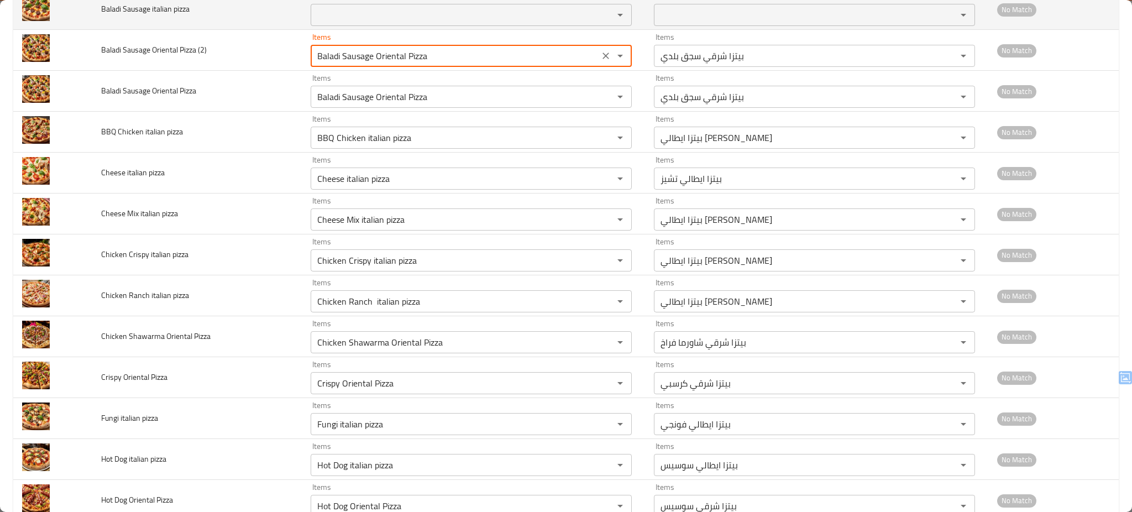
type \(2\) "Baladi Sausage Oriental Pizza"
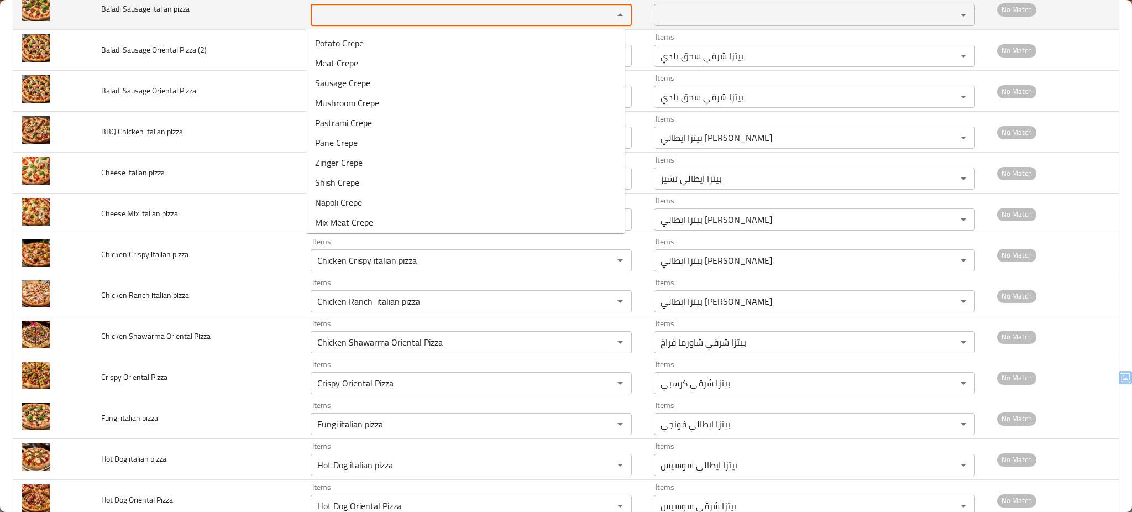
click at [379, 14] on pizza "Items" at bounding box center [455, 14] width 282 height 15
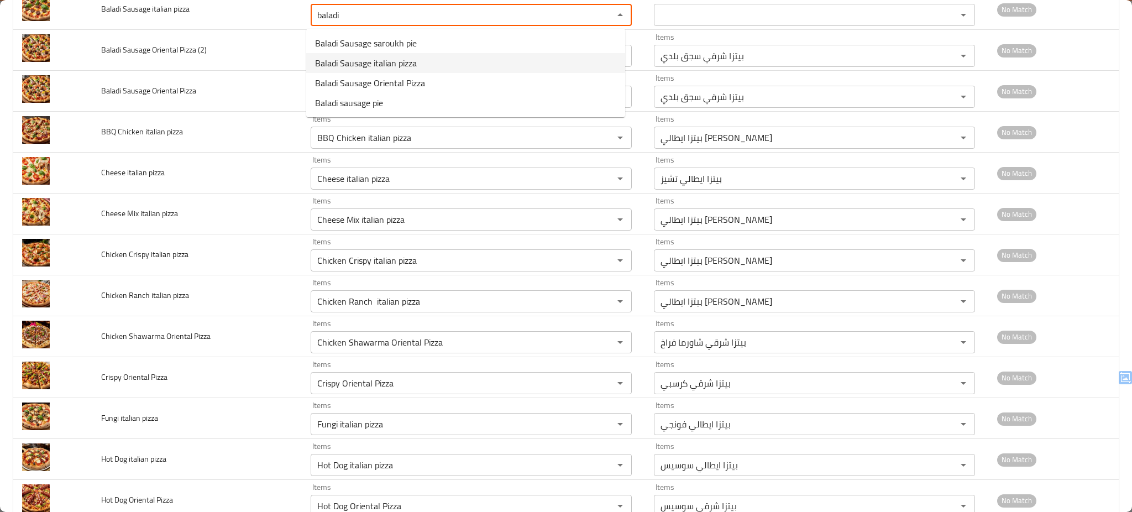
click at [411, 58] on span "Baladi Sausage italian pizza" at bounding box center [366, 62] width 102 height 13
type pizza "Baladi Sausage italian pizza"
type pizza-ar "بيتزا ايطالي سجق بلدي"
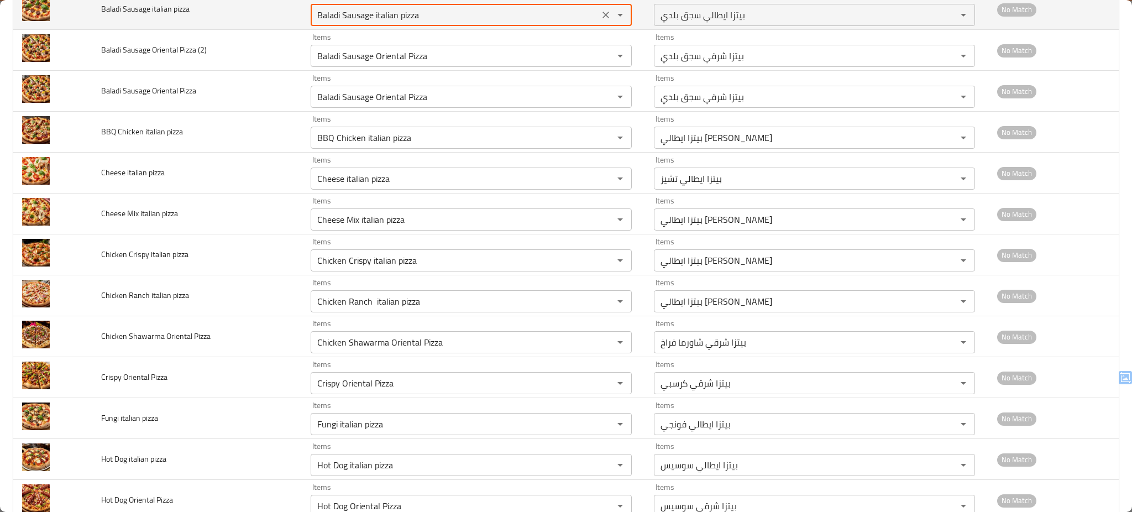
type pizza "Baladi Sausage italian pizza"
click at [270, 15] on td "Baladi Sausage italian pizza" at bounding box center [196, 9] width 209 height 41
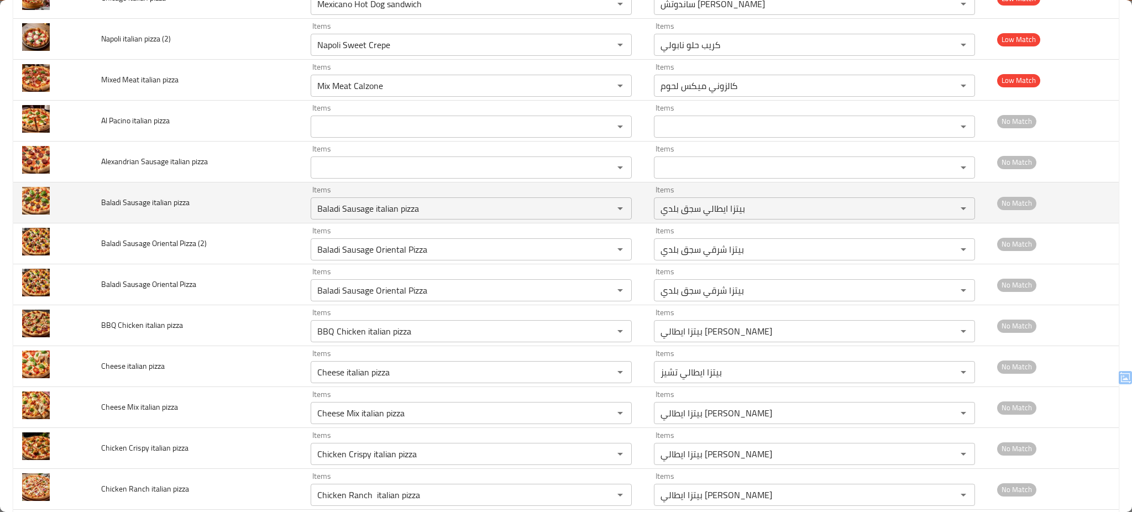
scroll to position [276, 0]
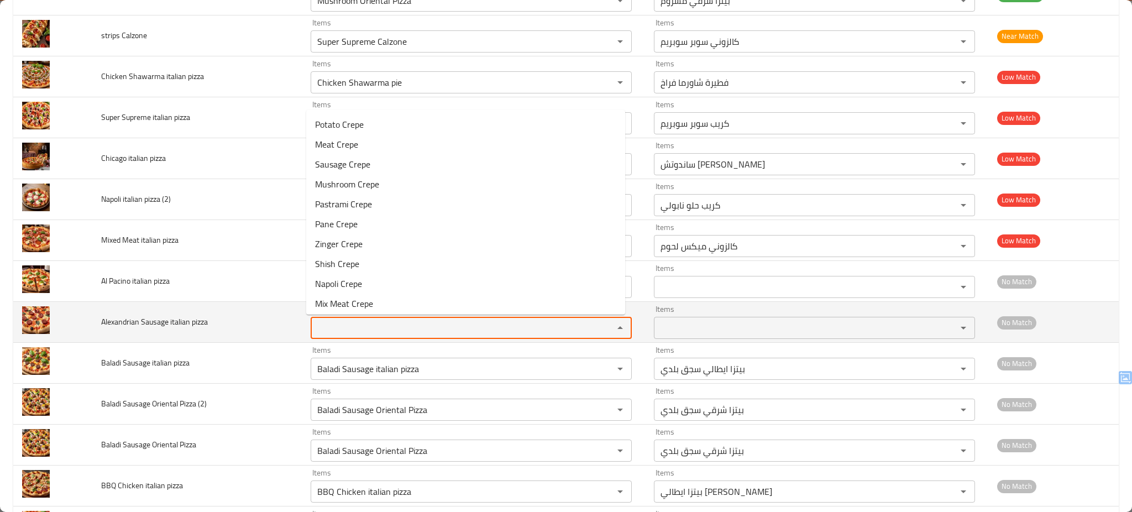
click at [379, 332] on pizza "Items" at bounding box center [455, 327] width 282 height 15
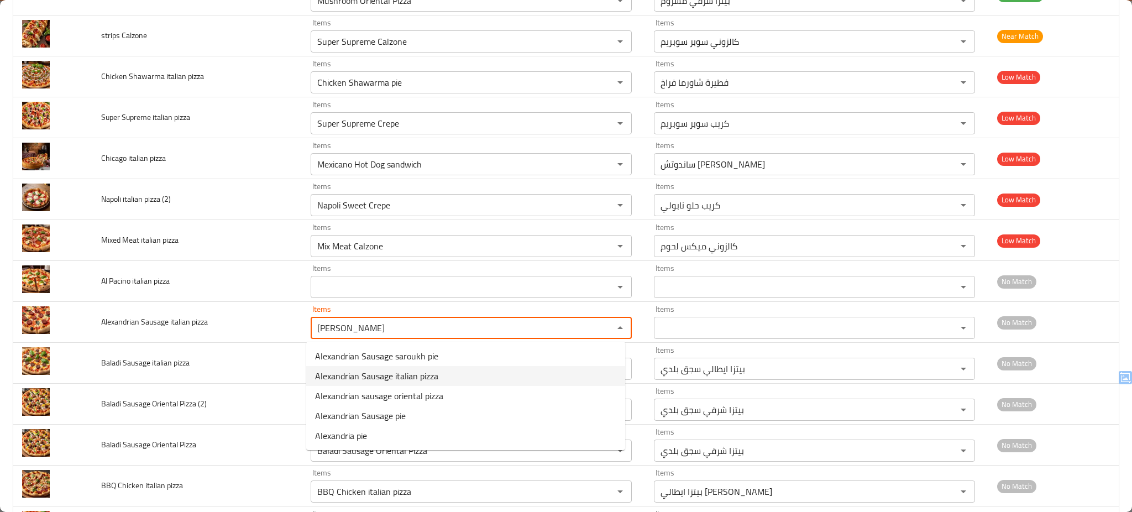
click at [430, 375] on span "Alexandrian Sausage italian pizza" at bounding box center [376, 375] width 123 height 13
type pizza "Alexandrian Sausage italian pizza"
type pizza-ar "بيتزا ايطالي سجق اسكندراني"
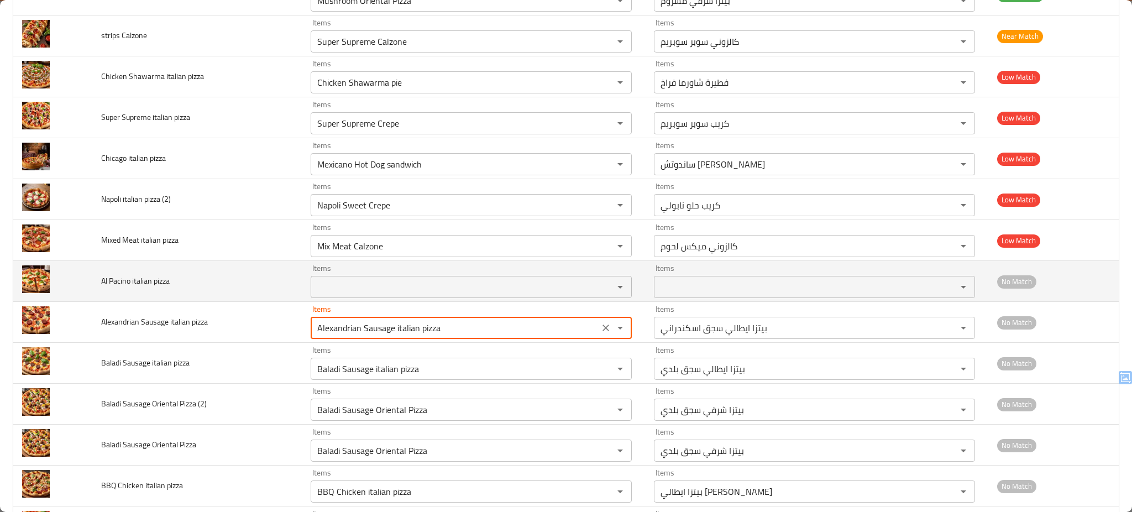
type pizza "Alexandrian Sausage italian pizza"
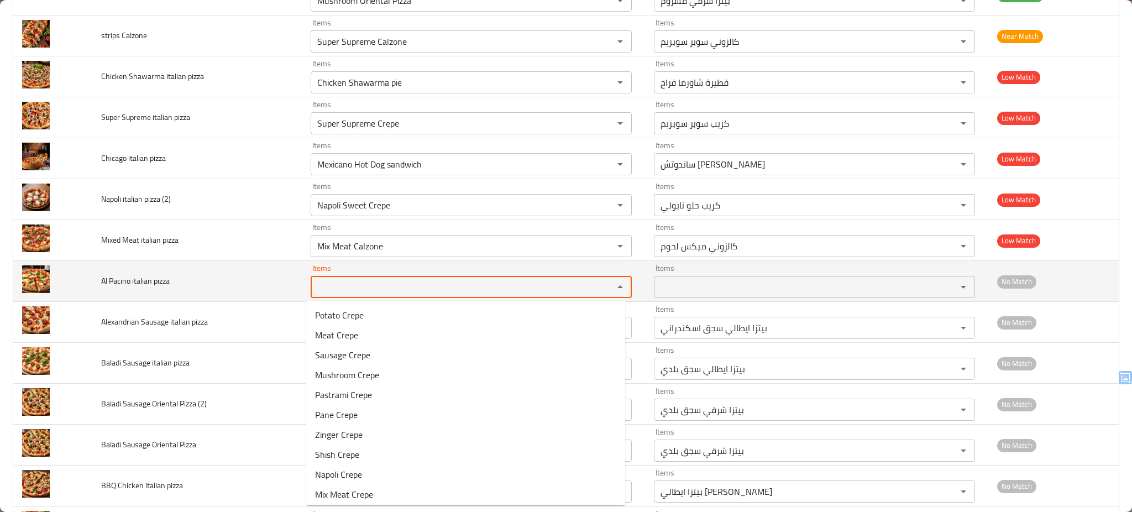
click at [361, 286] on pizza "Items" at bounding box center [455, 286] width 282 height 15
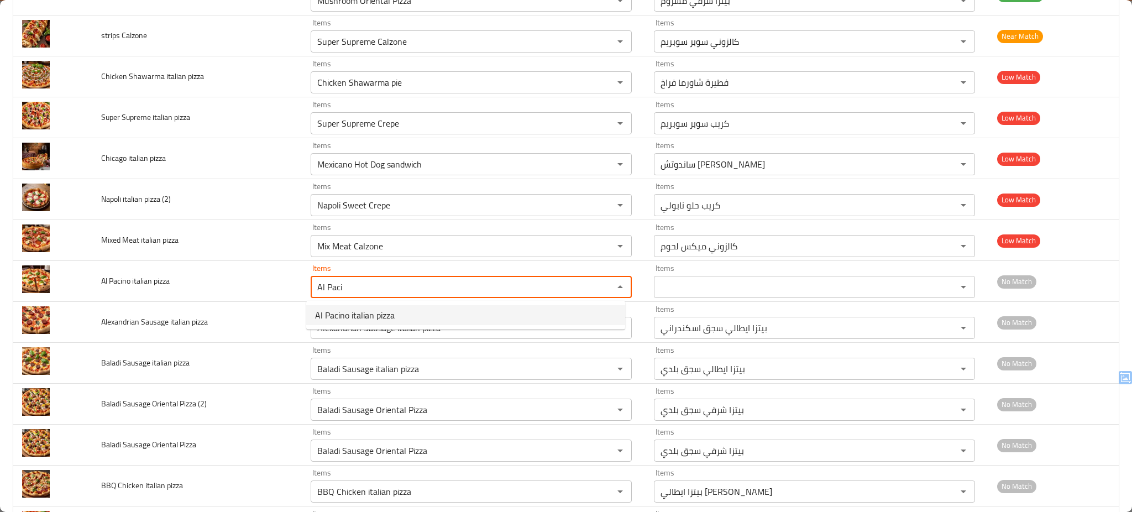
click at [349, 313] on span "Al Pacino italian pizza" at bounding box center [355, 314] width 80 height 13
type pizza "Al Pacino italian pizza"
type pizza-ar "بيتزا ايطالي الباتشينو"
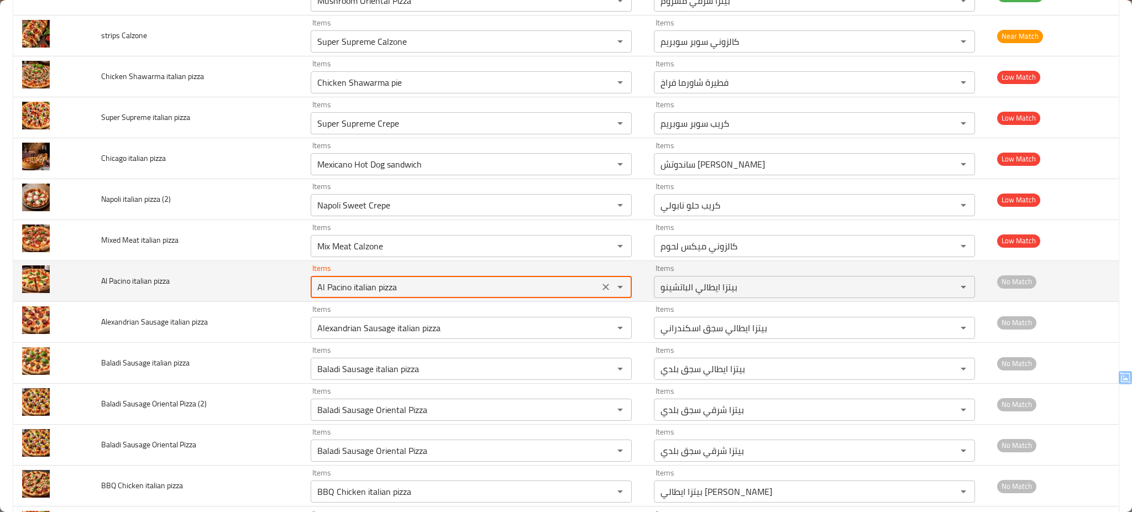
type pizza "Al Pacino italian pizza"
click at [270, 282] on td "Al Pacino italian pizza" at bounding box center [196, 281] width 209 height 41
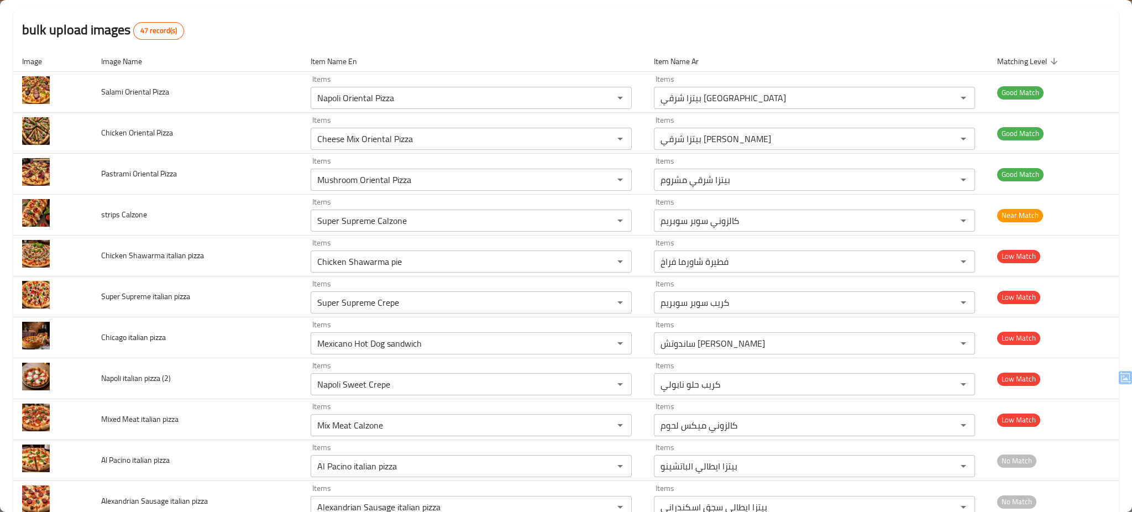
scroll to position [0, 0]
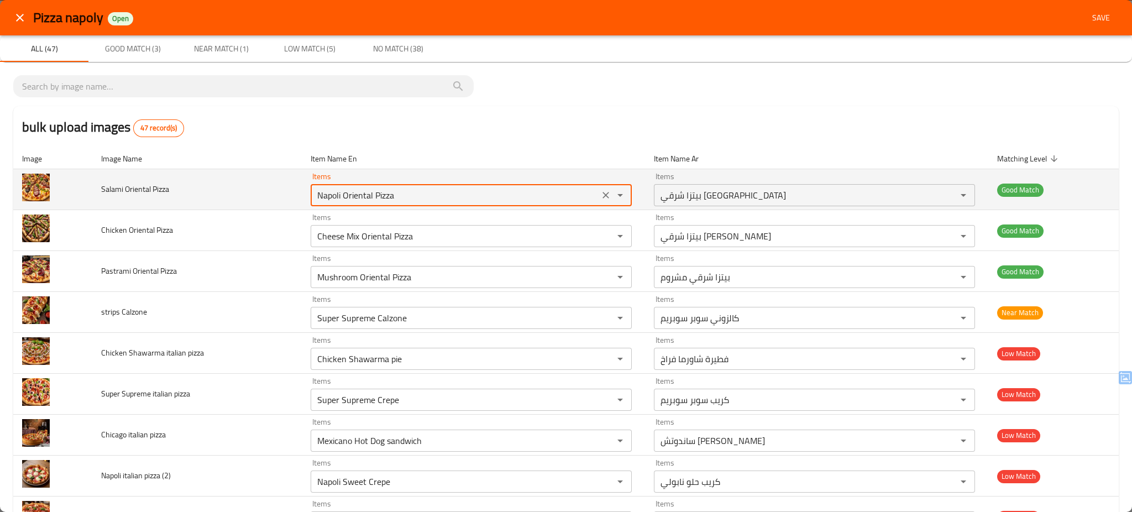
click at [536, 191] on Pizza "Napoli Oriental Pizza" at bounding box center [455, 194] width 282 height 15
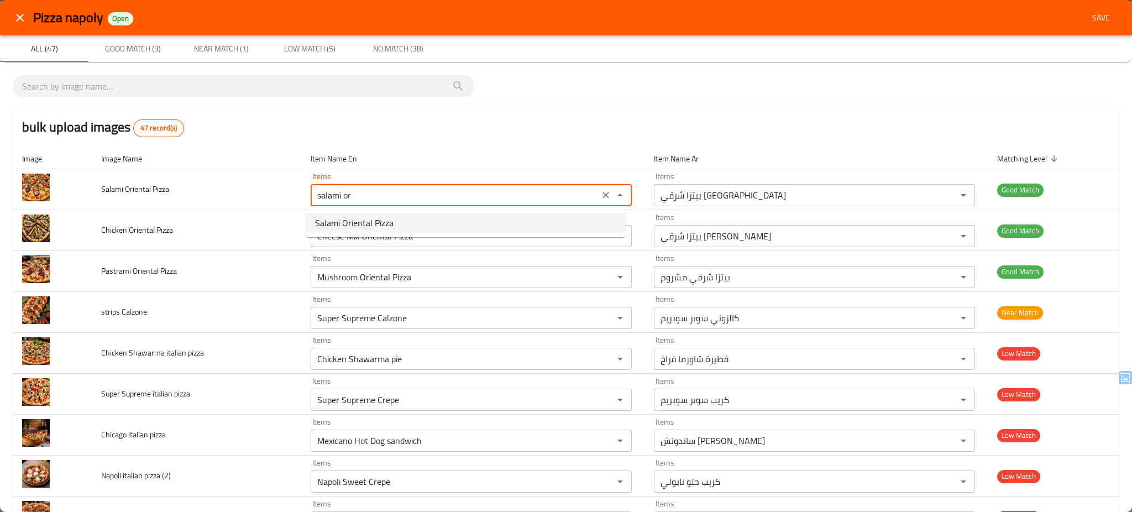
click at [408, 222] on Pizza-option-0 "Salami Oriental Pizza" at bounding box center [465, 223] width 319 height 20
type Pizza "Salami Oriental Pizza"
type Pizza-ar "بيتزا شرقي سلامي"
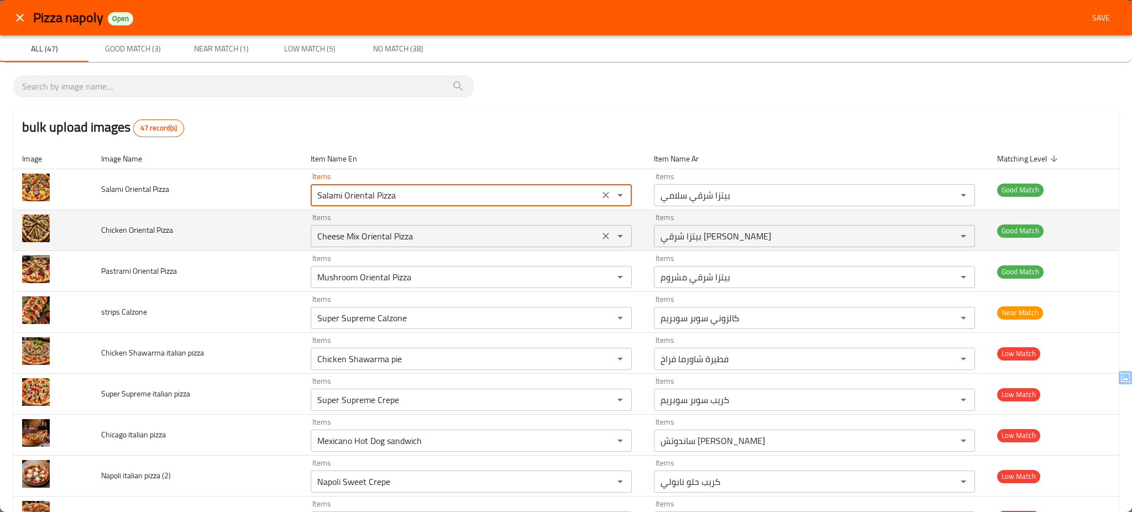
type Pizza "Salami Oriental Pizza"
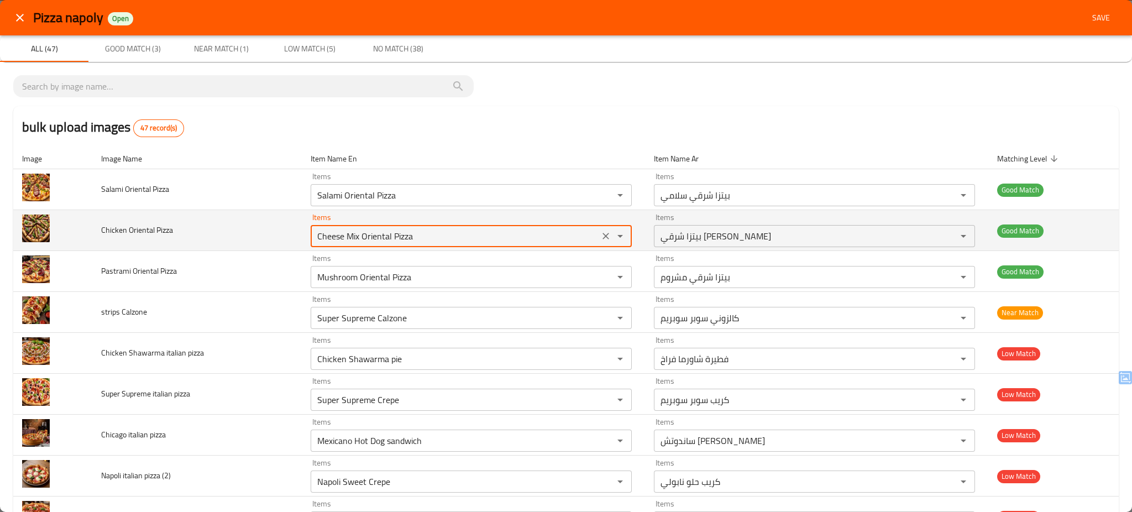
click at [447, 235] on Pizza "Cheese Mix Oriental Pizza" at bounding box center [455, 235] width 282 height 15
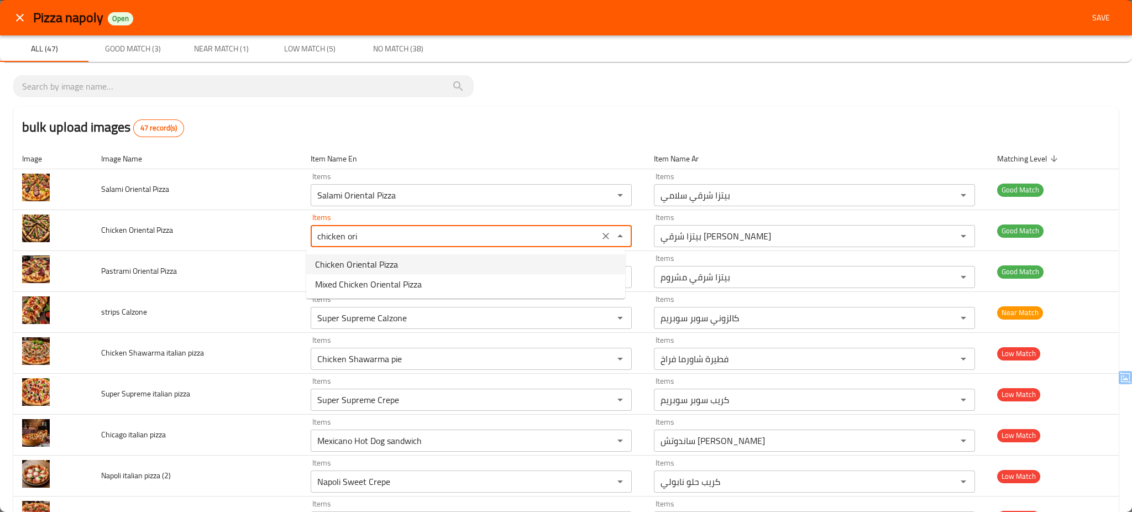
click at [411, 262] on Pizza-option-0 "Chicken Oriental Pizza" at bounding box center [465, 264] width 319 height 20
type Pizza "Chicken Oriental Pizza"
type Pizza-ar "بيتزا شرقي فراخ"
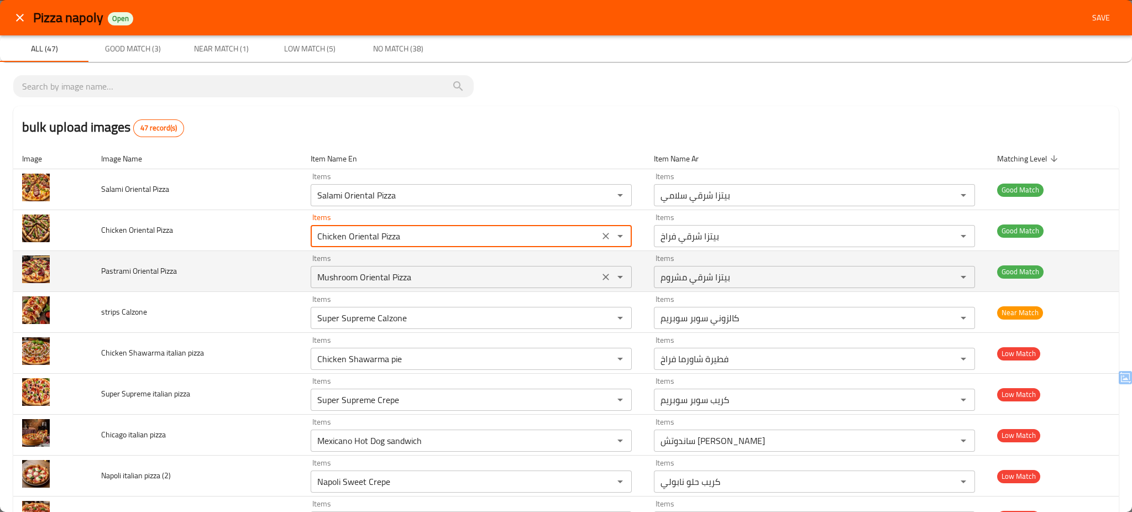
type Pizza "Chicken Oriental Pizza"
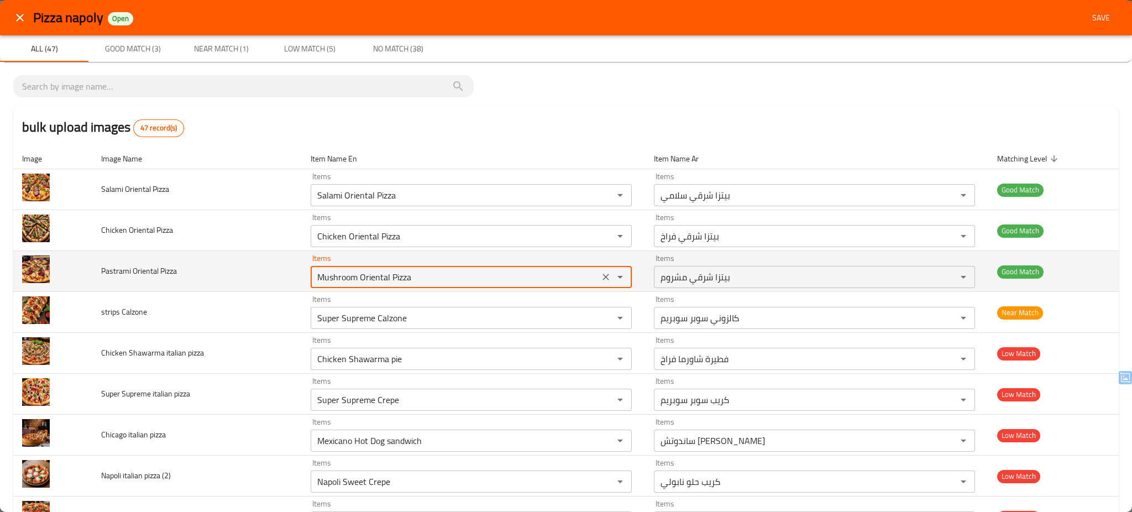
click at [439, 284] on Pizza "Mushroom Oriental Pizza" at bounding box center [455, 276] width 282 height 15
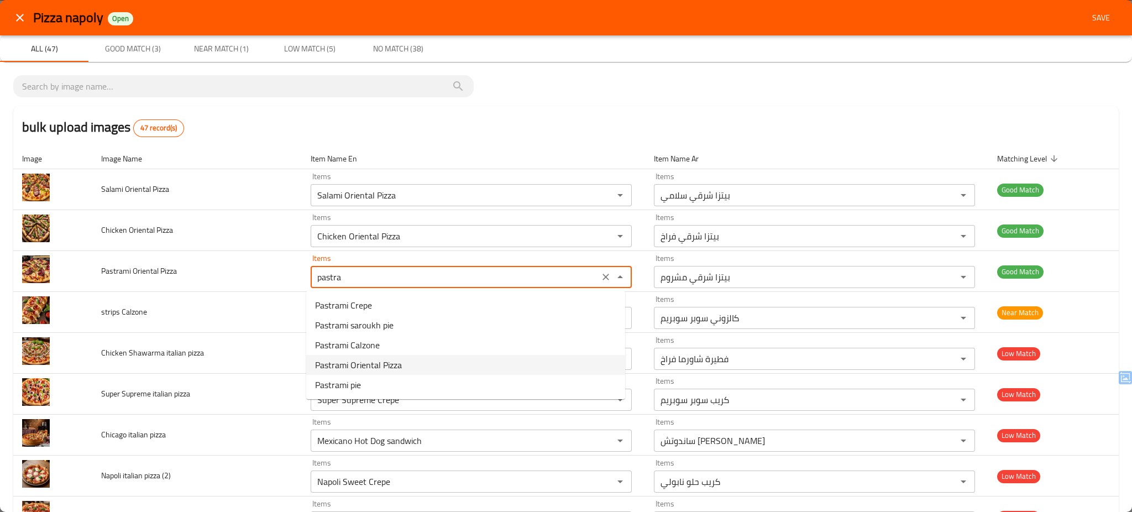
click at [414, 363] on Pizza-option-3 "Pastrami Oriental Pizza" at bounding box center [465, 365] width 319 height 20
type Pizza "Pastrami Oriental Pizza"
type Pizza-ar "بيتزا شرقي بسطرمة"
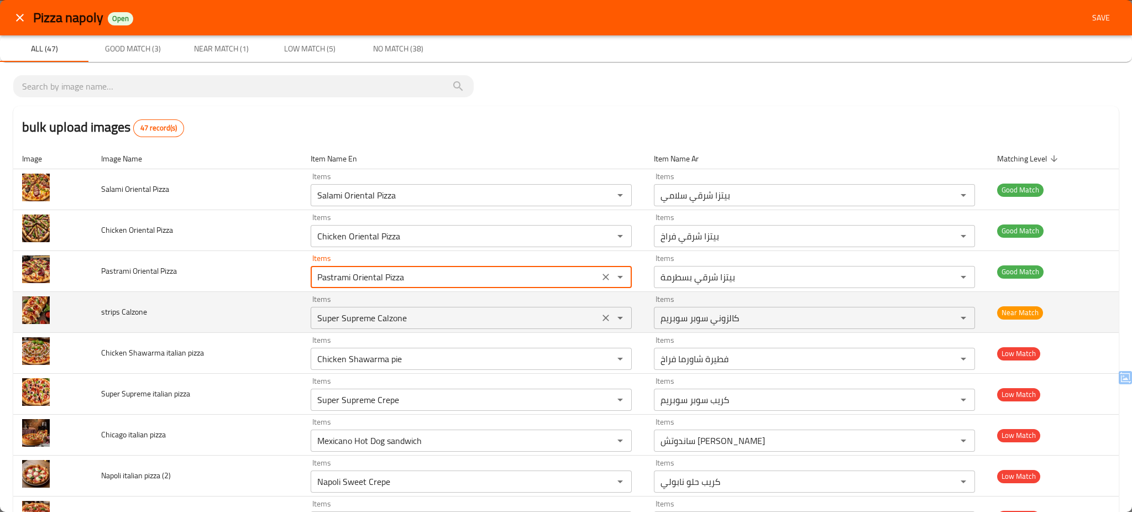
type Pizza "Pastrami Oriental Pizza"
click at [427, 322] on Calzone "Super Supreme Calzone" at bounding box center [455, 317] width 282 height 15
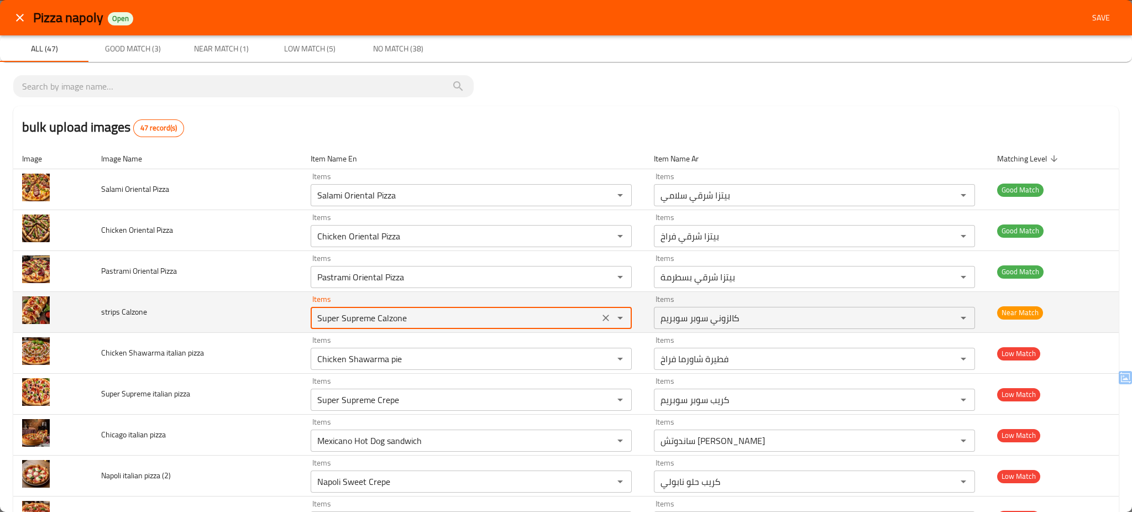
click at [427, 322] on Calzone "Super Supreme Calzone" at bounding box center [455, 317] width 282 height 15
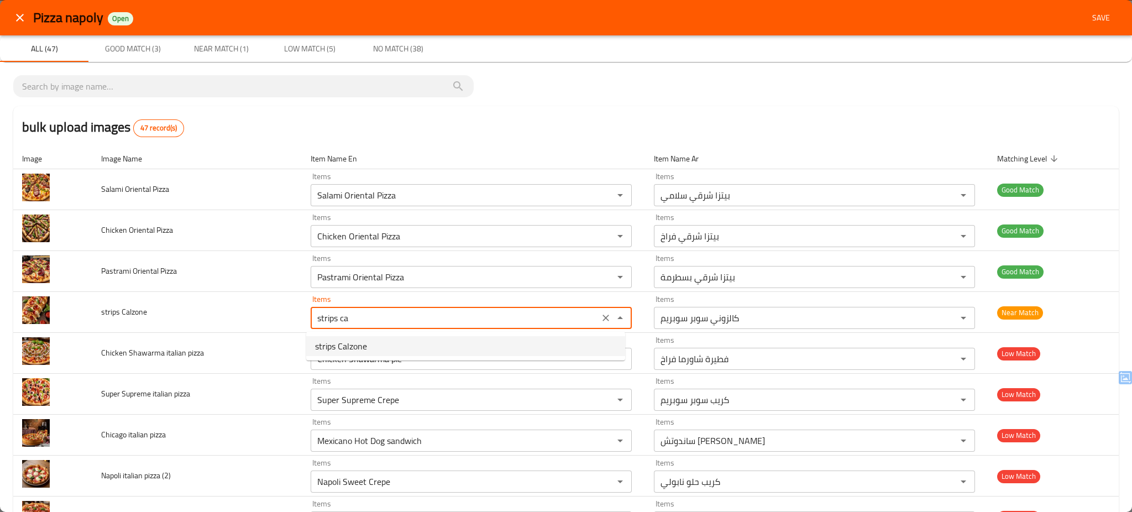
click at [398, 344] on Calzone-option-0 "strips Calzone" at bounding box center [465, 346] width 319 height 20
type Calzone "strips Calzone"
type Calzone-ar "كالزوني استربس"
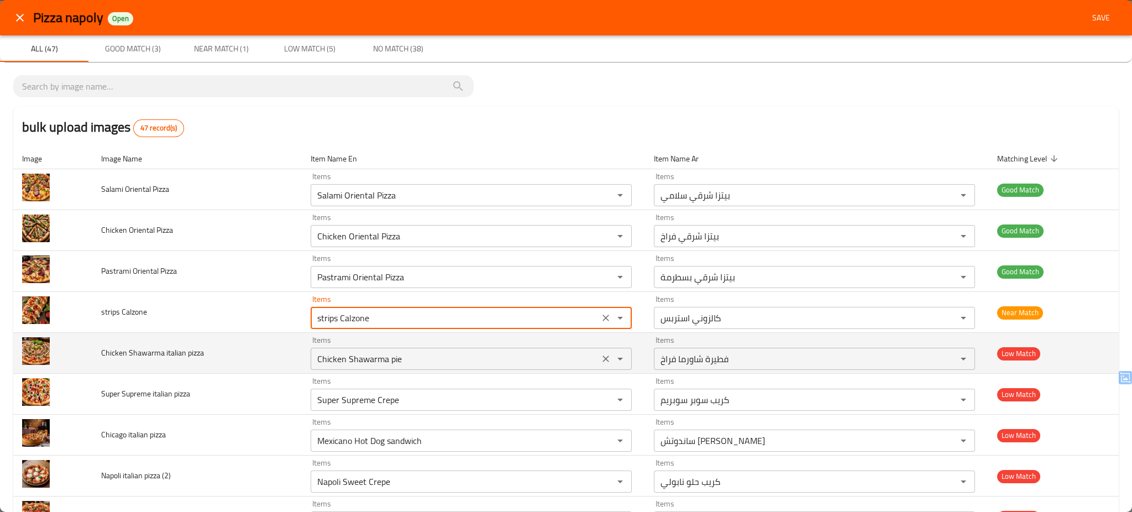
type Calzone "strips Calzone"
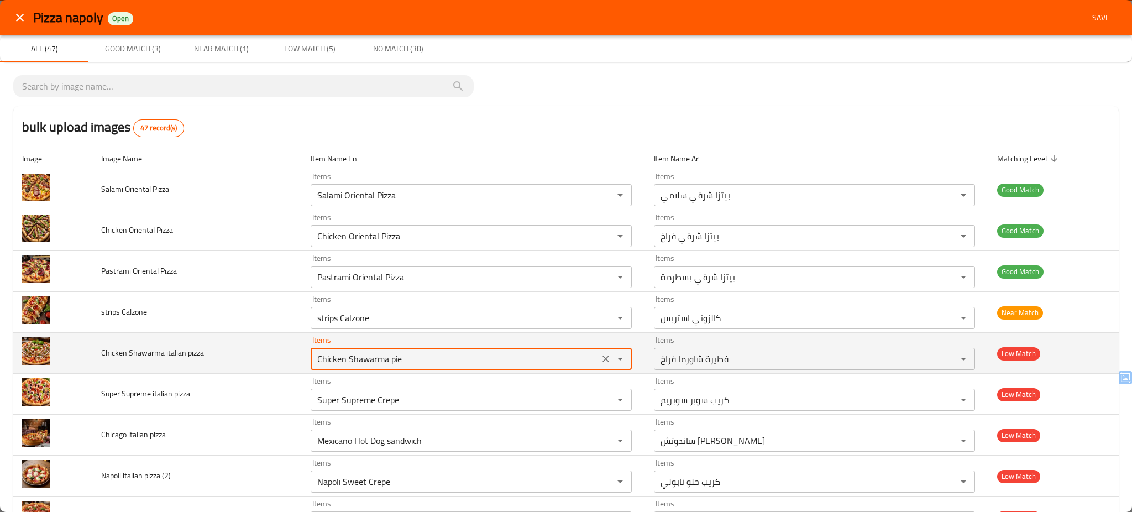
click at [413, 360] on pizza "Chicken Shawarma pie" at bounding box center [455, 358] width 282 height 15
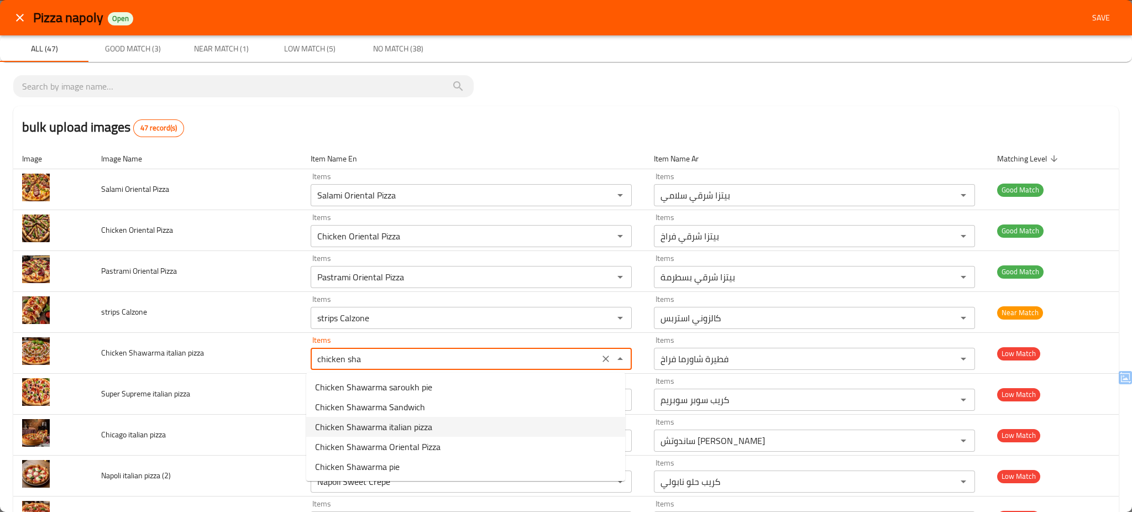
click at [452, 423] on pizza-option-2 "Chicken Shawarma italian pizza" at bounding box center [465, 427] width 319 height 20
type pizza "Chicken Shawarma italian pizza"
type pizza-ar "بيتزا ايطالي شاورما فراخ"
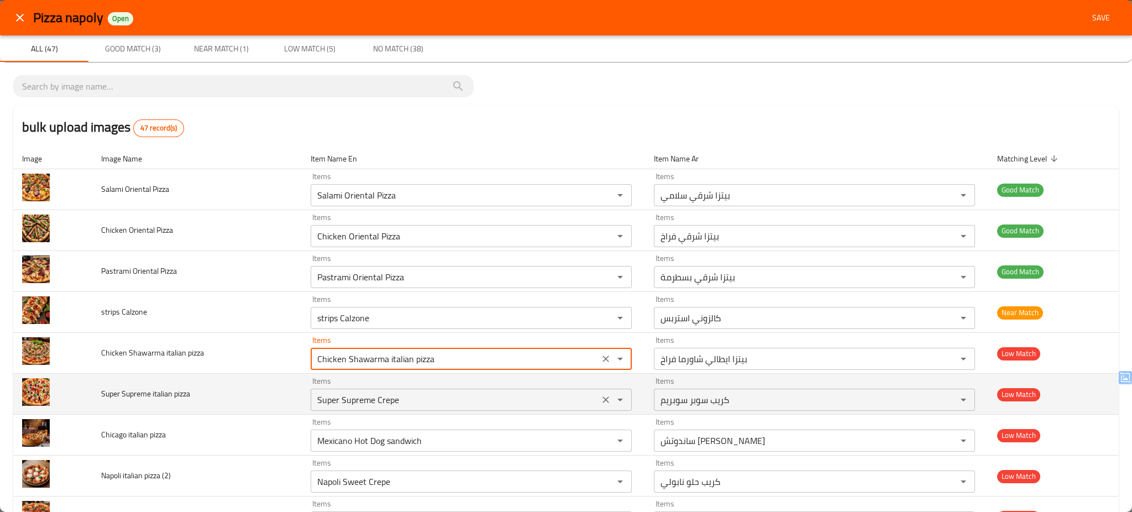
type pizza "Chicken Shawarma italian pizza"
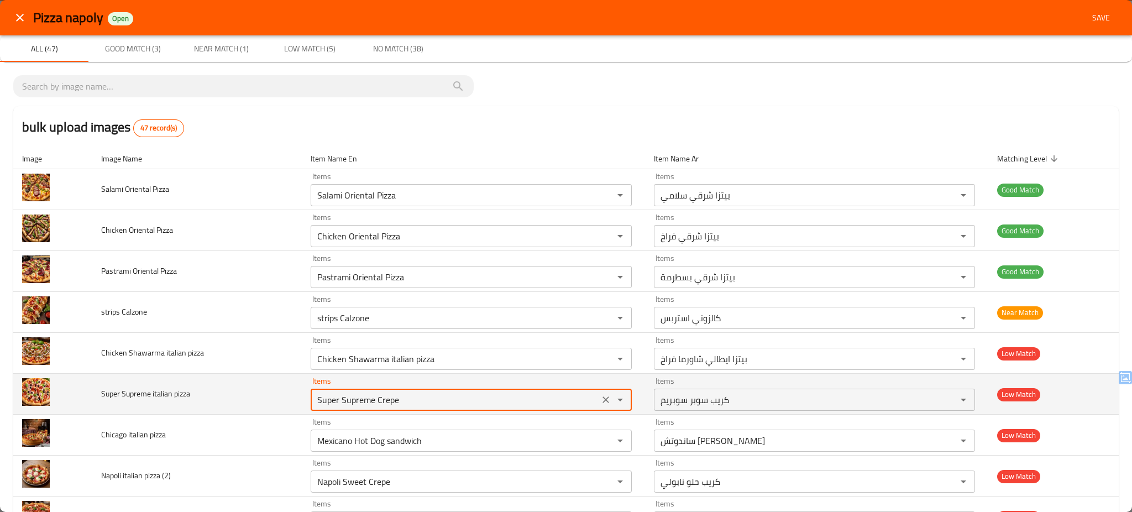
click at [426, 400] on pizza "Super Supreme Crepe" at bounding box center [455, 399] width 282 height 15
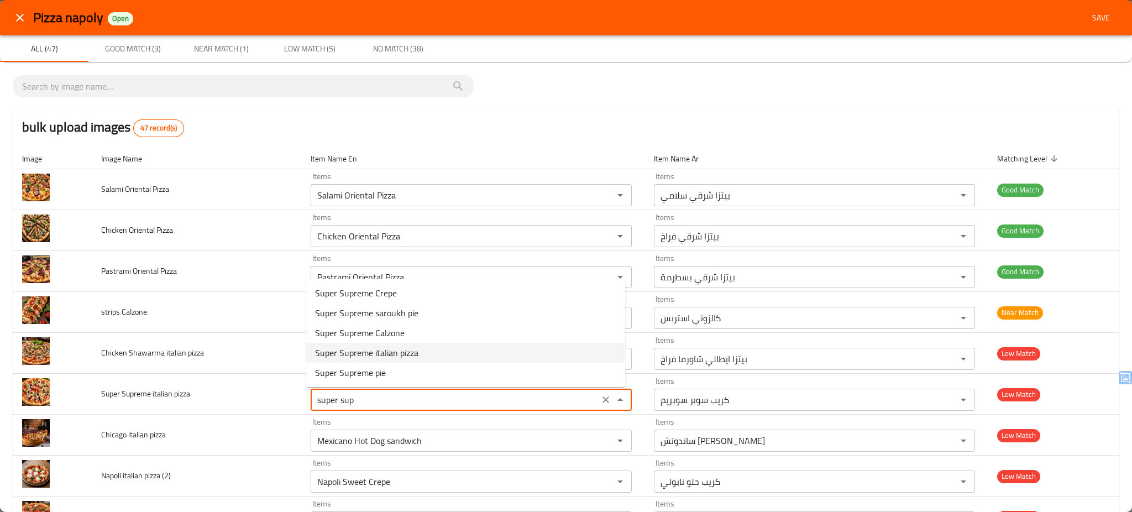
click at [433, 353] on pizza-option-3 "Super Supreme italian pizza" at bounding box center [465, 353] width 319 height 20
type pizza "Super Supreme italian pizza"
type pizza-ar "بيتزا ايطالي سوبر سوبريم"
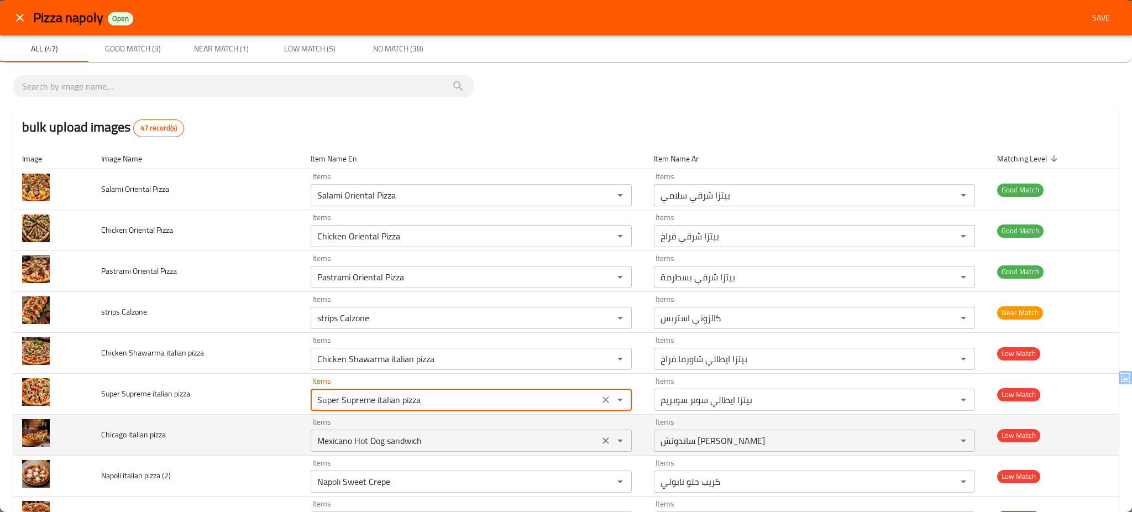
click at [455, 450] on div "Mexicano Hot Dog sandwich Items" at bounding box center [471, 440] width 321 height 22
type pizza "Super Supreme italian pizza"
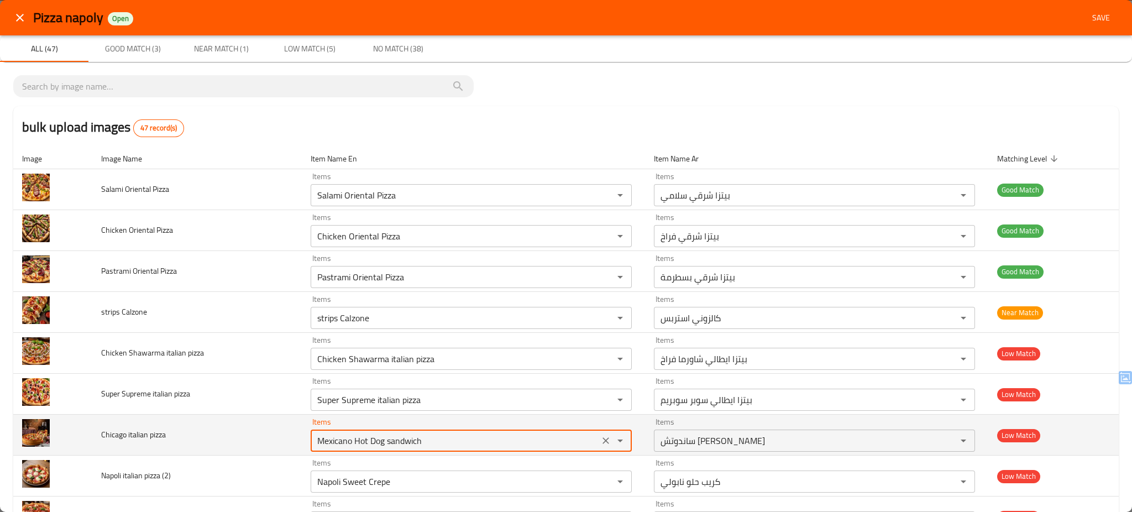
click at [455, 450] on div "Mexicano Hot Dog sandwich Items" at bounding box center [471, 440] width 321 height 22
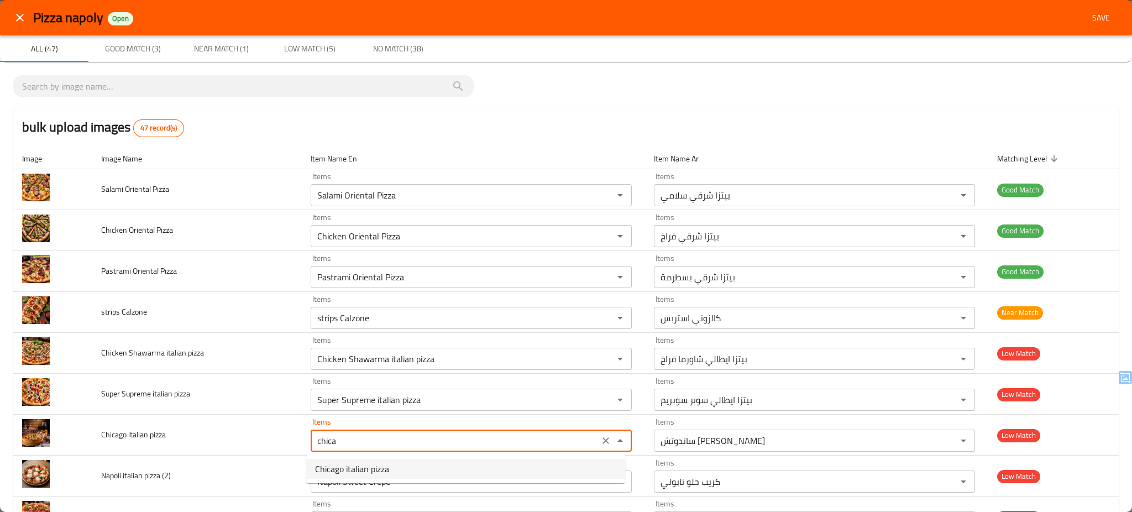
click at [406, 470] on pizza-option-0 "Chicago italian pizza" at bounding box center [465, 469] width 319 height 20
type pizza "Chicago italian pizza"
type pizza-ar "بيتزا ايطالي شيكاغو"
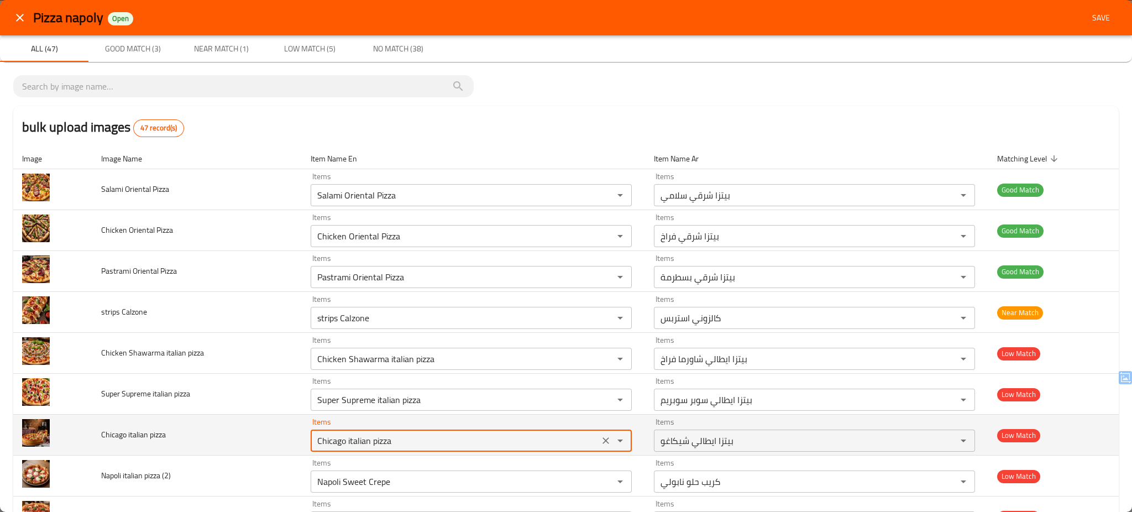
type pizza "Chicago italian pizza"
click at [256, 443] on td "Chicago italian pizza" at bounding box center [196, 435] width 209 height 41
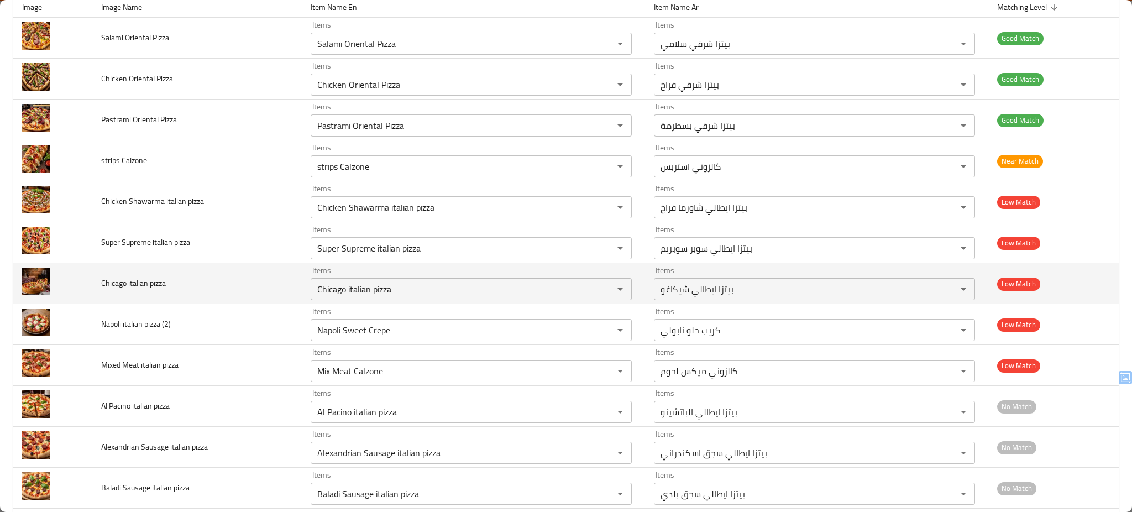
scroll to position [177, 0]
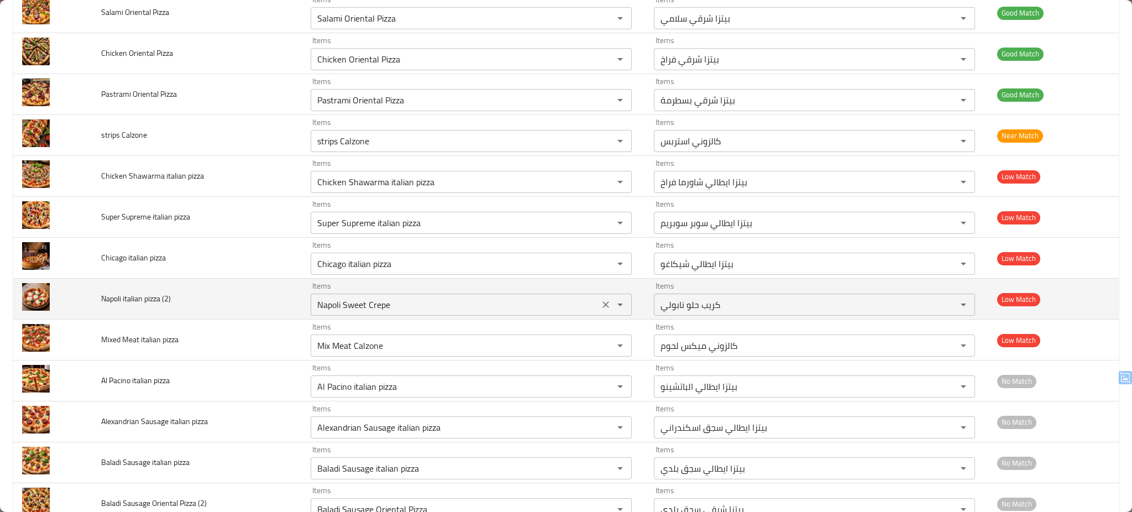
click at [512, 305] on \(2\) "Napoli Sweet Crepe" at bounding box center [455, 304] width 282 height 15
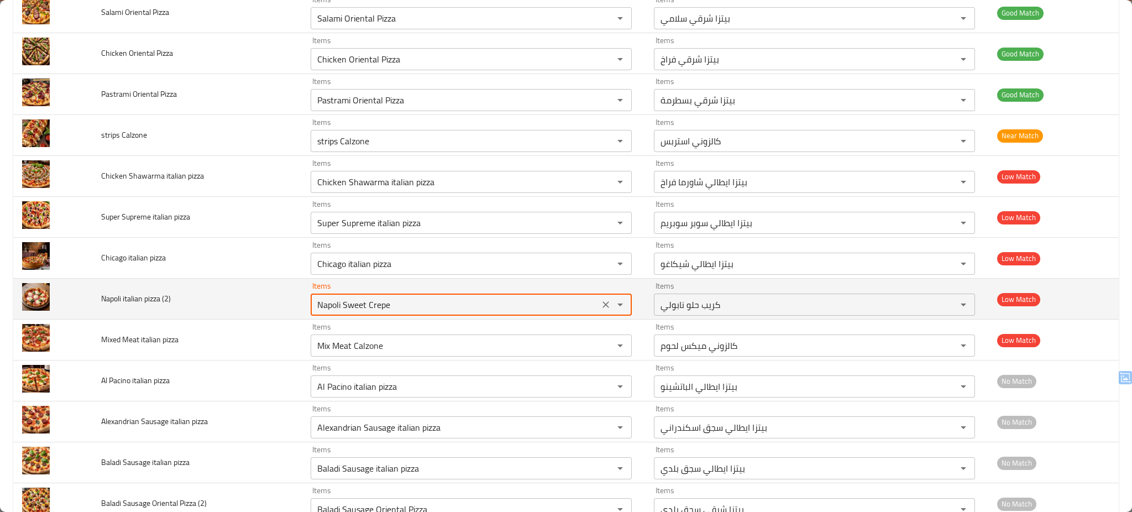
click at [512, 305] on \(2\) "Napoli Sweet Crepe" at bounding box center [455, 304] width 282 height 15
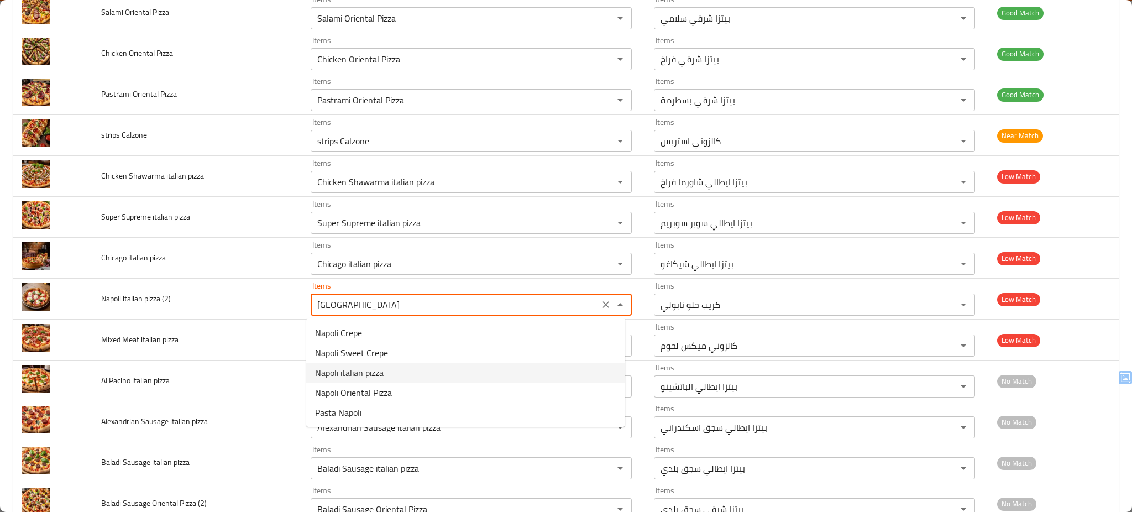
click at [447, 374] on \(2\)-option-2 "Napoli italian pizza" at bounding box center [465, 373] width 319 height 20
type \(2\) "Napoli italian pizza"
type \(2\)-ar "بيتزا ايطالي نابولي"
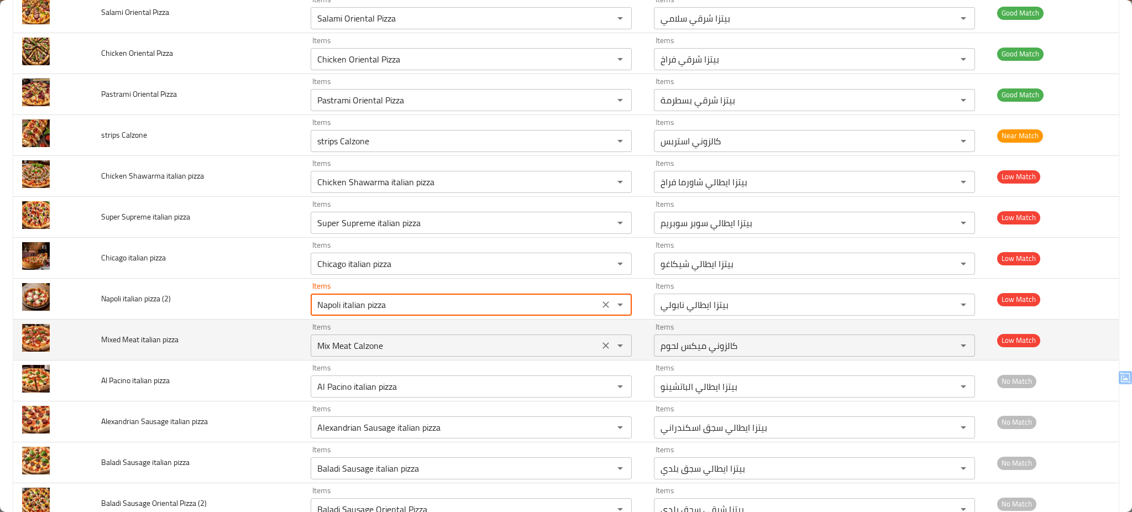
type \(2\) "Napoli italian pizza"
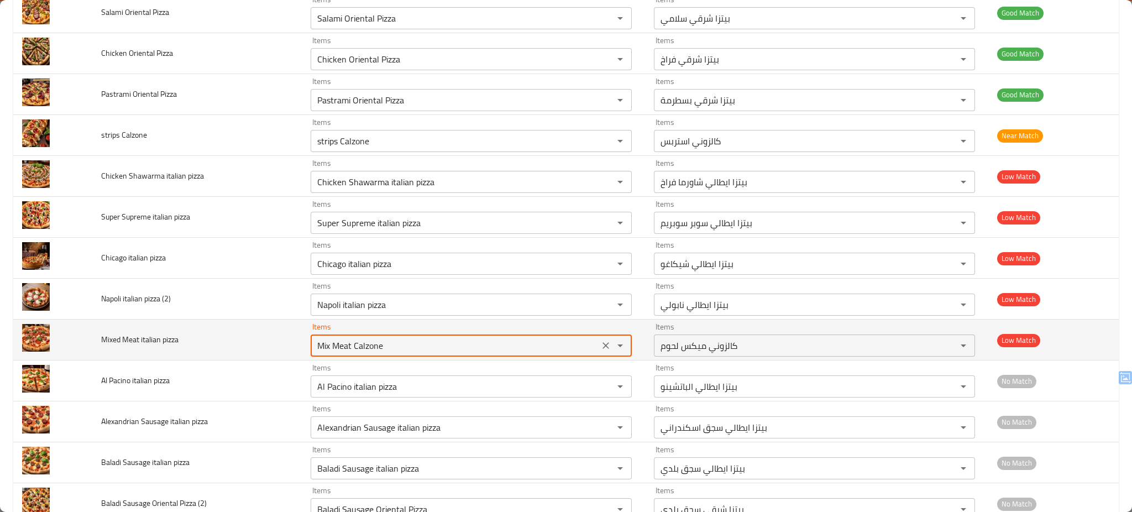
click at [440, 349] on pizza "Mix Meat Calzone" at bounding box center [455, 345] width 282 height 15
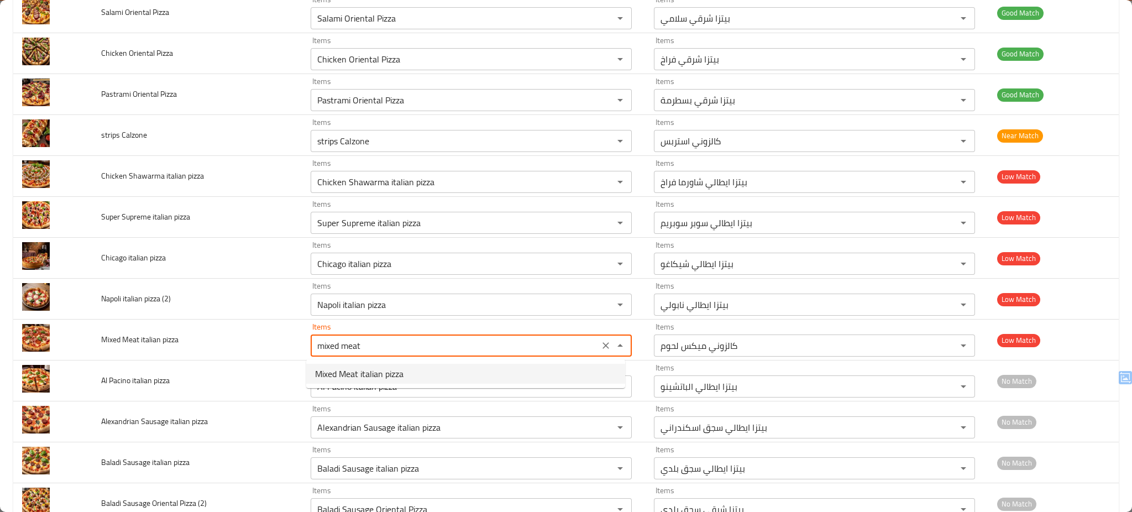
click at [403, 371] on span "Mixed Meat italian pizza" at bounding box center [359, 373] width 88 height 13
type pizza "Mixed Meat italian pizza"
type pizza-ar "بيتزا ايطالي ميكس لحوم"
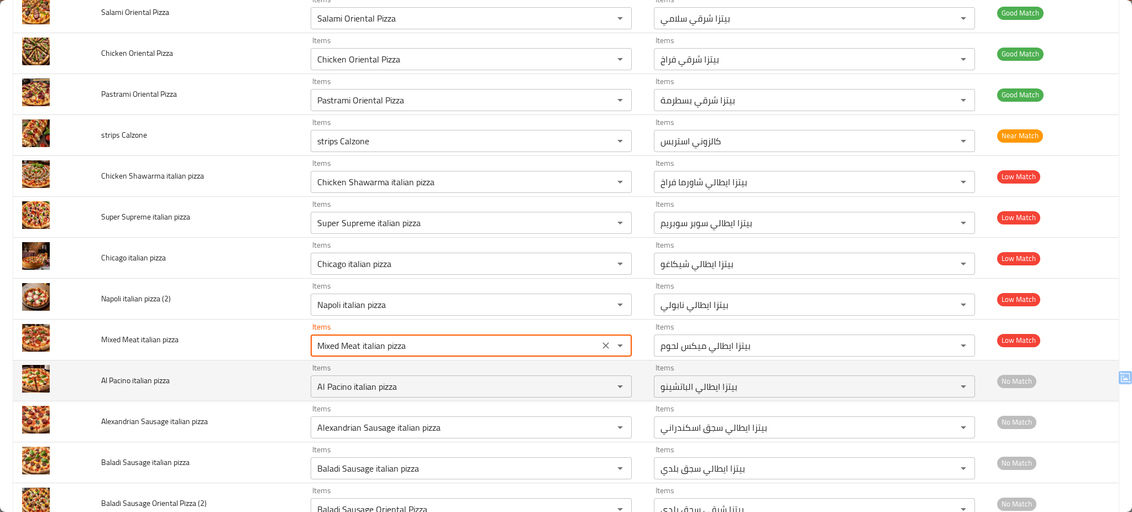
type pizza "Mixed Meat italian pizza"
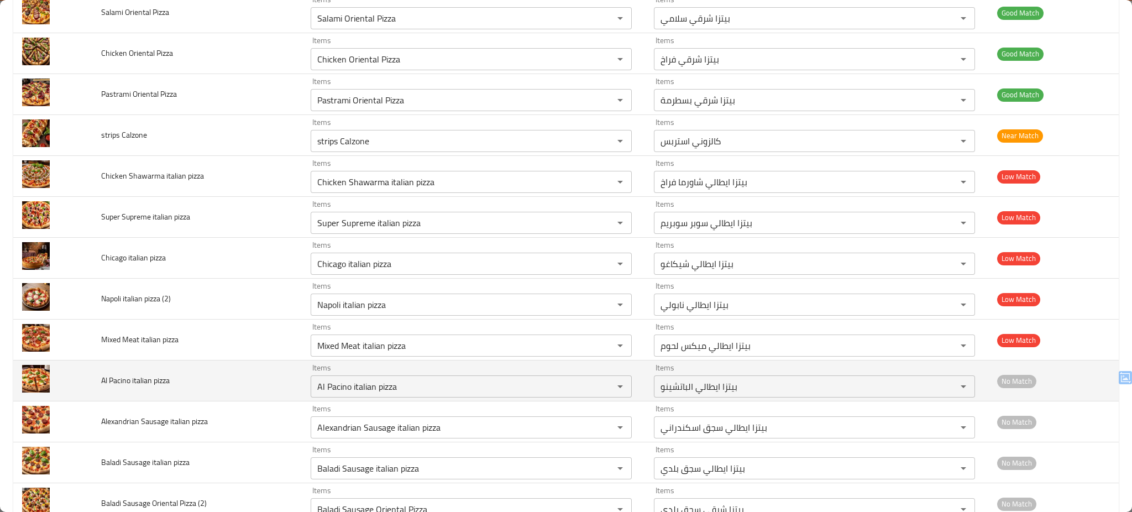
click at [257, 376] on td "Al Pacino italian pizza" at bounding box center [196, 380] width 209 height 41
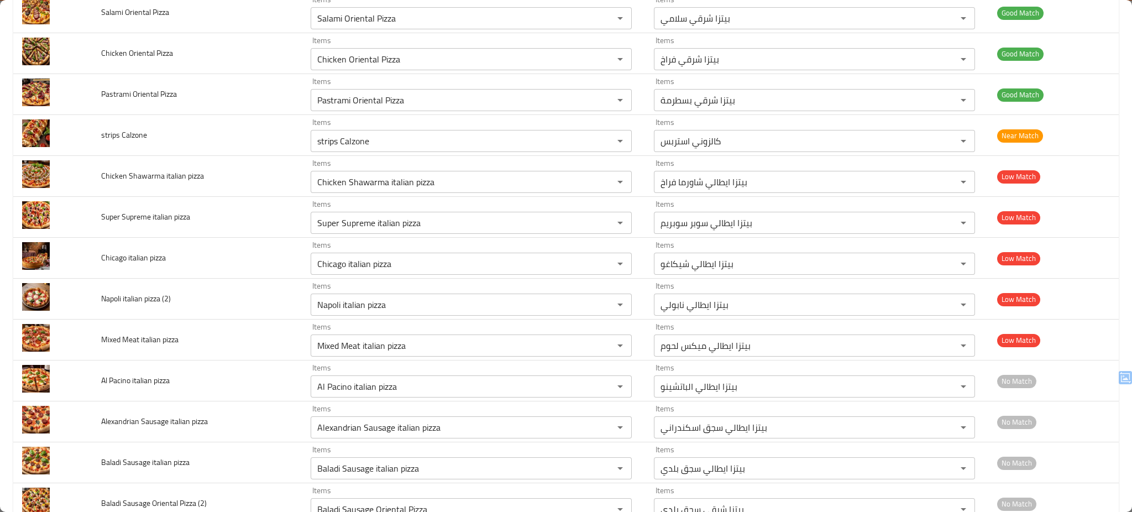
scroll to position [0, 0]
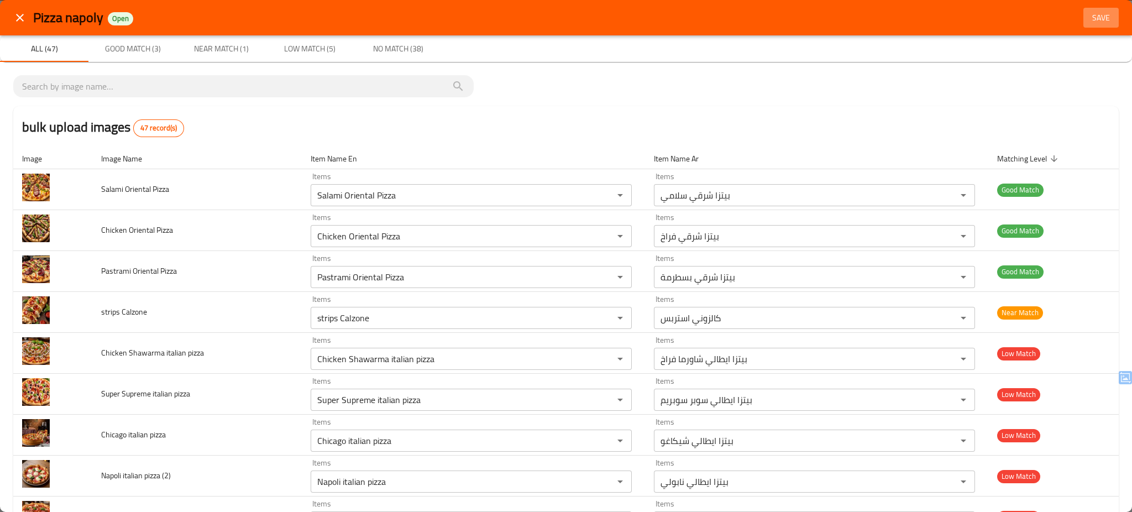
click at [1088, 19] on span "Save" at bounding box center [1101, 18] width 27 height 14
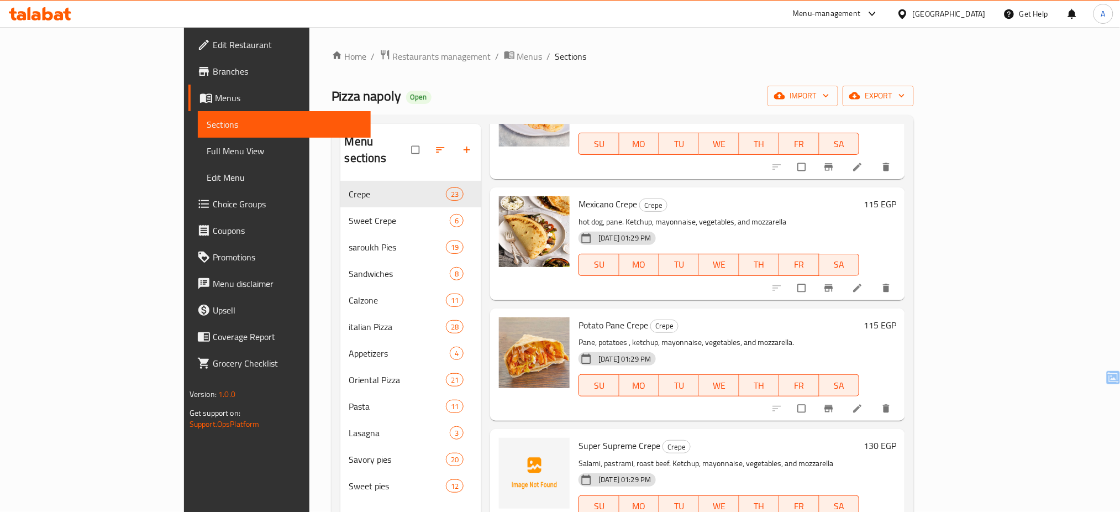
scroll to position [2293, 0]
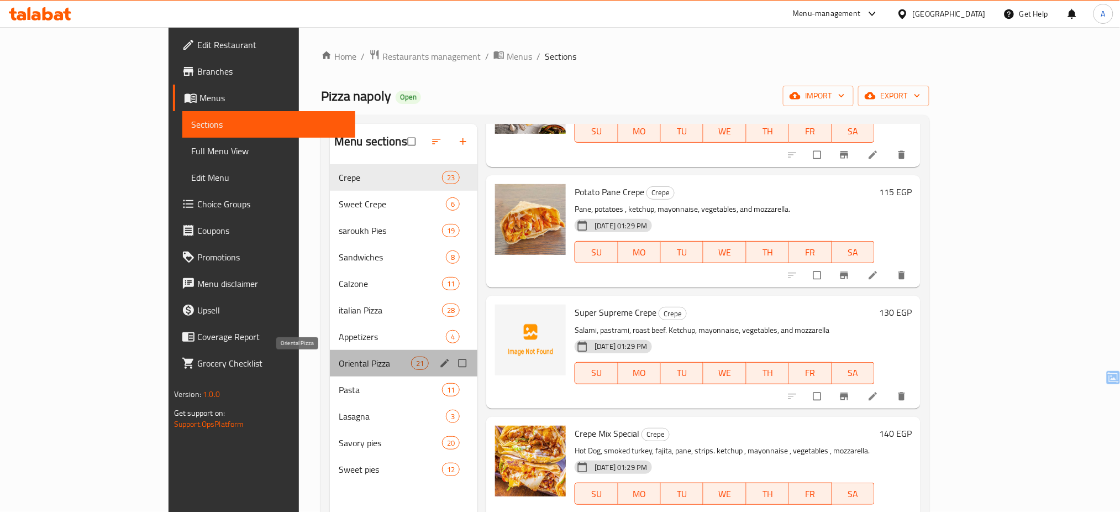
click at [339, 360] on span "Oriental Pizza" at bounding box center [375, 363] width 72 height 13
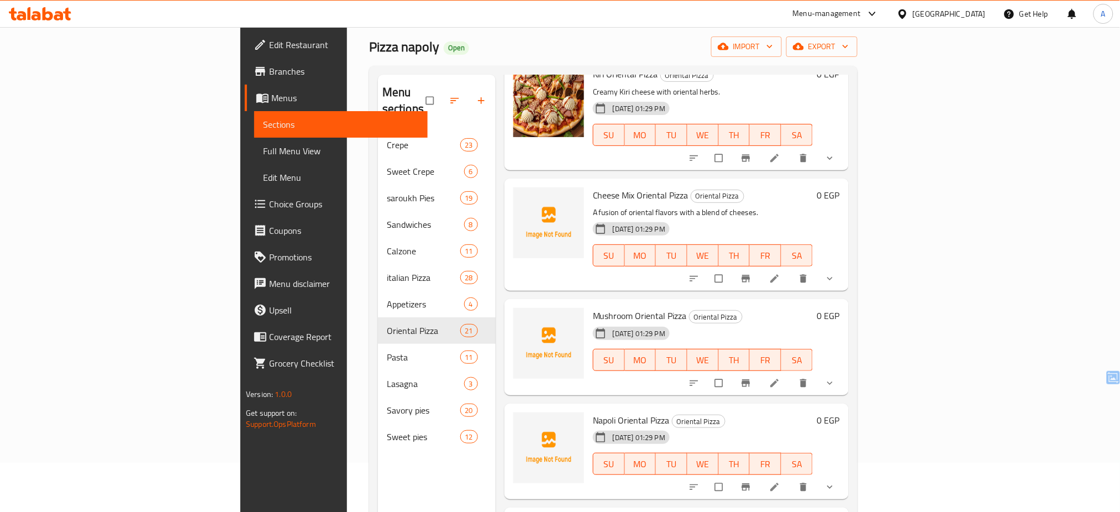
scroll to position [155, 0]
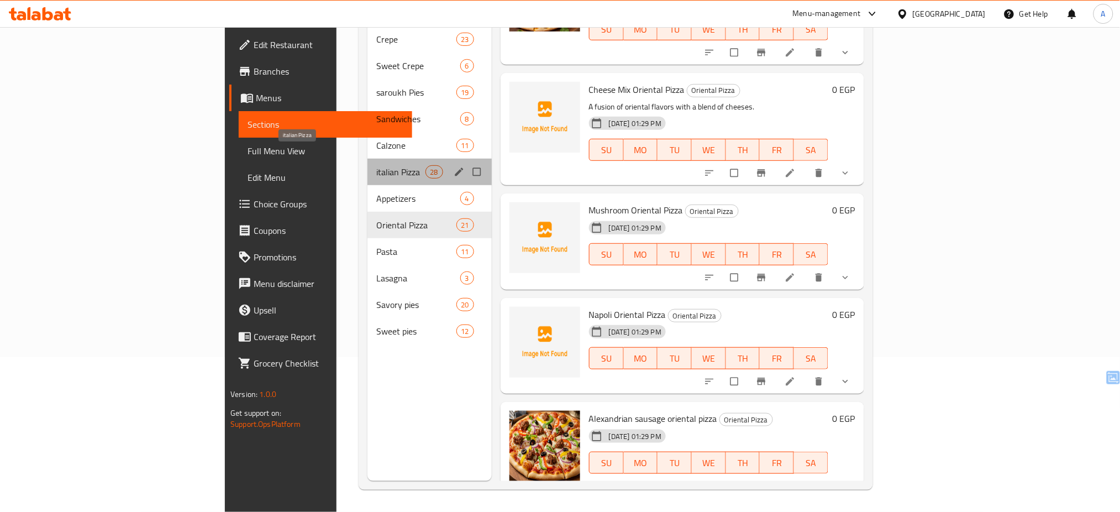
click at [376, 165] on span "italian Pizza" at bounding box center [400, 171] width 49 height 13
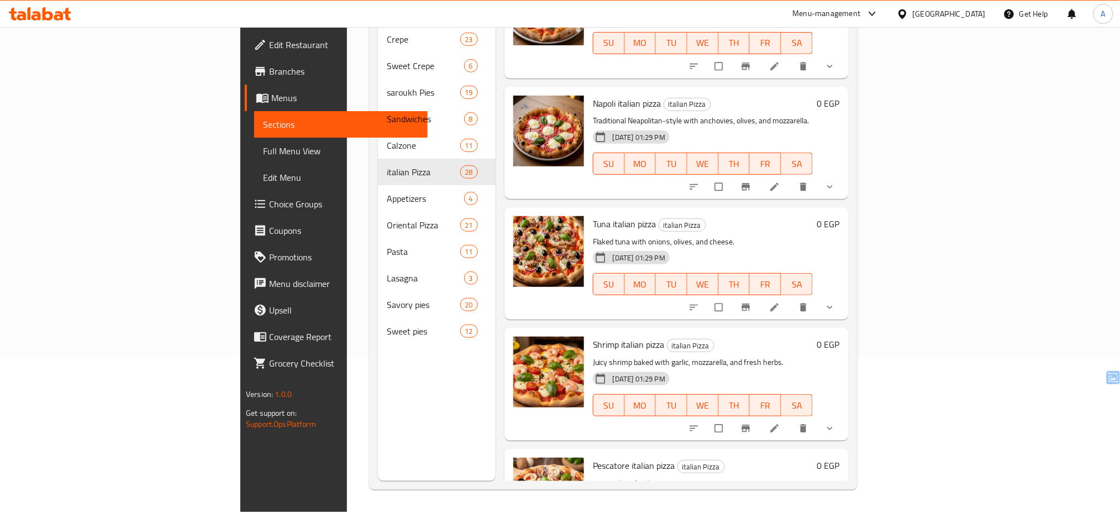
scroll to position [2896, 0]
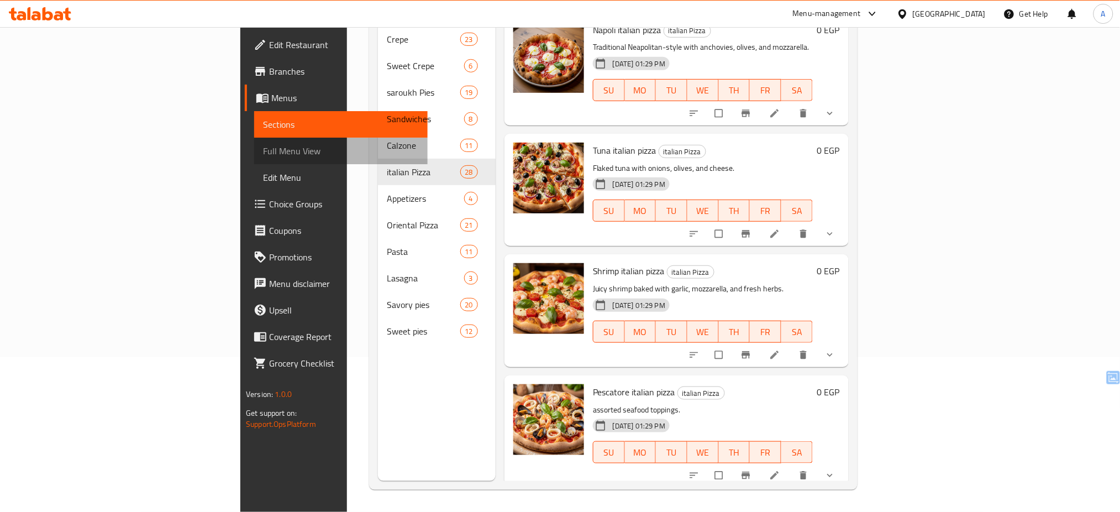
click at [263, 150] on span "Full Menu View" at bounding box center [341, 150] width 156 height 13
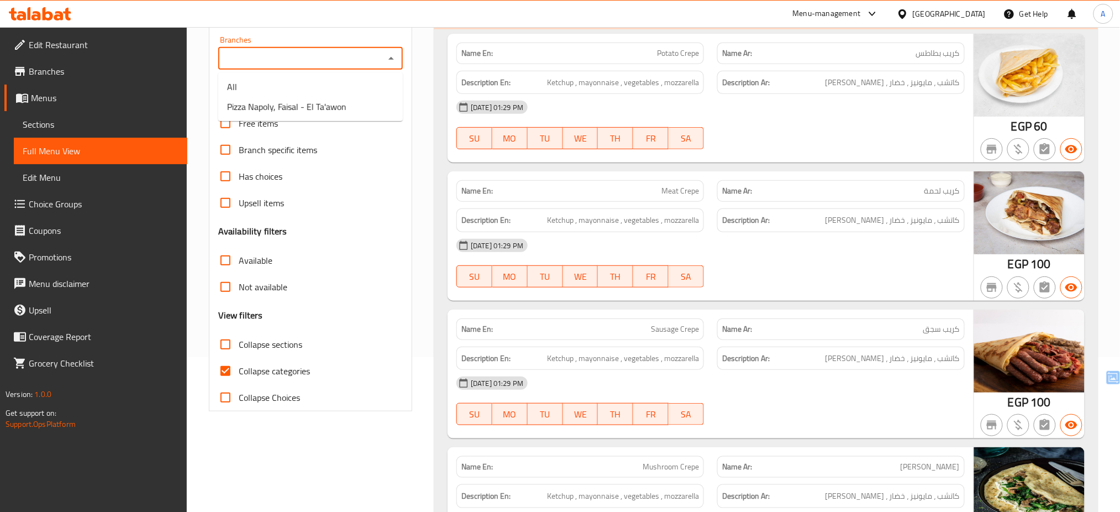
click at [326, 52] on input "Branches" at bounding box center [302, 58] width 160 height 15
click at [306, 100] on span "Pizza Napoly, Faisal - El Ta'awon" at bounding box center [286, 106] width 119 height 13
type input "Pizza Napoly, Faisal - El Ta'awon"
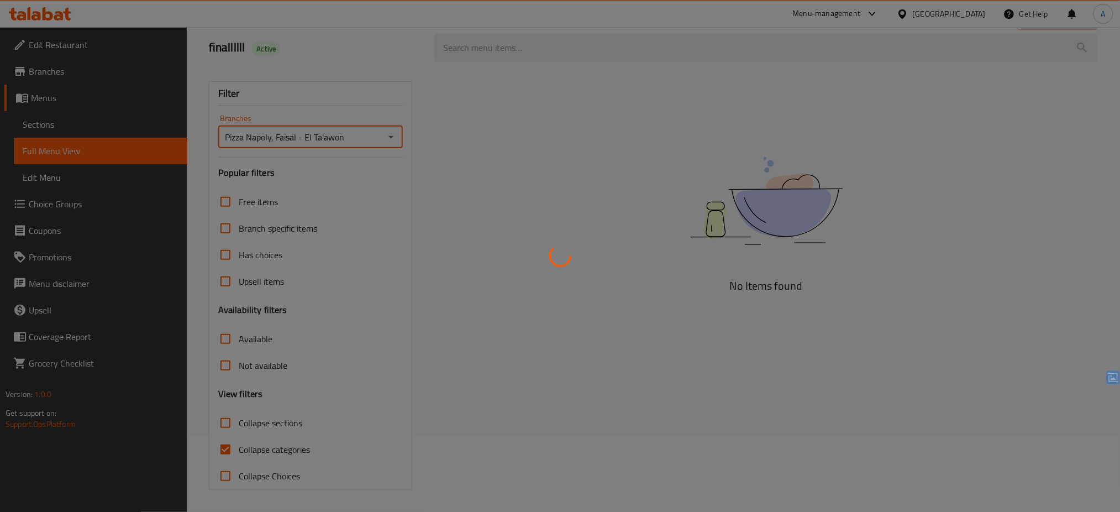
scroll to position [76, 0]
click at [416, 153] on div at bounding box center [560, 256] width 1120 height 512
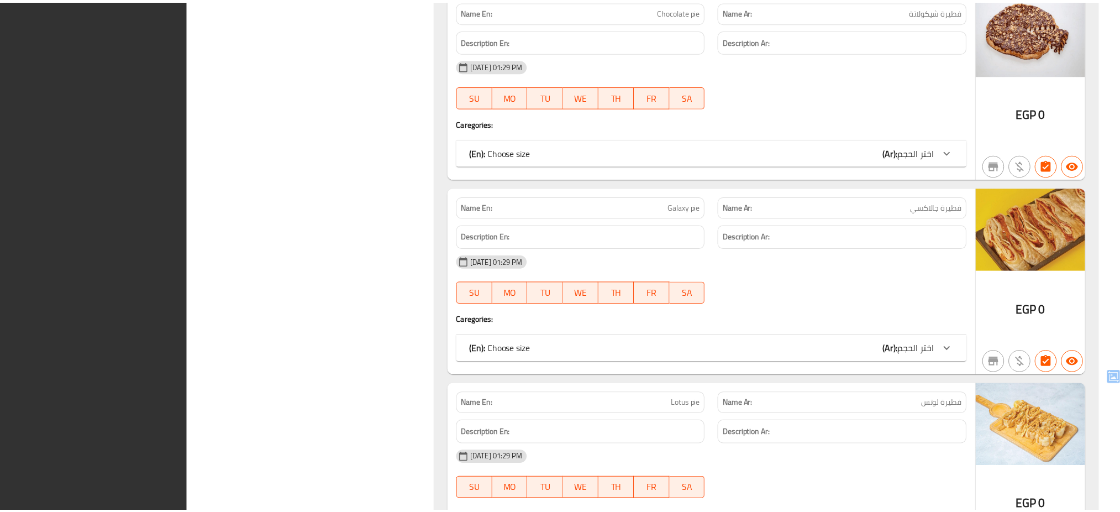
scroll to position [29857, 0]
